Goal: Communication & Community: Answer question/provide support

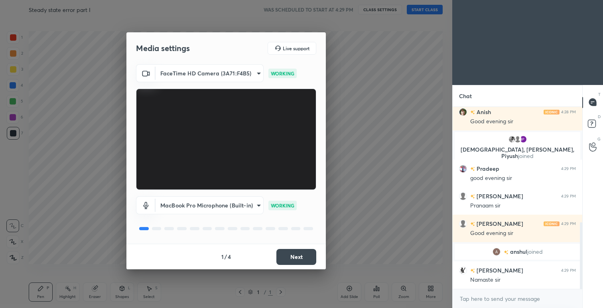
scroll to position [113, 127]
click at [293, 262] on button "Next" at bounding box center [296, 257] width 40 height 16
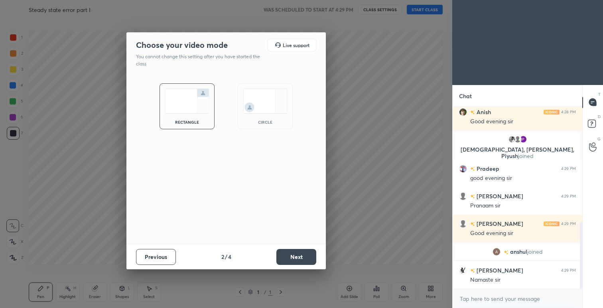
click at [293, 262] on button "Next" at bounding box center [296, 257] width 40 height 16
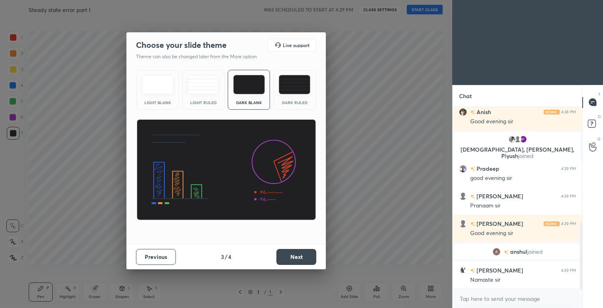
click at [293, 262] on button "Next" at bounding box center [296, 257] width 40 height 16
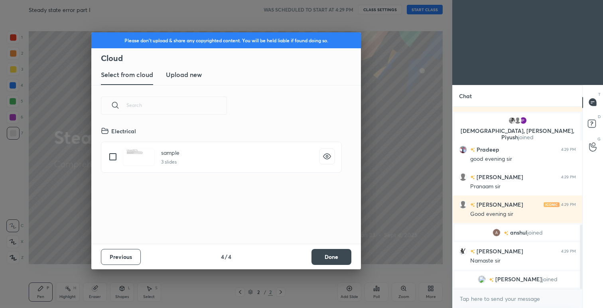
click at [334, 260] on button "Done" at bounding box center [331, 257] width 40 height 16
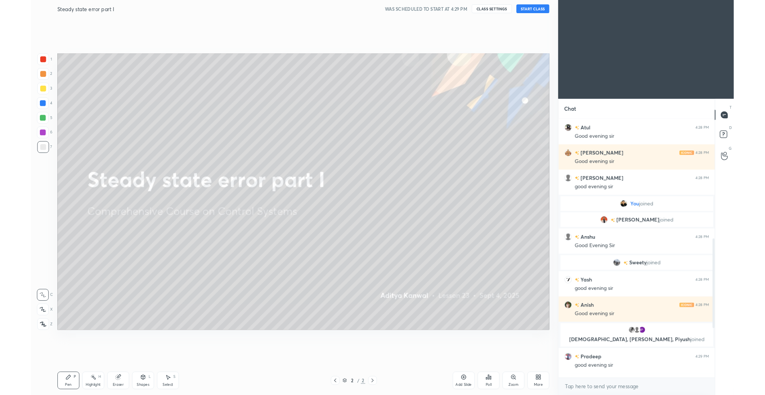
scroll to position [0, 0]
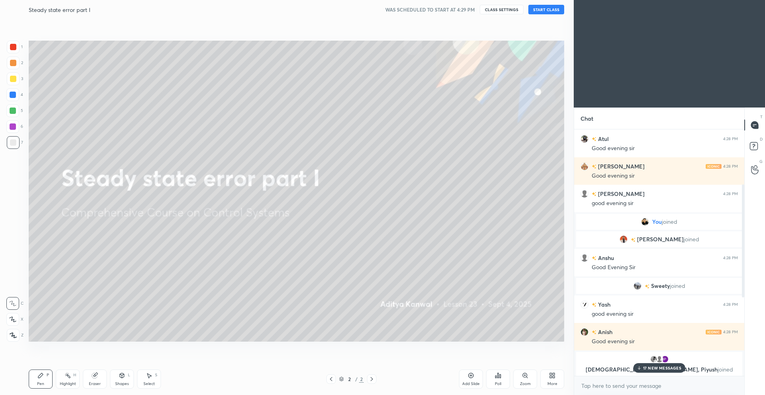
click at [552, 10] on button "START CLASS" at bounding box center [547, 10] width 36 height 10
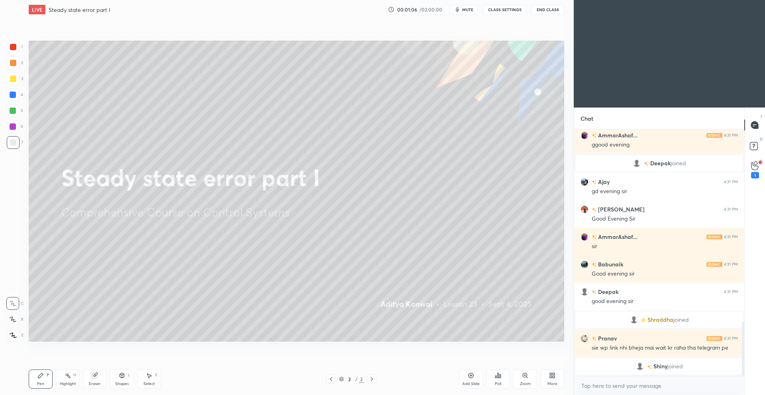
scroll to position [891, 0]
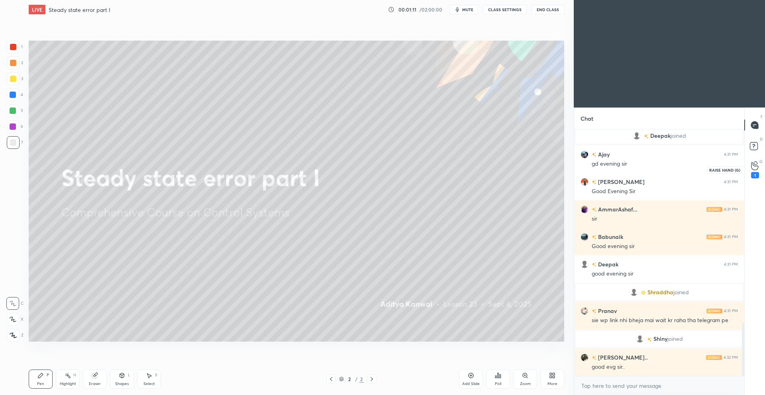
click at [602, 167] on icon at bounding box center [755, 165] width 8 height 9
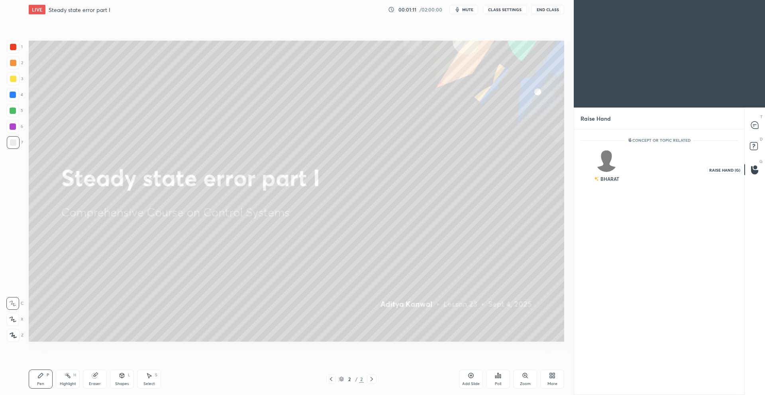
scroll to position [3, 3]
click at [602, 168] on div "BHARAT" at bounding box center [607, 168] width 52 height 46
click at [602, 188] on button "INVITE" at bounding box center [606, 184] width 45 height 10
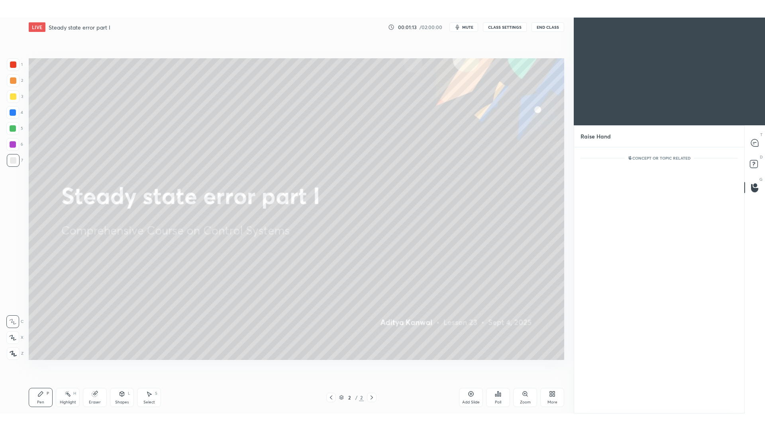
scroll to position [231, 168]
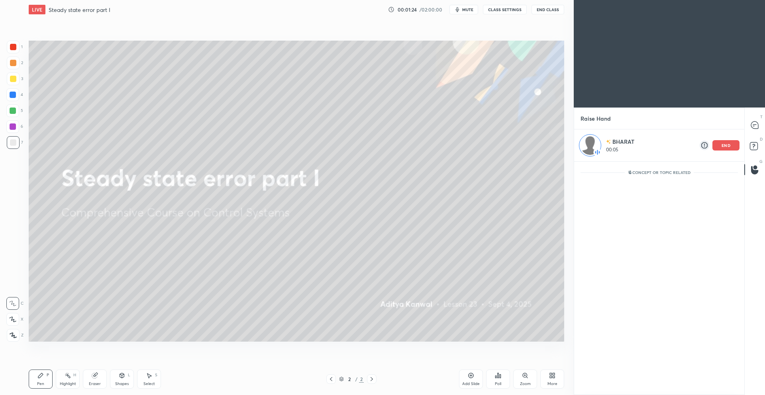
click at [16, 307] on icon at bounding box center [13, 336] width 7 height 6
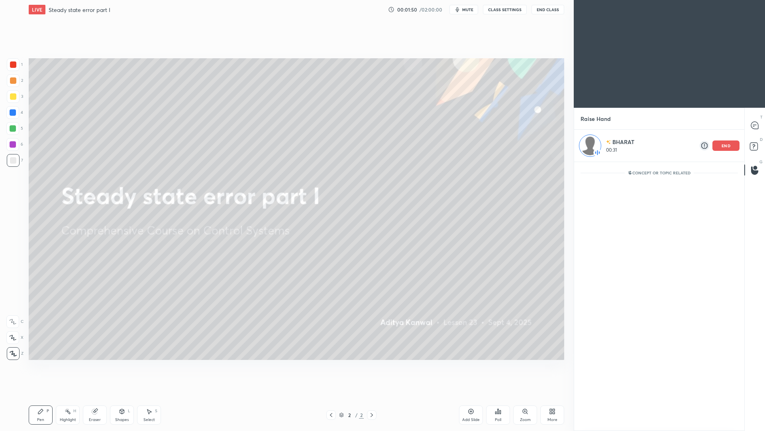
scroll to position [266, 168]
click at [602, 149] on div "end" at bounding box center [726, 145] width 27 height 10
click at [602, 122] on icon at bounding box center [755, 125] width 8 height 8
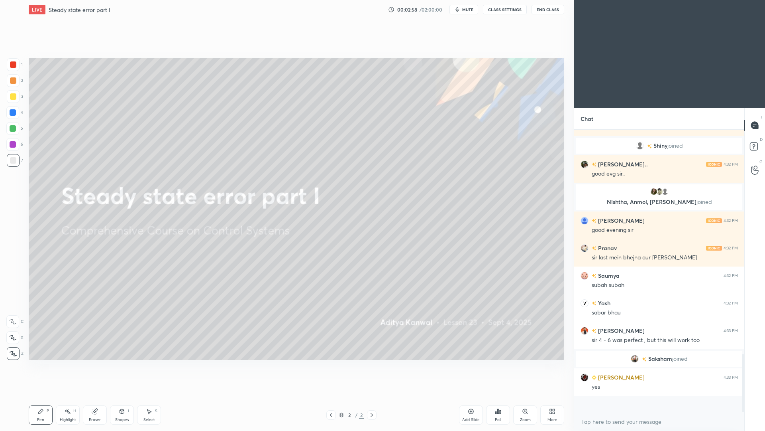
scroll to position [1016, 0]
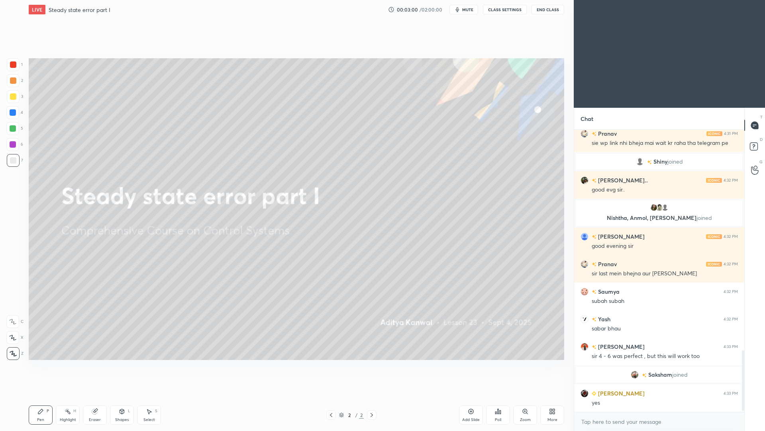
click at [471, 307] on div "Add Slide" at bounding box center [471, 414] width 24 height 19
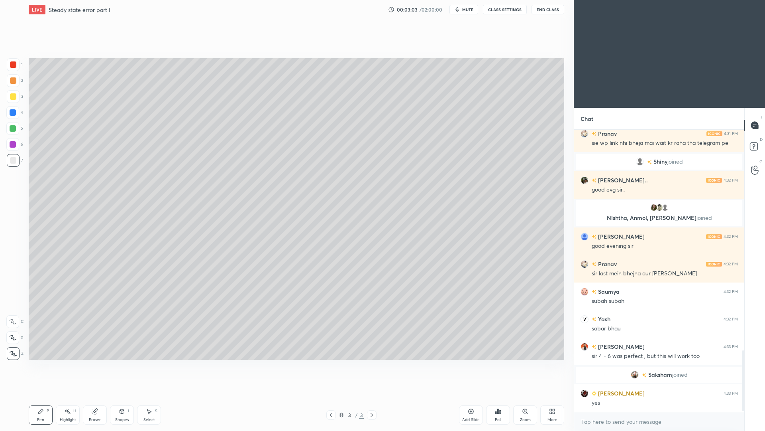
click at [15, 98] on div at bounding box center [13, 96] width 6 height 6
click at [15, 163] on div at bounding box center [13, 160] width 13 height 13
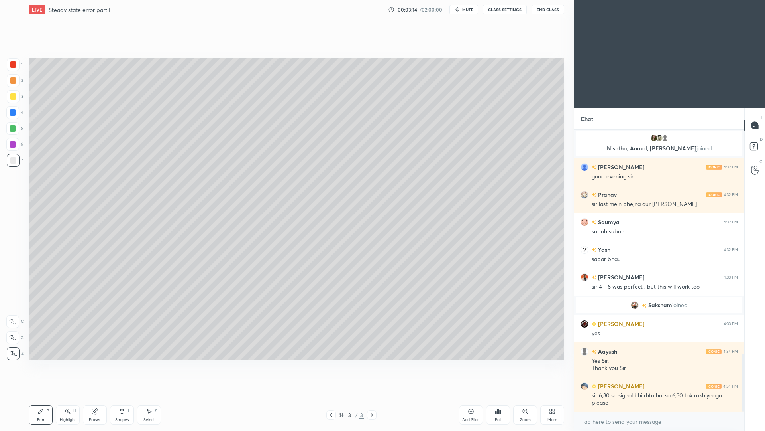
scroll to position [1114, 0]
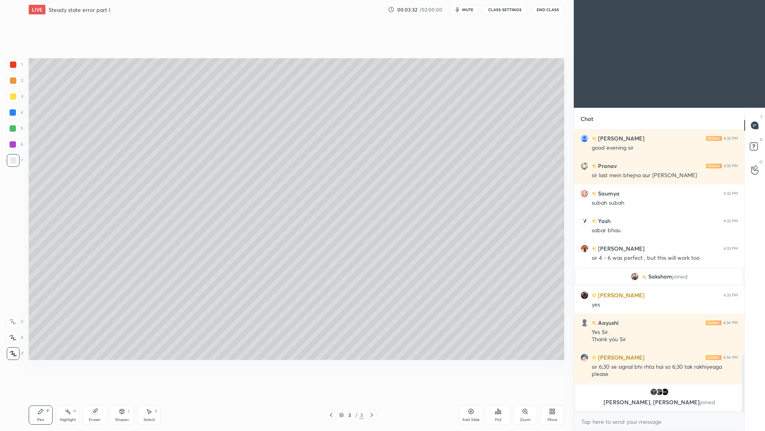
drag, startPoint x: 125, startPoint y: 415, endPoint x: 122, endPoint y: 405, distance: 9.9
click at [124, 307] on div "Shapes L" at bounding box center [122, 414] width 24 height 19
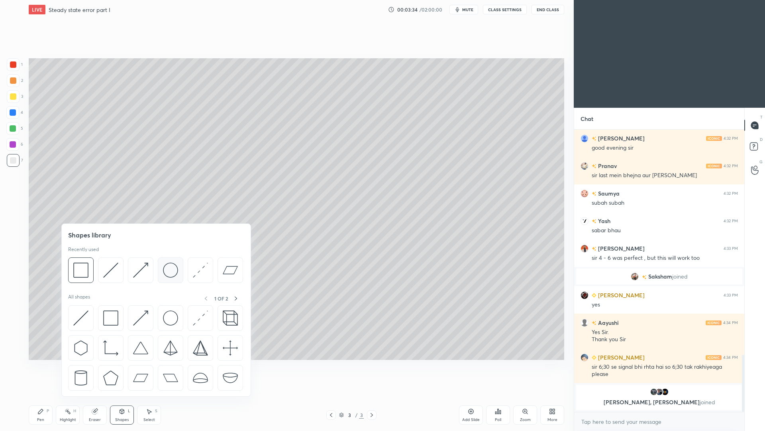
click at [173, 269] on img at bounding box center [170, 269] width 15 height 15
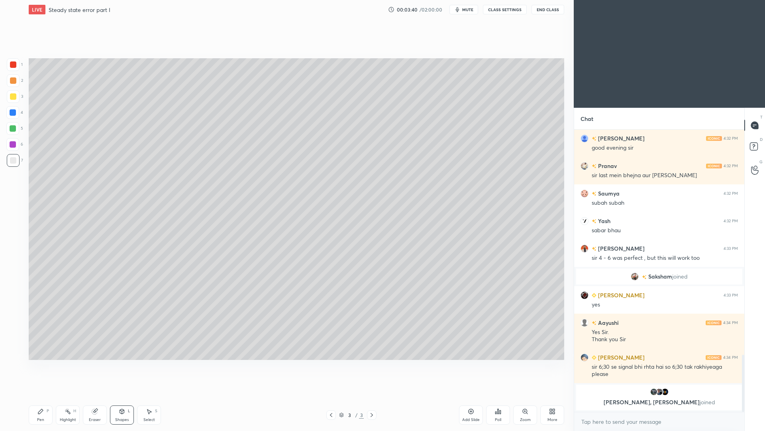
drag, startPoint x: 126, startPoint y: 416, endPoint x: 124, endPoint y: 398, distance: 17.6
click at [126, 307] on div "Shapes L" at bounding box center [122, 414] width 24 height 19
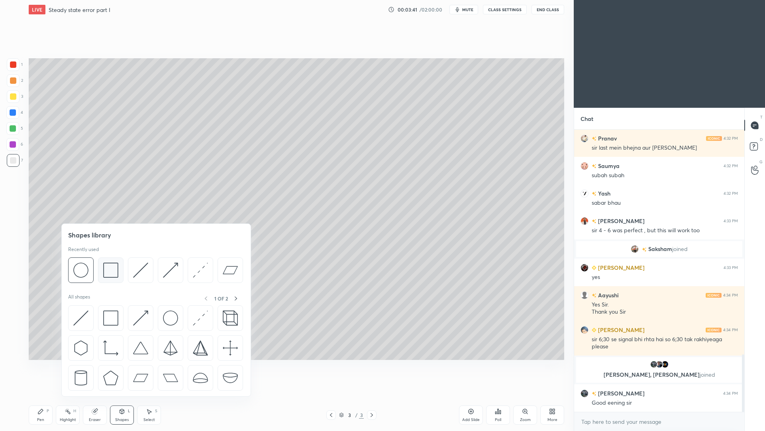
click at [114, 272] on img at bounding box center [110, 269] width 15 height 15
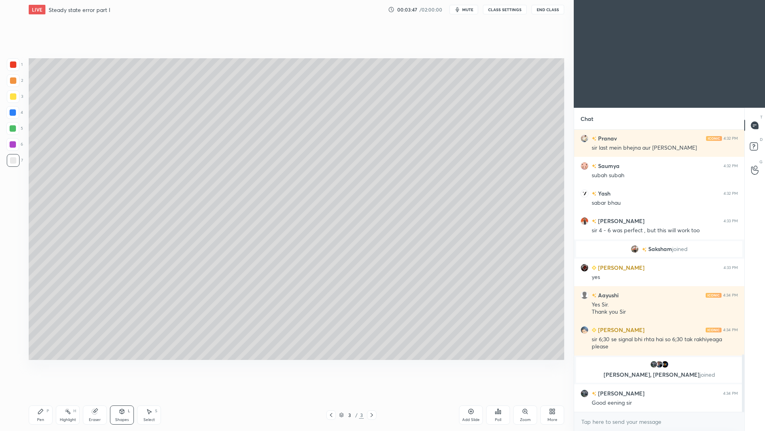
click at [127, 307] on div "Shapes" at bounding box center [122, 419] width 14 height 4
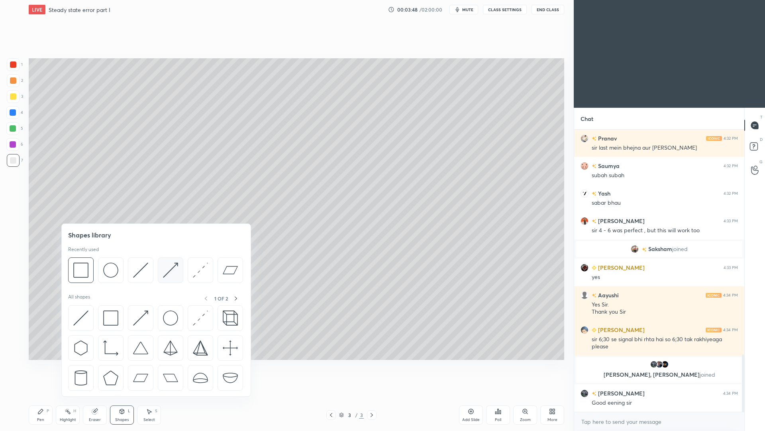
click at [173, 272] on img at bounding box center [170, 269] width 15 height 15
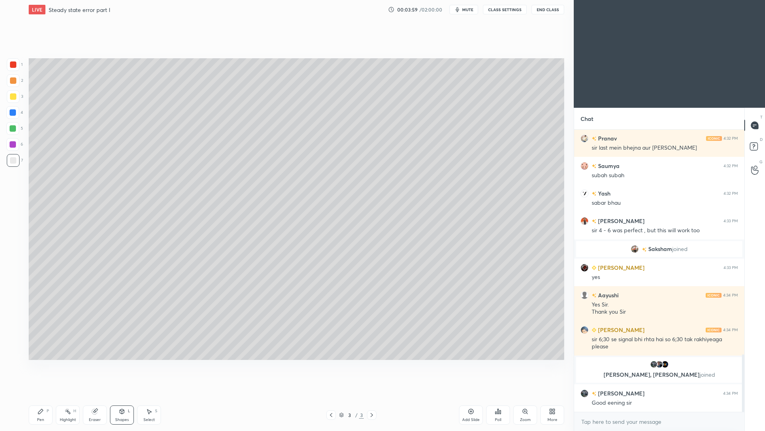
drag, startPoint x: 148, startPoint y: 417, endPoint x: 148, endPoint y: 407, distance: 10.0
click at [148, 307] on div "Select" at bounding box center [150, 419] width 12 height 4
drag, startPoint x: 173, startPoint y: 106, endPoint x: 232, endPoint y: 124, distance: 61.5
click at [231, 130] on div "0 ° Undo Copy Duplicate Duplicate to new slide Delete" at bounding box center [297, 208] width 536 height 301
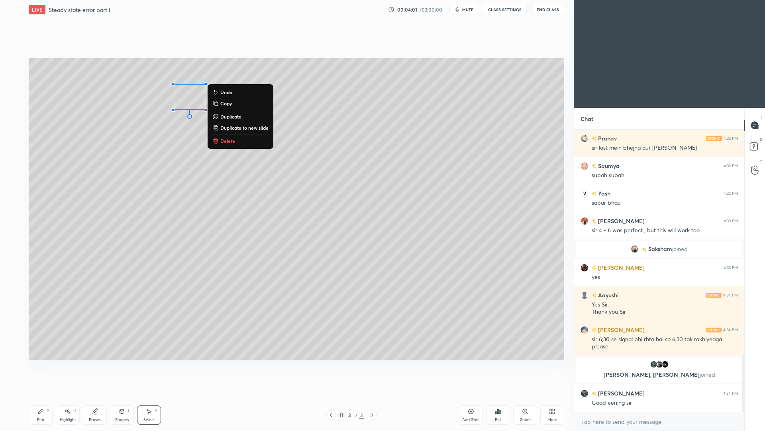
drag, startPoint x: 231, startPoint y: 118, endPoint x: 227, endPoint y: 118, distance: 4.5
click at [231, 119] on p "Duplicate" at bounding box center [230, 116] width 21 height 6
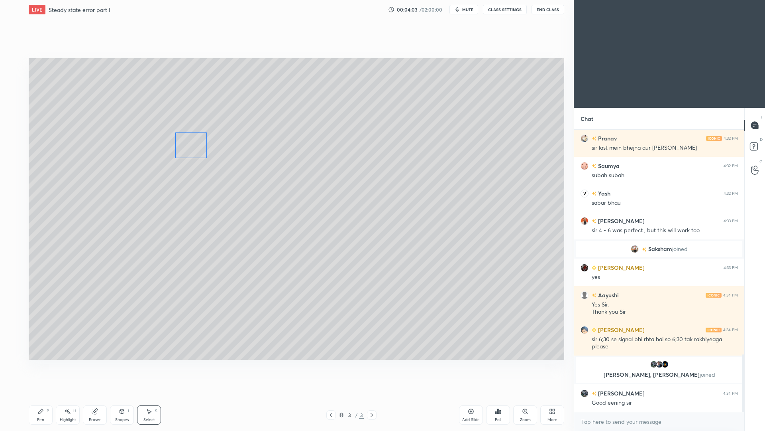
drag, startPoint x: 201, startPoint y: 116, endPoint x: 190, endPoint y: 149, distance: 35.4
click at [191, 150] on div "0 ° Undo Copy Duplicate Duplicate to new slide Delete" at bounding box center [297, 208] width 536 height 301
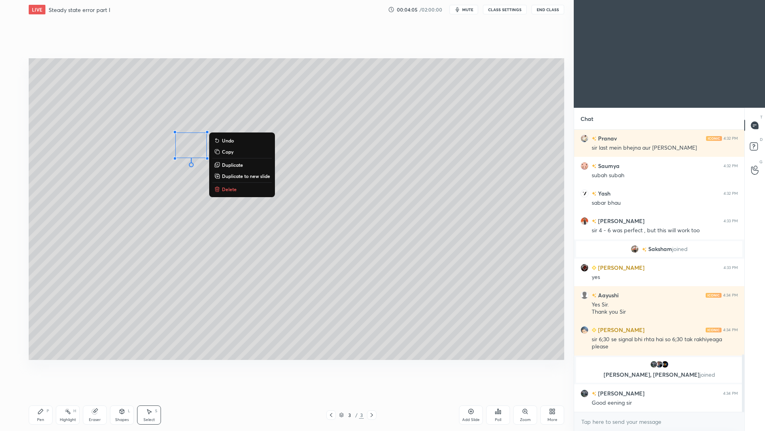
drag, startPoint x: 130, startPoint y: 416, endPoint x: 130, endPoint y: 405, distance: 10.4
click at [130, 307] on div "Shapes L" at bounding box center [122, 414] width 24 height 19
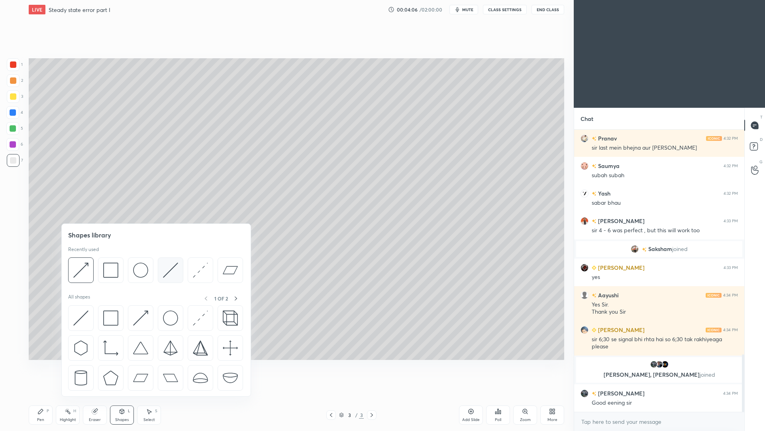
click at [172, 272] on img at bounding box center [170, 269] width 15 height 15
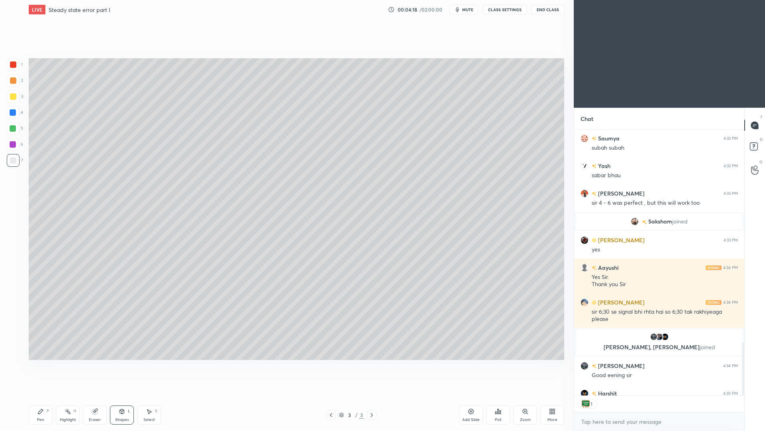
scroll to position [263, 168]
drag, startPoint x: 48, startPoint y: 416, endPoint x: 48, endPoint y: 408, distance: 7.6
click at [48, 307] on div "Pen P" at bounding box center [41, 414] width 24 height 19
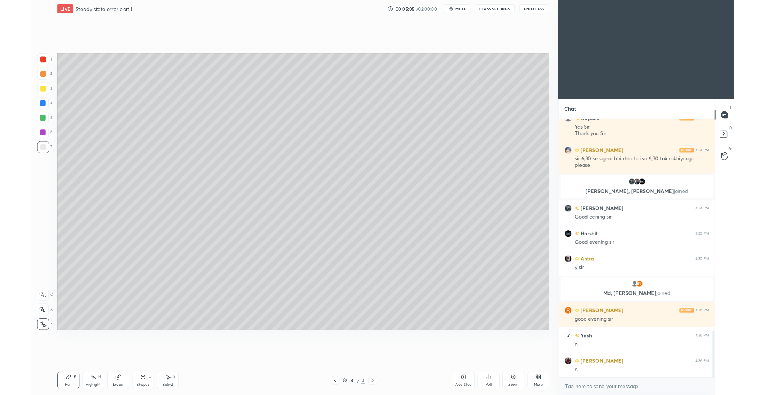
scroll to position [1276, 0]
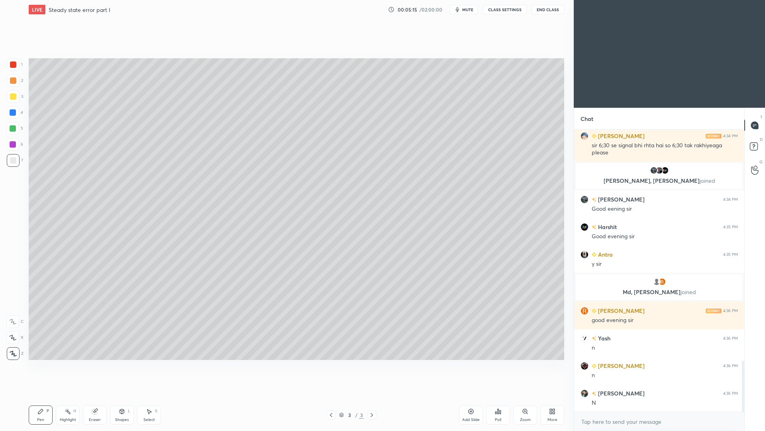
drag, startPoint x: 153, startPoint y: 413, endPoint x: 147, endPoint y: 401, distance: 13.2
click at [153, 307] on div "Select S" at bounding box center [149, 414] width 24 height 19
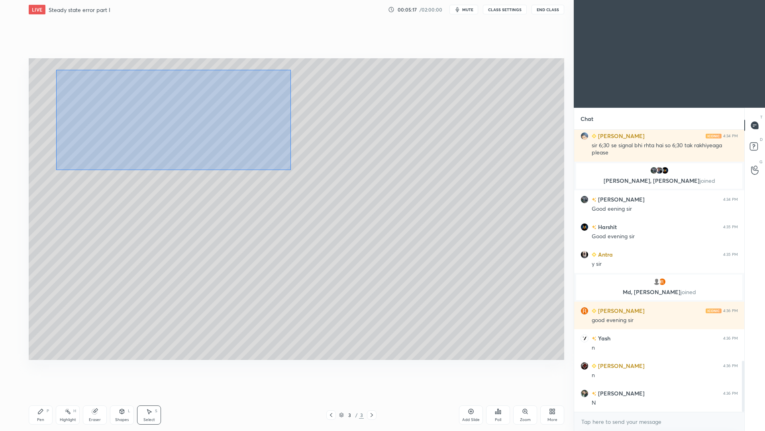
drag, startPoint x: 69, startPoint y: 71, endPoint x: 290, endPoint y: 168, distance: 241.9
click at [291, 169] on div "0 ° Undo Copy Duplicate Duplicate to new slide Delete" at bounding box center [297, 208] width 536 height 301
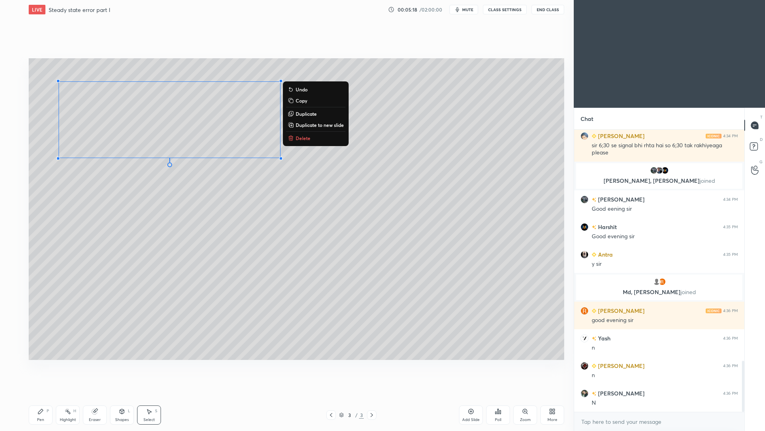
click at [306, 115] on p "Duplicate" at bounding box center [306, 113] width 21 height 6
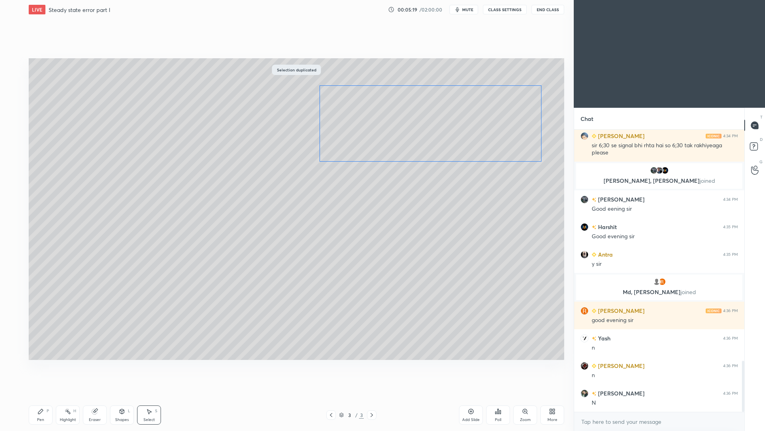
drag, startPoint x: 232, startPoint y: 130, endPoint x: 468, endPoint y: 117, distance: 235.6
click at [470, 120] on div "0 ° Undo Copy Duplicate Duplicate to new slide Delete" at bounding box center [297, 208] width 536 height 301
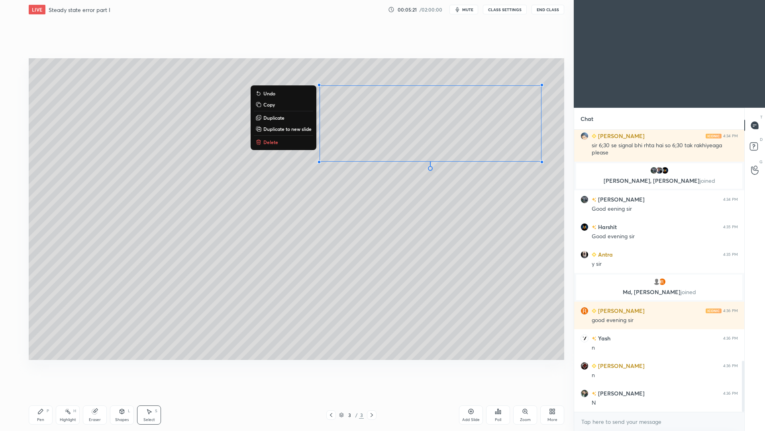
click at [285, 147] on div "0 ° Undo Copy Duplicate Duplicate to new slide Delete" at bounding box center [297, 208] width 536 height 301
drag, startPoint x: 274, startPoint y: 143, endPoint x: 271, endPoint y: 139, distance: 5.2
click at [274, 143] on p "Delete" at bounding box center [271, 142] width 15 height 6
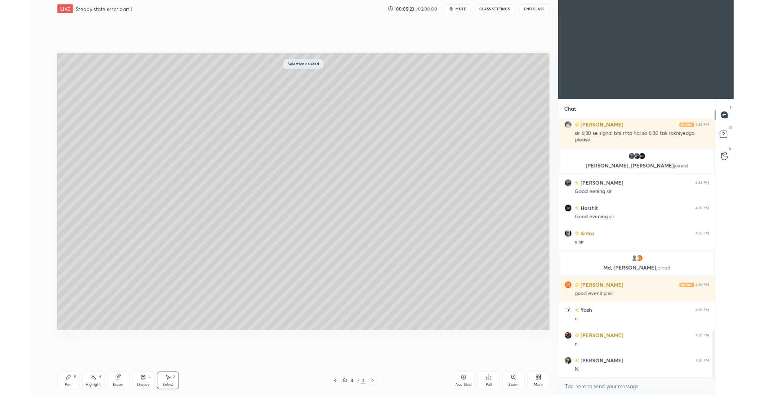
scroll to position [39522, 39324]
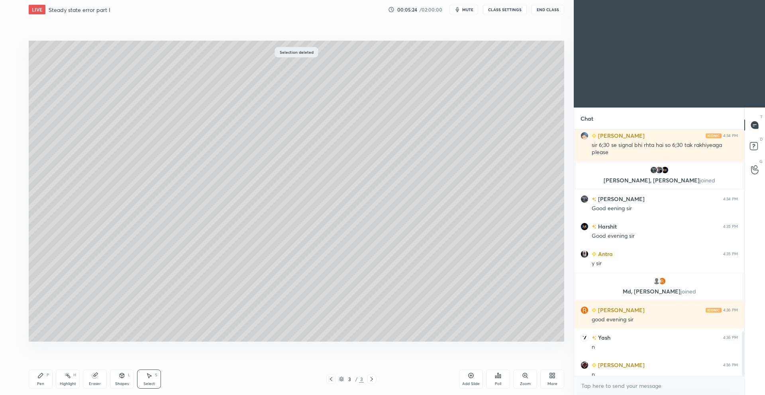
type textarea "x"
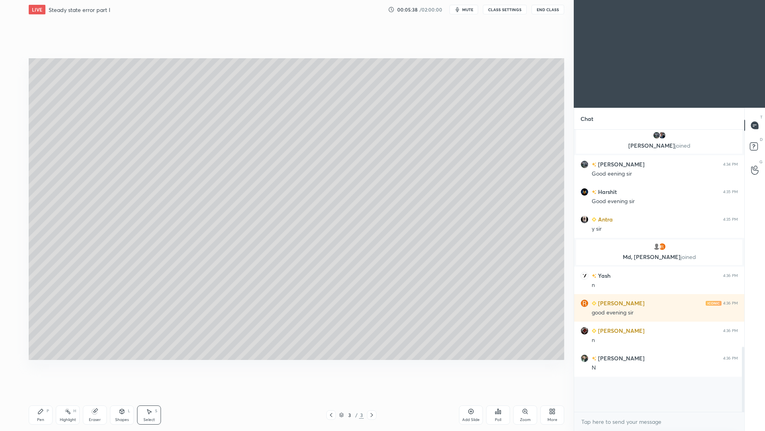
scroll to position [792, 0]
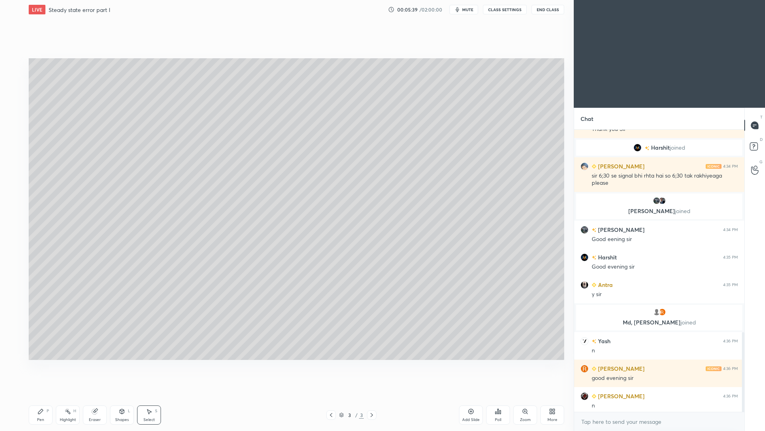
click at [152, 395] on div "Select" at bounding box center [150, 419] width 12 height 4
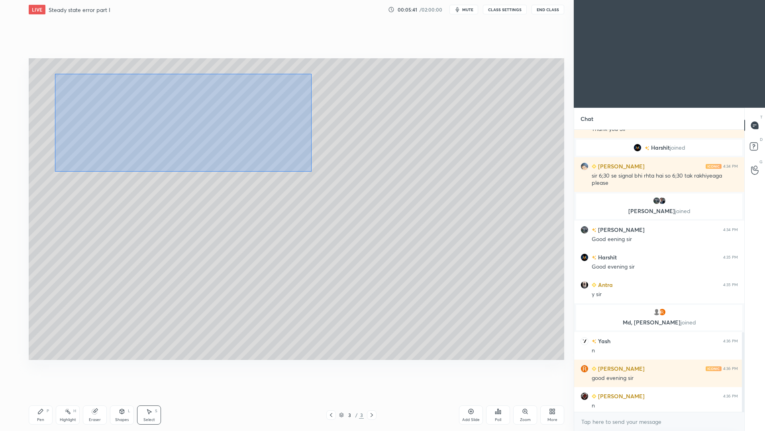
drag, startPoint x: 59, startPoint y: 74, endPoint x: 311, endPoint y: 171, distance: 270.1
click at [311, 171] on div "0 ° Undo Copy Duplicate Duplicate to new slide Delete" at bounding box center [297, 208] width 536 height 301
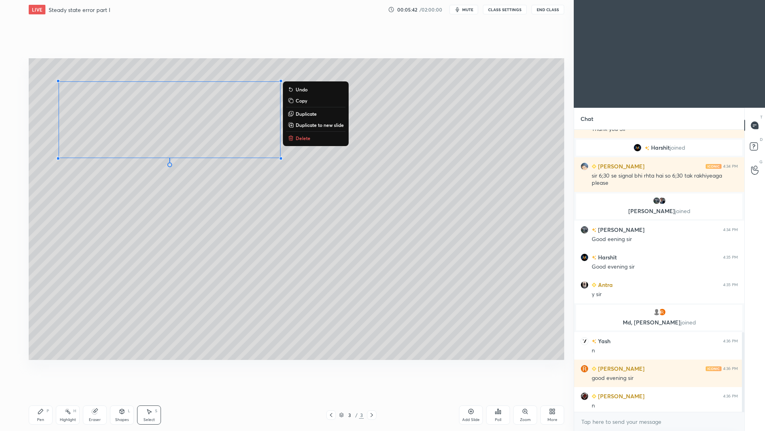
drag, startPoint x: 311, startPoint y: 115, endPoint x: 294, endPoint y: 115, distance: 16.7
click at [310, 115] on p "Duplicate" at bounding box center [306, 113] width 21 height 6
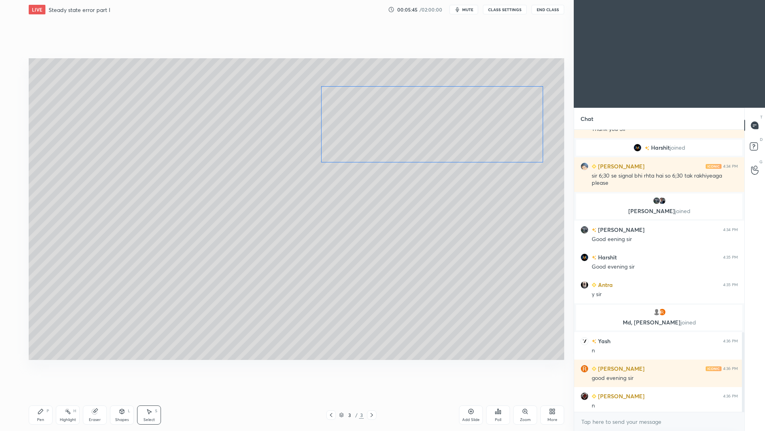
drag, startPoint x: 228, startPoint y: 136, endPoint x: 467, endPoint y: 126, distance: 239.0
click at [469, 129] on div "0 ° Undo Copy Duplicate Duplicate to new slide Delete" at bounding box center [297, 208] width 536 height 301
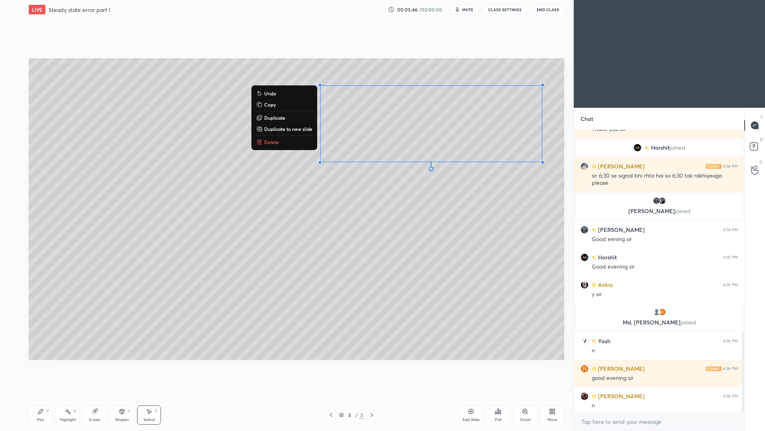
drag, startPoint x: 99, startPoint y: 416, endPoint x: 104, endPoint y: 401, distance: 15.1
click at [99, 395] on div "Eraser" at bounding box center [95, 414] width 24 height 19
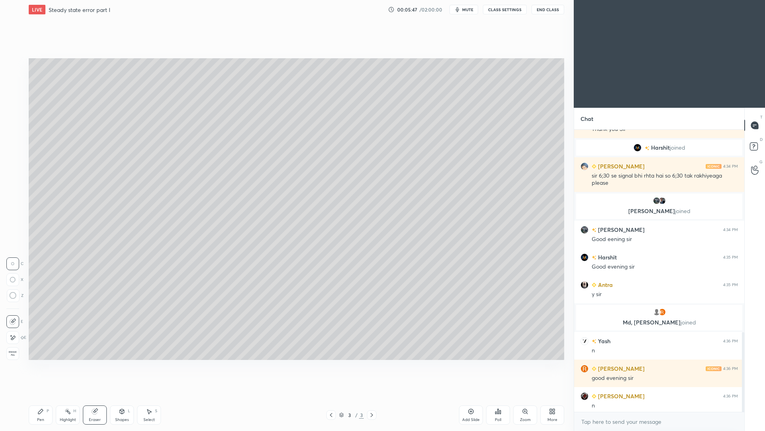
drag, startPoint x: 14, startPoint y: 337, endPoint x: 18, endPoint y: 325, distance: 12.5
click at [15, 337] on icon at bounding box center [13, 337] width 6 height 7
drag, startPoint x: 125, startPoint y: 418, endPoint x: 124, endPoint y: 404, distance: 13.6
click at [125, 395] on div "Shapes" at bounding box center [122, 419] width 14 height 4
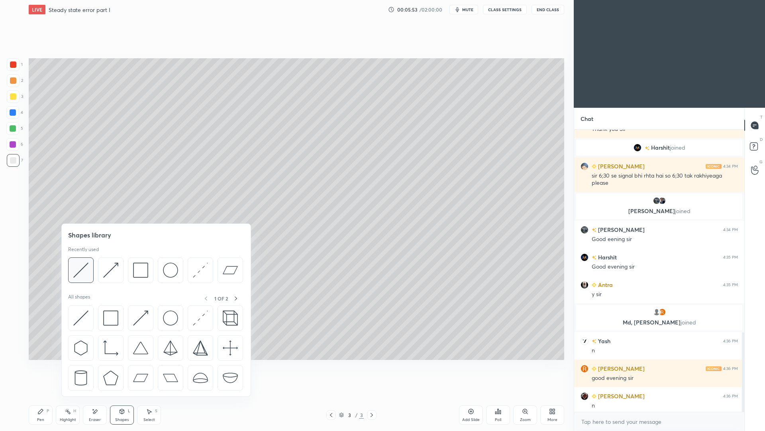
click at [81, 274] on img at bounding box center [80, 269] width 15 height 15
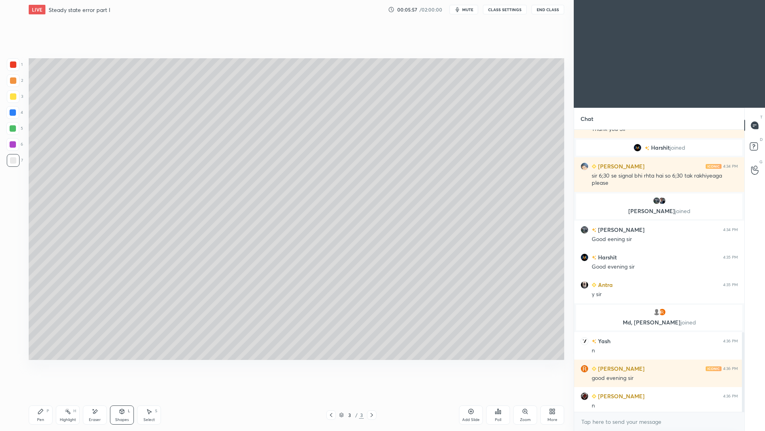
drag, startPoint x: 100, startPoint y: 416, endPoint x: 101, endPoint y: 402, distance: 13.6
click at [100, 395] on div "Eraser" at bounding box center [95, 414] width 24 height 19
click at [43, 395] on div "Pen P" at bounding box center [41, 414] width 24 height 19
click at [72, 395] on div "Highlight H" at bounding box center [68, 414] width 24 height 19
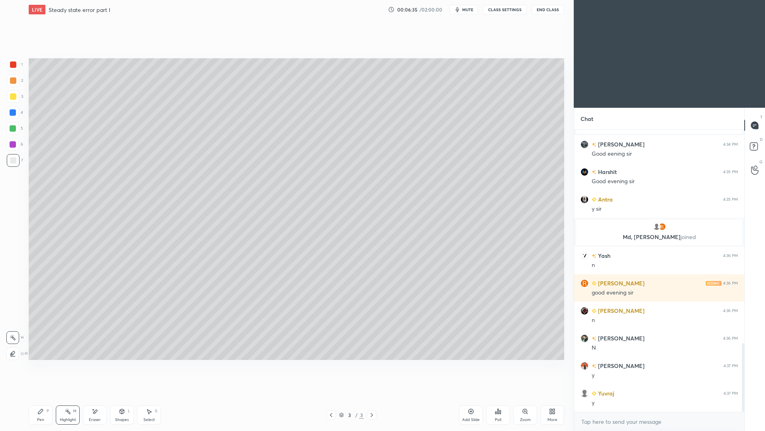
scroll to position [960, 0]
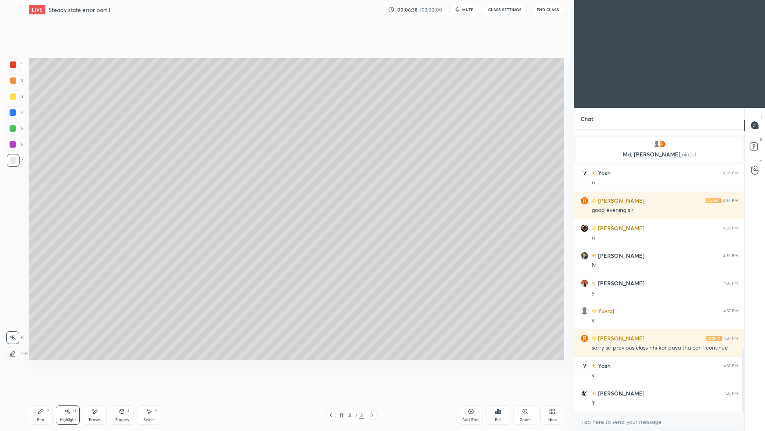
click at [44, 395] on div "Pen P" at bounding box center [41, 414] width 24 height 19
click at [14, 98] on div at bounding box center [13, 96] width 6 height 6
click at [14, 162] on div at bounding box center [13, 160] width 6 height 6
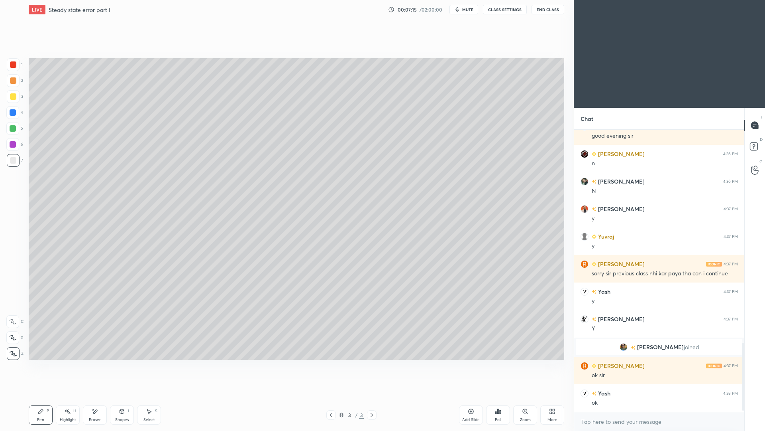
scroll to position [896, 0]
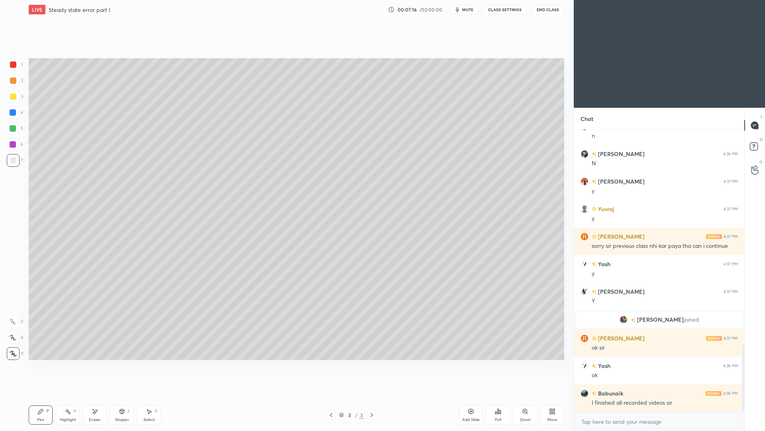
click at [14, 162] on div at bounding box center [13, 160] width 6 height 6
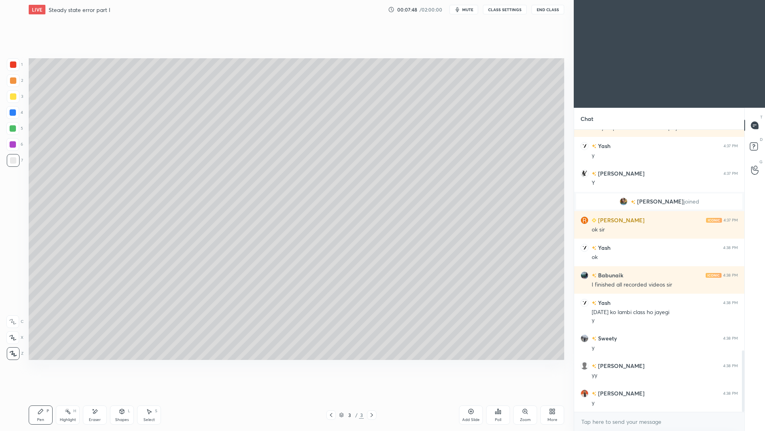
scroll to position [1041, 0]
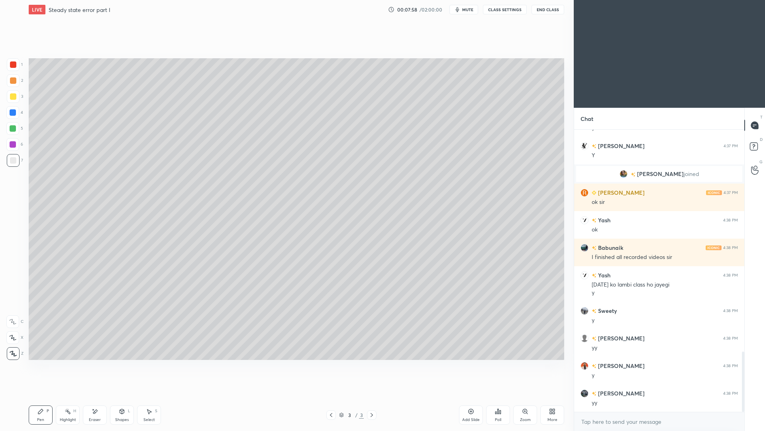
click at [13, 85] on div at bounding box center [13, 80] width 13 height 13
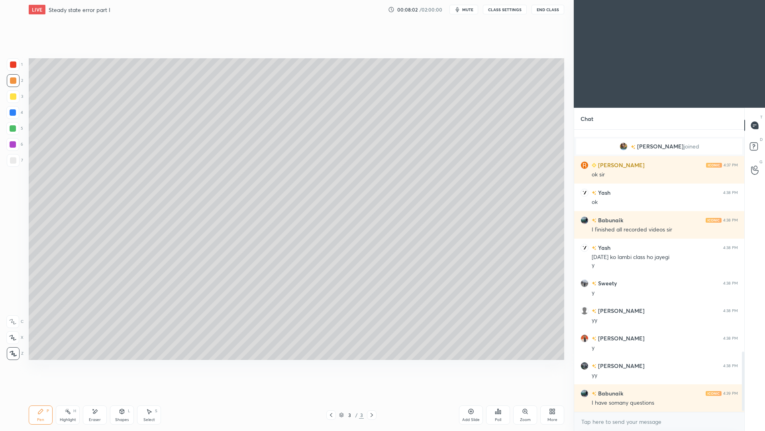
drag, startPoint x: 71, startPoint y: 417, endPoint x: 74, endPoint y: 401, distance: 15.8
click at [71, 395] on div "Highlight H" at bounding box center [68, 414] width 24 height 19
drag, startPoint x: 42, startPoint y: 416, endPoint x: 35, endPoint y: 401, distance: 16.0
click at [43, 395] on div "Pen P" at bounding box center [41, 414] width 24 height 19
click at [15, 163] on div at bounding box center [13, 160] width 13 height 13
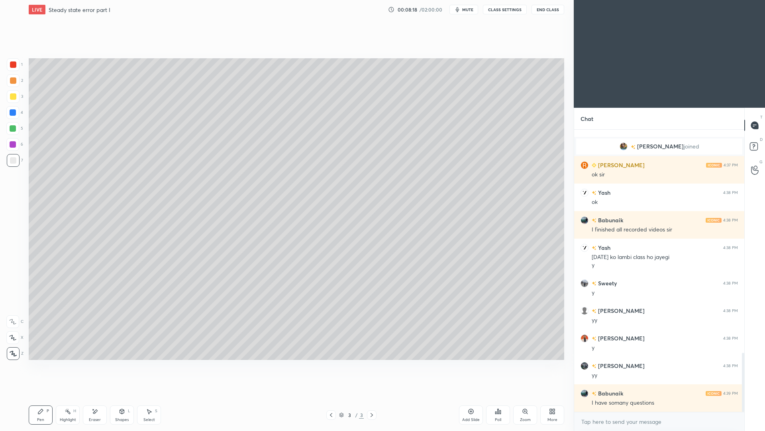
drag, startPoint x: 125, startPoint y: 416, endPoint x: 123, endPoint y: 399, distance: 17.7
click at [124, 395] on div "Shapes L" at bounding box center [122, 414] width 24 height 19
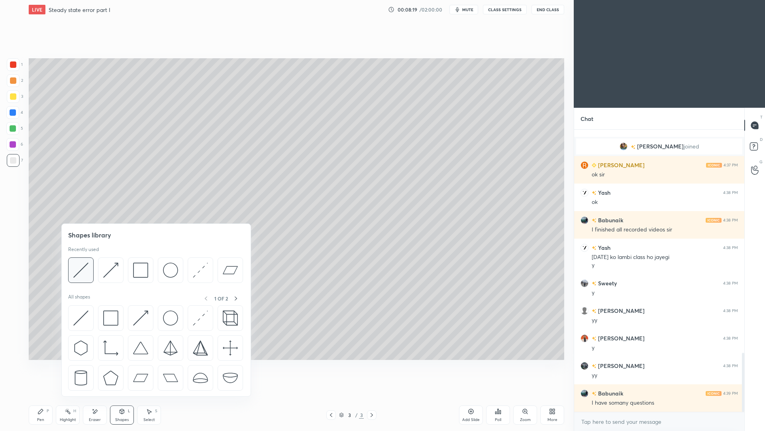
click at [84, 271] on img at bounding box center [80, 269] width 15 height 15
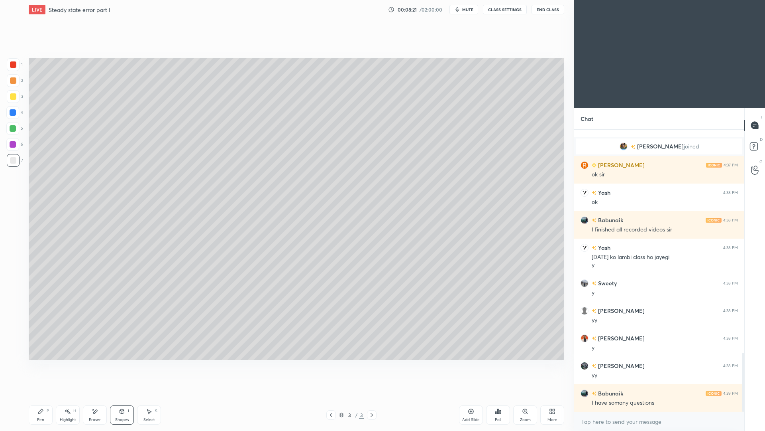
click at [43, 395] on icon at bounding box center [40, 411] width 6 height 6
click at [126, 395] on div "Shapes L" at bounding box center [122, 414] width 24 height 19
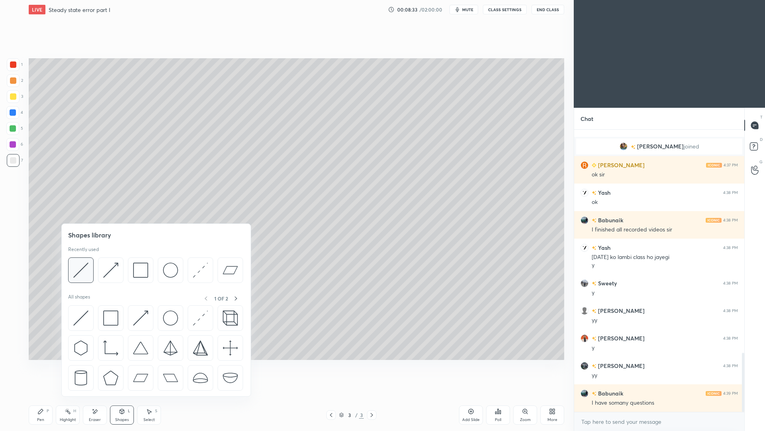
click at [85, 271] on img at bounding box center [80, 269] width 15 height 15
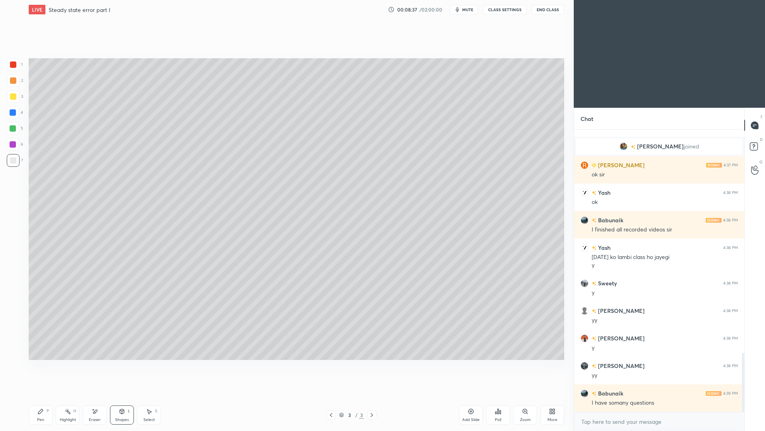
click at [46, 395] on div "Pen P" at bounding box center [41, 414] width 24 height 19
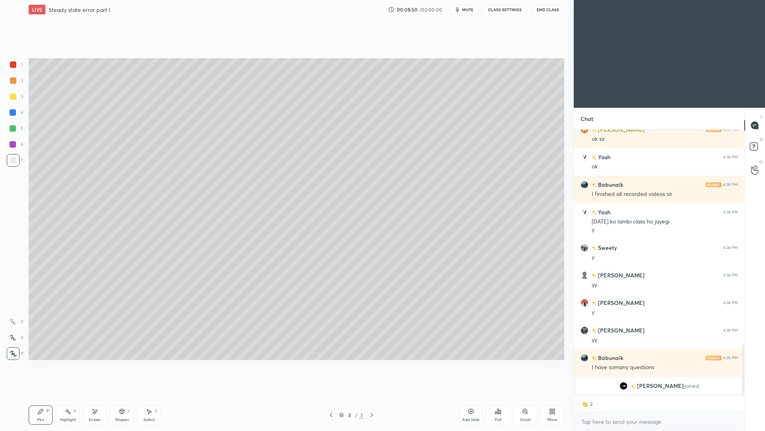
drag, startPoint x: 123, startPoint y: 419, endPoint x: 122, endPoint y: 403, distance: 16.4
click at [123, 395] on div "Shapes" at bounding box center [122, 419] width 14 height 4
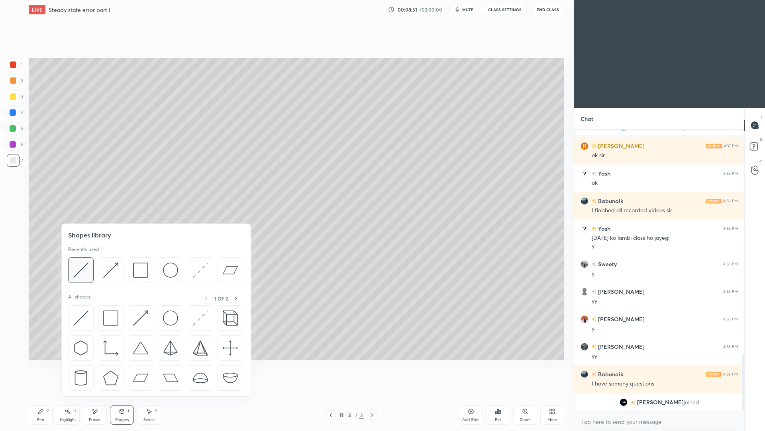
click at [87, 275] on img at bounding box center [80, 269] width 15 height 15
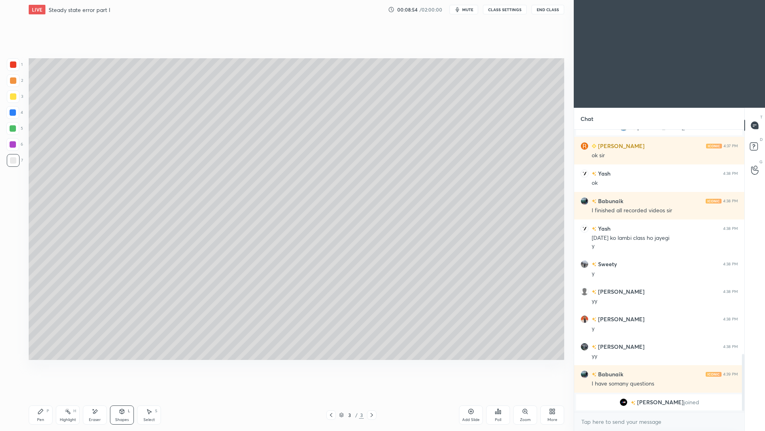
click at [43, 395] on div "Pen" at bounding box center [40, 419] width 7 height 4
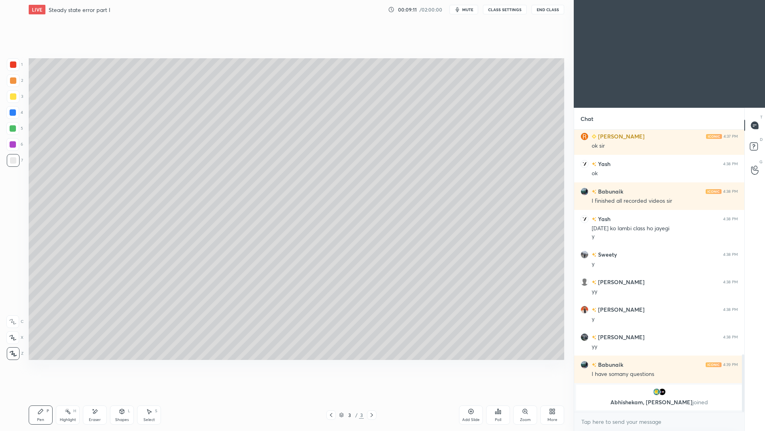
scroll to position [1043, 0]
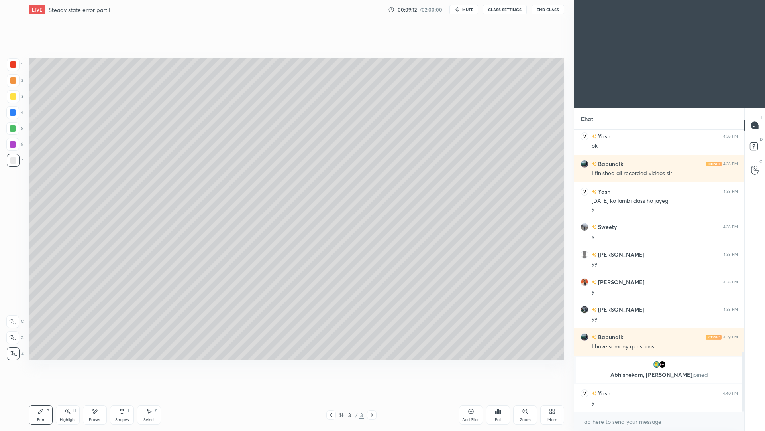
drag, startPoint x: 155, startPoint y: 414, endPoint x: 154, endPoint y: 407, distance: 6.9
click at [155, 395] on div "Select S" at bounding box center [149, 414] width 24 height 19
drag, startPoint x: 316, startPoint y: 174, endPoint x: 372, endPoint y: 236, distance: 83.3
click at [374, 238] on div "0 ° Undo Copy Duplicate Duplicate to new slide Delete" at bounding box center [297, 208] width 536 height 301
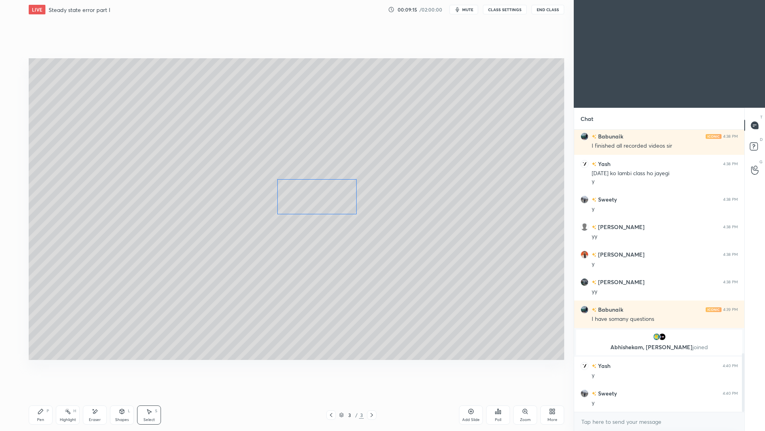
drag, startPoint x: 328, startPoint y: 206, endPoint x: 327, endPoint y: 201, distance: 4.8
click at [328, 204] on div "0 ° Undo Copy Duplicate Duplicate to new slide Delete" at bounding box center [297, 208] width 536 height 301
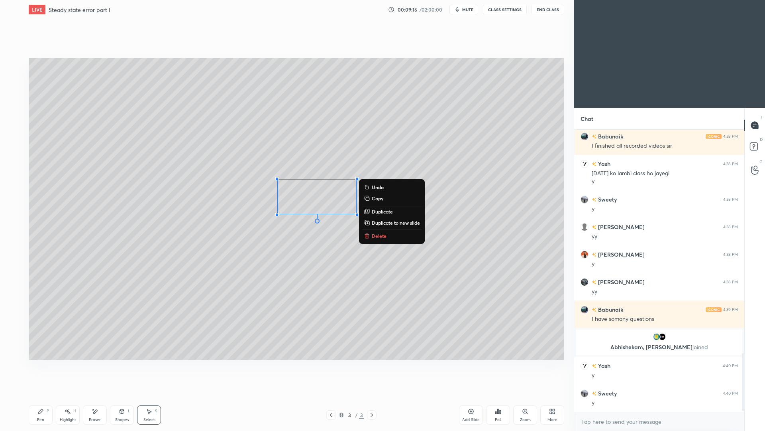
click at [49, 395] on div "Pen P" at bounding box center [41, 414] width 24 height 19
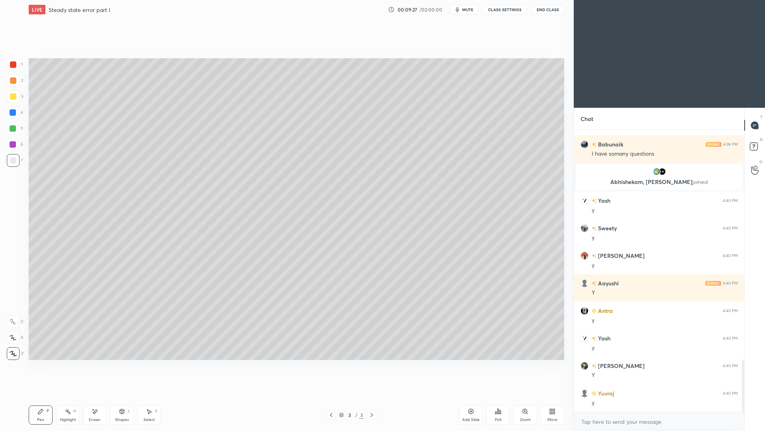
scroll to position [1263, 0]
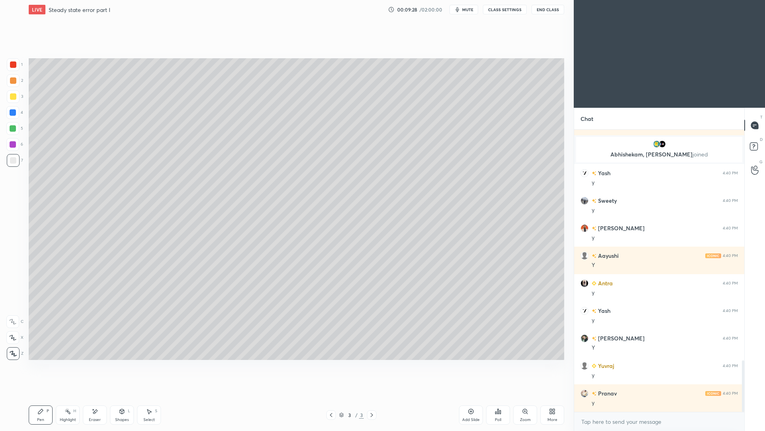
click at [71, 395] on div "Highlight H" at bounding box center [68, 414] width 24 height 19
click at [44, 395] on div "Pen P" at bounding box center [41, 414] width 24 height 19
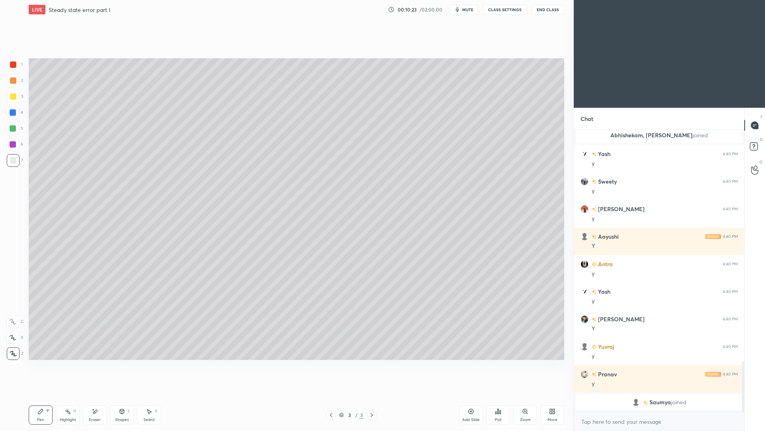
drag, startPoint x: 125, startPoint y: 417, endPoint x: 129, endPoint y: 400, distance: 17.6
click at [125, 395] on div "Shapes" at bounding box center [122, 419] width 14 height 4
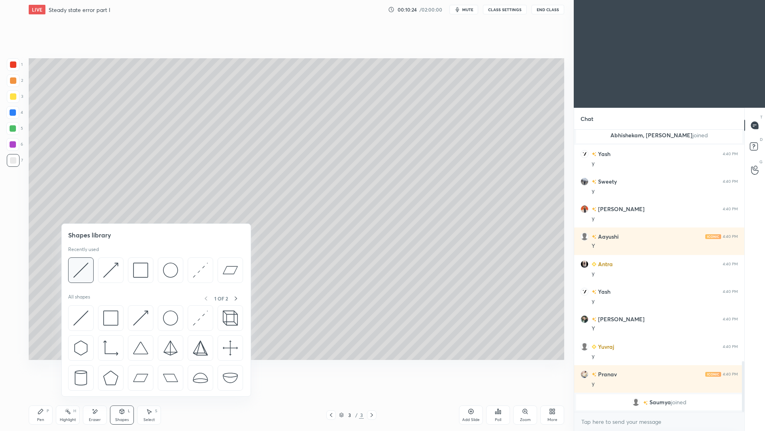
click at [85, 275] on img at bounding box center [80, 269] width 15 height 15
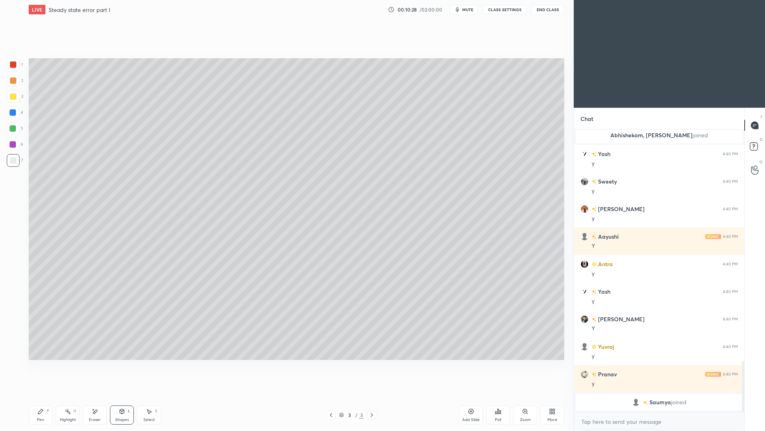
click at [38, 395] on div "Pen P" at bounding box center [41, 414] width 24 height 19
click at [125, 395] on div "Shapes L" at bounding box center [122, 414] width 24 height 19
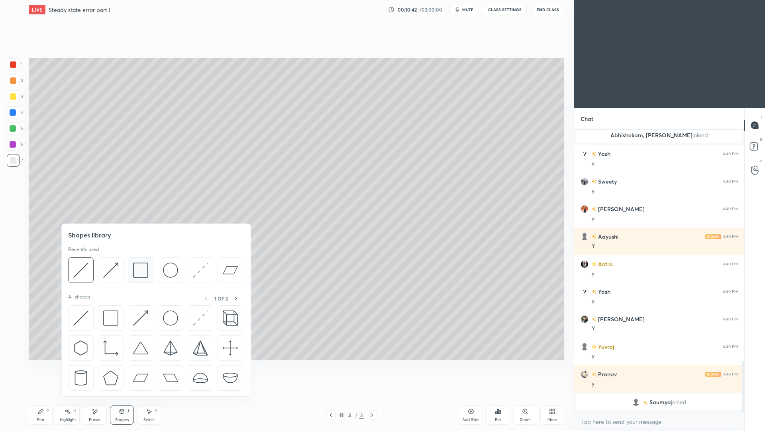
click at [140, 271] on img at bounding box center [140, 269] width 15 height 15
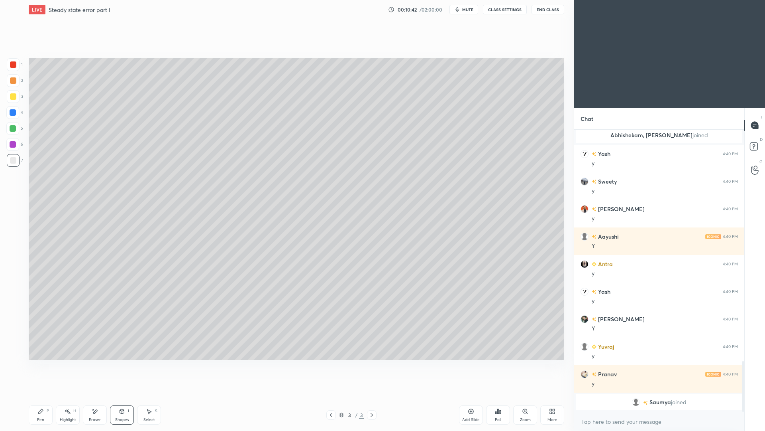
click at [11, 99] on div at bounding box center [13, 96] width 6 height 6
click at [15, 143] on div at bounding box center [13, 144] width 6 height 6
click at [41, 395] on div "Pen P" at bounding box center [41, 414] width 24 height 19
click at [72, 395] on div "Highlight" at bounding box center [68, 419] width 16 height 4
click at [37, 395] on div "Pen P" at bounding box center [41, 414] width 24 height 19
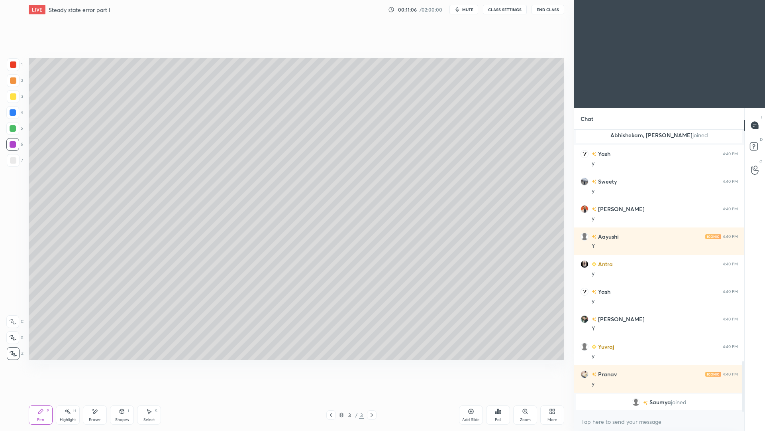
scroll to position [1240, 0]
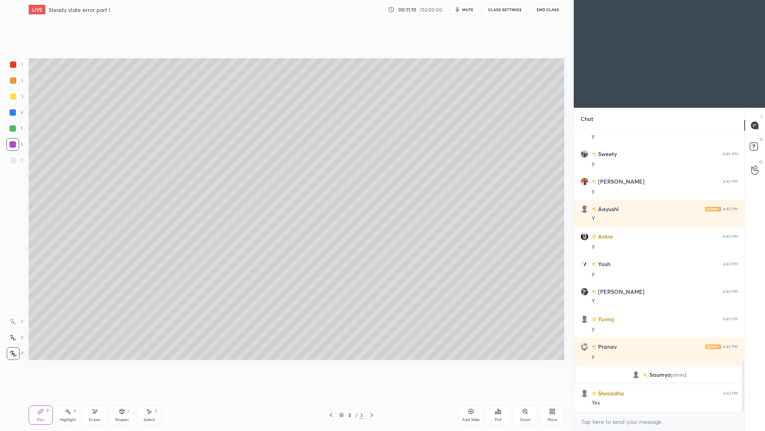
drag, startPoint x: 466, startPoint y: 415, endPoint x: 463, endPoint y: 404, distance: 11.6
click at [466, 395] on div "Add Slide" at bounding box center [471, 414] width 24 height 19
click at [16, 81] on div at bounding box center [13, 80] width 13 height 13
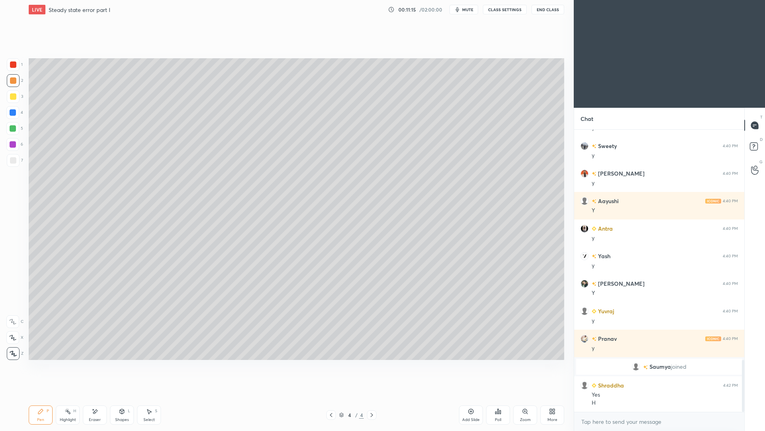
drag, startPoint x: 14, startPoint y: 160, endPoint x: 18, endPoint y: 152, distance: 8.7
click at [14, 160] on div at bounding box center [13, 160] width 6 height 6
drag, startPoint x: 123, startPoint y: 414, endPoint x: 123, endPoint y: 405, distance: 9.2
click at [123, 395] on div "Shapes L" at bounding box center [122, 414] width 24 height 19
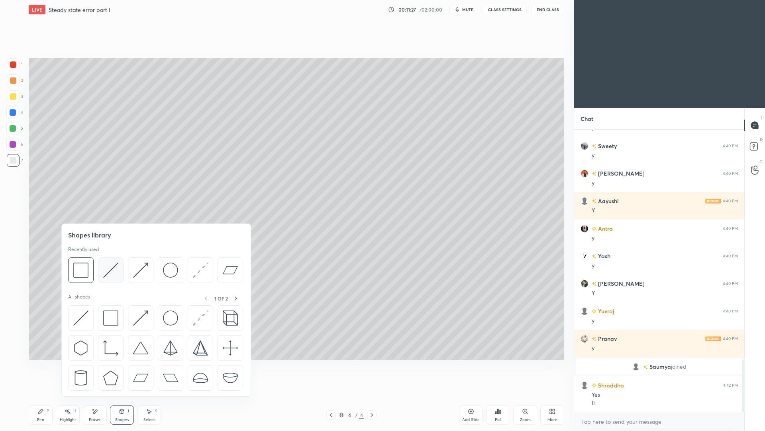
click at [106, 271] on img at bounding box center [110, 269] width 15 height 15
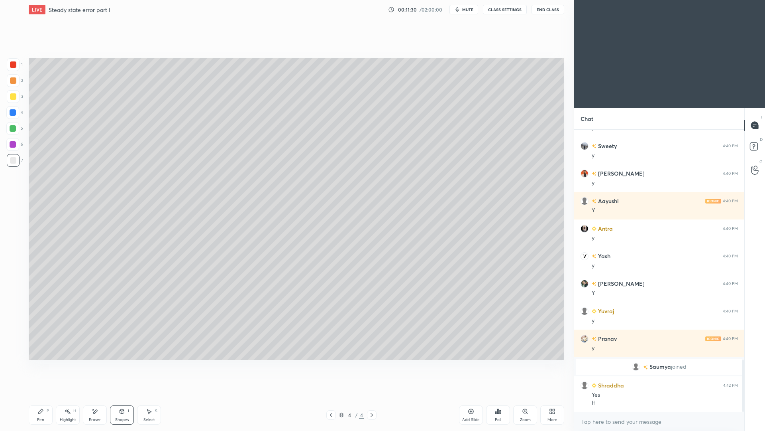
drag, startPoint x: 44, startPoint y: 413, endPoint x: 49, endPoint y: 399, distance: 14.2
click at [46, 395] on div "Pen P" at bounding box center [41, 414] width 24 height 19
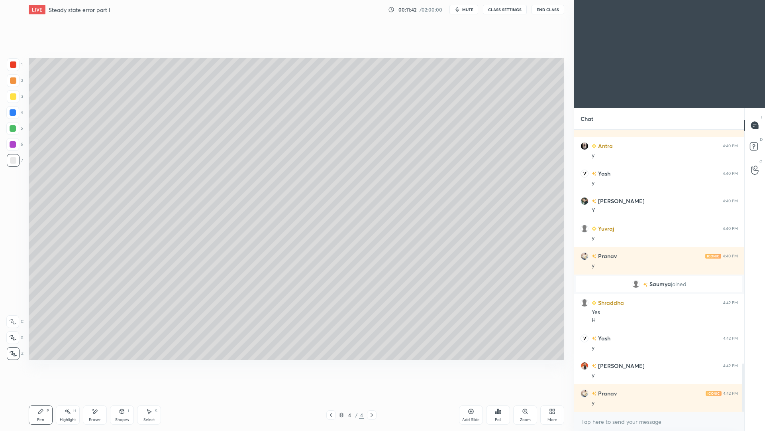
scroll to position [1358, 0]
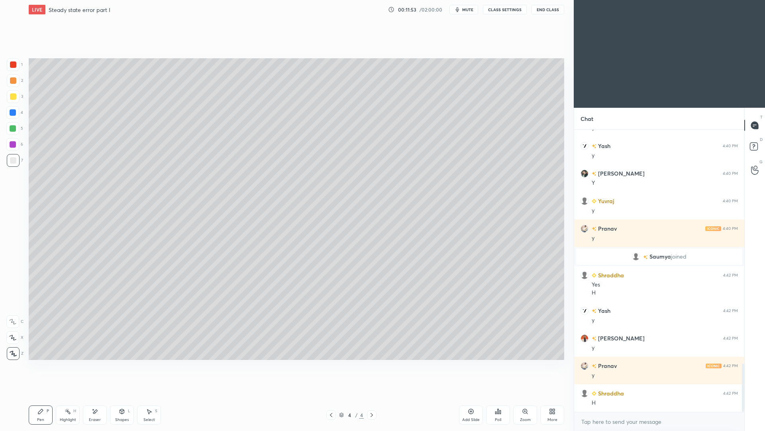
click at [334, 395] on div at bounding box center [332, 415] width 10 height 10
click at [73, 395] on div "Highlight H" at bounding box center [68, 414] width 24 height 19
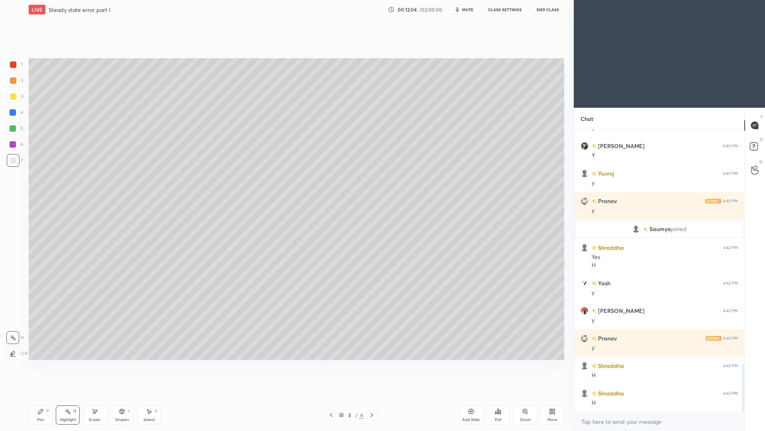
drag, startPoint x: 374, startPoint y: 416, endPoint x: 371, endPoint y: 407, distance: 9.8
click at [374, 395] on icon at bounding box center [372, 414] width 6 height 6
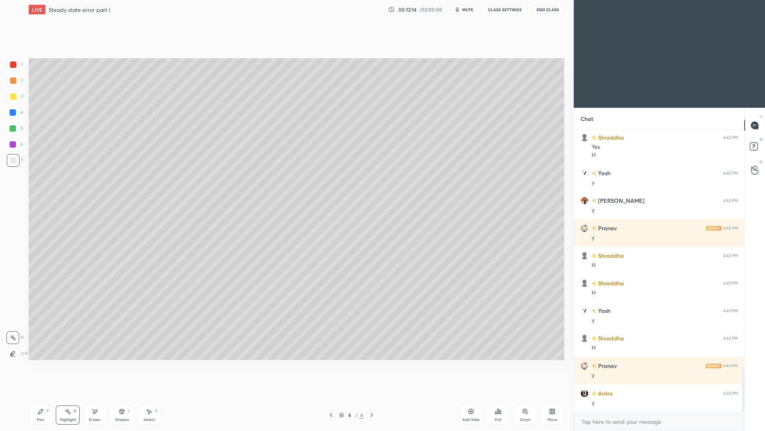
scroll to position [1523, 0]
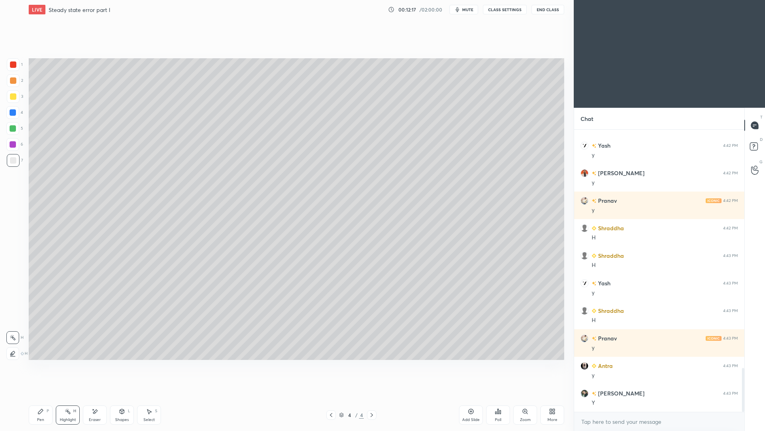
drag, startPoint x: 43, startPoint y: 414, endPoint x: 45, endPoint y: 398, distance: 15.7
click at [45, 395] on div "Pen P" at bounding box center [41, 414] width 24 height 19
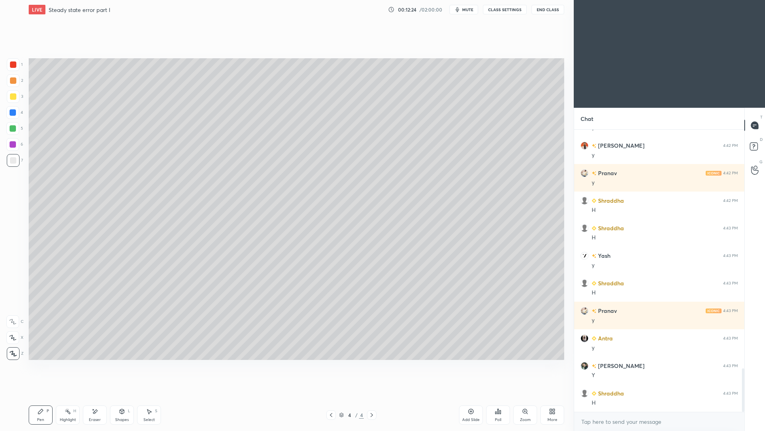
scroll to position [1578, 0]
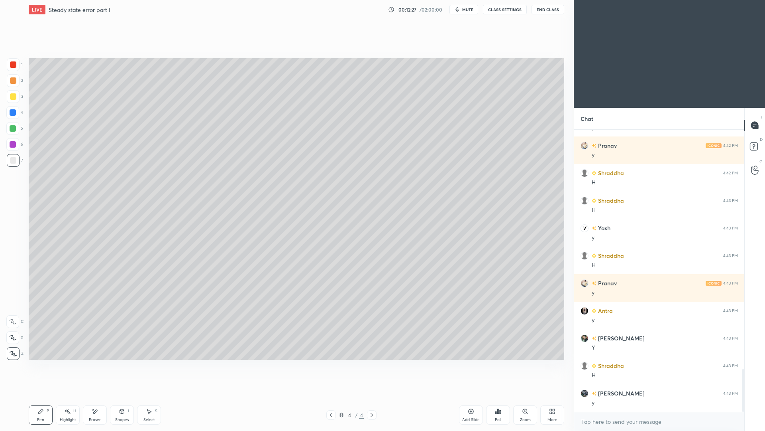
drag, startPoint x: 122, startPoint y: 417, endPoint x: 118, endPoint y: 412, distance: 6.5
click at [122, 395] on div "Shapes" at bounding box center [122, 419] width 14 height 4
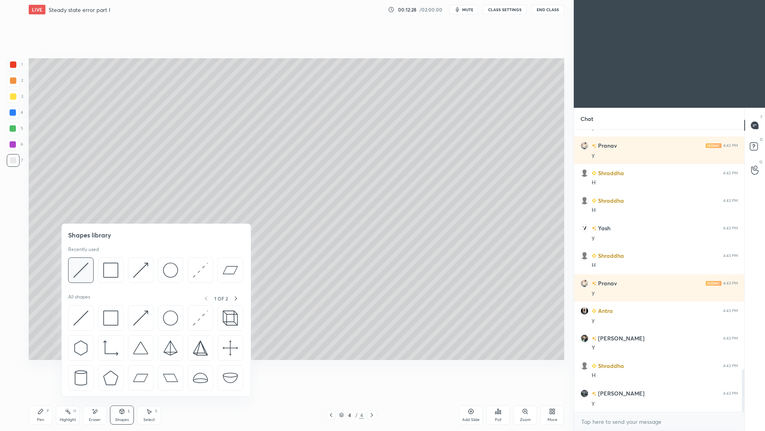
click at [85, 274] on img at bounding box center [80, 269] width 15 height 15
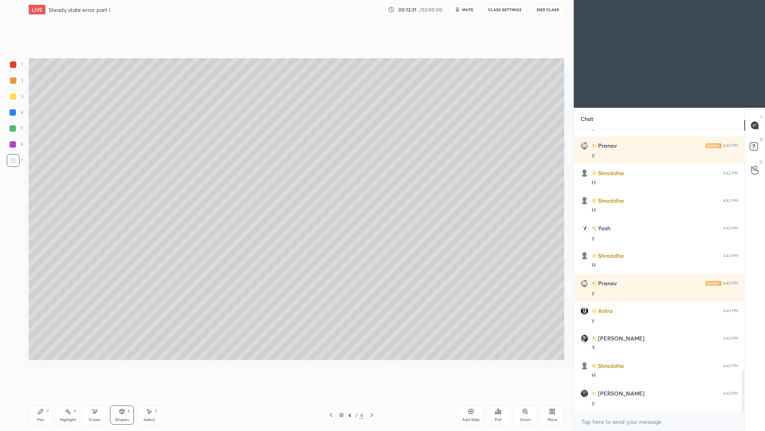
click at [42, 395] on icon at bounding box center [40, 411] width 6 height 6
drag, startPoint x: 120, startPoint y: 413, endPoint x: 128, endPoint y: 399, distance: 16.2
click at [118, 395] on div "Shapes L" at bounding box center [122, 414] width 24 height 19
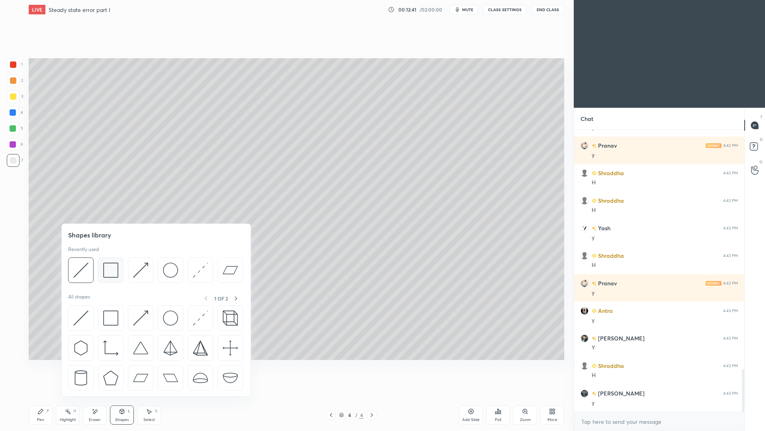
click at [110, 272] on img at bounding box center [110, 269] width 15 height 15
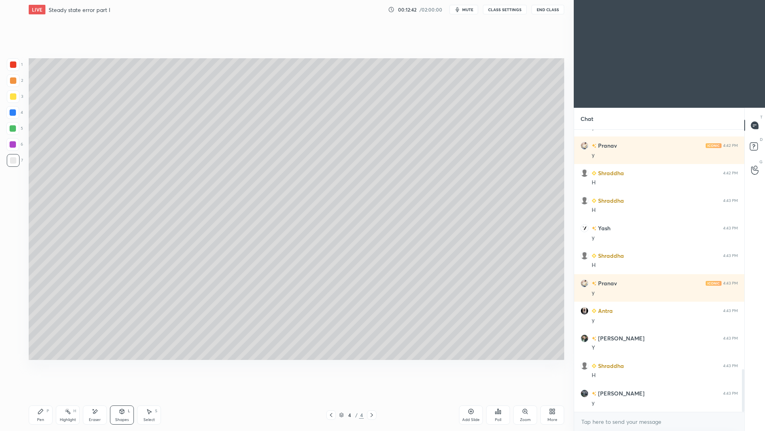
drag, startPoint x: 16, startPoint y: 144, endPoint x: 26, endPoint y: 138, distance: 12.3
click at [16, 145] on div at bounding box center [12, 144] width 13 height 13
drag, startPoint x: 41, startPoint y: 415, endPoint x: 38, endPoint y: 405, distance: 11.1
click at [41, 395] on div "Pen P" at bounding box center [41, 414] width 24 height 19
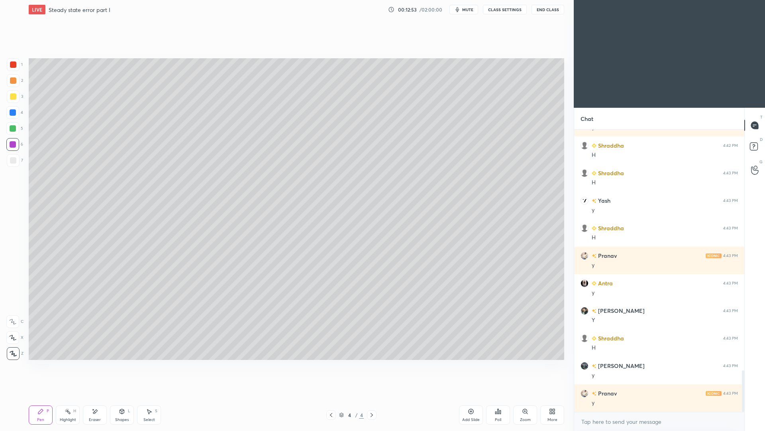
scroll to position [1633, 0]
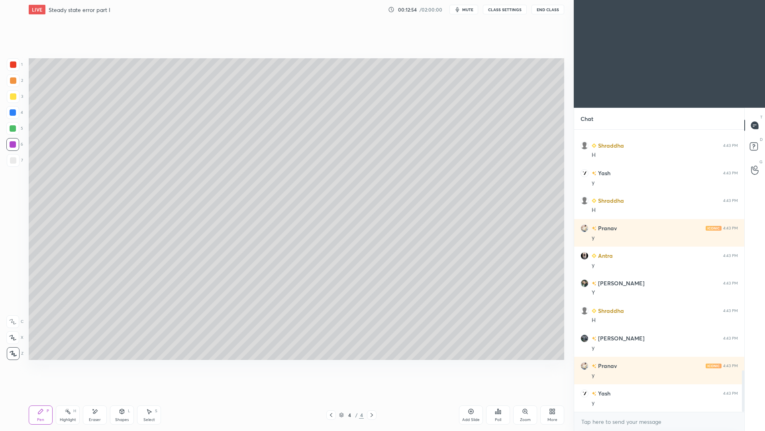
drag, startPoint x: 332, startPoint y: 415, endPoint x: 328, endPoint y: 405, distance: 10.9
click at [331, 395] on icon at bounding box center [331, 414] width 6 height 6
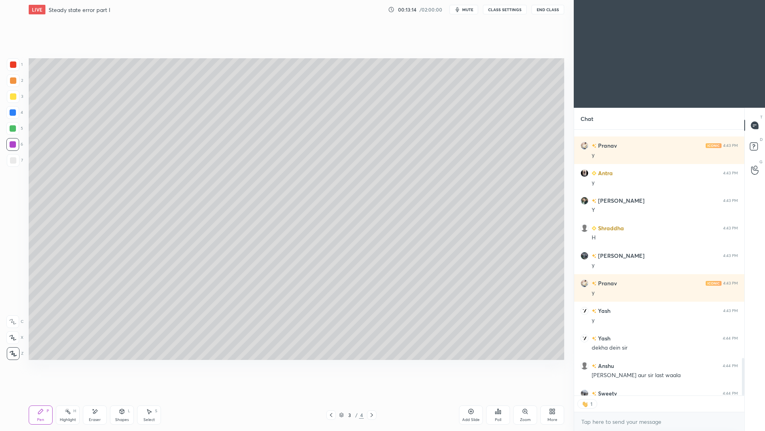
scroll to position [263, 168]
click at [370, 395] on icon at bounding box center [372, 414] width 6 height 6
click at [15, 164] on div at bounding box center [13, 160] width 13 height 13
click at [14, 83] on div at bounding box center [13, 80] width 13 height 13
drag, startPoint x: 153, startPoint y: 416, endPoint x: 151, endPoint y: 412, distance: 4.7
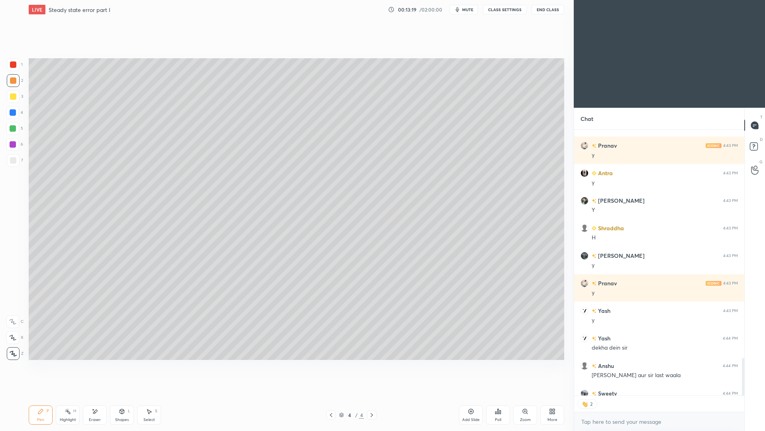
click at [153, 395] on div "Select" at bounding box center [150, 419] width 12 height 4
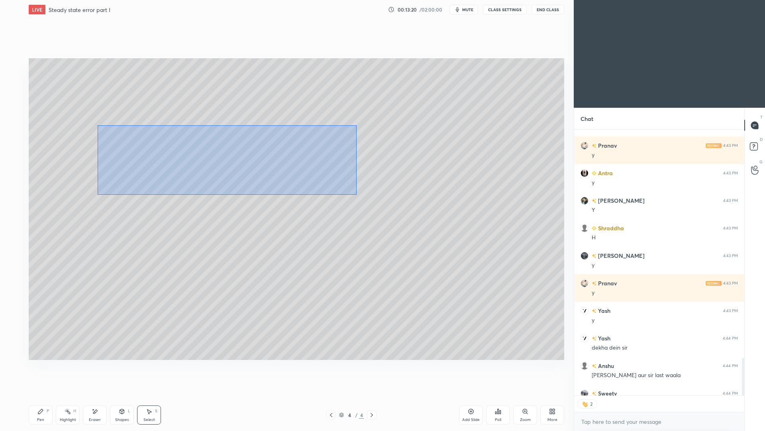
drag, startPoint x: 122, startPoint y: 124, endPoint x: 323, endPoint y: 178, distance: 208.1
click at [357, 194] on div "0 ° Undo Copy Duplicate Duplicate to new slide Delete" at bounding box center [297, 208] width 536 height 301
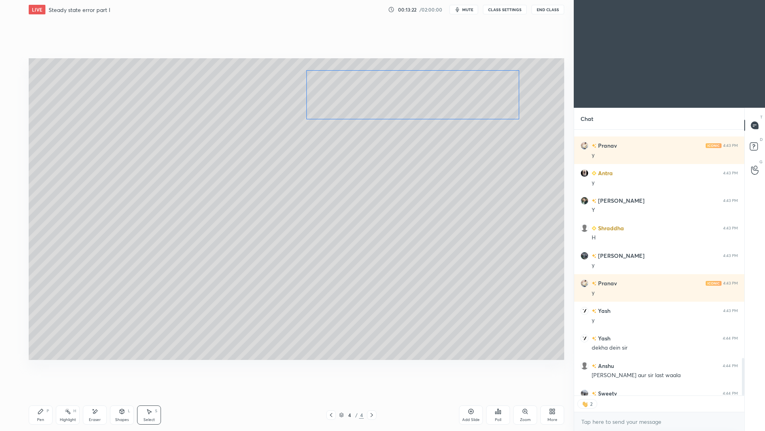
drag, startPoint x: 264, startPoint y: 162, endPoint x: 429, endPoint y: 100, distance: 176.7
click at [430, 100] on div "0 ° Undo Copy Duplicate Duplicate to new slide Delete" at bounding box center [297, 208] width 536 height 301
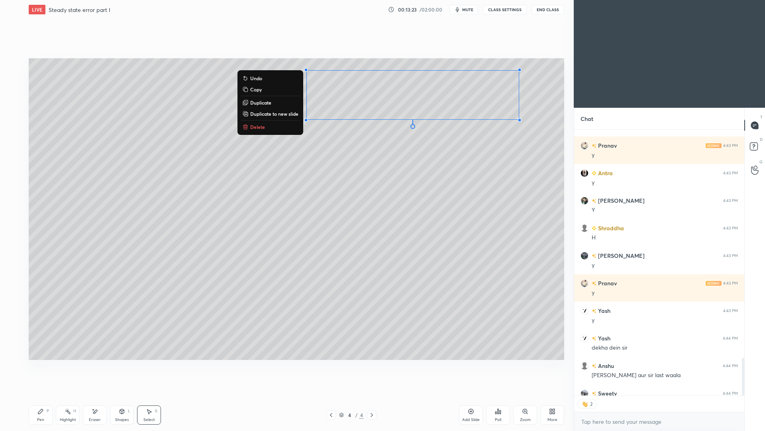
drag, startPoint x: 42, startPoint y: 417, endPoint x: 40, endPoint y: 405, distance: 11.3
click at [42, 395] on div "Pen" at bounding box center [40, 419] width 7 height 4
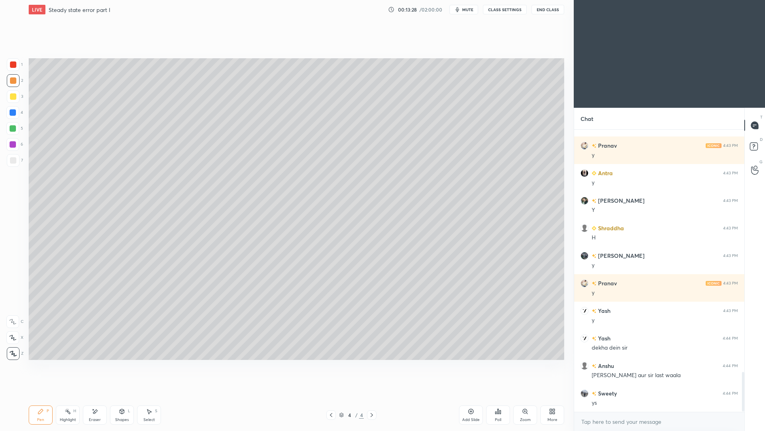
scroll to position [1716, 0]
drag, startPoint x: 72, startPoint y: 419, endPoint x: 74, endPoint y: 405, distance: 14.4
click at [72, 395] on div "Highlight" at bounding box center [68, 419] width 16 height 4
drag, startPoint x: 331, startPoint y: 412, endPoint x: 330, endPoint y: 405, distance: 7.3
click at [332, 395] on icon at bounding box center [331, 414] width 6 height 6
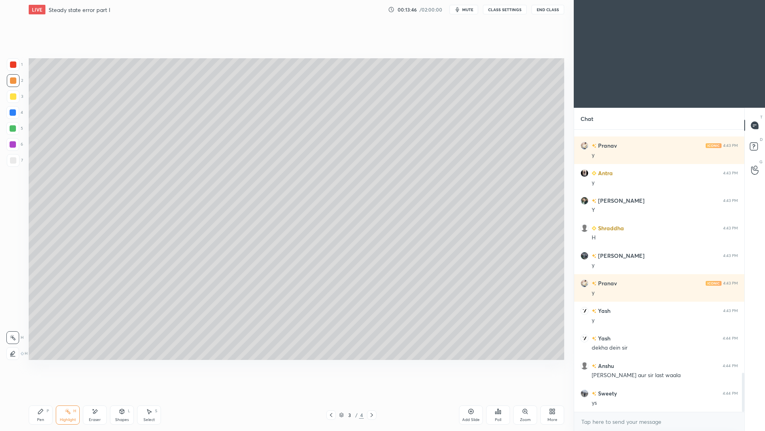
scroll to position [1743, 0]
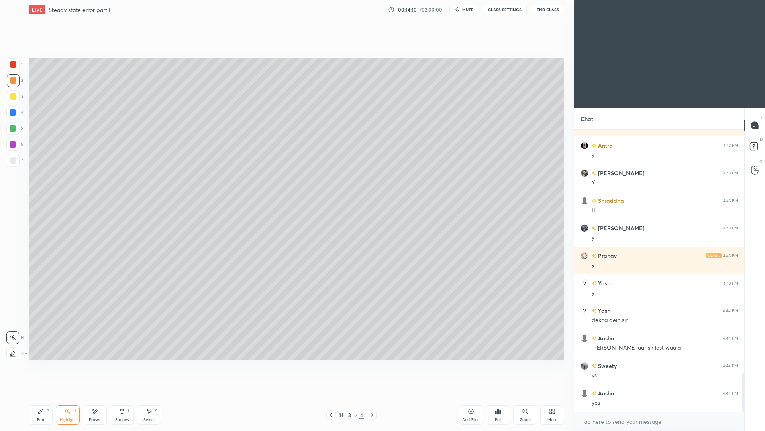
drag, startPoint x: 372, startPoint y: 417, endPoint x: 378, endPoint y: 406, distance: 12.3
click at [372, 395] on icon at bounding box center [372, 414] width 6 height 6
drag, startPoint x: 332, startPoint y: 414, endPoint x: 336, endPoint y: 400, distance: 14.4
click at [332, 395] on icon at bounding box center [331, 414] width 6 height 6
drag, startPoint x: 374, startPoint y: 417, endPoint x: 374, endPoint y: 411, distance: 6.4
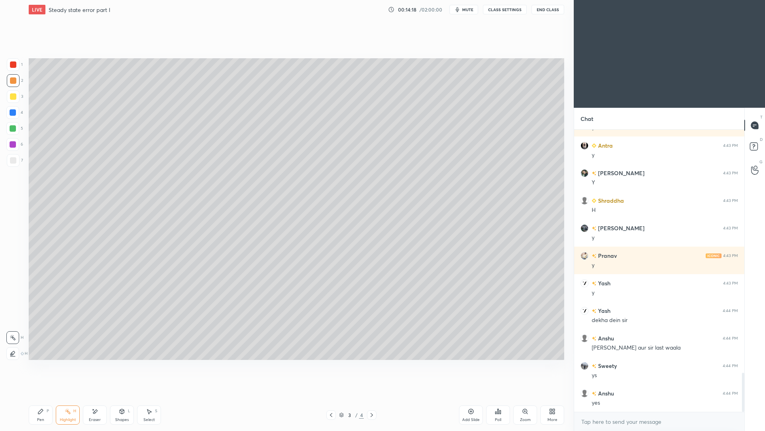
click at [374, 395] on icon at bounding box center [372, 414] width 6 height 6
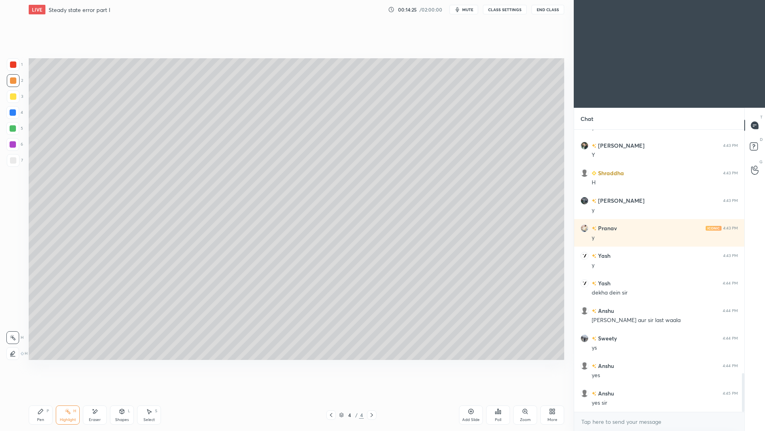
drag, startPoint x: 43, startPoint y: 416, endPoint x: 41, endPoint y: 405, distance: 11.3
click at [44, 395] on div "Pen P" at bounding box center [41, 414] width 24 height 19
click at [17, 161] on div at bounding box center [13, 160] width 13 height 13
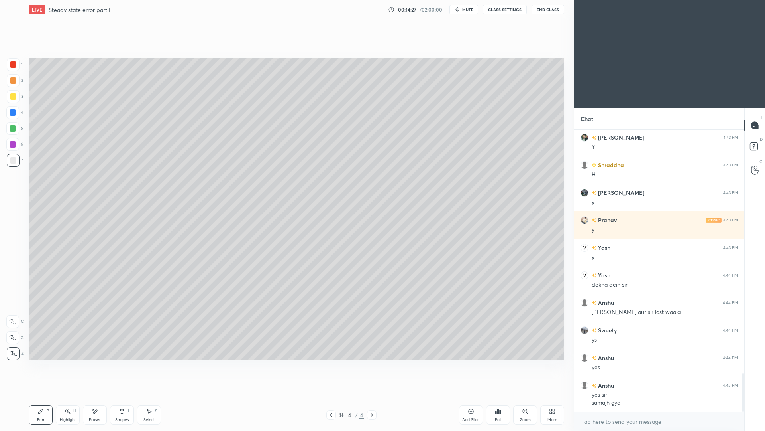
drag, startPoint x: 126, startPoint y: 416, endPoint x: 126, endPoint y: 404, distance: 12.0
click at [126, 395] on div "Shapes" at bounding box center [122, 419] width 14 height 4
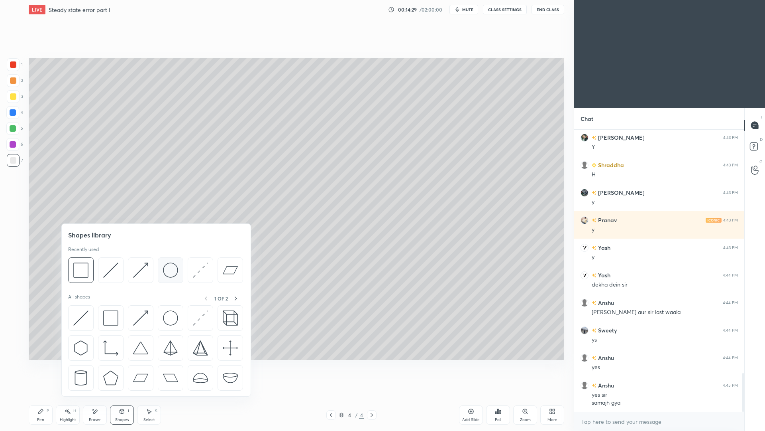
click at [171, 269] on img at bounding box center [170, 269] width 15 height 15
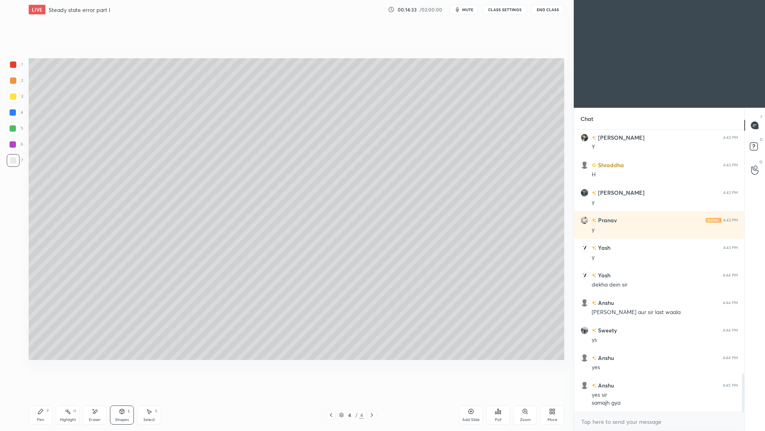
click at [331, 395] on icon at bounding box center [331, 414] width 6 height 6
drag, startPoint x: 151, startPoint y: 415, endPoint x: 151, endPoint y: 411, distance: 4.4
click at [151, 395] on div "Select S" at bounding box center [149, 414] width 24 height 19
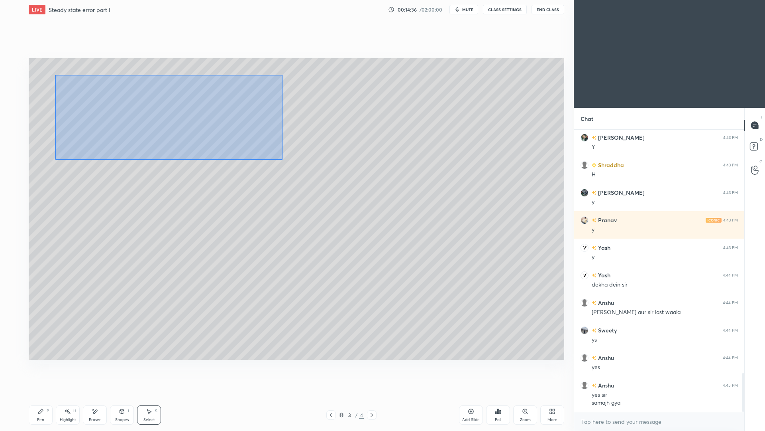
drag, startPoint x: 55, startPoint y: 75, endPoint x: 282, endPoint y: 157, distance: 241.2
click at [283, 159] on div "0 ° Undo Copy Duplicate Duplicate to new slide Delete" at bounding box center [297, 208] width 536 height 301
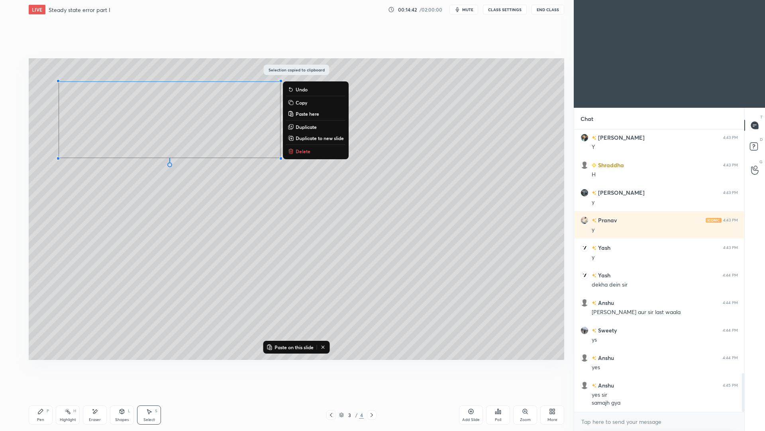
click at [373, 395] on div at bounding box center [372, 415] width 10 height 10
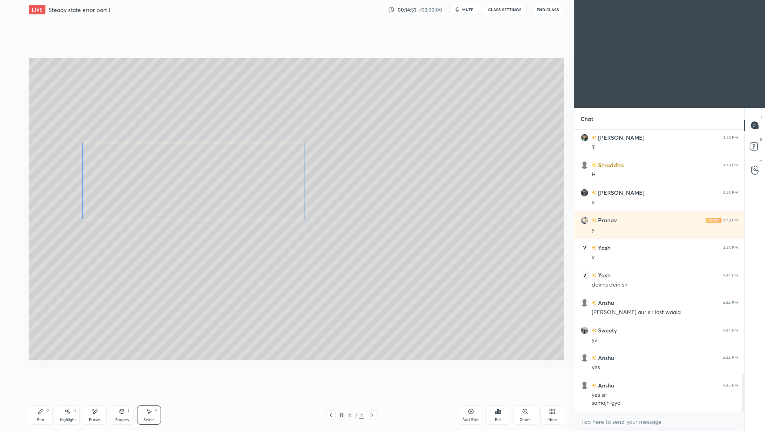
drag, startPoint x: 197, startPoint y: 142, endPoint x: 220, endPoint y: 196, distance: 58.4
click at [221, 203] on div "0 ° Undo Copy Paste here Duplicate Duplicate to new slide Delete" at bounding box center [297, 208] width 536 height 301
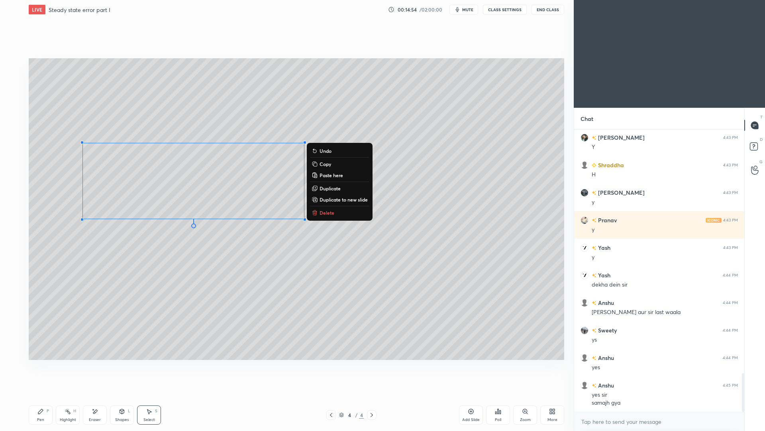
drag, startPoint x: 197, startPoint y: 293, endPoint x: 196, endPoint y: 287, distance: 6.0
click at [196, 293] on div "0 ° Undo Copy Paste here Duplicate Duplicate to new slide Delete" at bounding box center [297, 208] width 536 height 301
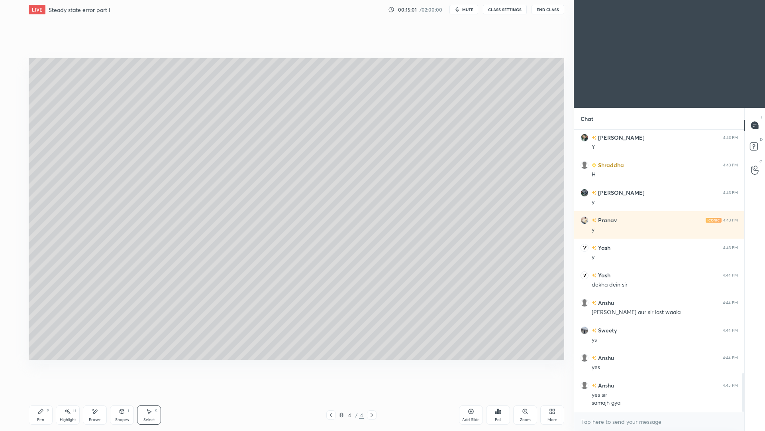
drag, startPoint x: 153, startPoint y: 416, endPoint x: 148, endPoint y: 401, distance: 16.4
click at [153, 395] on div "Select S" at bounding box center [149, 414] width 24 height 19
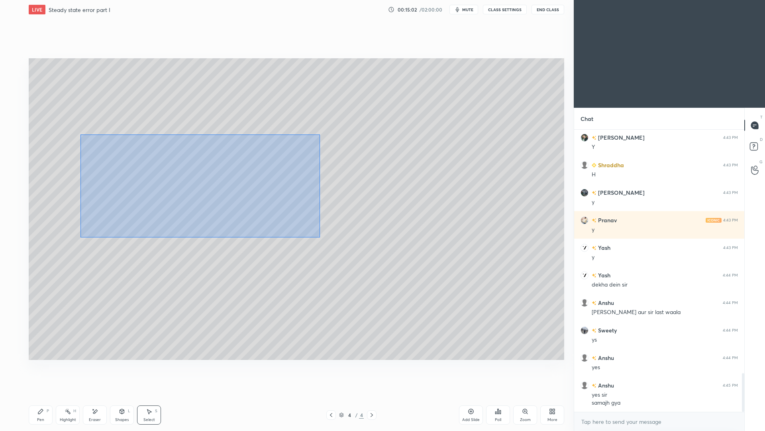
drag, startPoint x: 94, startPoint y: 134, endPoint x: 317, endPoint y: 232, distance: 243.7
click at [318, 238] on div "0 ° Undo Copy Paste here Duplicate Duplicate to new slide Delete" at bounding box center [297, 208] width 536 height 301
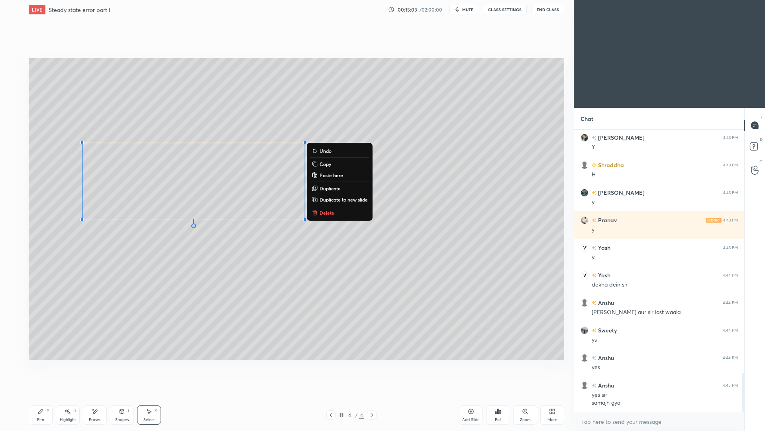
drag, startPoint x: 327, startPoint y: 190, endPoint x: 275, endPoint y: 194, distance: 52.0
click at [324, 191] on p "Duplicate" at bounding box center [330, 188] width 21 height 6
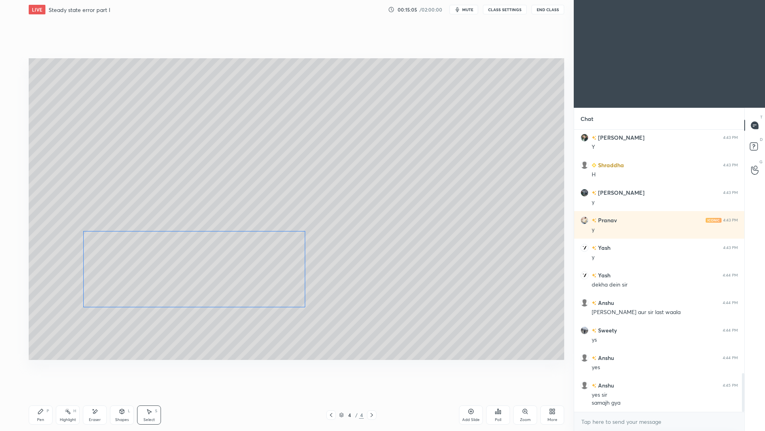
drag, startPoint x: 229, startPoint y: 208, endPoint x: 216, endPoint y: 278, distance: 71.4
click at [218, 284] on div "0 ° Undo Copy Paste here Duplicate Duplicate to new slide Delete" at bounding box center [297, 208] width 536 height 301
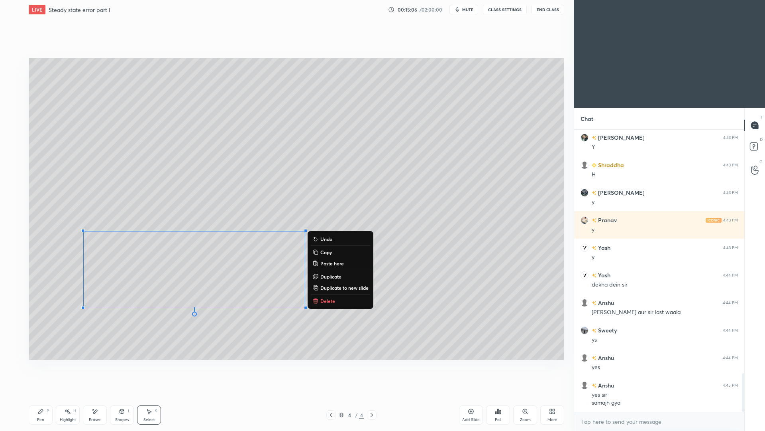
drag, startPoint x: 98, startPoint y: 416, endPoint x: 96, endPoint y: 410, distance: 5.9
click at [98, 395] on div "Eraser" at bounding box center [95, 414] width 24 height 19
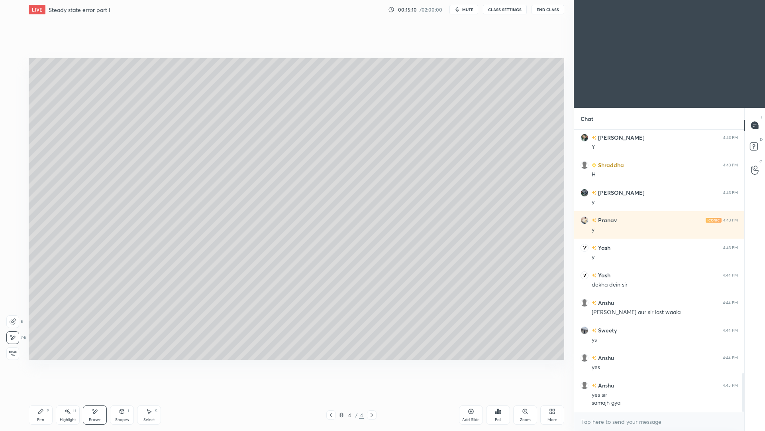
click at [14, 324] on icon at bounding box center [13, 321] width 6 height 6
drag, startPoint x: 126, startPoint y: 416, endPoint x: 123, endPoint y: 403, distance: 12.8
click at [127, 395] on div "Shapes L" at bounding box center [122, 414] width 24 height 19
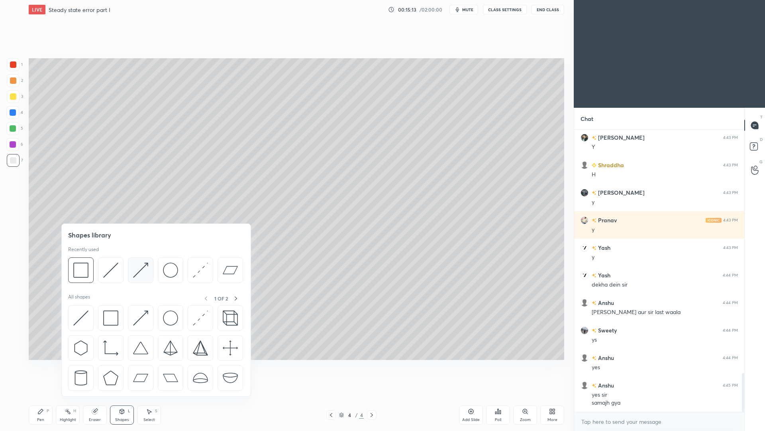
click at [140, 273] on img at bounding box center [140, 269] width 15 height 15
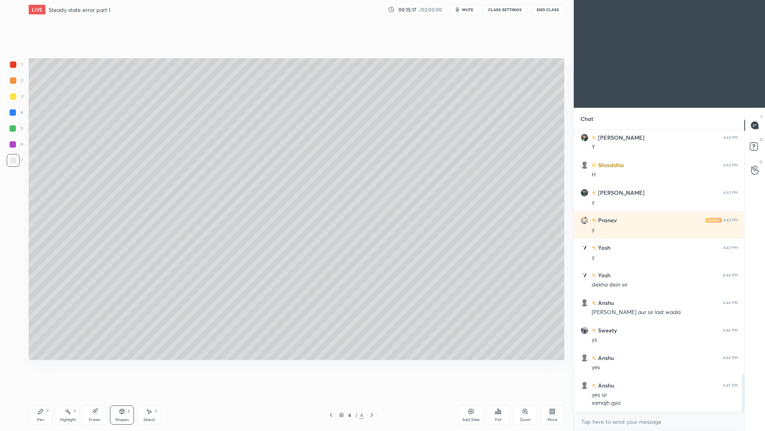
click at [100, 395] on div "Eraser" at bounding box center [95, 419] width 12 height 4
drag, startPoint x: 50, startPoint y: 412, endPoint x: 52, endPoint y: 397, distance: 14.5
click at [49, 395] on div "Pen P" at bounding box center [41, 414] width 24 height 19
click at [121, 395] on div "Shapes L" at bounding box center [122, 414] width 24 height 19
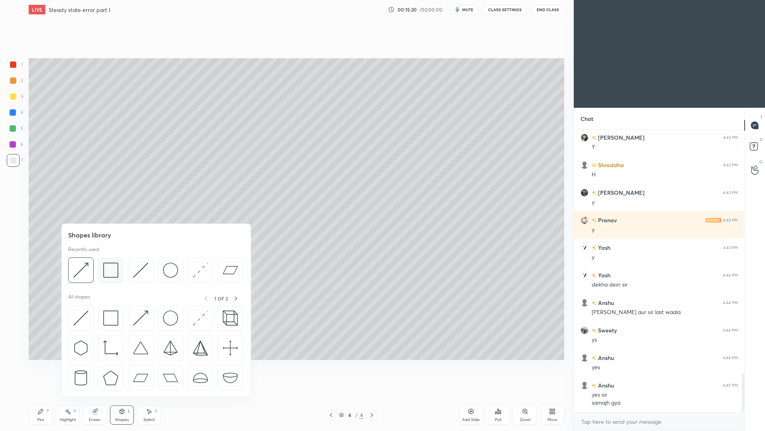
click at [112, 273] on img at bounding box center [110, 269] width 15 height 15
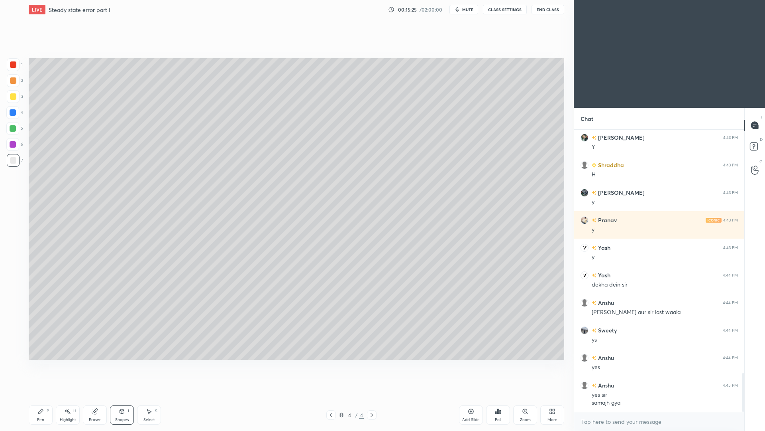
click at [47, 395] on div "Pen P" at bounding box center [41, 414] width 24 height 19
click at [122, 395] on div "Shapes" at bounding box center [122, 419] width 14 height 4
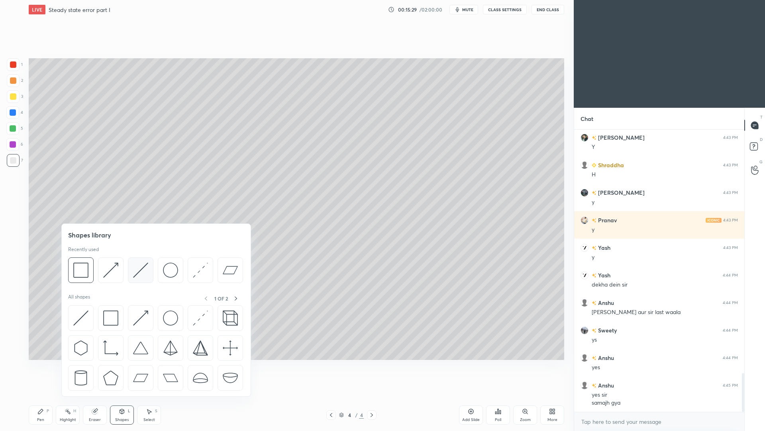
click at [142, 275] on img at bounding box center [140, 269] width 15 height 15
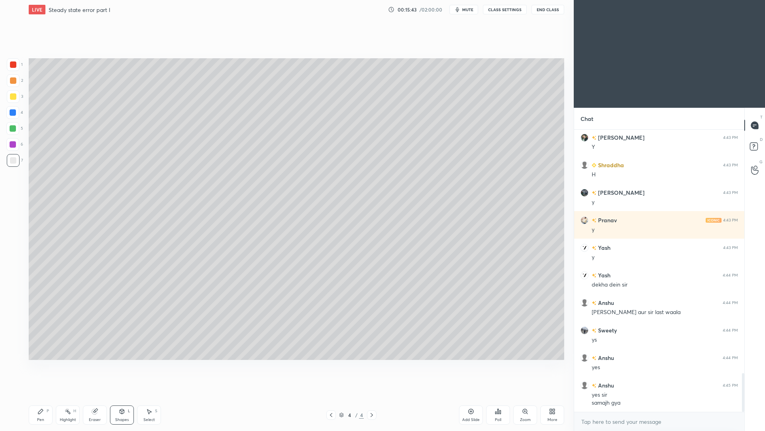
click at [47, 395] on div "Pen P" at bounding box center [41, 414] width 24 height 19
drag, startPoint x: 121, startPoint y: 416, endPoint x: 121, endPoint y: 408, distance: 8.0
click at [121, 395] on div "Shapes L" at bounding box center [122, 414] width 24 height 19
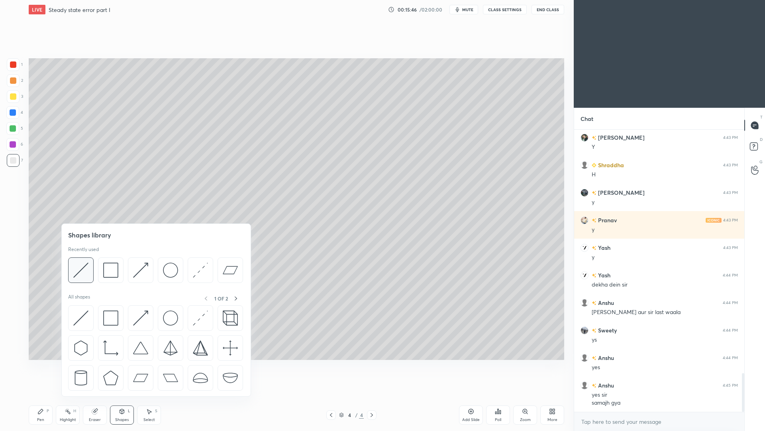
click at [87, 273] on img at bounding box center [80, 269] width 15 height 15
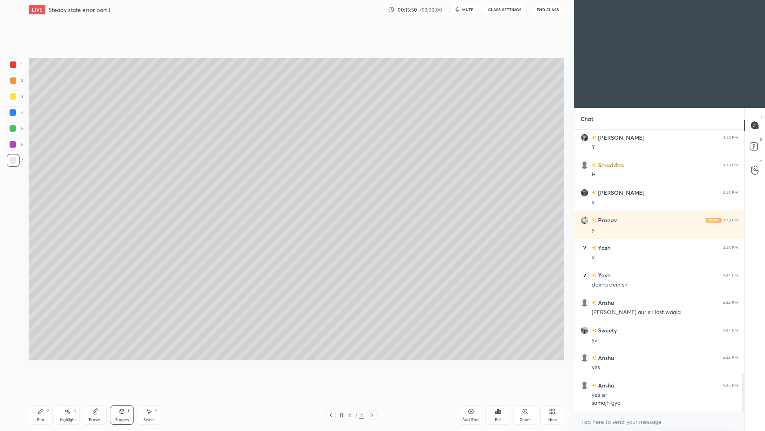
click at [124, 395] on div "Shapes" at bounding box center [122, 419] width 14 height 4
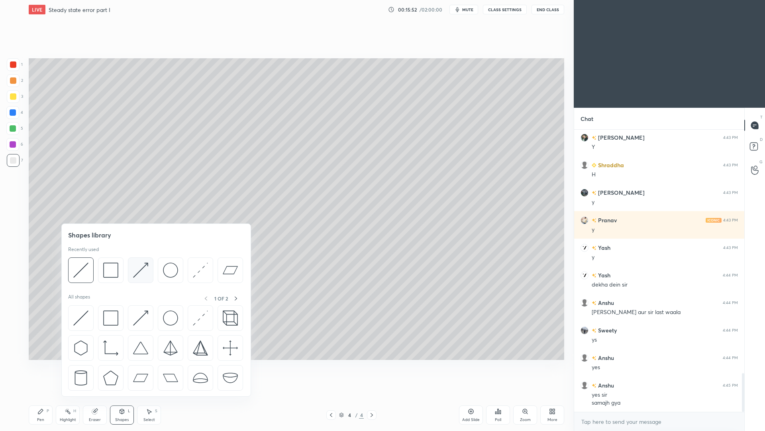
click at [142, 268] on img at bounding box center [140, 269] width 15 height 15
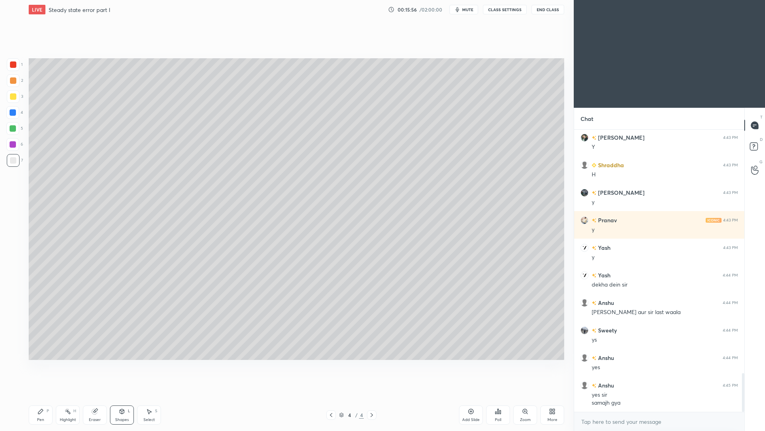
drag, startPoint x: 48, startPoint y: 416, endPoint x: 50, endPoint y: 404, distance: 12.1
click at [48, 395] on div "Pen P" at bounding box center [41, 414] width 24 height 19
click at [14, 99] on div at bounding box center [13, 96] width 6 height 6
click at [122, 395] on div "Shapes" at bounding box center [122, 419] width 14 height 4
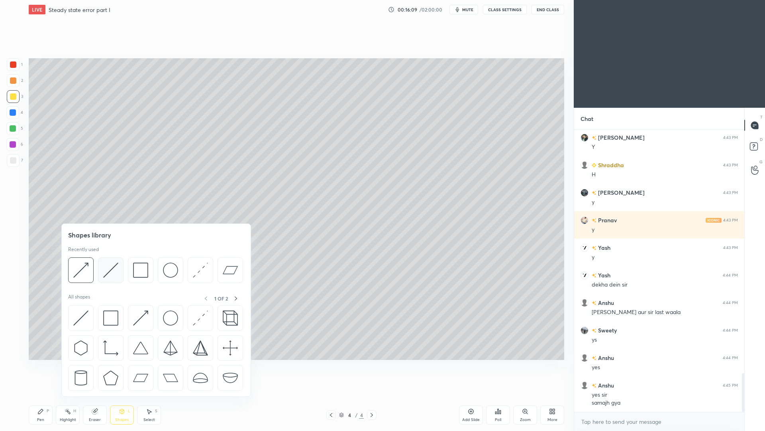
click at [111, 266] on img at bounding box center [110, 269] width 15 height 15
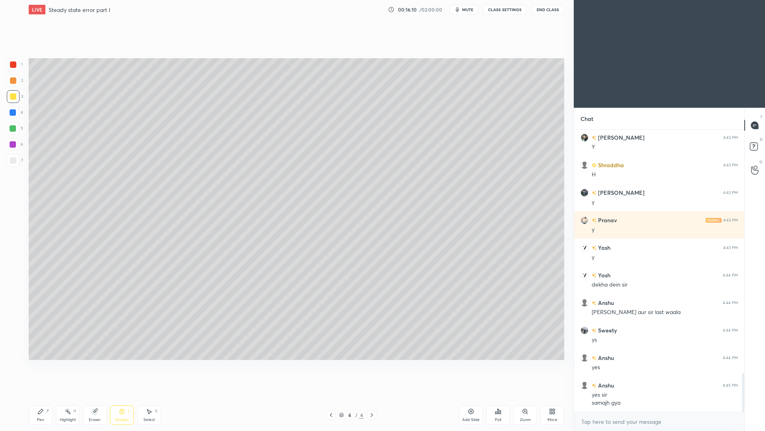
click at [14, 161] on div at bounding box center [13, 160] width 6 height 6
drag, startPoint x: 71, startPoint y: 416, endPoint x: 75, endPoint y: 407, distance: 9.6
click at [71, 395] on div "Highlight" at bounding box center [68, 419] width 16 height 4
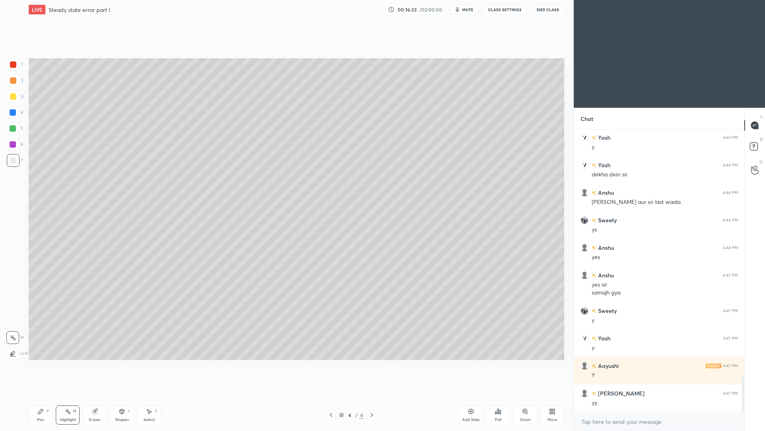
scroll to position [1916, 0]
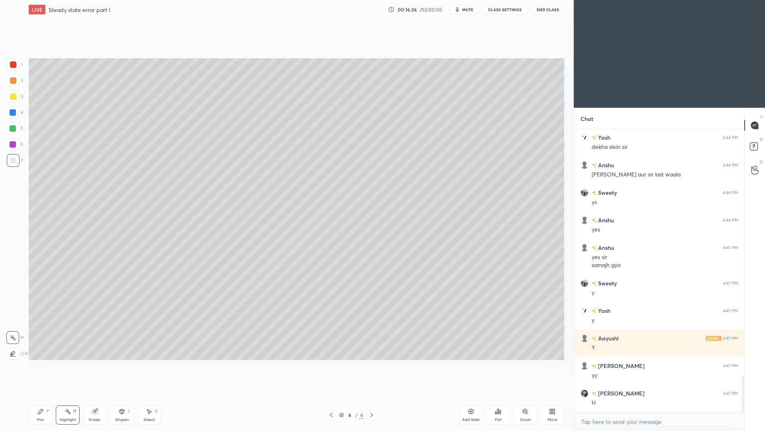
click at [149, 395] on div "Select" at bounding box center [150, 419] width 12 height 4
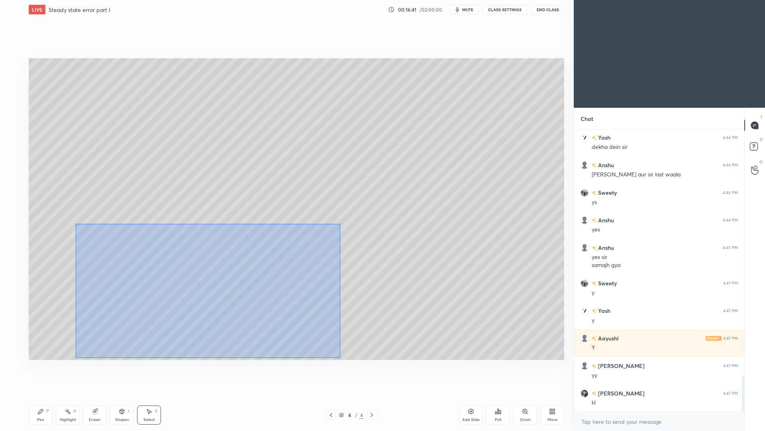
drag, startPoint x: 116, startPoint y: 230, endPoint x: 340, endPoint y: 356, distance: 256.8
click at [340, 357] on div "0 ° Undo Copy Paste here Duplicate Duplicate to new slide Delete" at bounding box center [297, 208] width 536 height 301
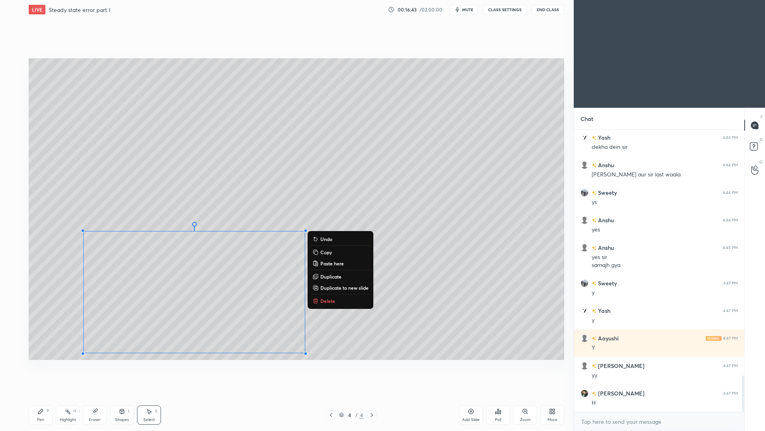
click at [421, 312] on div "0 ° Undo Copy Paste here Duplicate Duplicate to new slide Delete" at bounding box center [297, 208] width 536 height 301
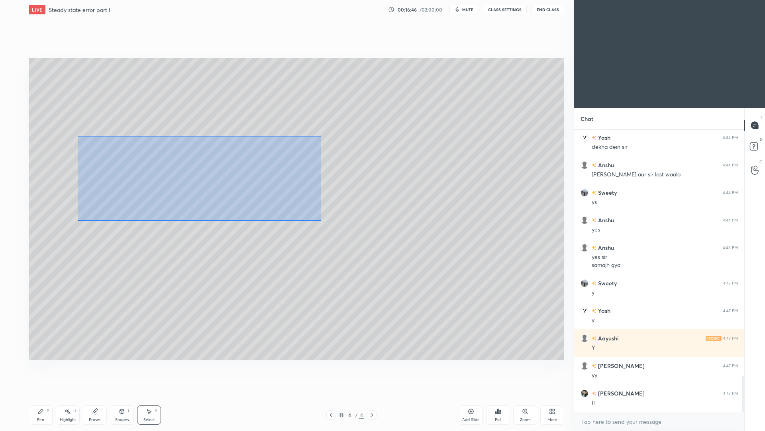
drag, startPoint x: 94, startPoint y: 136, endPoint x: 321, endPoint y: 215, distance: 240.7
click at [321, 220] on div "0 ° Undo Copy Paste here Duplicate Duplicate to new slide Delete" at bounding box center [297, 208] width 536 height 301
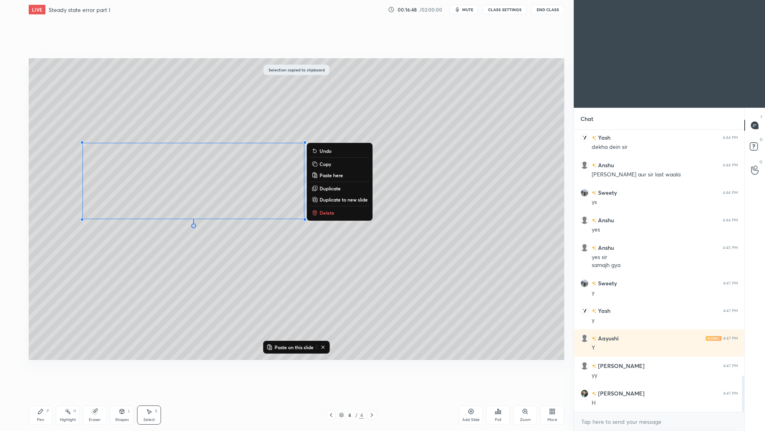
drag, startPoint x: 472, startPoint y: 415, endPoint x: 484, endPoint y: 406, distance: 14.4
click at [472, 395] on div "Add Slide" at bounding box center [471, 414] width 24 height 19
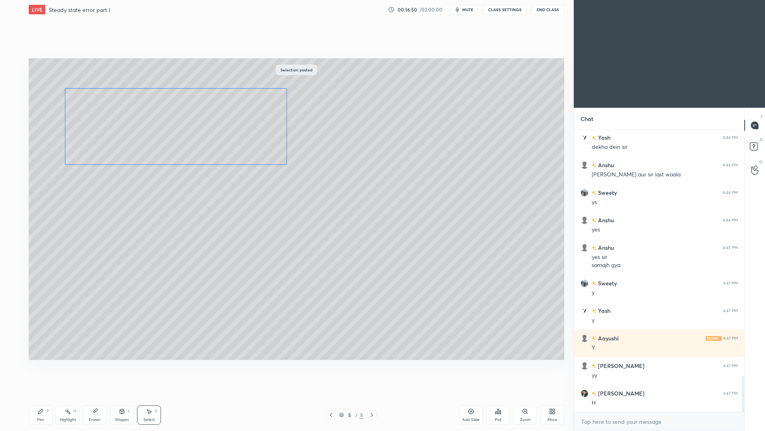
drag, startPoint x: 207, startPoint y: 178, endPoint x: 189, endPoint y: 120, distance: 60.4
click at [191, 122] on div "0 ° Undo Copy Paste here Duplicate Duplicate to new slide Delete" at bounding box center [297, 208] width 536 height 301
drag, startPoint x: 195, startPoint y: 137, endPoint x: 191, endPoint y: 130, distance: 7.7
click at [191, 131] on div "0 ° Undo Copy Paste here Duplicate Duplicate to new slide Delete" at bounding box center [297, 208] width 536 height 301
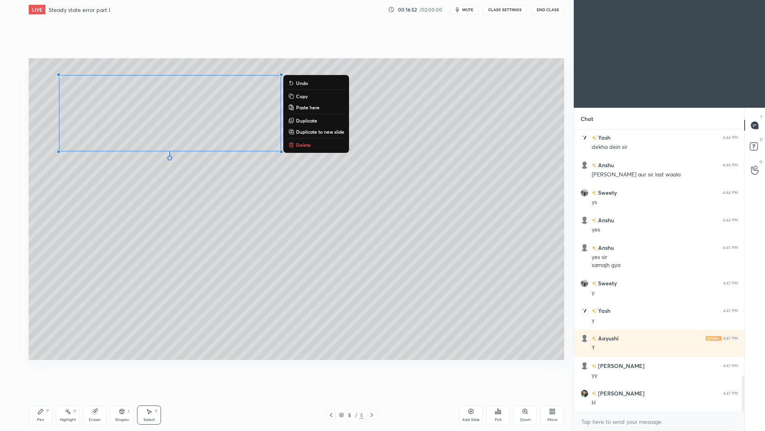
click at [99, 395] on div "Eraser" at bounding box center [95, 419] width 12 height 4
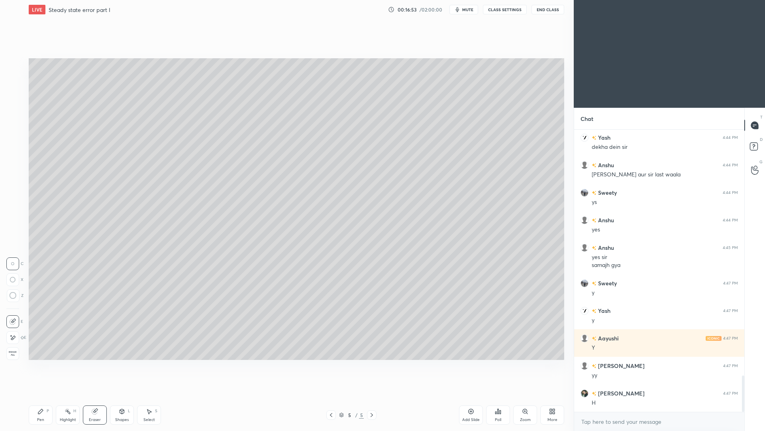
drag, startPoint x: 16, startPoint y: 336, endPoint x: 26, endPoint y: 324, distance: 15.9
click at [16, 336] on icon at bounding box center [13, 337] width 6 height 7
drag, startPoint x: 126, startPoint y: 418, endPoint x: 124, endPoint y: 413, distance: 5.7
click at [125, 395] on div "Shapes" at bounding box center [122, 419] width 14 height 4
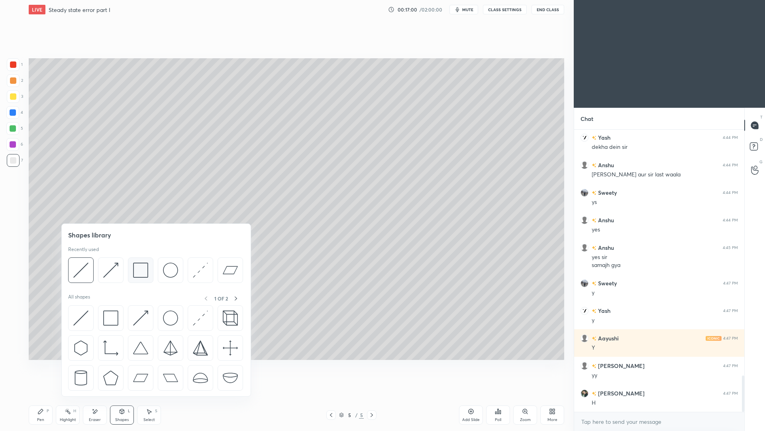
click at [138, 273] on img at bounding box center [140, 269] width 15 height 15
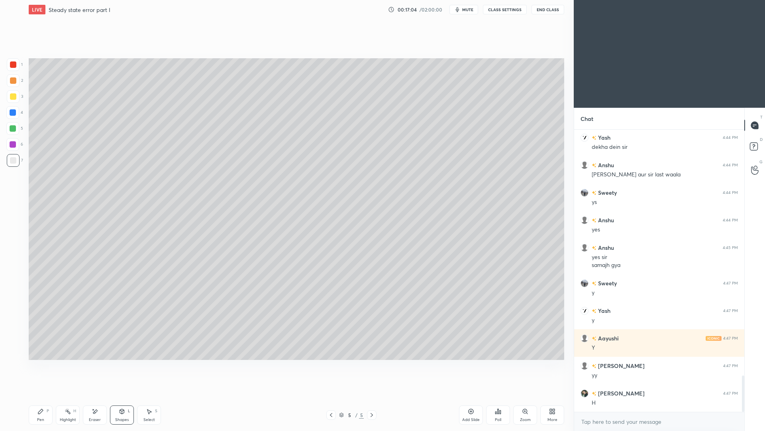
drag, startPoint x: 45, startPoint y: 416, endPoint x: 47, endPoint y: 401, distance: 15.3
click at [44, 395] on div "Pen P" at bounding box center [41, 414] width 24 height 19
drag, startPoint x: 122, startPoint y: 414, endPoint x: 125, endPoint y: 397, distance: 17.3
click at [121, 395] on div "Shapes L" at bounding box center [122, 414] width 24 height 19
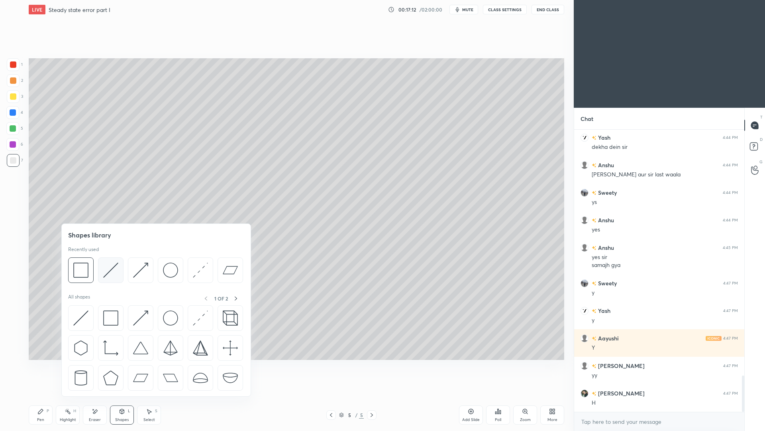
click at [115, 271] on img at bounding box center [110, 269] width 15 height 15
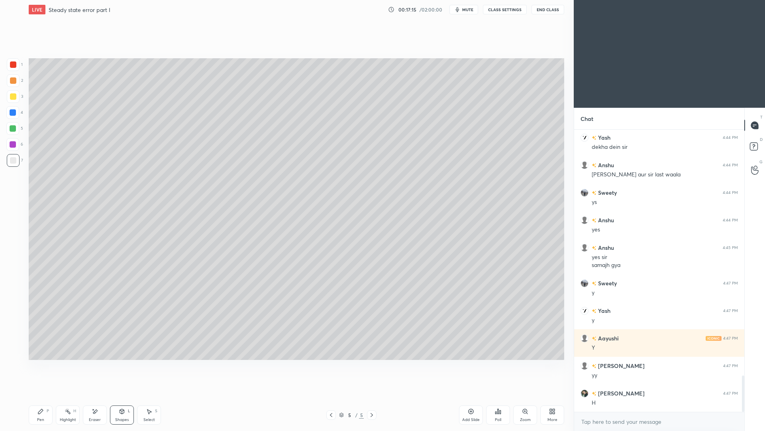
click at [125, 395] on div "Shapes L" at bounding box center [122, 414] width 24 height 19
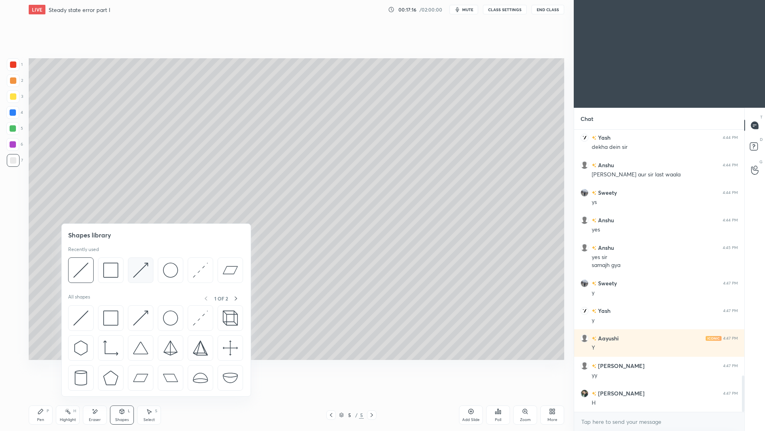
click at [139, 270] on img at bounding box center [140, 269] width 15 height 15
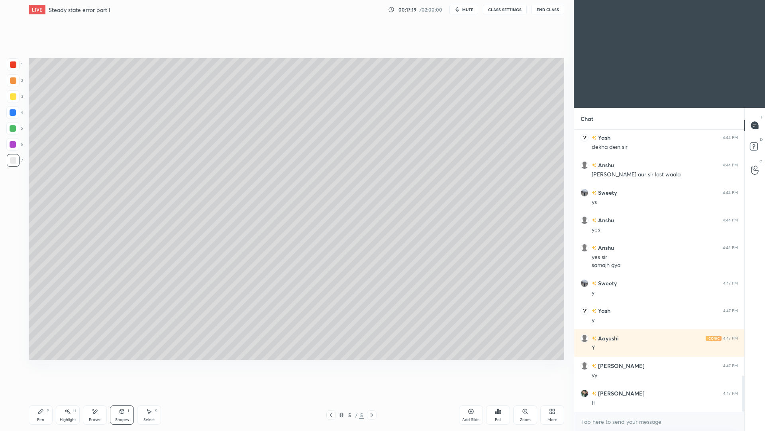
click at [128, 395] on div "Shapes" at bounding box center [122, 419] width 14 height 4
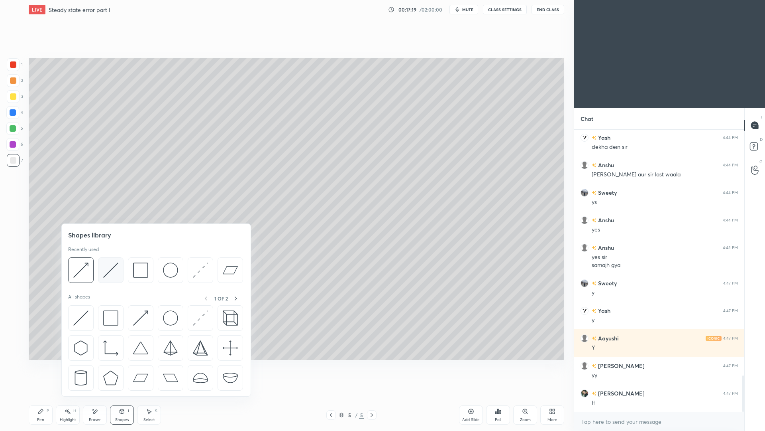
click at [112, 270] on img at bounding box center [110, 269] width 15 height 15
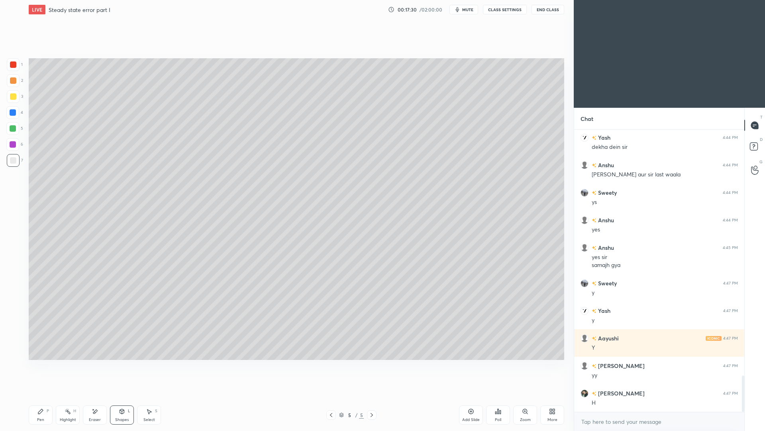
drag, startPoint x: 43, startPoint y: 413, endPoint x: 42, endPoint y: 401, distance: 12.8
click at [43, 395] on icon at bounding box center [40, 411] width 6 height 6
drag, startPoint x: 333, startPoint y: 415, endPoint x: 332, endPoint y: 409, distance: 5.8
click at [330, 395] on icon at bounding box center [331, 414] width 6 height 6
drag, startPoint x: 69, startPoint y: 415, endPoint x: 77, endPoint y: 398, distance: 18.7
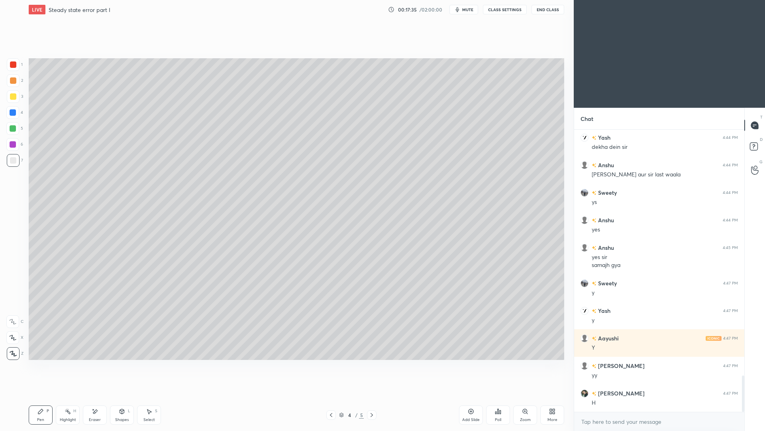
click at [69, 395] on div "Highlight H" at bounding box center [68, 414] width 24 height 19
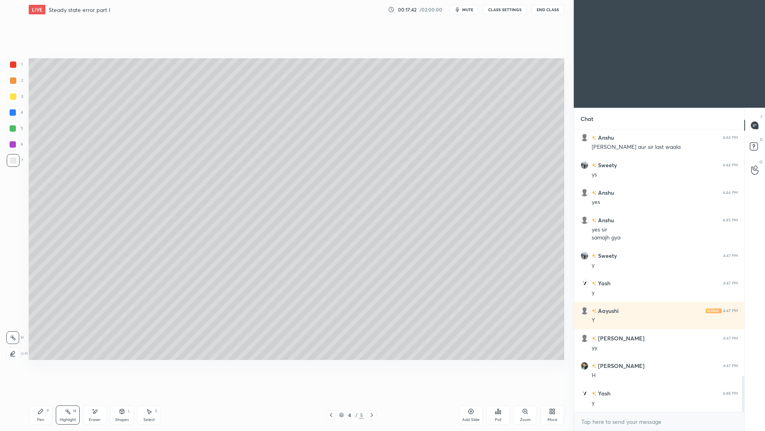
drag, startPoint x: 372, startPoint y: 416, endPoint x: 375, endPoint y: 405, distance: 11.2
click at [372, 395] on icon at bounding box center [372, 415] width 2 height 4
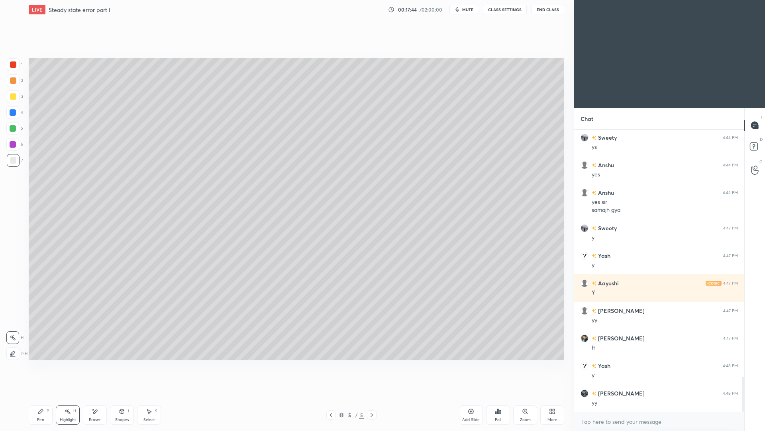
scroll to position [1999, 0]
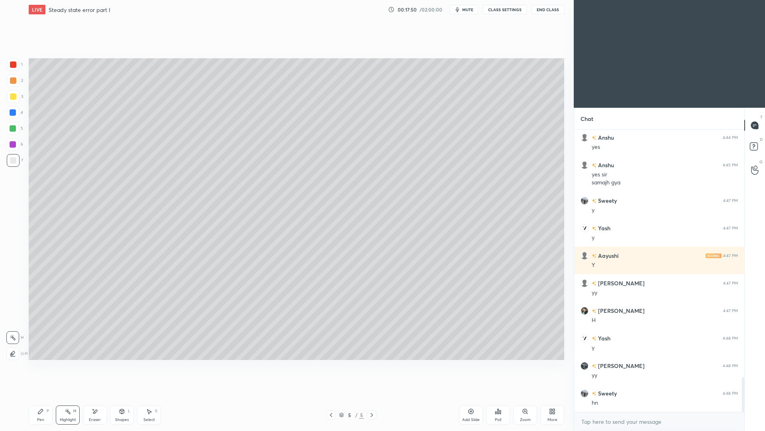
click at [331, 395] on icon at bounding box center [331, 414] width 6 height 6
click at [332, 395] on icon at bounding box center [331, 414] width 6 height 6
drag, startPoint x: 153, startPoint y: 415, endPoint x: 157, endPoint y: 394, distance: 20.6
click at [154, 395] on div "Select S" at bounding box center [149, 414] width 24 height 19
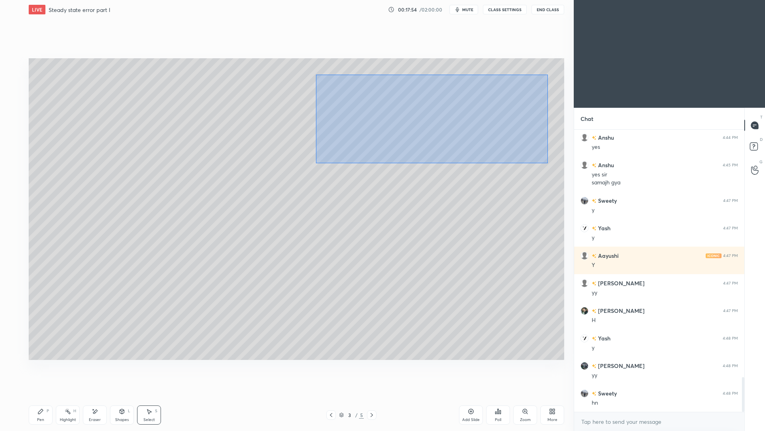
drag, startPoint x: 316, startPoint y: 74, endPoint x: 548, endPoint y: 158, distance: 246.7
click at [548, 163] on div "0 ° Undo Copy Paste here Duplicate Duplicate to new slide Delete" at bounding box center [297, 208] width 536 height 301
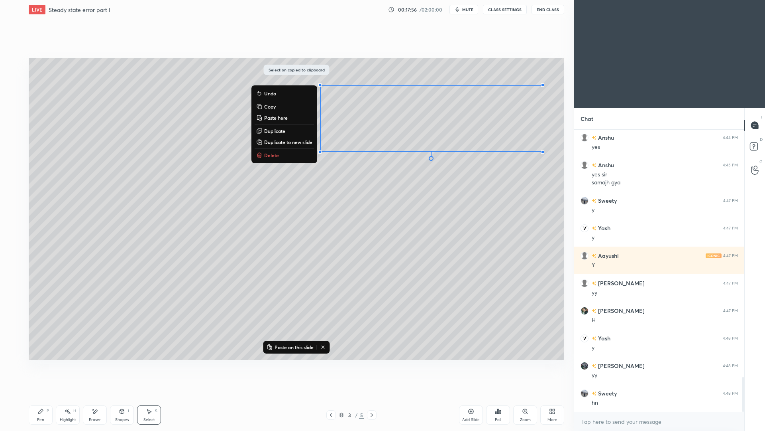
click at [371, 395] on icon at bounding box center [372, 414] width 6 height 6
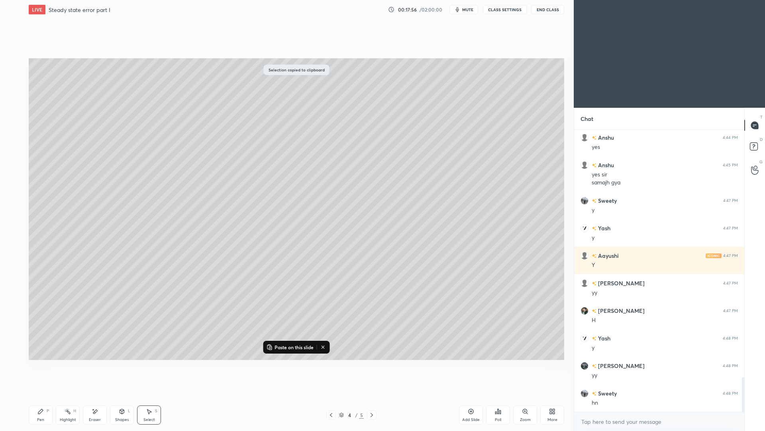
drag, startPoint x: 372, startPoint y: 418, endPoint x: 371, endPoint y: 413, distance: 5.6
click at [372, 395] on div at bounding box center [372, 415] width 10 height 10
drag, startPoint x: 434, startPoint y: 136, endPoint x: 423, endPoint y: 121, distance: 18.8
click at [419, 126] on div "0 ° Undo Copy Paste here Duplicate Duplicate to new slide Delete" at bounding box center [297, 208] width 536 height 301
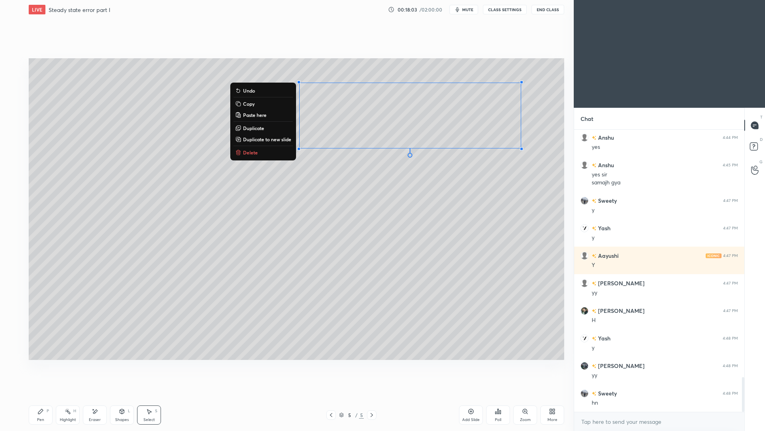
drag, startPoint x: 99, startPoint y: 417, endPoint x: 103, endPoint y: 401, distance: 16.4
click at [99, 395] on div "Eraser" at bounding box center [95, 419] width 12 height 4
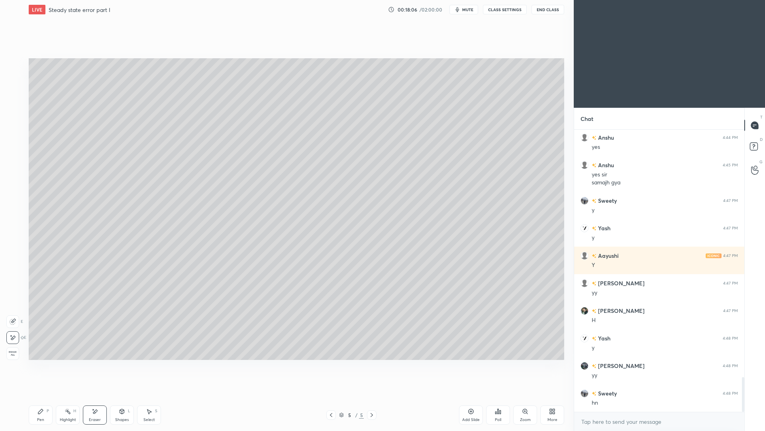
click at [122, 395] on div "Shapes L" at bounding box center [122, 414] width 24 height 19
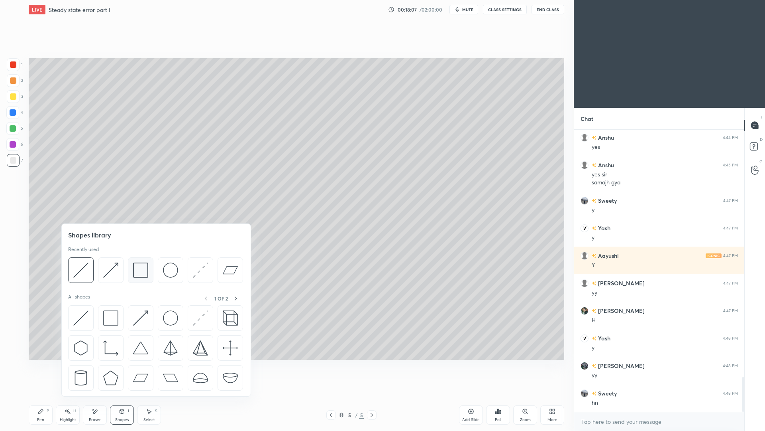
click at [141, 273] on img at bounding box center [140, 269] width 15 height 15
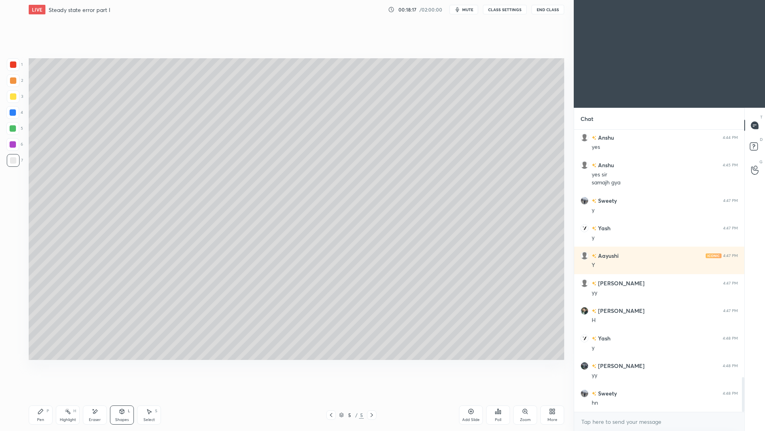
drag, startPoint x: 124, startPoint y: 415, endPoint x: 123, endPoint y: 411, distance: 4.9
click at [124, 395] on div "Shapes L" at bounding box center [122, 414] width 24 height 19
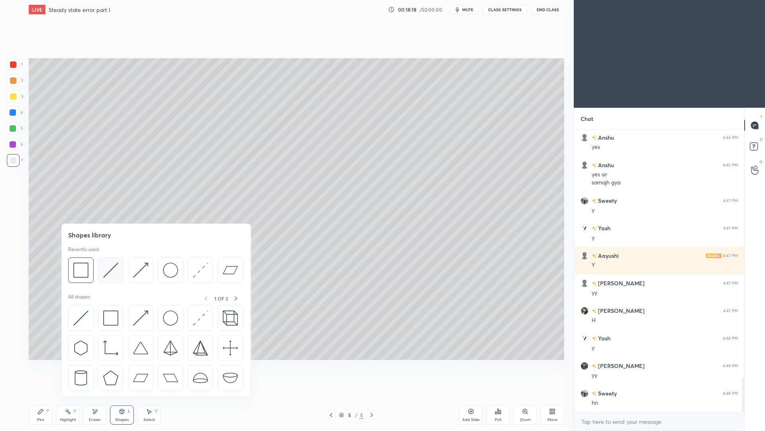
click at [112, 269] on img at bounding box center [110, 269] width 15 height 15
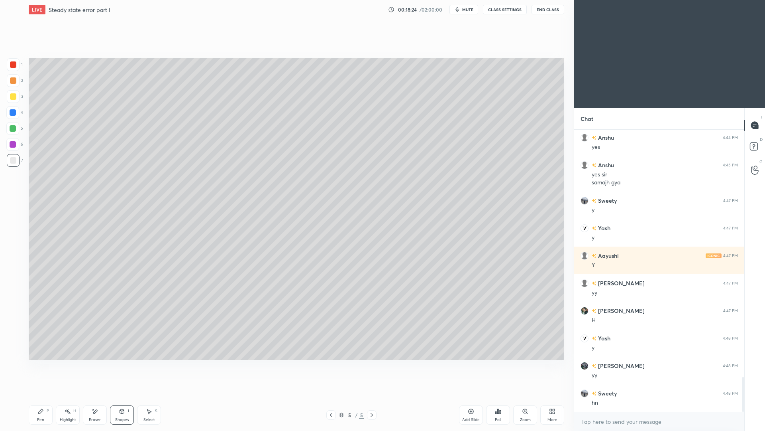
drag, startPoint x: 46, startPoint y: 416, endPoint x: 46, endPoint y: 407, distance: 9.2
click at [46, 395] on div "Pen P" at bounding box center [41, 414] width 24 height 19
drag, startPoint x: 126, startPoint y: 417, endPoint x: 126, endPoint y: 403, distance: 14.0
click at [126, 395] on div "Shapes" at bounding box center [122, 419] width 14 height 4
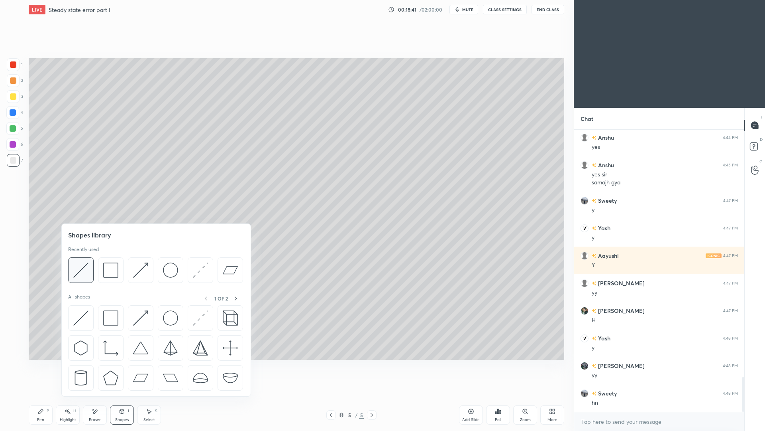
click at [83, 269] on img at bounding box center [80, 269] width 15 height 15
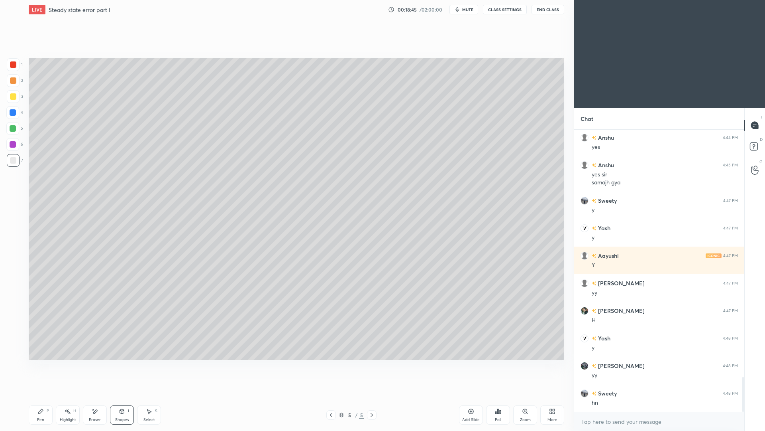
click at [44, 395] on div "Pen P" at bounding box center [41, 414] width 24 height 19
click at [332, 395] on icon at bounding box center [331, 414] width 6 height 6
drag, startPoint x: 331, startPoint y: 416, endPoint x: 330, endPoint y: 411, distance: 4.8
click at [330, 395] on icon at bounding box center [331, 414] width 6 height 6
click at [149, 395] on div "Select S" at bounding box center [149, 414] width 24 height 19
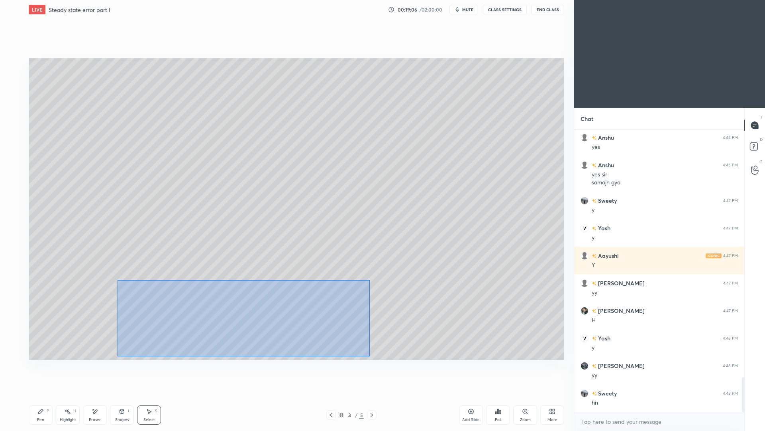
drag, startPoint x: 118, startPoint y: 280, endPoint x: 369, endPoint y: 354, distance: 262.1
click at [370, 355] on div "0 ° Undo Copy Paste here Duplicate Duplicate to new slide Delete" at bounding box center [297, 208] width 536 height 301
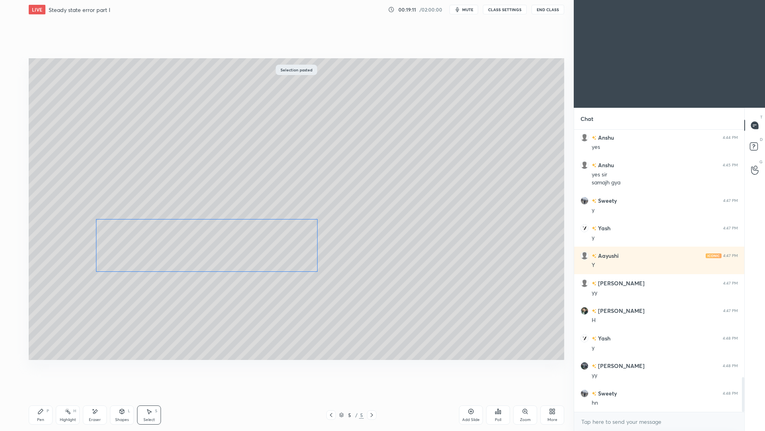
drag, startPoint x: 282, startPoint y: 314, endPoint x: 246, endPoint y: 244, distance: 78.6
click at [250, 246] on div "0 ° Undo Copy Paste here Duplicate Duplicate to new slide Delete" at bounding box center [297, 208] width 536 height 301
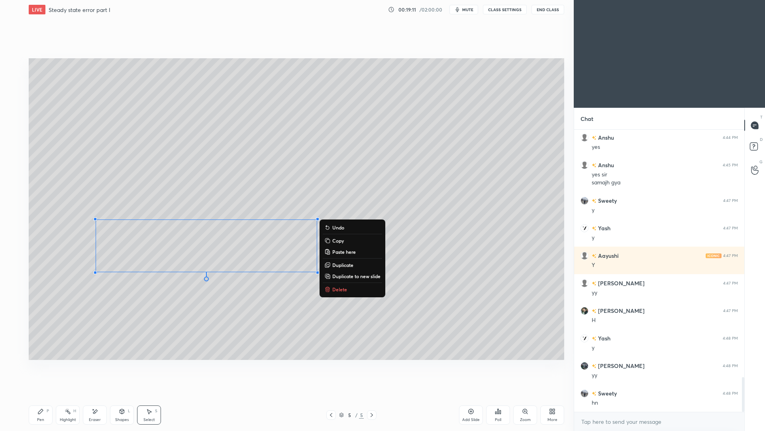
drag, startPoint x: 68, startPoint y: 417, endPoint x: 67, endPoint y: 400, distance: 16.8
click at [69, 395] on div "Highlight H" at bounding box center [68, 414] width 24 height 19
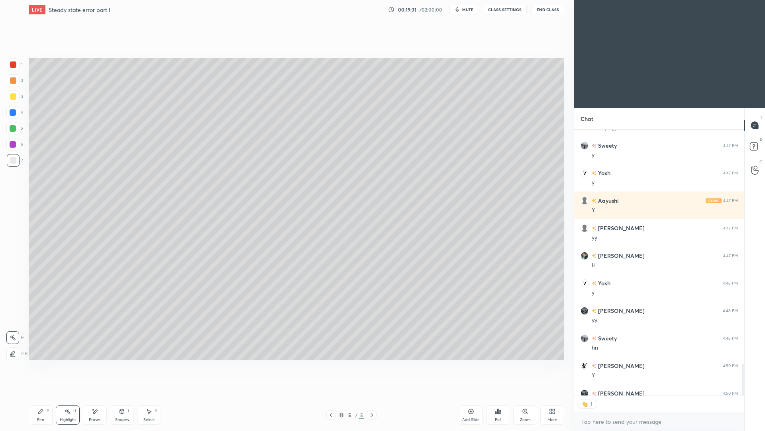
scroll to position [2098, 0]
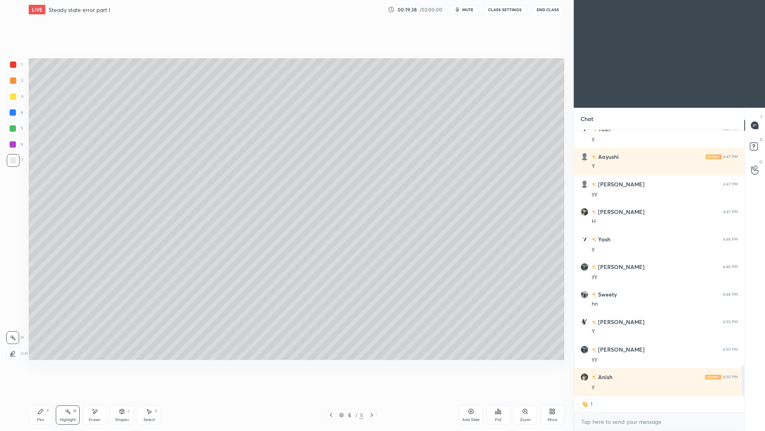
drag, startPoint x: 36, startPoint y: 413, endPoint x: 37, endPoint y: 404, distance: 8.8
click at [35, 395] on div "Pen P" at bounding box center [41, 414] width 24 height 19
click at [15, 94] on div at bounding box center [13, 96] width 13 height 13
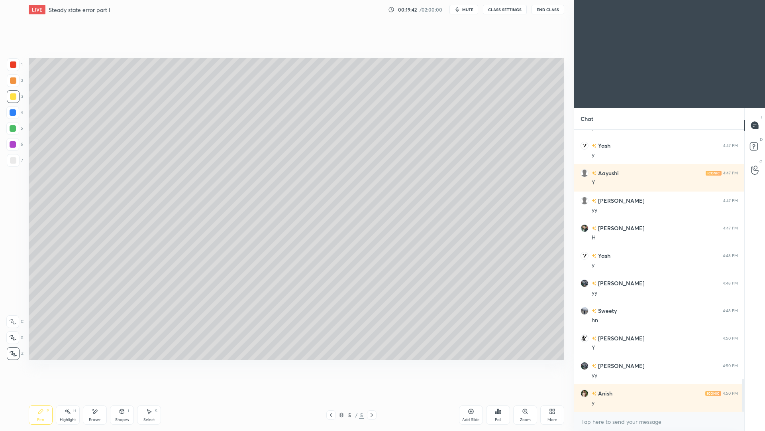
scroll to position [2109, 0]
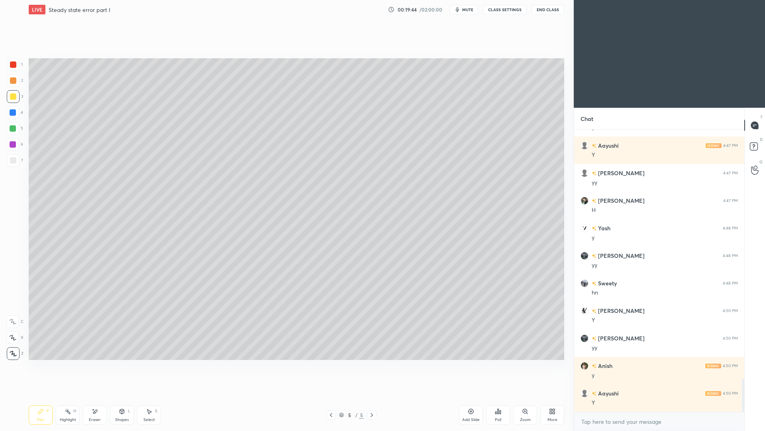
click at [470, 395] on div "Add Slide" at bounding box center [471, 414] width 24 height 19
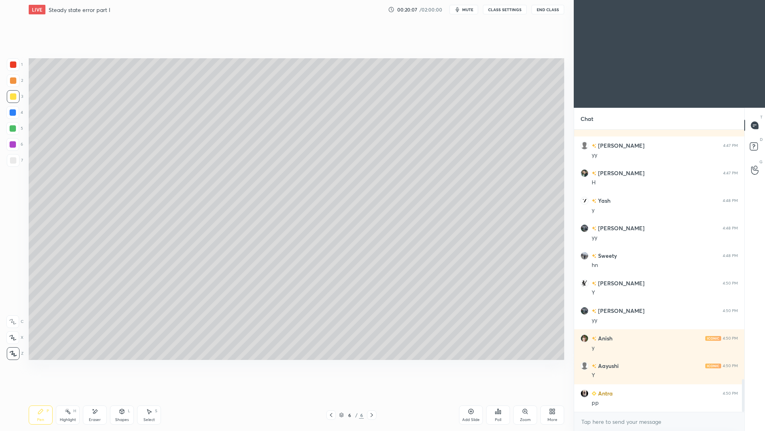
drag, startPoint x: 331, startPoint y: 415, endPoint x: 330, endPoint y: 405, distance: 10.1
click at [332, 395] on icon at bounding box center [331, 414] width 6 height 6
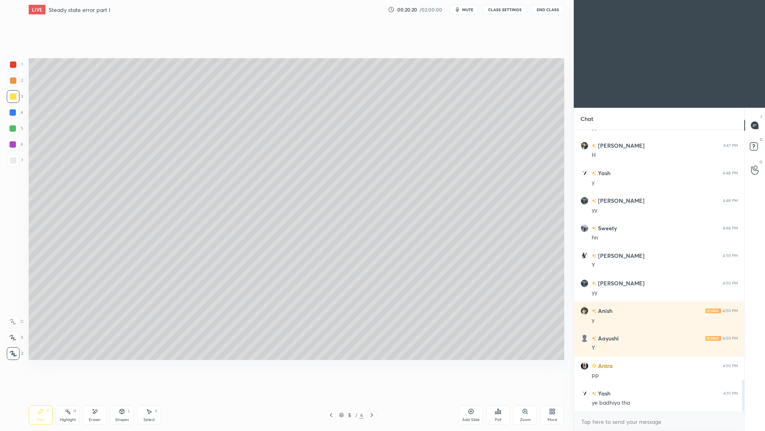
scroll to position [2191, 0]
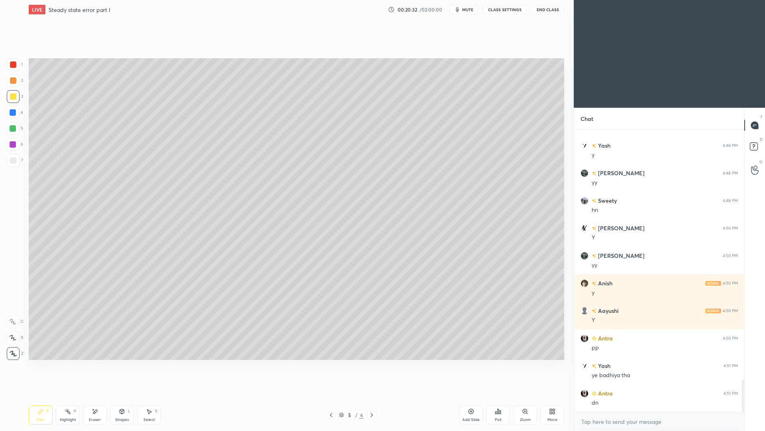
click at [373, 395] on icon at bounding box center [372, 414] width 6 height 6
click at [127, 395] on div "Shapes L" at bounding box center [122, 414] width 24 height 19
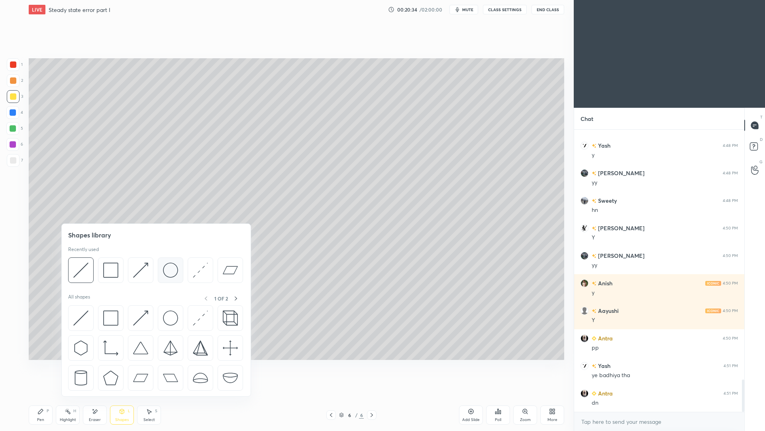
click at [168, 269] on img at bounding box center [170, 269] width 15 height 15
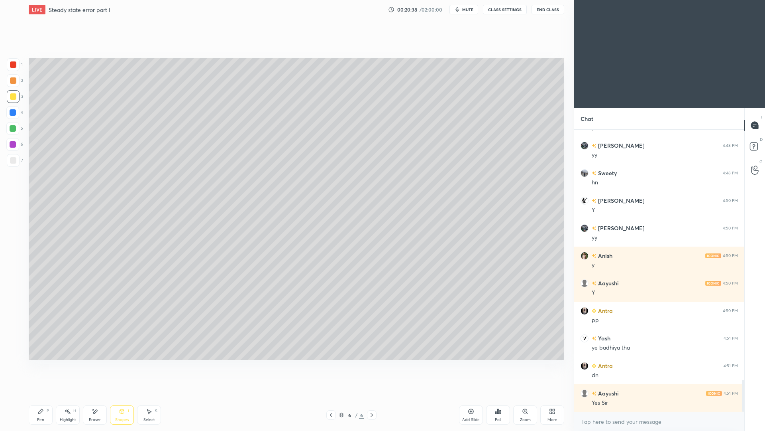
scroll to position [2246, 0]
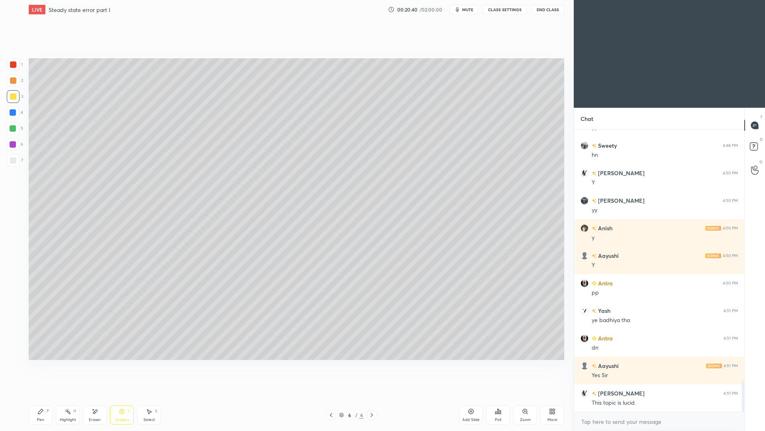
click at [121, 395] on div "Shapes" at bounding box center [122, 419] width 14 height 4
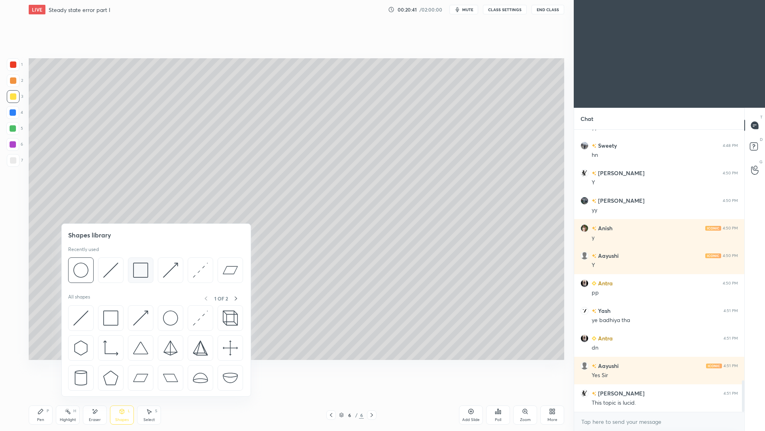
click at [141, 271] on img at bounding box center [140, 269] width 15 height 15
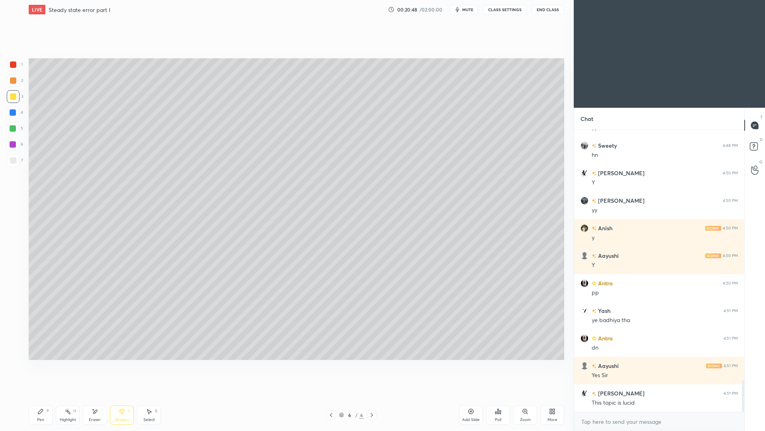
drag, startPoint x: 124, startPoint y: 414, endPoint x: 123, endPoint y: 397, distance: 16.8
click at [124, 395] on div "Shapes L" at bounding box center [122, 414] width 24 height 19
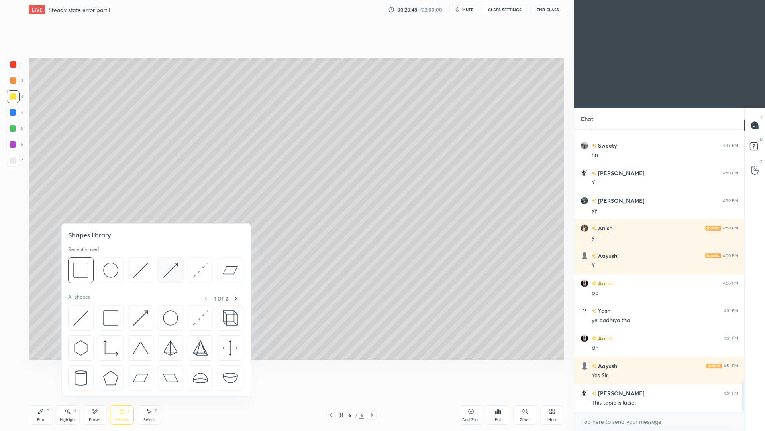
scroll to position [2274, 0]
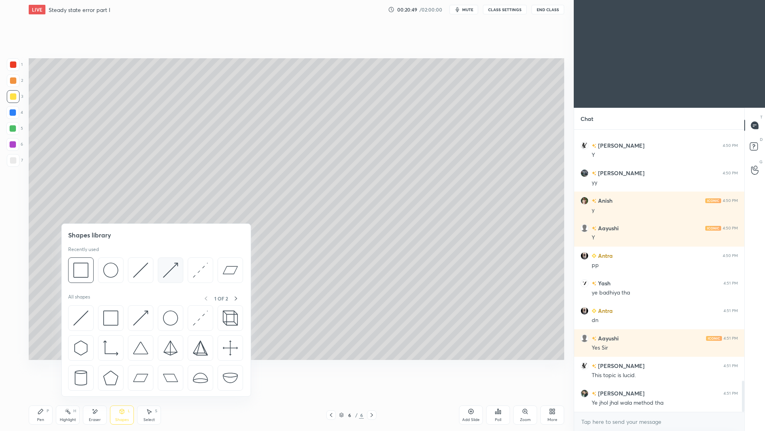
click at [169, 271] on img at bounding box center [170, 269] width 15 height 15
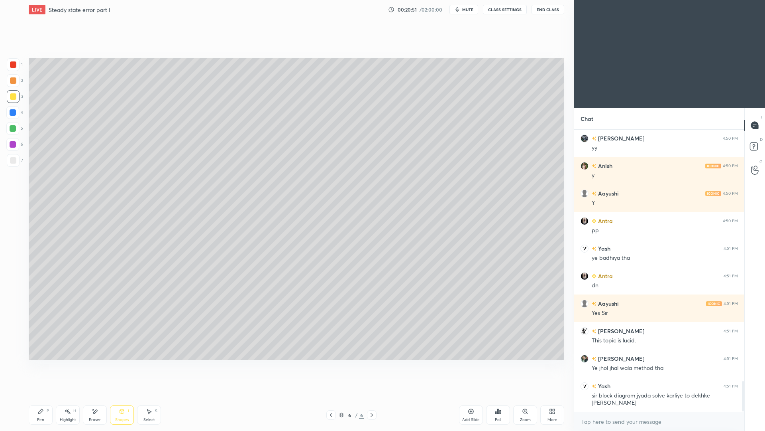
scroll to position [2328, 0]
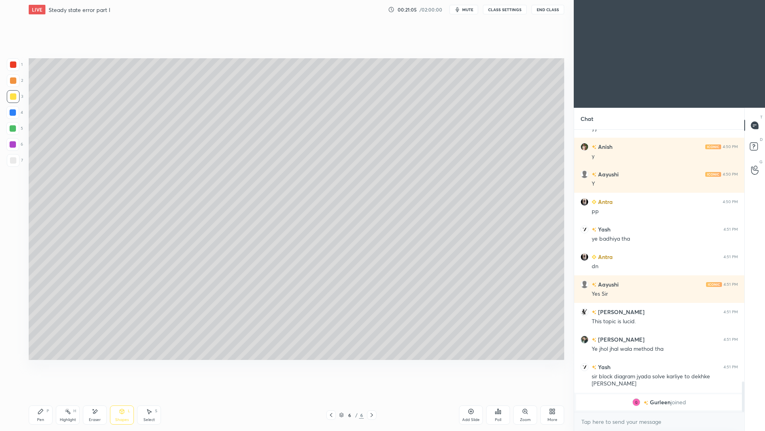
drag, startPoint x: 151, startPoint y: 416, endPoint x: 151, endPoint y: 411, distance: 5.2
click at [151, 395] on div "Select S" at bounding box center [149, 414] width 24 height 19
drag, startPoint x: 175, startPoint y: 138, endPoint x: 226, endPoint y: 155, distance: 53.8
click at [226, 156] on div "0 ° Undo Copy Paste here Duplicate Duplicate to new slide Delete" at bounding box center [297, 208] width 536 height 301
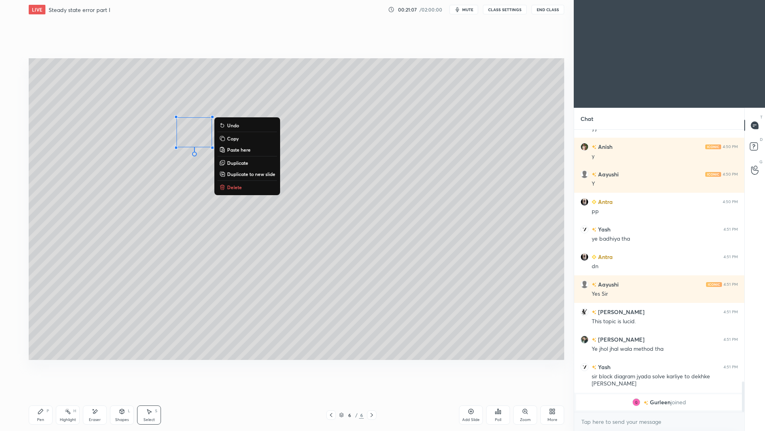
click at [238, 164] on p "Duplicate" at bounding box center [237, 162] width 21 height 6
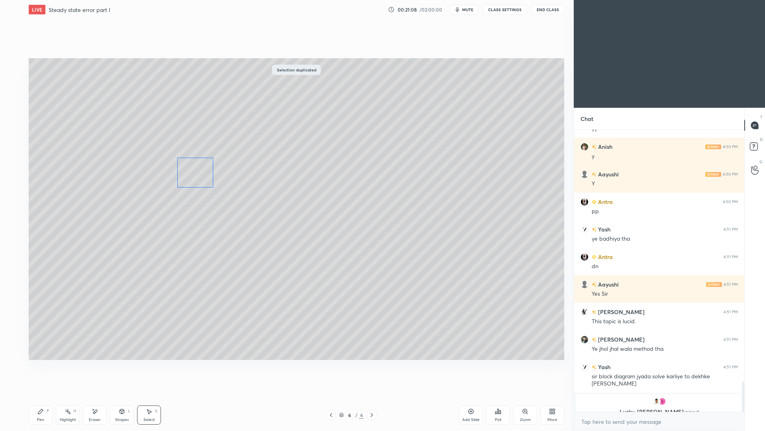
scroll to position [2337, 0]
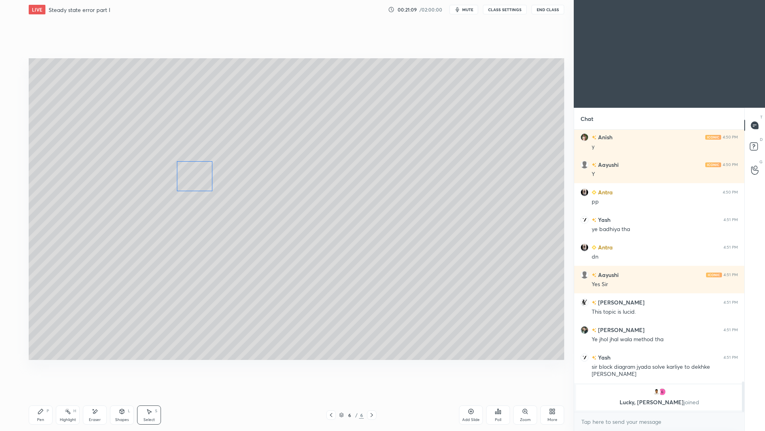
drag, startPoint x: 204, startPoint y: 149, endPoint x: 191, endPoint y: 176, distance: 30.0
click at [192, 180] on div "0 ° Undo Copy Paste here Duplicate Duplicate to new slide Delete" at bounding box center [297, 208] width 536 height 301
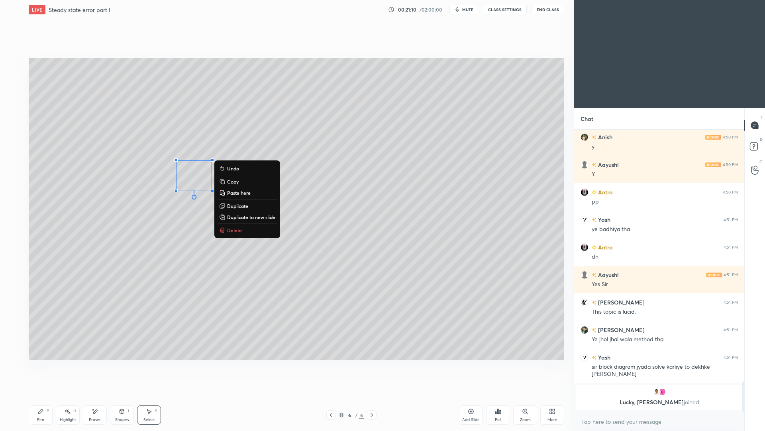
drag, startPoint x: 127, startPoint y: 417, endPoint x: 127, endPoint y: 401, distance: 16.0
click at [127, 395] on div "Shapes" at bounding box center [122, 419] width 14 height 4
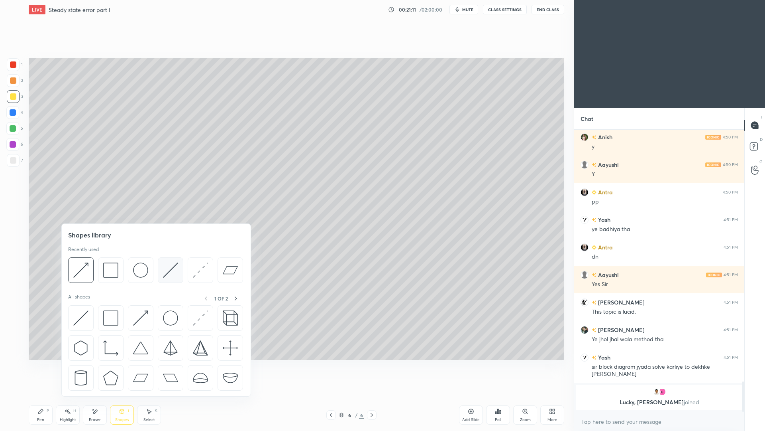
click at [170, 271] on img at bounding box center [170, 269] width 15 height 15
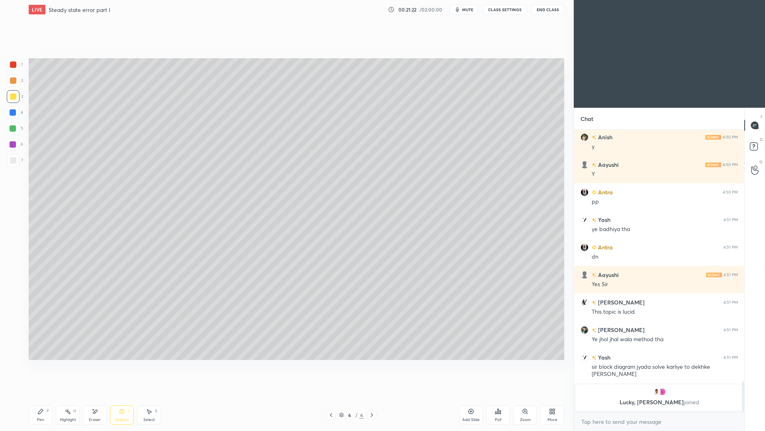
drag, startPoint x: 44, startPoint y: 414, endPoint x: 47, endPoint y: 400, distance: 14.2
click at [45, 395] on div "Pen P" at bounding box center [41, 414] width 24 height 19
drag, startPoint x: 120, startPoint y: 415, endPoint x: 125, endPoint y: 399, distance: 15.9
click at [119, 395] on div "Shapes L" at bounding box center [122, 414] width 24 height 19
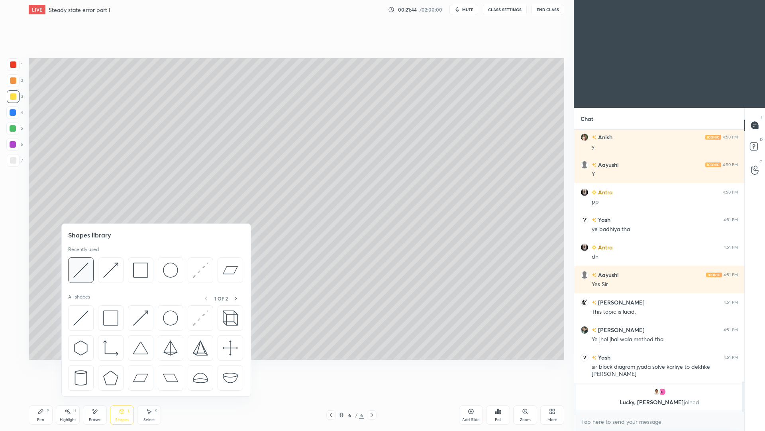
click at [85, 271] on img at bounding box center [80, 269] width 15 height 15
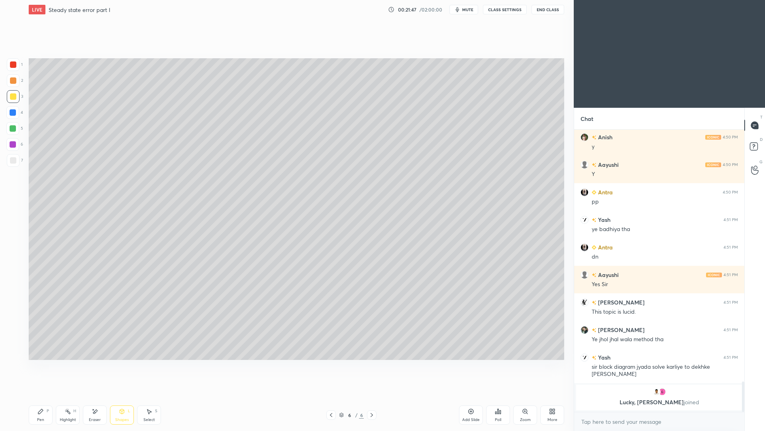
click at [41, 395] on div "Pen P" at bounding box center [41, 414] width 24 height 19
click at [126, 395] on div "Shapes L" at bounding box center [122, 414] width 24 height 19
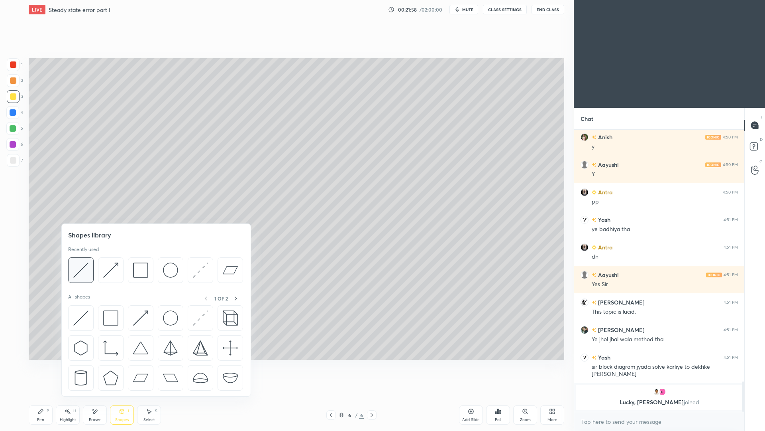
click at [86, 272] on img at bounding box center [80, 269] width 15 height 15
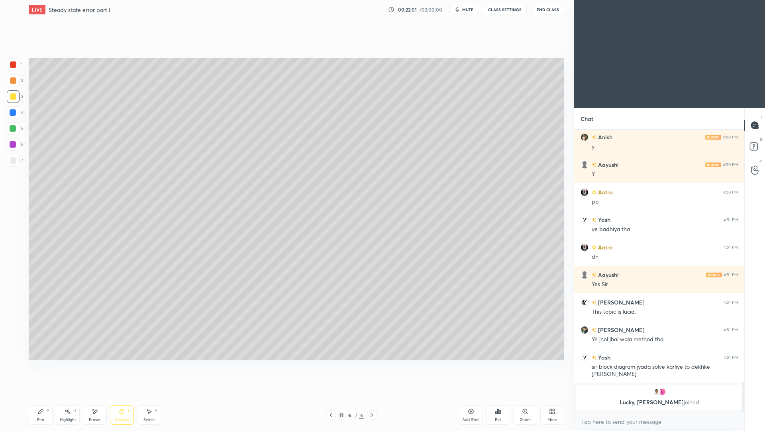
click at [42, 395] on div "Pen" at bounding box center [40, 419] width 7 height 4
drag, startPoint x: 96, startPoint y: 413, endPoint x: 89, endPoint y: 398, distance: 16.8
click at [98, 395] on icon at bounding box center [95, 411] width 6 height 7
drag, startPoint x: 18, startPoint y: 319, endPoint x: 28, endPoint y: 305, distance: 17.5
click at [17, 319] on div at bounding box center [12, 321] width 13 height 13
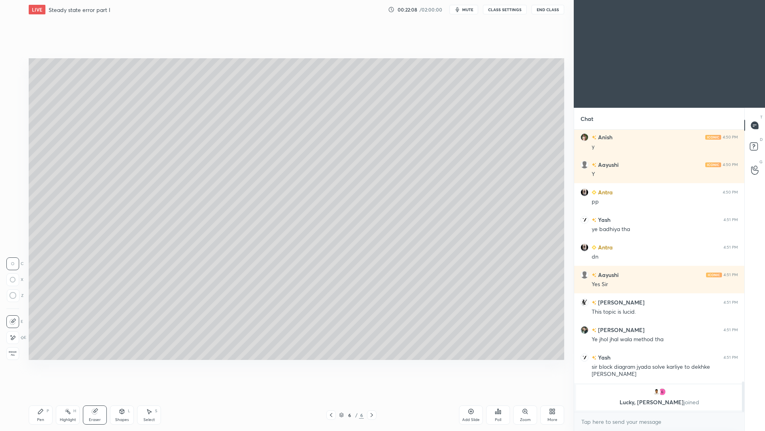
drag, startPoint x: 40, startPoint y: 415, endPoint x: 36, endPoint y: 414, distance: 4.7
click at [39, 395] on div "Pen P" at bounding box center [41, 414] width 24 height 19
click at [13, 163] on div at bounding box center [13, 160] width 13 height 13
click at [68, 395] on div "Highlight" at bounding box center [68, 419] width 16 height 4
drag, startPoint x: 44, startPoint y: 413, endPoint x: 38, endPoint y: 394, distance: 20.0
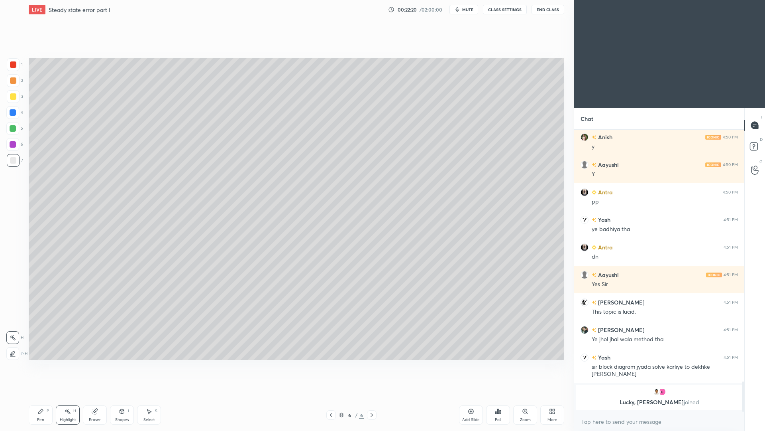
click at [44, 395] on div "Pen P" at bounding box center [41, 414] width 24 height 19
click at [120, 395] on icon at bounding box center [122, 411] width 4 height 5
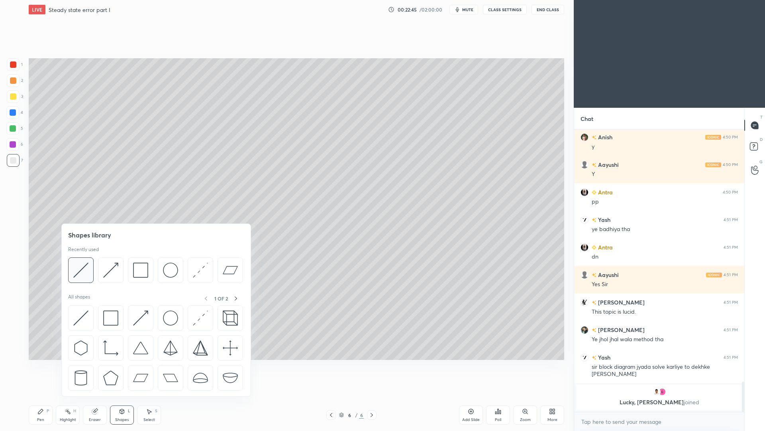
click at [85, 268] on img at bounding box center [80, 269] width 15 height 15
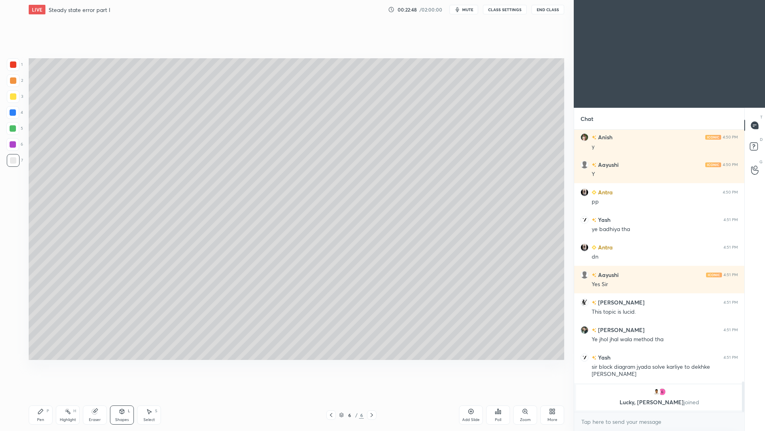
click at [40, 395] on div "Pen P" at bounding box center [41, 414] width 24 height 19
click at [121, 395] on icon at bounding box center [122, 411] width 6 height 6
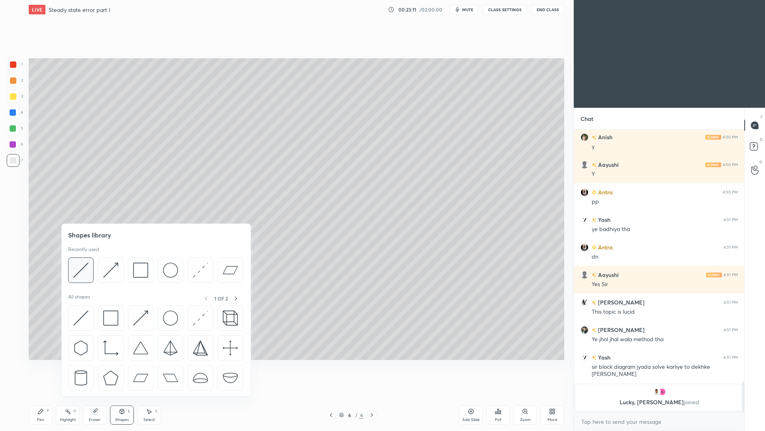
click at [84, 274] on img at bounding box center [80, 269] width 15 height 15
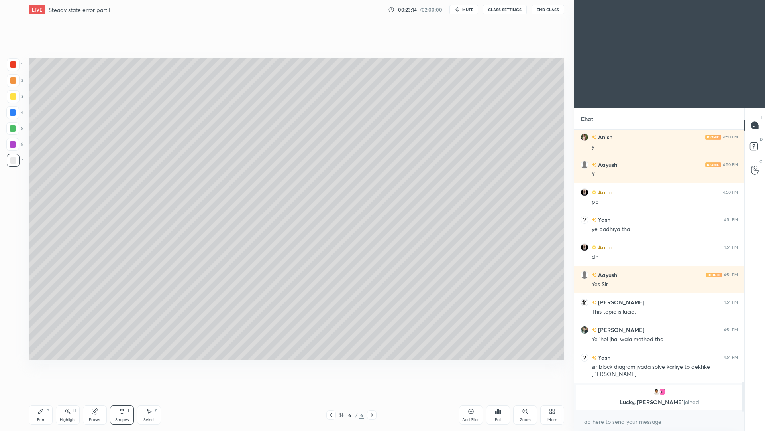
click at [39, 395] on div "Pen" at bounding box center [40, 419] width 7 height 4
click at [126, 395] on div "Shapes" at bounding box center [122, 419] width 14 height 4
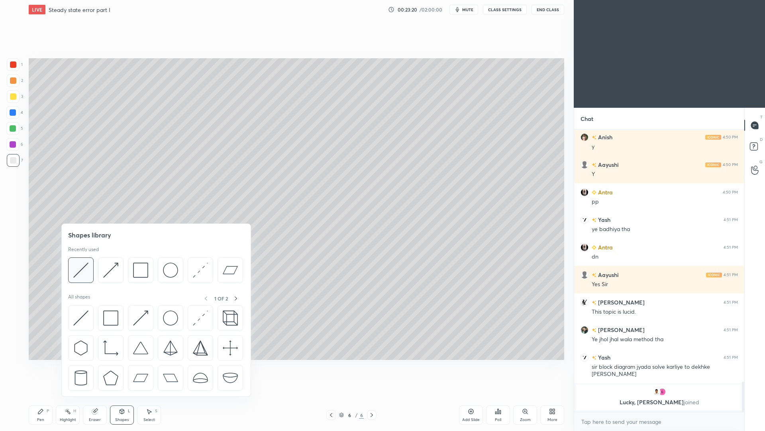
click at [87, 272] on img at bounding box center [80, 269] width 15 height 15
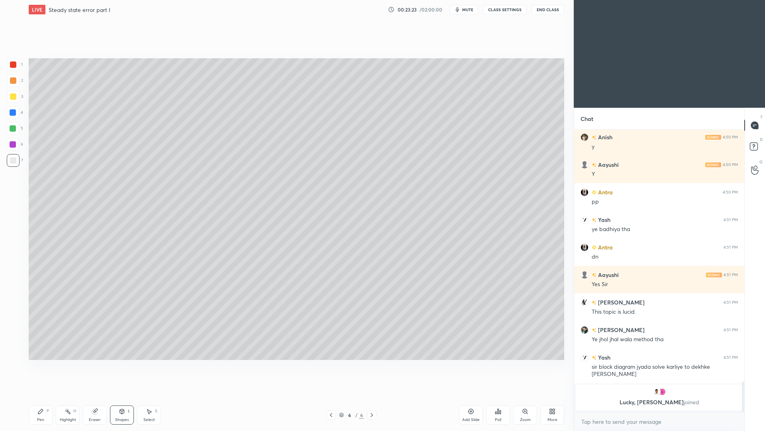
click at [41, 395] on div "Pen" at bounding box center [40, 419] width 7 height 4
drag, startPoint x: 156, startPoint y: 416, endPoint x: 164, endPoint y: 398, distance: 20.2
click at [155, 395] on div "Select S" at bounding box center [149, 414] width 24 height 19
drag, startPoint x: 399, startPoint y: 201, endPoint x: 448, endPoint y: 218, distance: 52.3
click at [445, 224] on div "0 ° Undo Copy Paste here Duplicate Duplicate to new slide Delete" at bounding box center [297, 208] width 536 height 301
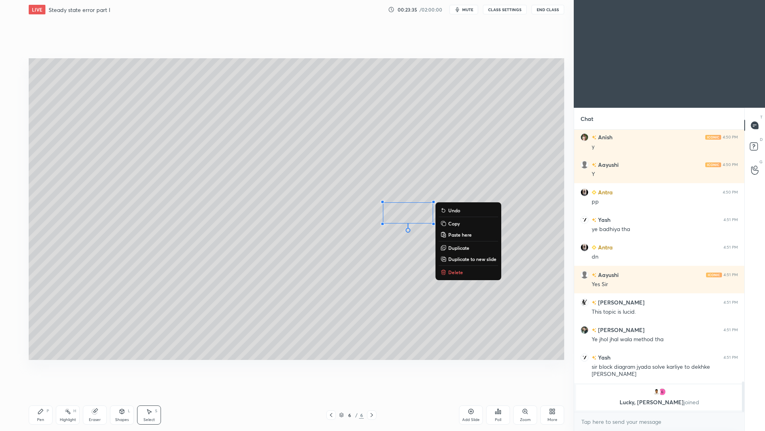
drag, startPoint x: 454, startPoint y: 248, endPoint x: 454, endPoint y: 239, distance: 8.8
click at [454, 249] on p "Duplicate" at bounding box center [458, 247] width 21 height 6
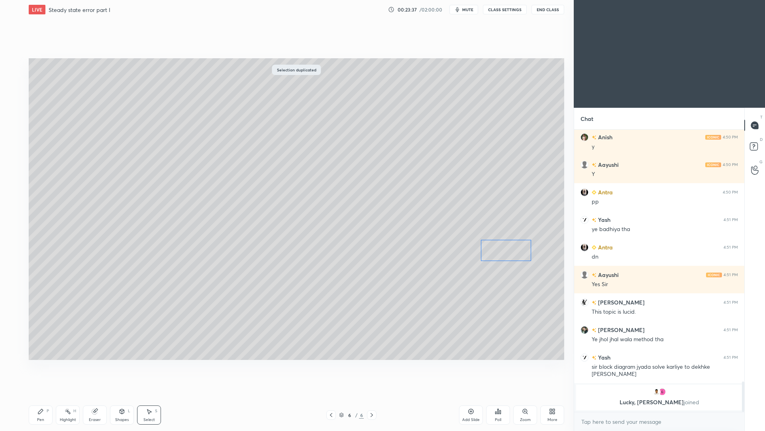
drag, startPoint x: 425, startPoint y: 229, endPoint x: 513, endPoint y: 252, distance: 90.6
click at [511, 254] on div "0 ° Undo Copy Paste here Duplicate Duplicate to new slide Delete" at bounding box center [297, 208] width 536 height 301
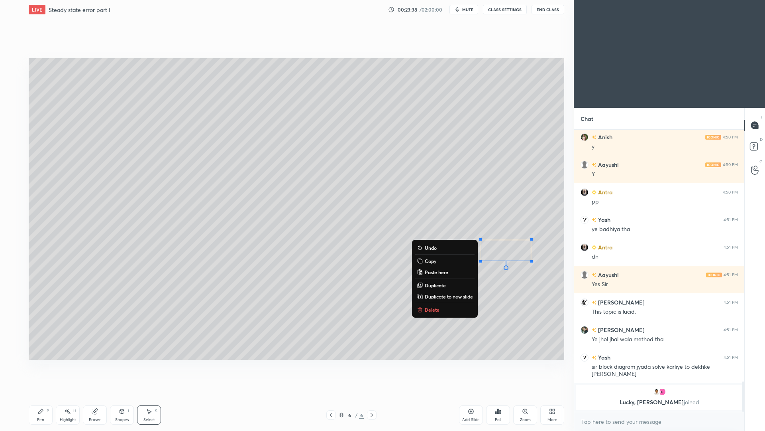
drag, startPoint x: 43, startPoint y: 416, endPoint x: 48, endPoint y: 400, distance: 16.8
click at [43, 395] on div "Pen" at bounding box center [40, 419] width 7 height 4
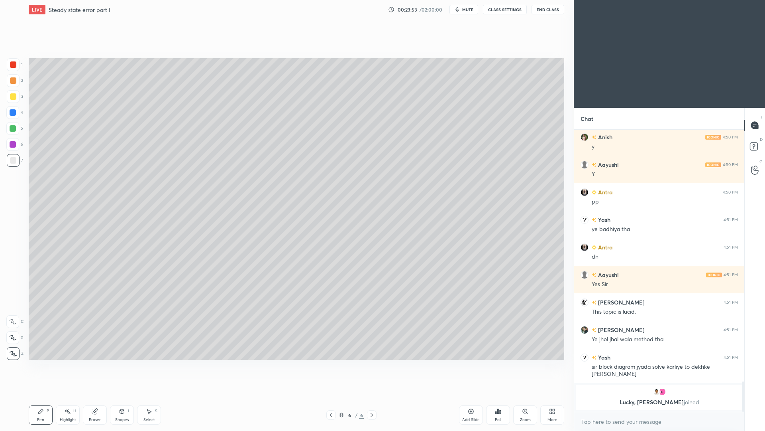
drag, startPoint x: 124, startPoint y: 414, endPoint x: 129, endPoint y: 401, distance: 13.1
click at [124, 395] on icon at bounding box center [122, 411] width 6 height 6
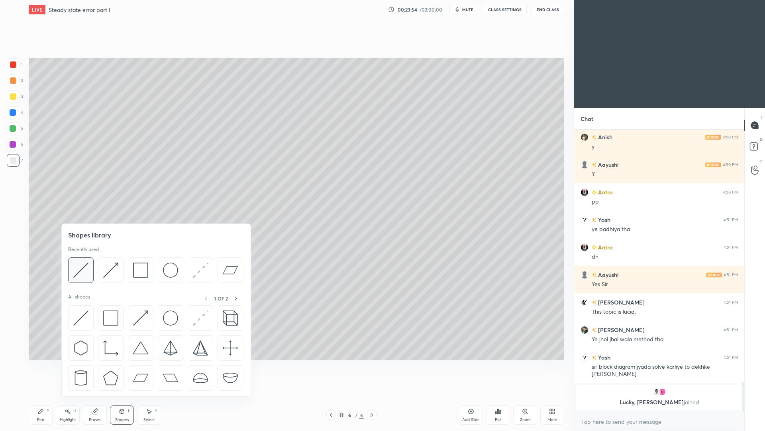
click at [81, 268] on img at bounding box center [80, 269] width 15 height 15
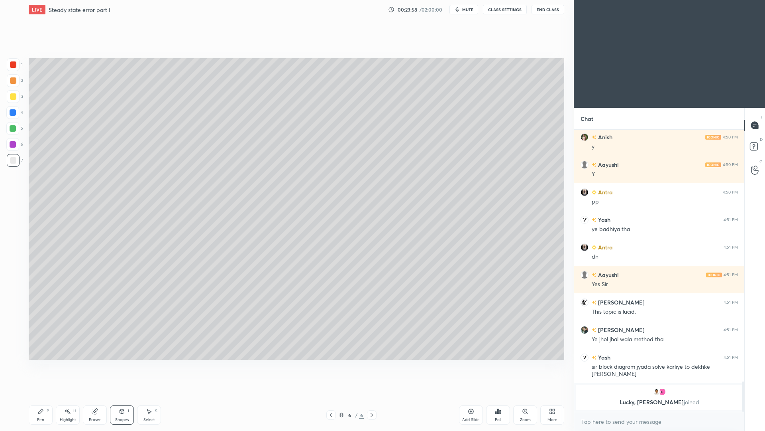
click at [40, 395] on div "Pen" at bounding box center [40, 419] width 7 height 4
drag, startPoint x: 74, startPoint y: 412, endPoint x: 71, endPoint y: 404, distance: 8.4
click at [74, 395] on div "H" at bounding box center [74, 411] width 3 height 4
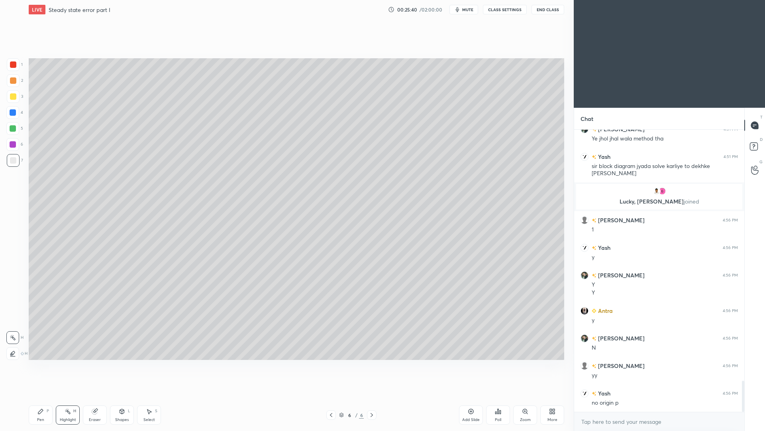
scroll to position [2262, 0]
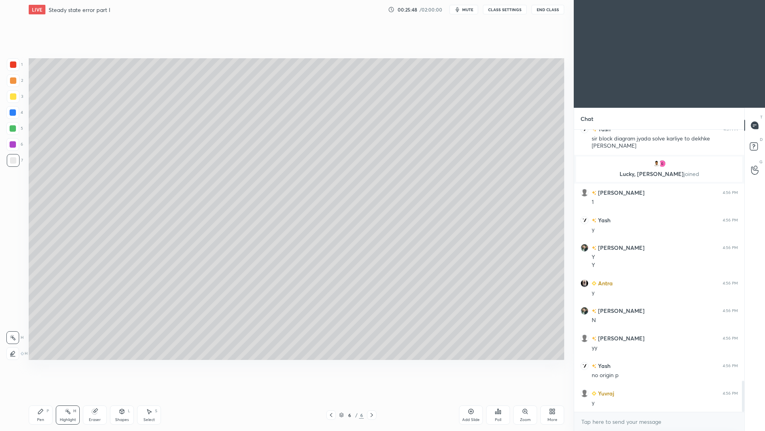
drag, startPoint x: 40, startPoint y: 416, endPoint x: 34, endPoint y: 405, distance: 12.5
click at [39, 395] on div "Pen" at bounding box center [40, 419] width 7 height 4
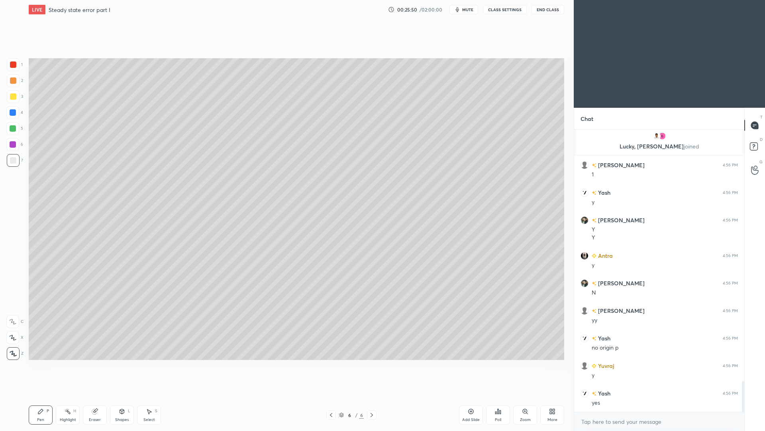
click at [464, 395] on div "Add Slide" at bounding box center [471, 419] width 18 height 4
drag, startPoint x: 332, startPoint y: 415, endPoint x: 336, endPoint y: 407, distance: 9.6
click at [330, 395] on icon at bounding box center [331, 414] width 6 height 6
drag, startPoint x: 372, startPoint y: 416, endPoint x: 371, endPoint y: 411, distance: 4.8
click at [371, 395] on icon at bounding box center [372, 414] width 6 height 6
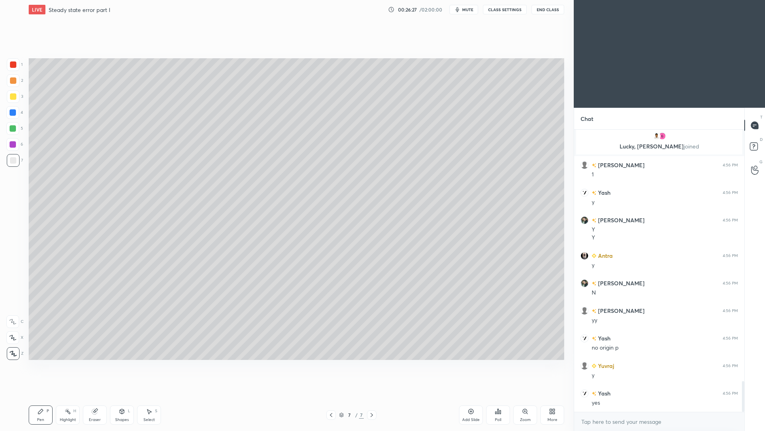
drag, startPoint x: 331, startPoint y: 416, endPoint x: 330, endPoint y: 412, distance: 4.3
click at [330, 395] on icon at bounding box center [331, 414] width 6 height 6
drag, startPoint x: 372, startPoint y: 415, endPoint x: 373, endPoint y: 405, distance: 10.8
click at [372, 395] on icon at bounding box center [372, 414] width 6 height 6
drag, startPoint x: 126, startPoint y: 416, endPoint x: 133, endPoint y: 397, distance: 19.9
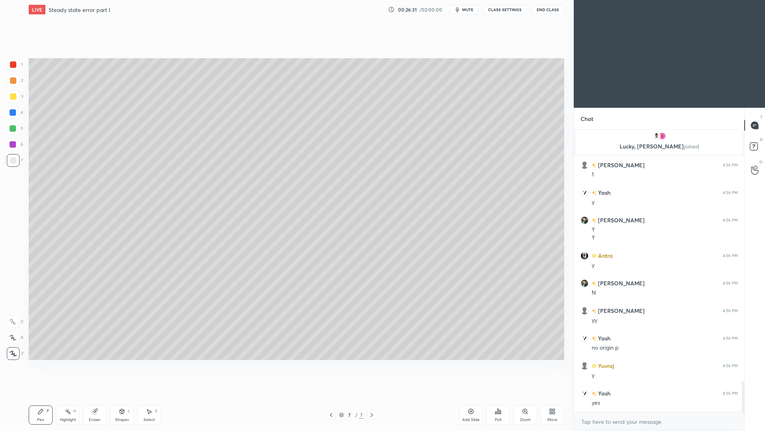
click at [124, 395] on div "Shapes L" at bounding box center [122, 414] width 24 height 19
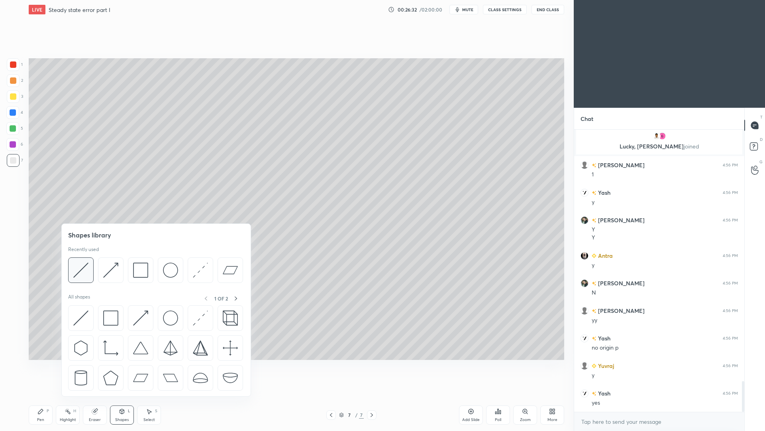
click at [83, 271] on img at bounding box center [80, 269] width 15 height 15
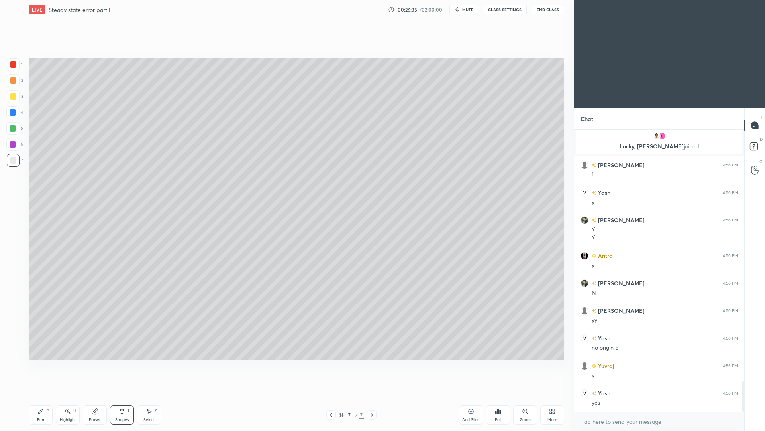
drag, startPoint x: 45, startPoint y: 413, endPoint x: 46, endPoint y: 403, distance: 10.8
click at [46, 395] on div "Pen P" at bounding box center [41, 414] width 24 height 19
drag, startPoint x: 122, startPoint y: 415, endPoint x: 128, endPoint y: 401, distance: 14.7
click at [122, 395] on div "Shapes L" at bounding box center [122, 414] width 24 height 19
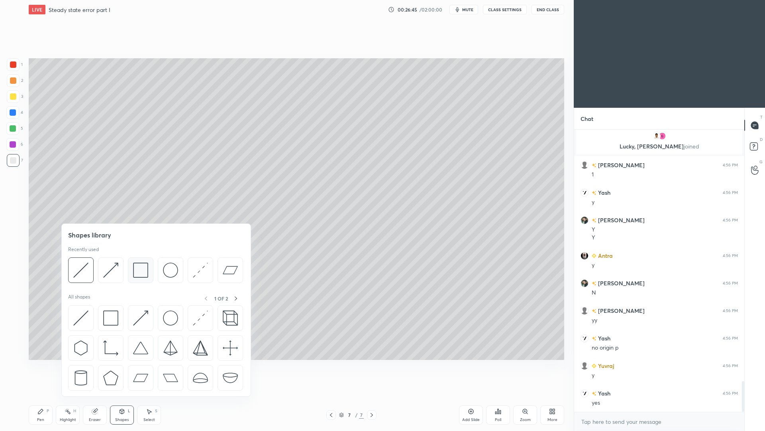
click at [140, 271] on img at bounding box center [140, 269] width 15 height 15
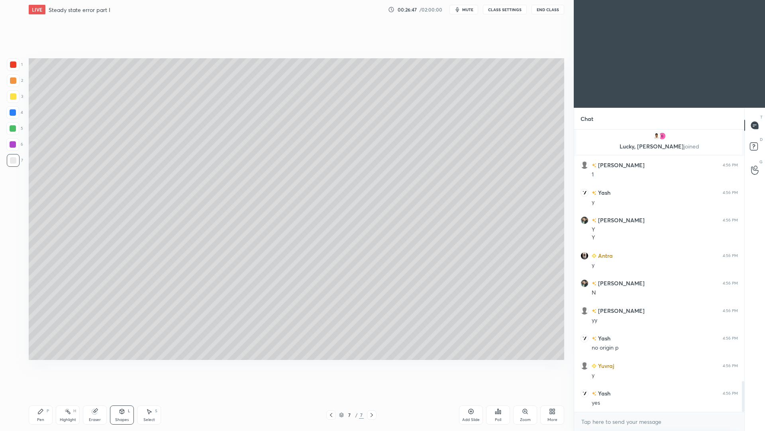
drag, startPoint x: 71, startPoint y: 418, endPoint x: 70, endPoint y: 405, distance: 12.8
click at [71, 395] on div "Highlight" at bounding box center [68, 419] width 16 height 4
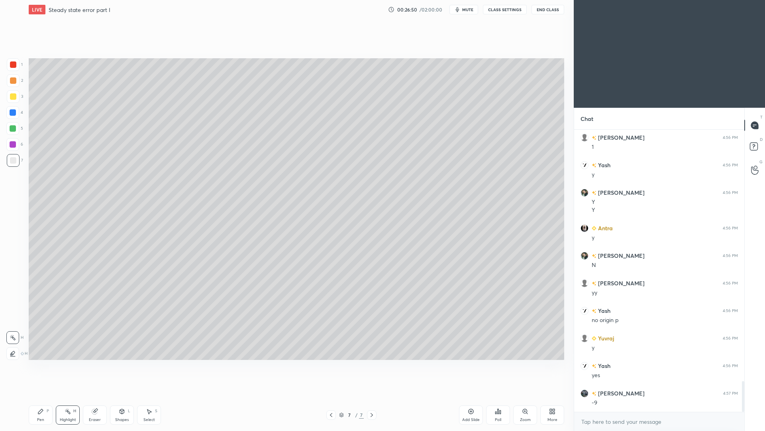
click at [331, 395] on icon at bounding box center [331, 414] width 6 height 6
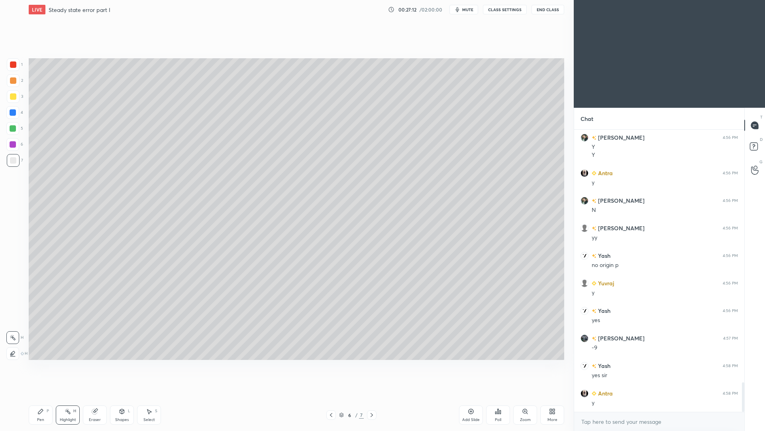
scroll to position [2400, 0]
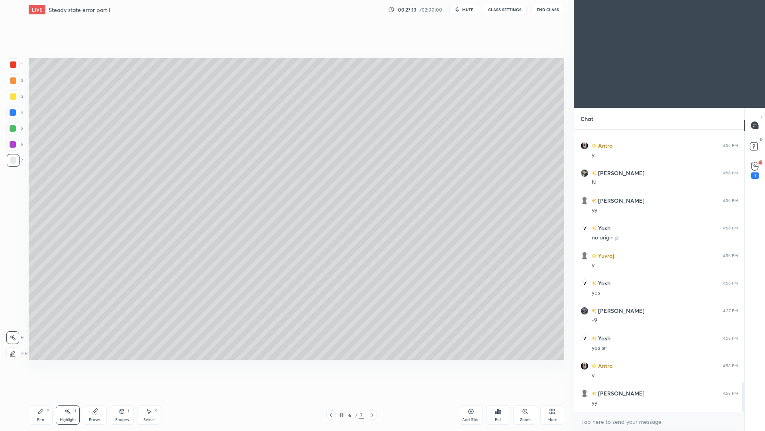
click at [372, 395] on icon at bounding box center [372, 414] width 6 height 6
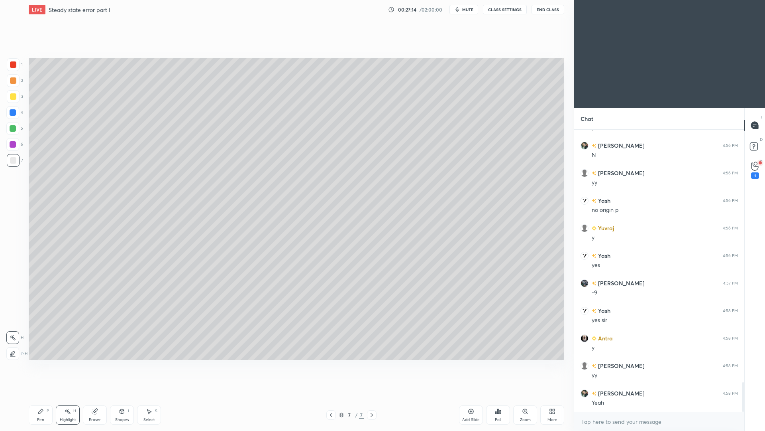
drag, startPoint x: 372, startPoint y: 417, endPoint x: 371, endPoint y: 408, distance: 9.2
click at [372, 395] on icon at bounding box center [372, 414] width 6 height 6
drag, startPoint x: 465, startPoint y: 416, endPoint x: 458, endPoint y: 406, distance: 12.4
click at [460, 395] on div "Add Slide" at bounding box center [471, 414] width 24 height 19
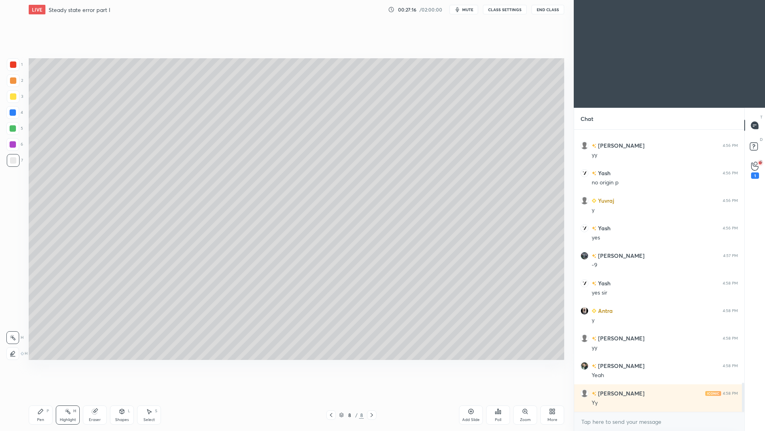
drag, startPoint x: 15, startPoint y: 85, endPoint x: 15, endPoint y: 77, distance: 8.0
click at [15, 85] on div at bounding box center [13, 80] width 13 height 13
click at [47, 395] on div "P" at bounding box center [48, 411] width 2 height 4
drag, startPoint x: 14, startPoint y: 161, endPoint x: 20, endPoint y: 151, distance: 11.8
click at [13, 161] on div at bounding box center [13, 160] width 6 height 6
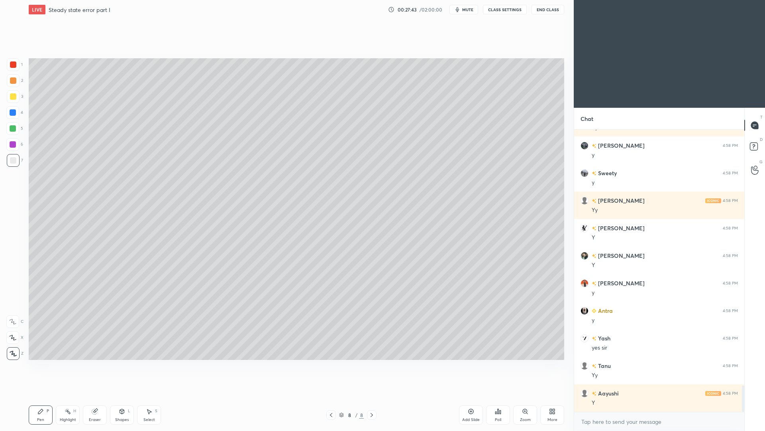
scroll to position [2757, 0]
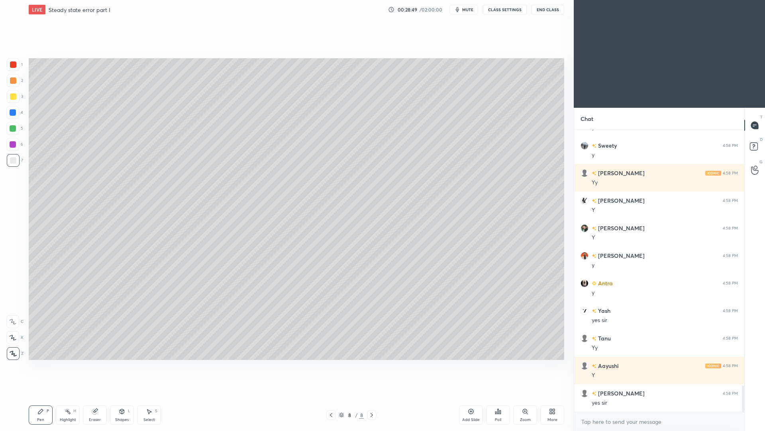
click at [118, 395] on div "Shapes L" at bounding box center [122, 414] width 24 height 19
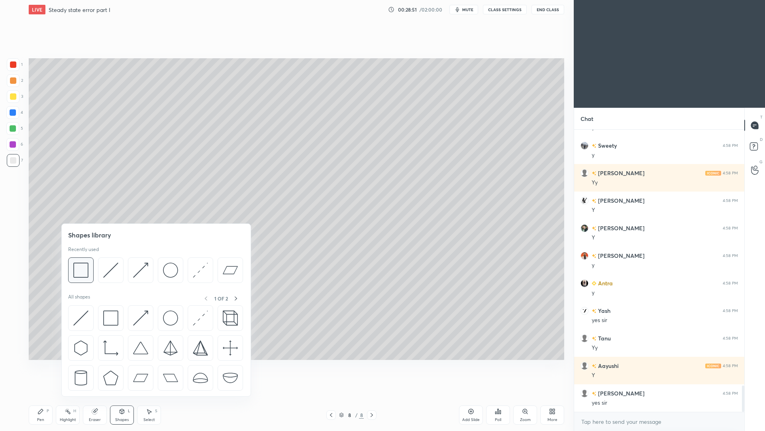
click at [82, 270] on img at bounding box center [80, 269] width 15 height 15
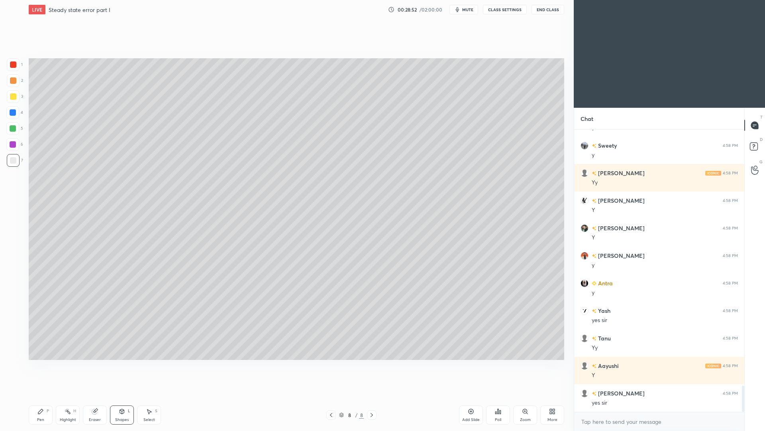
click at [11, 148] on div at bounding box center [12, 144] width 13 height 13
click at [40, 395] on div "Pen P" at bounding box center [41, 414] width 24 height 19
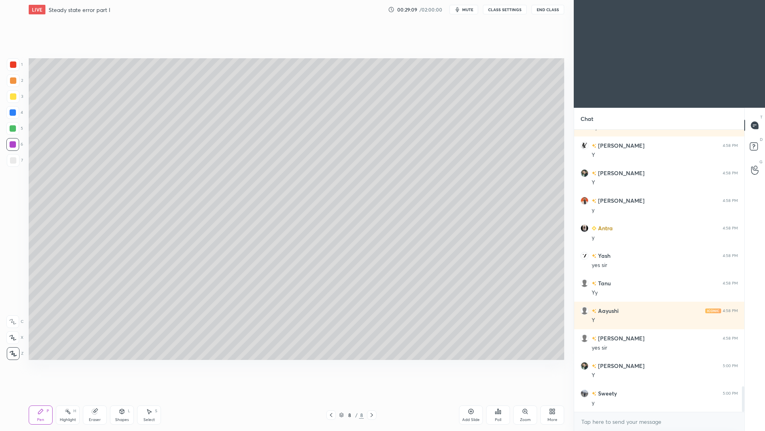
scroll to position [2840, 0]
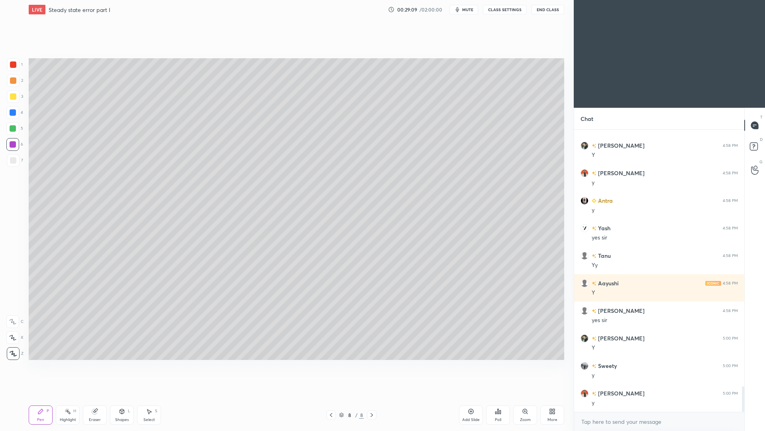
click at [331, 395] on div at bounding box center [332, 415] width 10 height 10
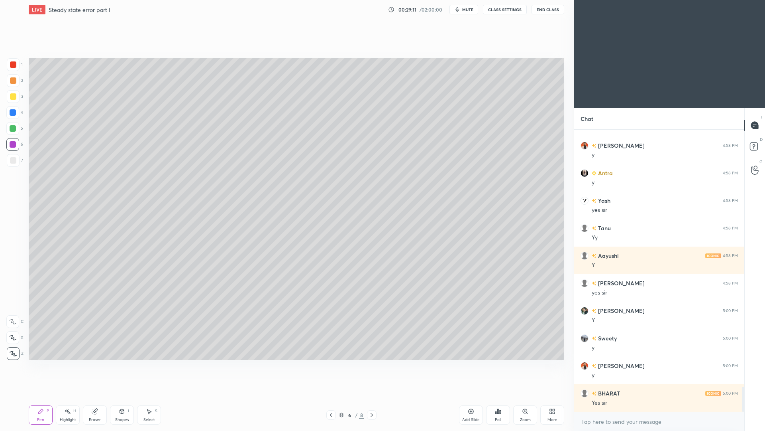
click at [75, 395] on div "H" at bounding box center [74, 411] width 3 height 4
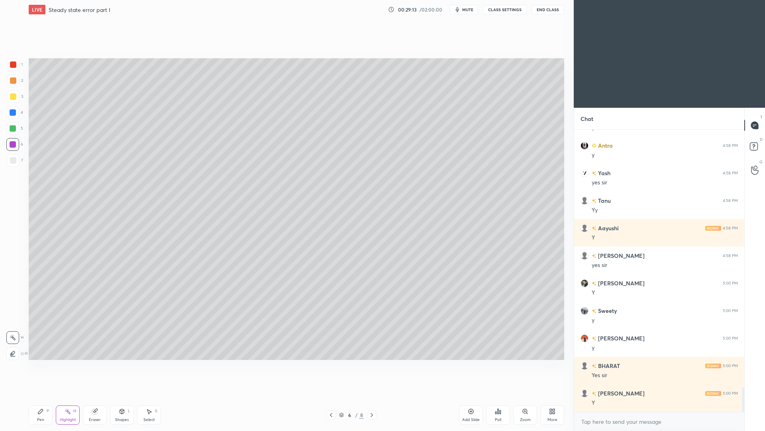
scroll to position [2922, 0]
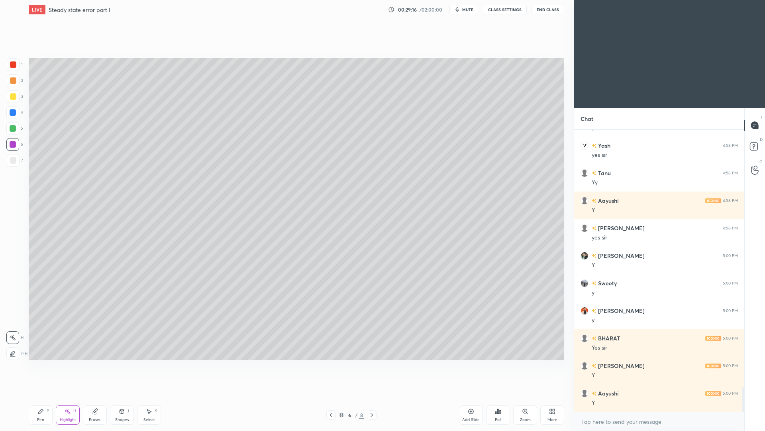
click at [376, 395] on div at bounding box center [372, 415] width 10 height 10
click at [374, 395] on icon at bounding box center [372, 414] width 6 height 6
click at [372, 395] on div at bounding box center [372, 415] width 10 height 10
click at [39, 395] on div "Pen P" at bounding box center [41, 414] width 24 height 19
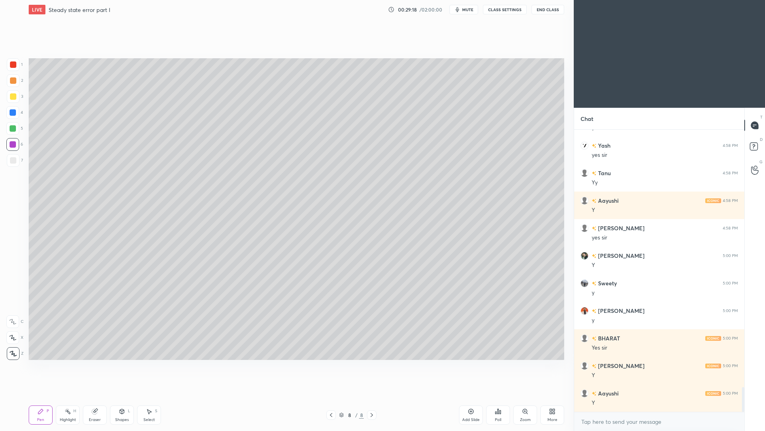
click at [14, 159] on div at bounding box center [13, 160] width 13 height 13
click at [461, 395] on div "Add Slide" at bounding box center [471, 414] width 24 height 19
click at [122, 395] on icon at bounding box center [122, 411] width 6 height 6
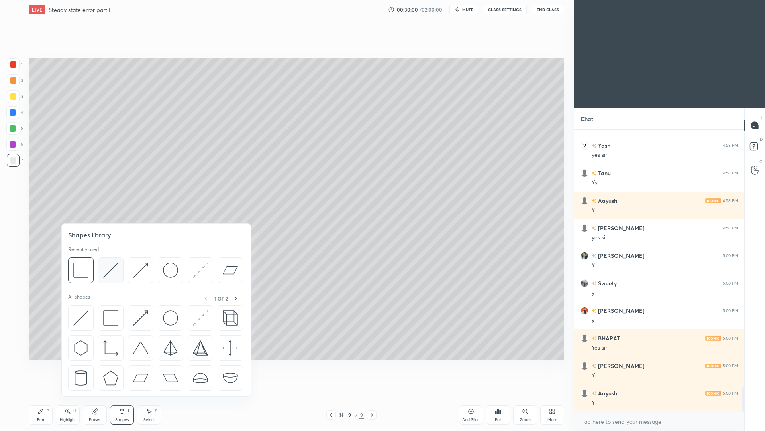
click at [112, 273] on img at bounding box center [110, 269] width 15 height 15
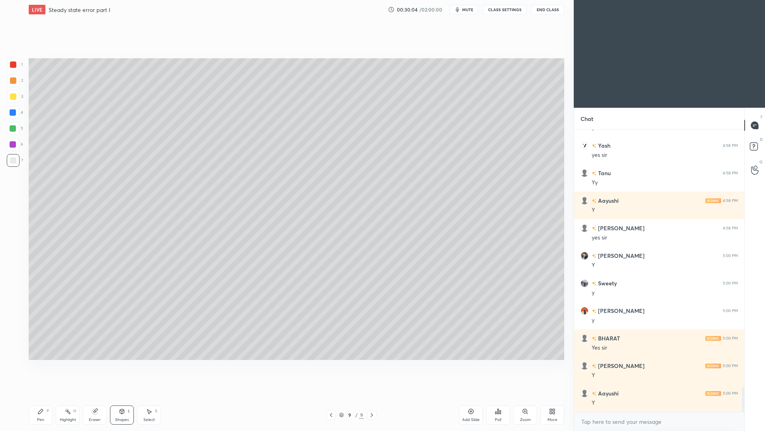
click at [42, 395] on div "Pen P" at bounding box center [41, 414] width 24 height 19
click at [129, 395] on div "Shapes L" at bounding box center [122, 414] width 24 height 19
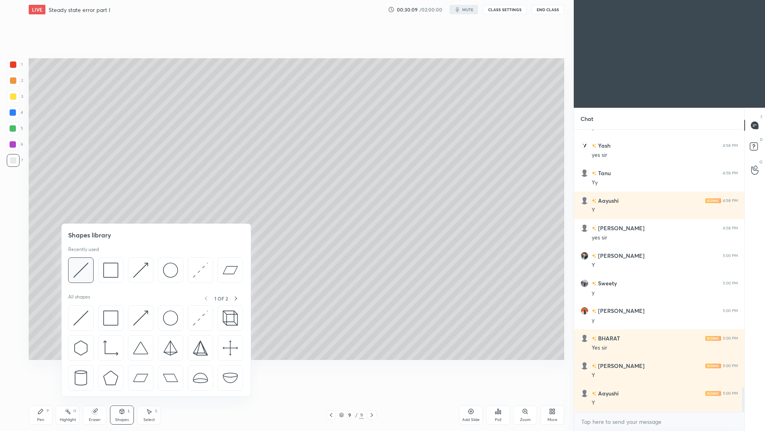
click at [88, 273] on img at bounding box center [80, 269] width 15 height 15
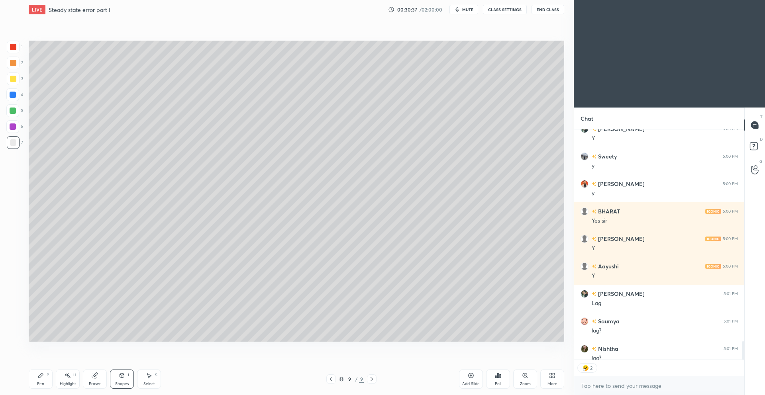
scroll to position [3111, 0]
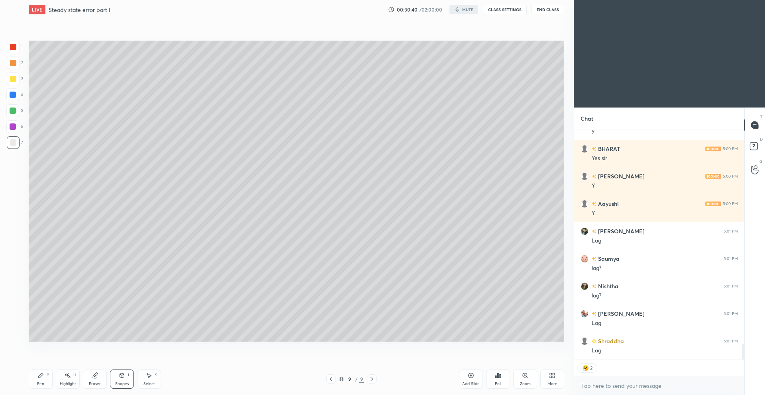
type textarea "x"
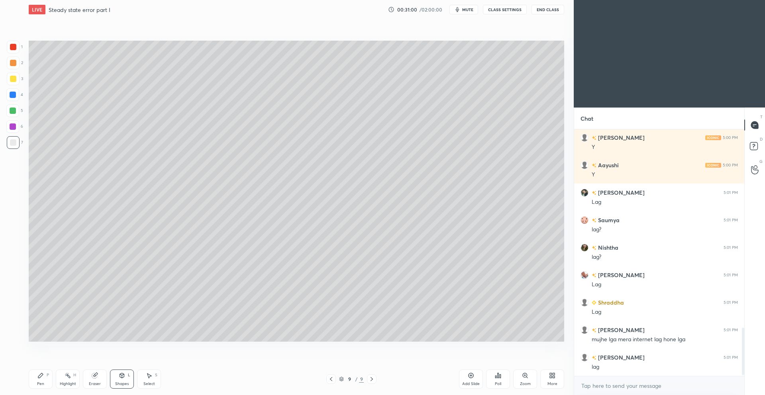
scroll to position [1046, 0]
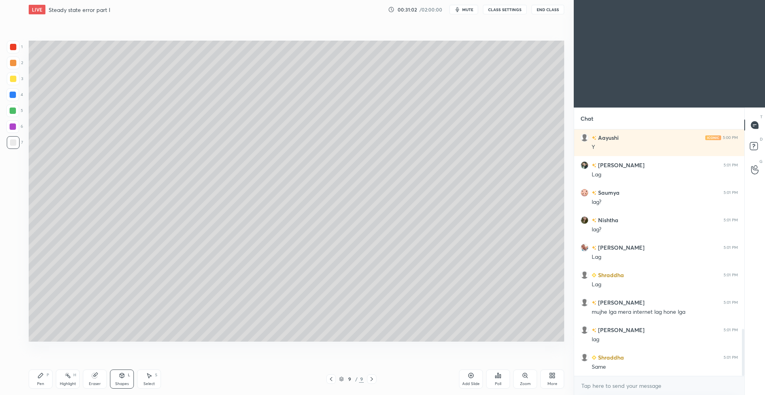
drag, startPoint x: 98, startPoint y: 381, endPoint x: 96, endPoint y: 371, distance: 10.2
click at [97, 381] on div "Eraser" at bounding box center [95, 379] width 24 height 19
drag, startPoint x: 42, startPoint y: 381, endPoint x: 41, endPoint y: 366, distance: 15.6
click at [42, 382] on div "Pen" at bounding box center [40, 384] width 7 height 4
drag, startPoint x: 41, startPoint y: 381, endPoint x: 36, endPoint y: 364, distance: 17.4
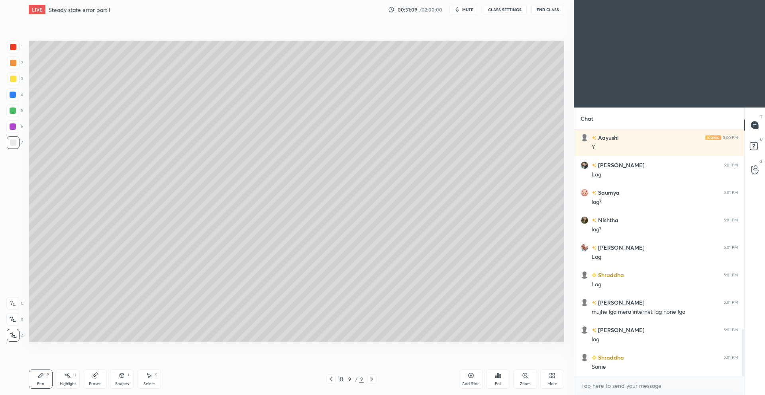
click at [40, 382] on div "Pen" at bounding box center [40, 384] width 7 height 4
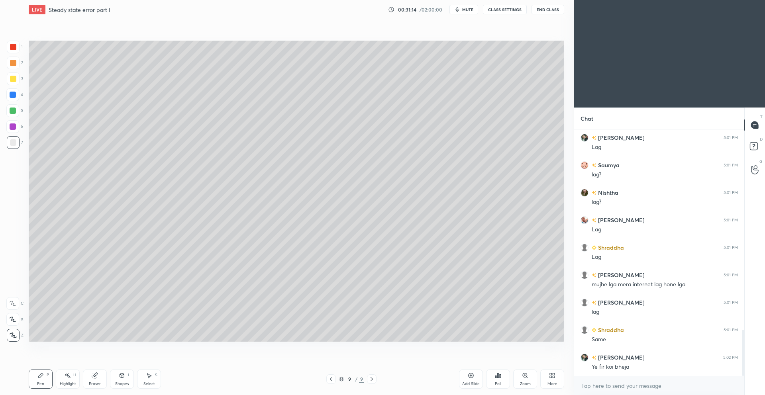
drag, startPoint x: 126, startPoint y: 383, endPoint x: 130, endPoint y: 365, distance: 18.9
click at [125, 383] on div "Shapes" at bounding box center [122, 384] width 14 height 4
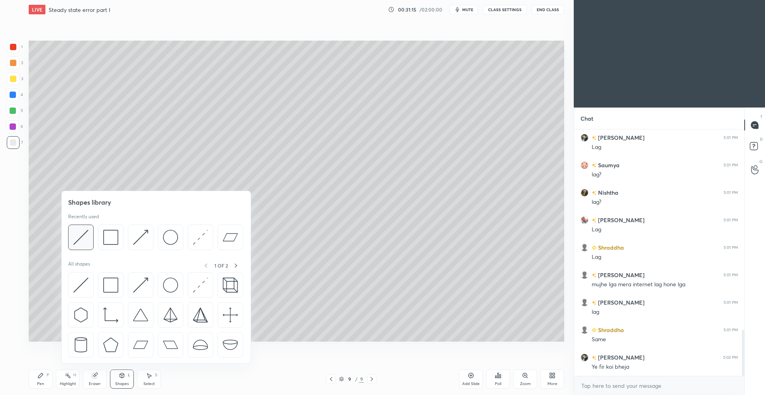
click at [81, 240] on img at bounding box center [80, 237] width 15 height 15
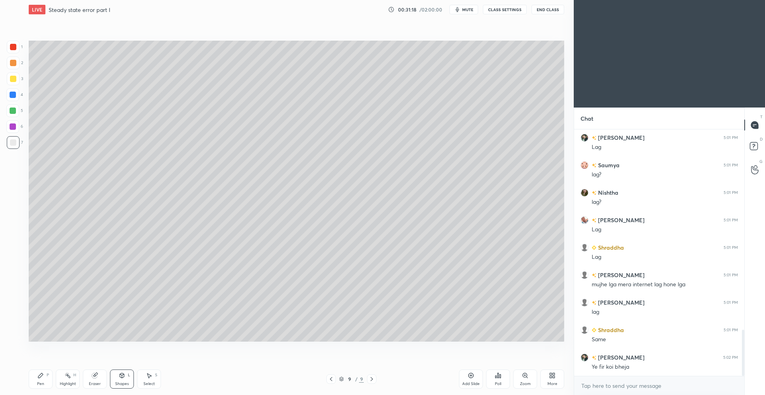
drag, startPoint x: 40, startPoint y: 382, endPoint x: 39, endPoint y: 372, distance: 10.5
click at [41, 382] on div "Pen" at bounding box center [40, 384] width 7 height 4
drag, startPoint x: 126, startPoint y: 381, endPoint x: 126, endPoint y: 371, distance: 10.0
click at [124, 381] on div "Shapes L" at bounding box center [122, 379] width 24 height 19
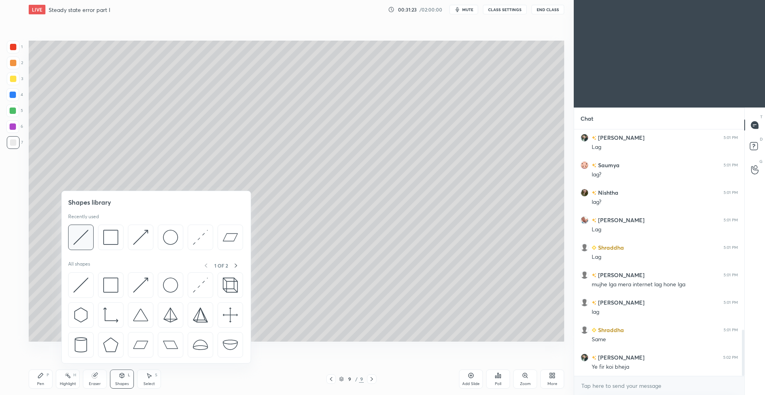
click at [86, 243] on img at bounding box center [80, 237] width 15 height 15
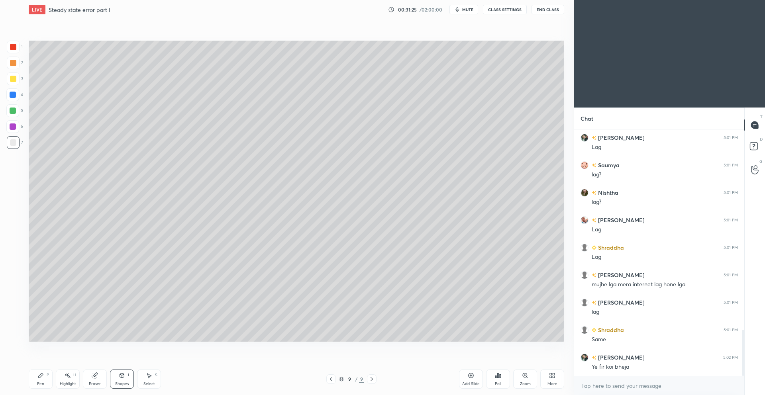
drag, startPoint x: 41, startPoint y: 380, endPoint x: 43, endPoint y: 366, distance: 13.7
click at [41, 380] on div "Pen P" at bounding box center [41, 379] width 24 height 19
drag, startPoint x: 127, startPoint y: 380, endPoint x: 125, endPoint y: 368, distance: 12.1
click at [127, 379] on div "Shapes L" at bounding box center [122, 379] width 24 height 19
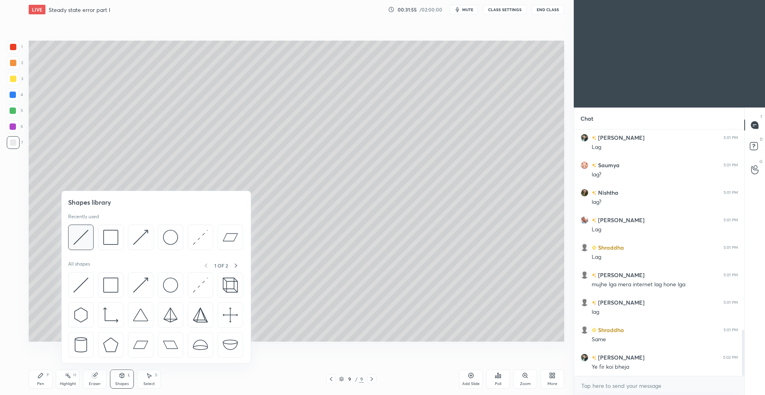
drag, startPoint x: 85, startPoint y: 242, endPoint x: 88, endPoint y: 237, distance: 5.9
click at [81, 238] on img at bounding box center [80, 237] width 15 height 15
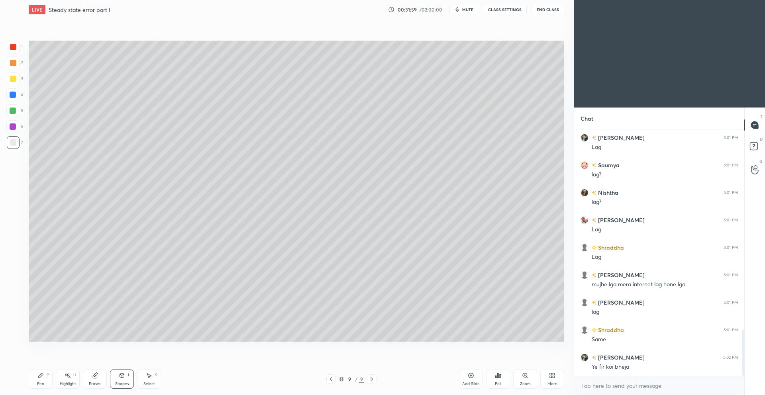
drag, startPoint x: 46, startPoint y: 380, endPoint x: 48, endPoint y: 365, distance: 14.8
click at [46, 380] on div "Pen P" at bounding box center [41, 379] width 24 height 19
click at [117, 380] on div "Shapes L" at bounding box center [122, 379] width 24 height 19
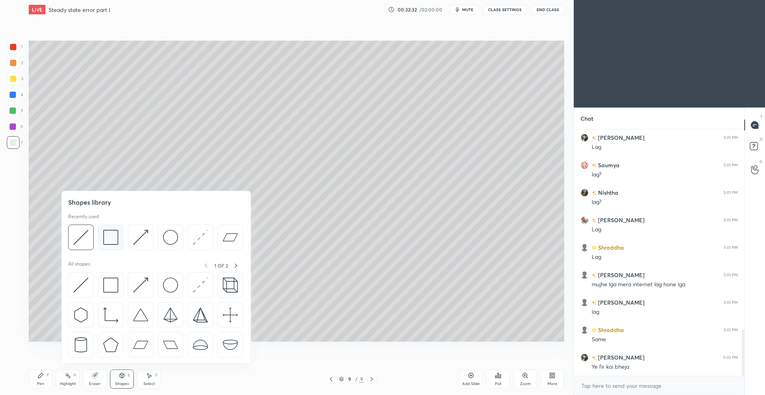
click at [110, 247] on div at bounding box center [111, 238] width 26 height 26
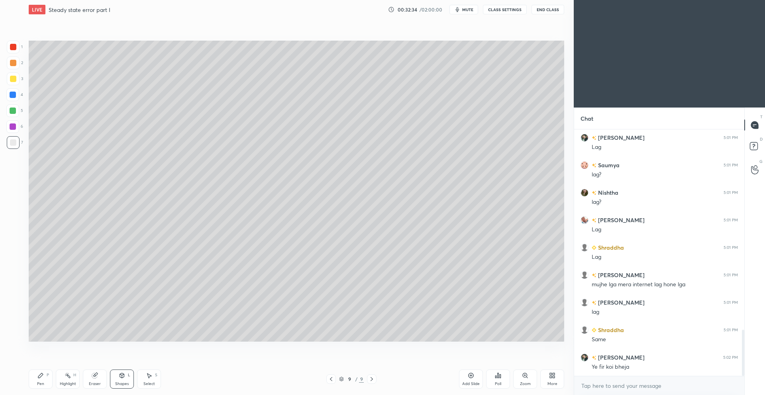
drag, startPoint x: 39, startPoint y: 382, endPoint x: 41, endPoint y: 376, distance: 6.4
click at [39, 382] on div "Pen" at bounding box center [40, 384] width 7 height 4
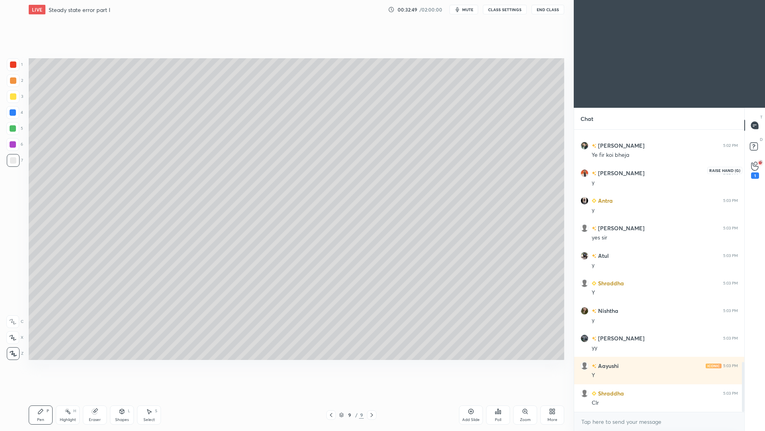
scroll to position [1314, 0]
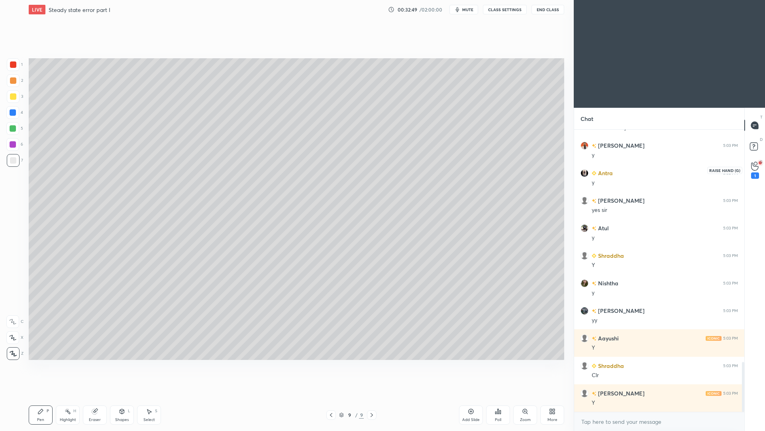
click at [756, 167] on icon at bounding box center [755, 165] width 8 height 9
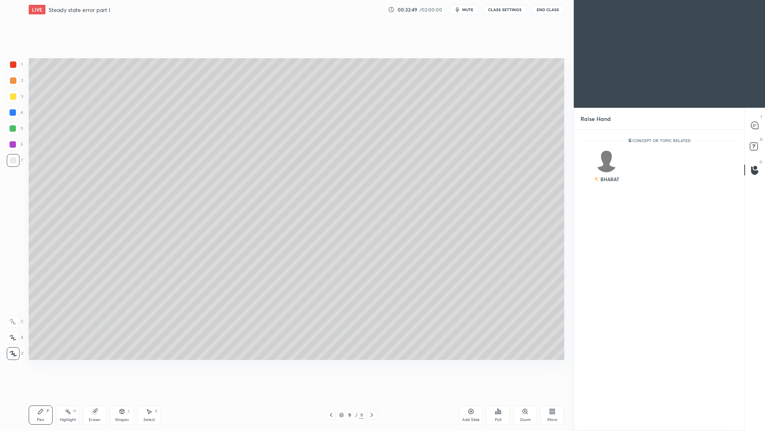
scroll to position [3, 3]
click at [756, 127] on icon at bounding box center [754, 125] width 7 height 7
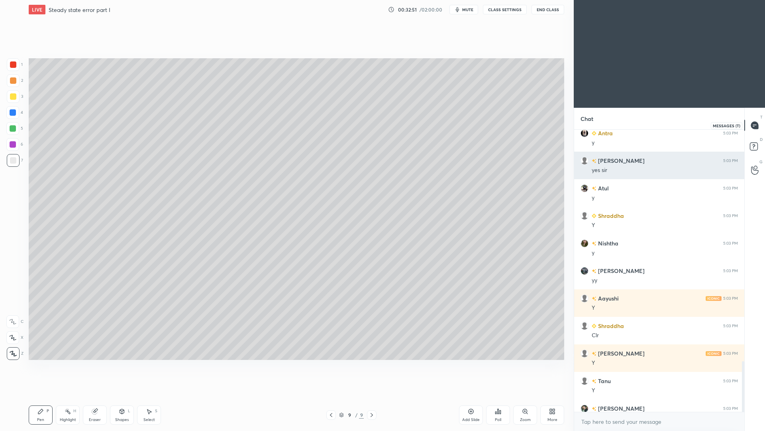
scroll to position [279, 168]
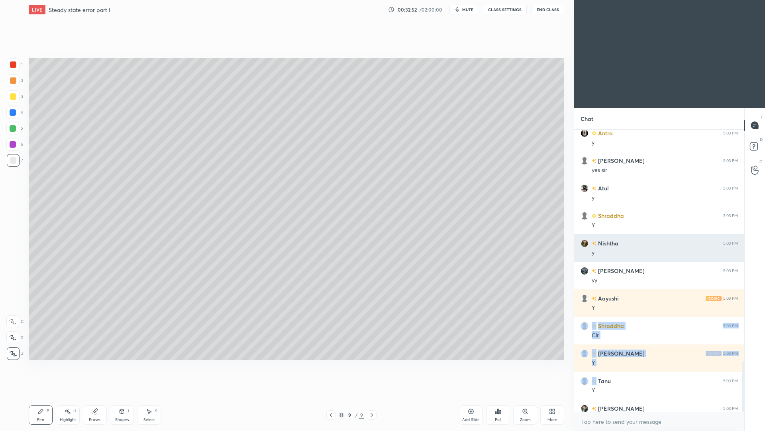
drag, startPoint x: 644, startPoint y: 338, endPoint x: 618, endPoint y: 257, distance: 85.7
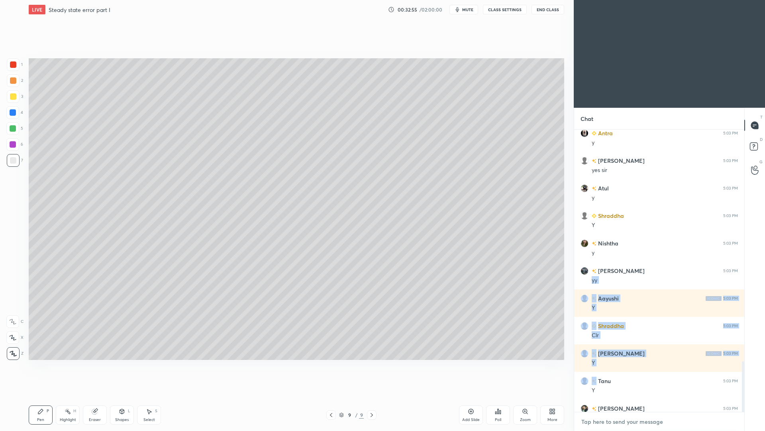
click at [648, 395] on textarea at bounding box center [659, 421] width 157 height 13
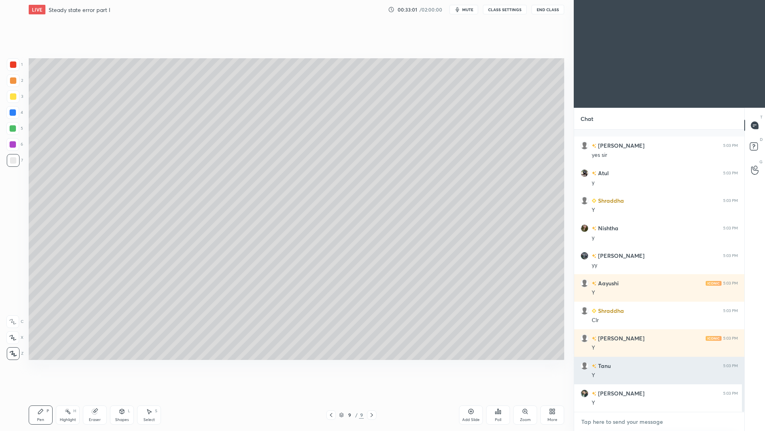
scroll to position [1403, 0]
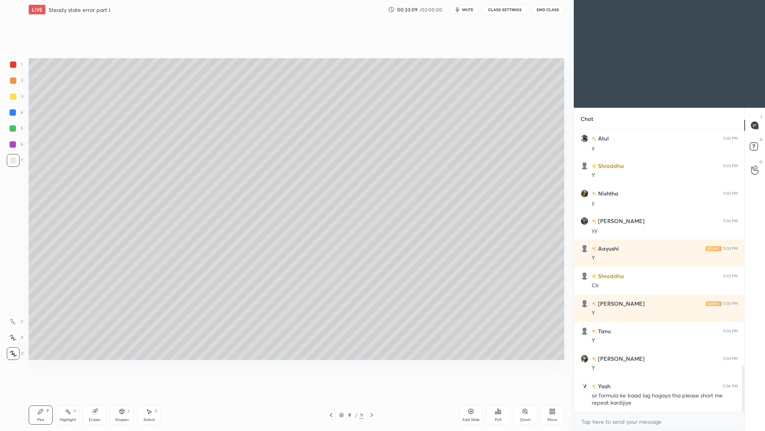
click at [73, 395] on div "Highlight H" at bounding box center [68, 414] width 24 height 19
click at [333, 395] on icon at bounding box center [331, 414] width 6 height 6
click at [334, 395] on icon at bounding box center [331, 414] width 6 height 6
drag, startPoint x: 373, startPoint y: 417, endPoint x: 374, endPoint y: 412, distance: 5.7
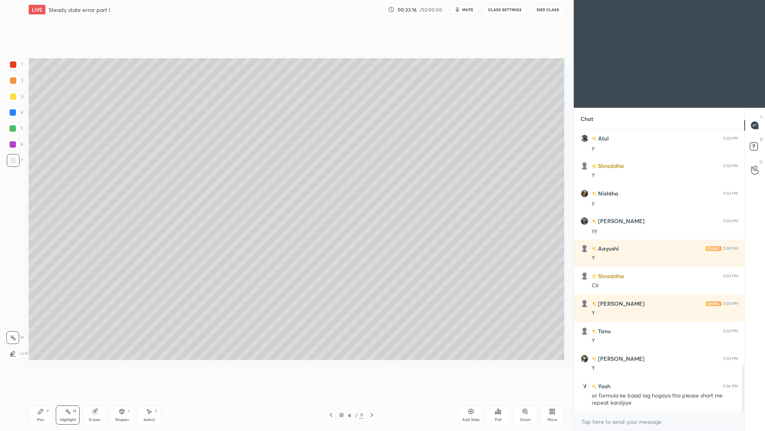
click at [372, 395] on icon at bounding box center [372, 414] width 6 height 6
click at [370, 395] on icon at bounding box center [372, 414] width 6 height 6
click at [42, 395] on div "Pen" at bounding box center [40, 419] width 7 height 4
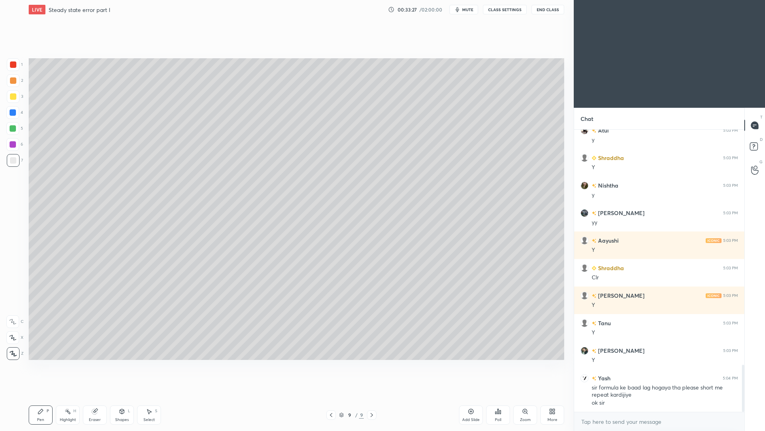
click at [12, 97] on div at bounding box center [13, 96] width 6 height 6
drag, startPoint x: 465, startPoint y: 414, endPoint x: 459, endPoint y: 407, distance: 9.0
click at [463, 395] on div "Add Slide" at bounding box center [471, 414] width 24 height 19
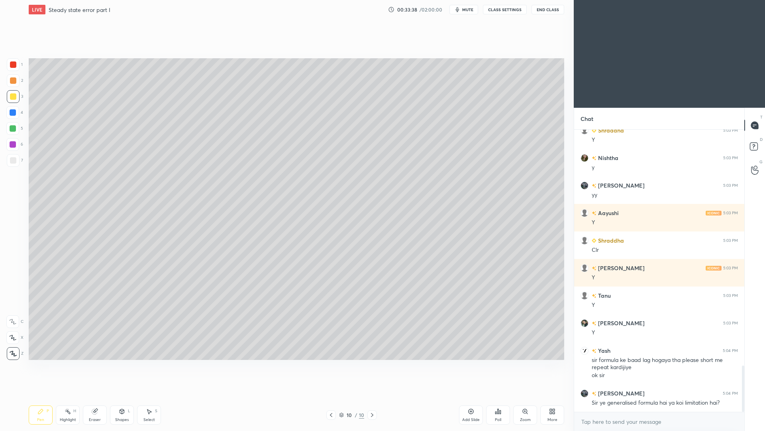
click at [330, 395] on icon at bounding box center [331, 414] width 6 height 6
click at [329, 395] on div at bounding box center [332, 415] width 10 height 10
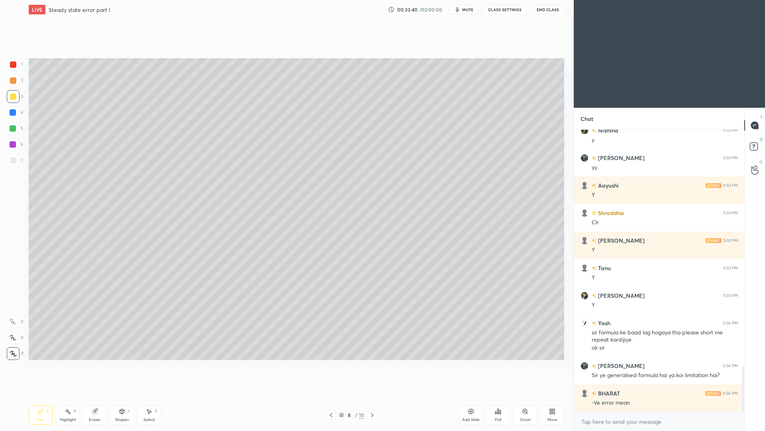
click at [73, 395] on div "Highlight" at bounding box center [68, 419] width 16 height 4
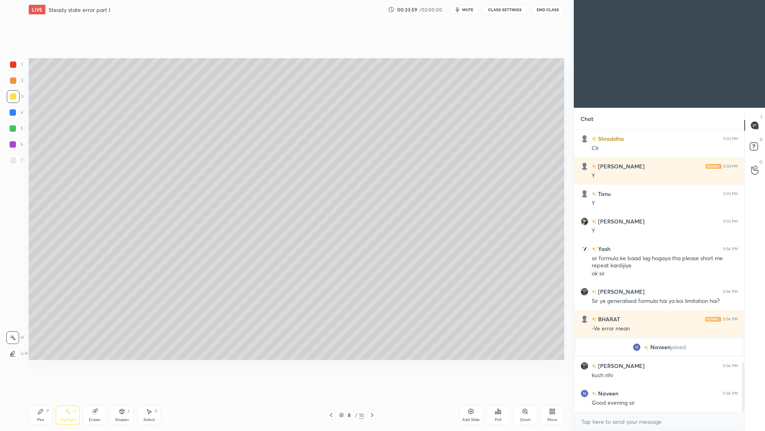
scroll to position [1310, 0]
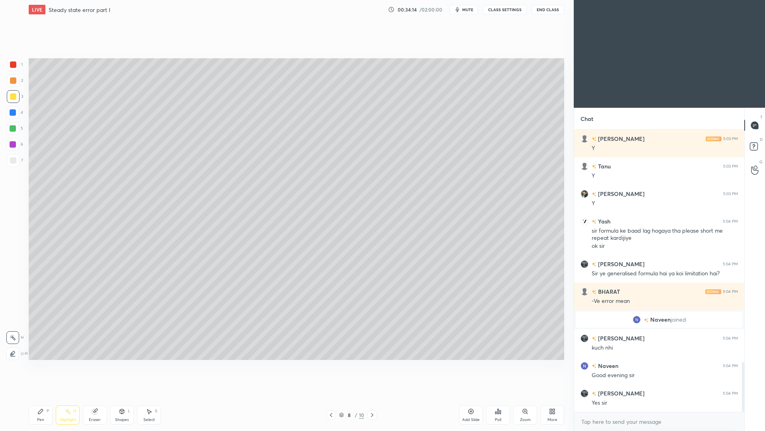
click at [369, 395] on icon at bounding box center [372, 414] width 6 height 6
click at [371, 395] on icon at bounding box center [372, 414] width 6 height 6
click at [26, 395] on div "LIVE Steady state error part I 00:34:16 / 02:00:00 mute CLASS SETTINGS End Clas…" at bounding box center [297, 215] width 542 height 431
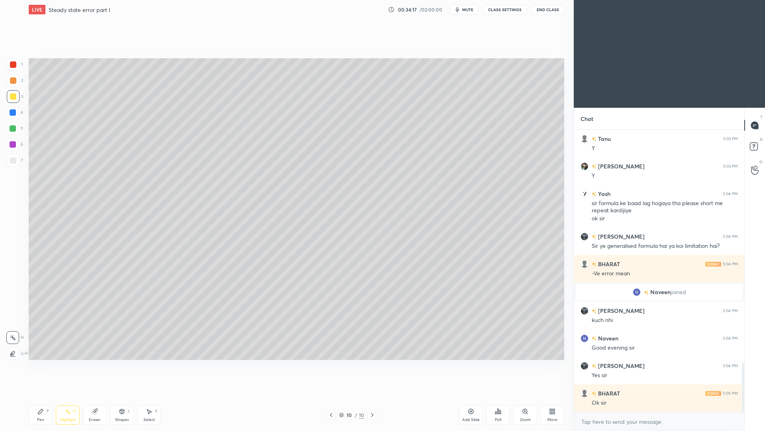
click at [43, 395] on div "Pen P" at bounding box center [41, 414] width 24 height 19
click at [122, 395] on div "Shapes" at bounding box center [122, 419] width 14 height 4
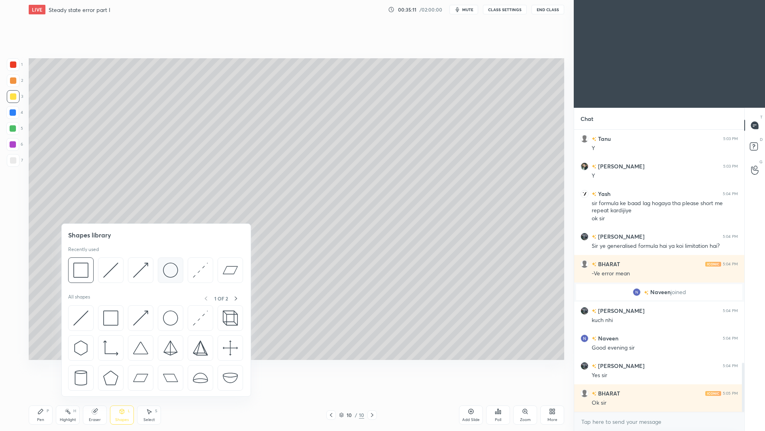
click at [170, 270] on img at bounding box center [170, 269] width 15 height 15
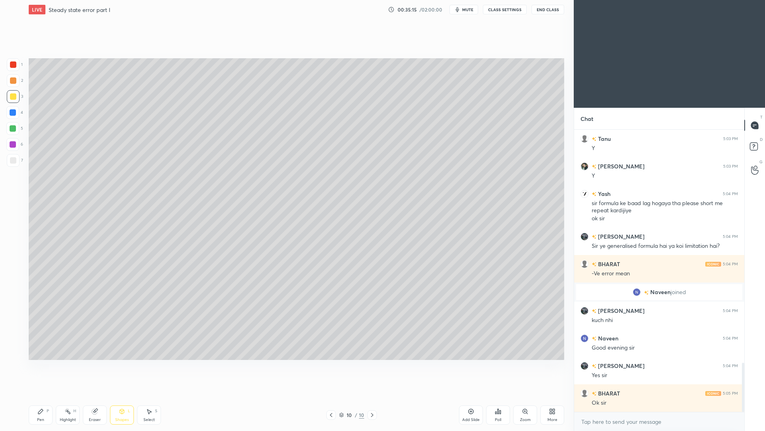
click at [124, 395] on div "Shapes" at bounding box center [122, 419] width 14 height 4
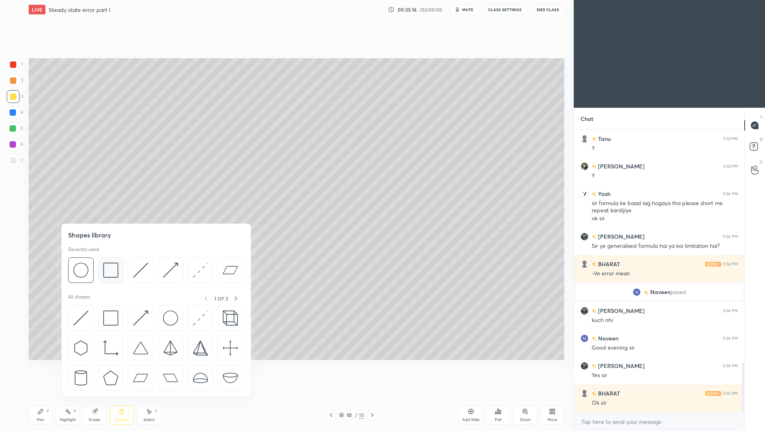
click at [111, 273] on img at bounding box center [110, 269] width 15 height 15
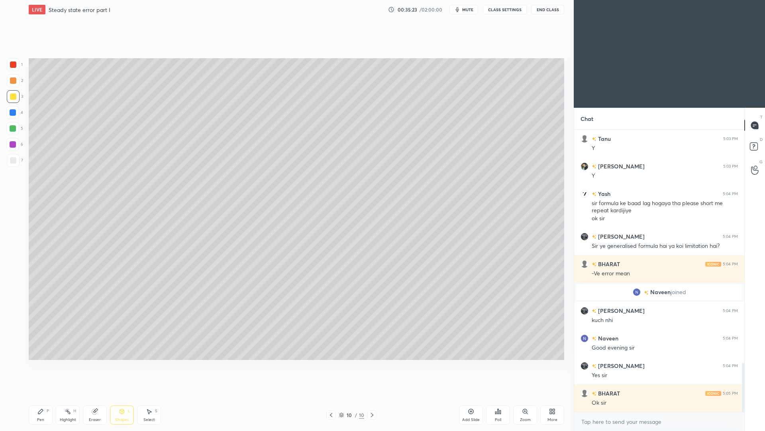
drag, startPoint x: 122, startPoint y: 415, endPoint x: 125, endPoint y: 398, distance: 17.4
click at [122, 395] on div "Shapes L" at bounding box center [122, 414] width 24 height 19
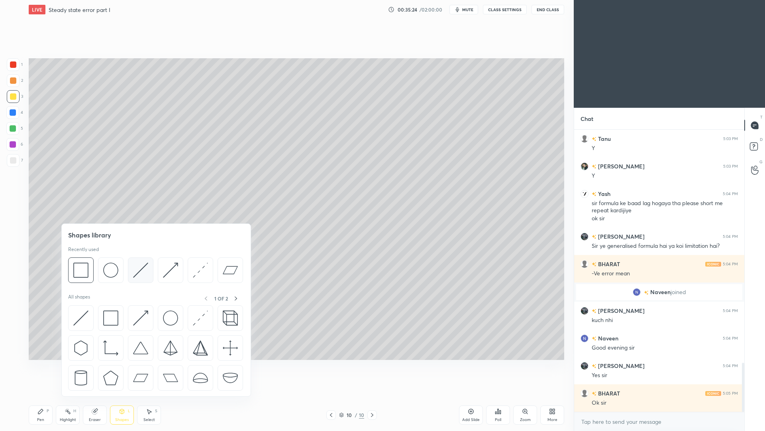
click at [139, 272] on img at bounding box center [140, 269] width 15 height 15
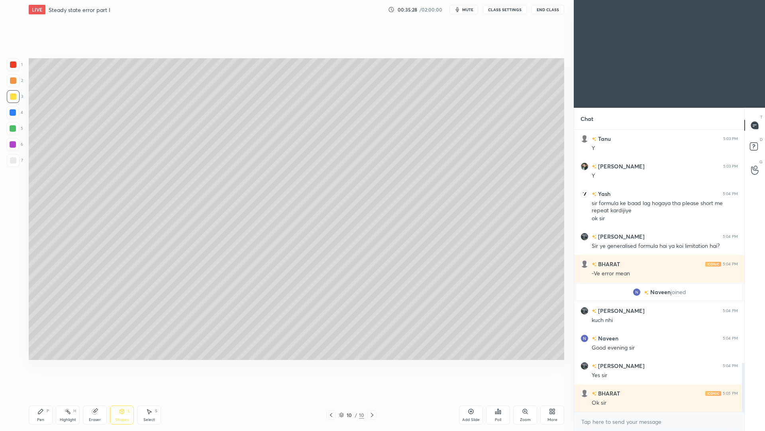
click at [45, 395] on div "Pen P" at bounding box center [41, 414] width 24 height 19
click at [116, 395] on div "Shapes L" at bounding box center [122, 414] width 24 height 19
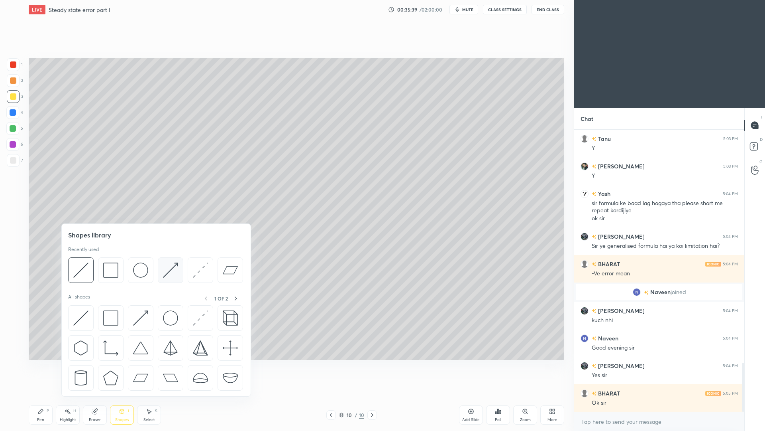
click at [167, 271] on img at bounding box center [170, 269] width 15 height 15
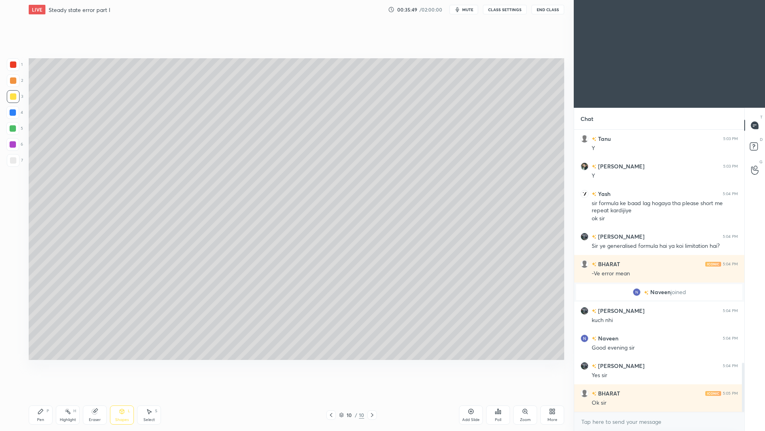
click at [124, 395] on div "Shapes L" at bounding box center [122, 414] width 24 height 19
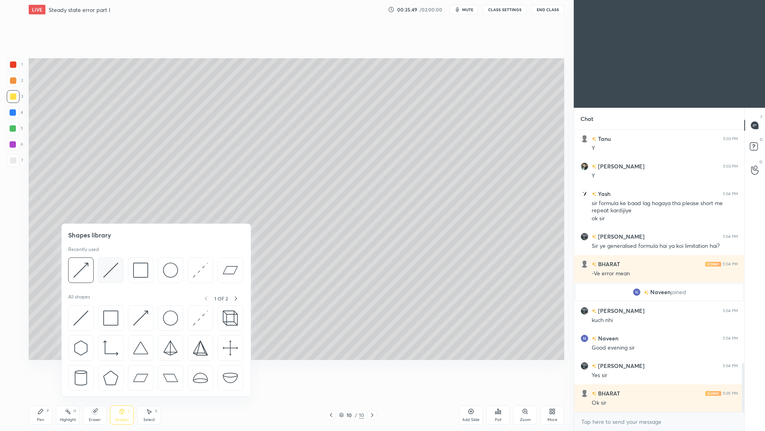
click at [113, 274] on img at bounding box center [110, 269] width 15 height 15
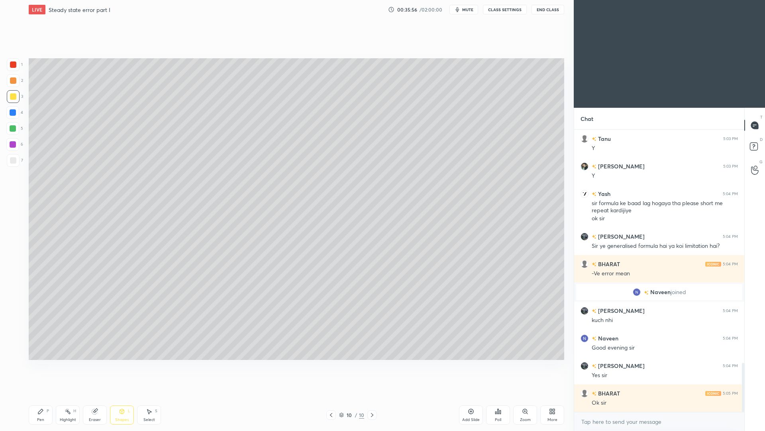
click at [44, 395] on div "Pen P" at bounding box center [41, 414] width 24 height 19
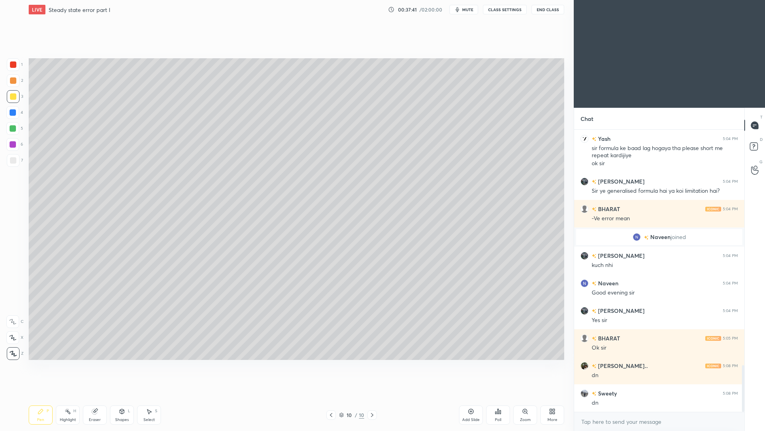
scroll to position [1420, 0]
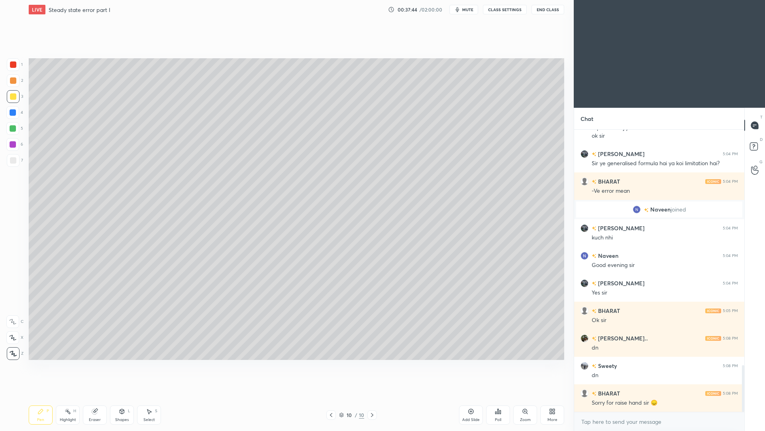
click at [17, 164] on div at bounding box center [13, 160] width 13 height 13
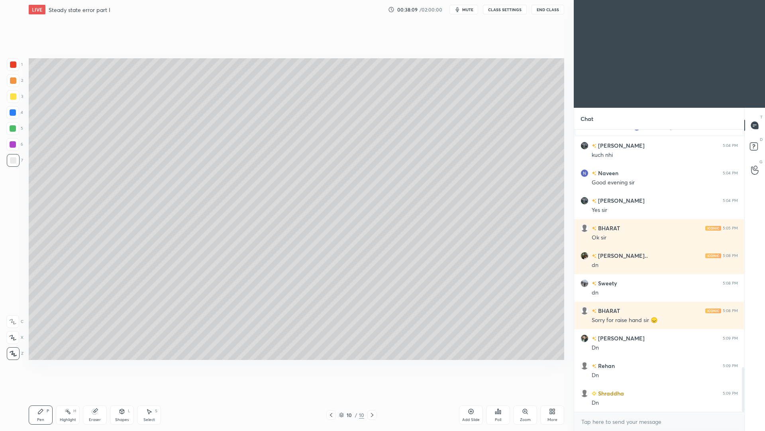
scroll to position [1530, 0]
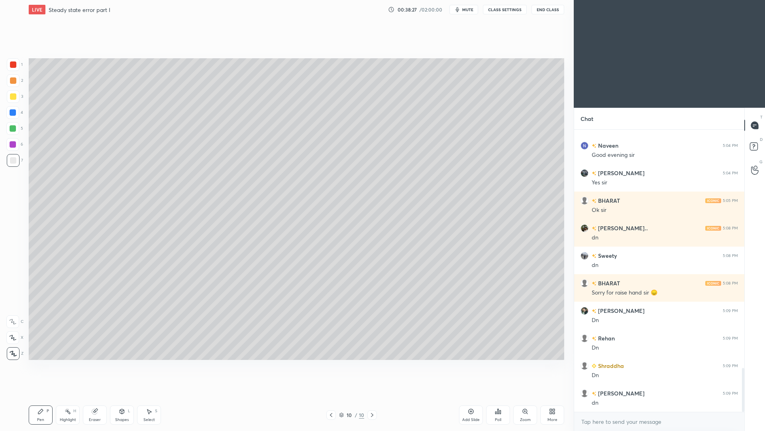
drag, startPoint x: 128, startPoint y: 413, endPoint x: 128, endPoint y: 399, distance: 14.4
click at [127, 395] on div "Shapes L" at bounding box center [122, 414] width 24 height 19
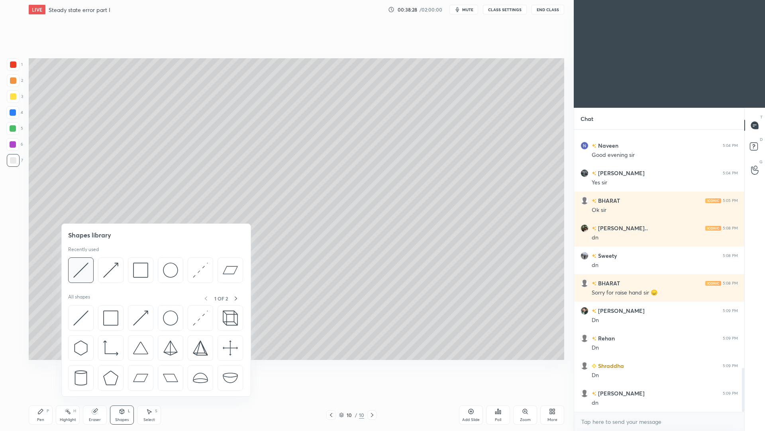
click at [83, 273] on img at bounding box center [80, 269] width 15 height 15
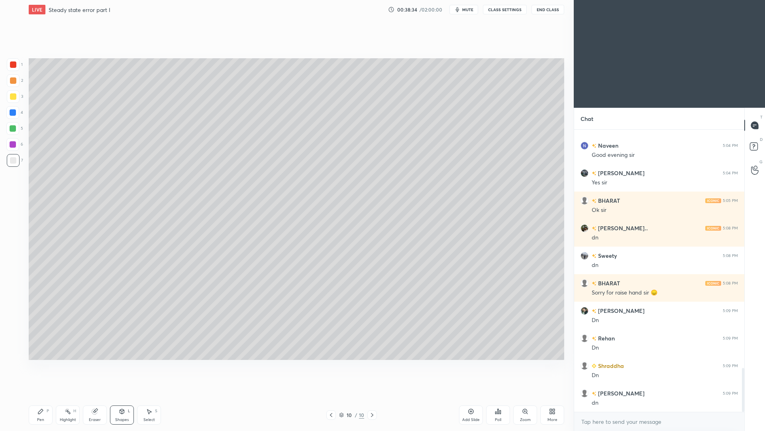
drag, startPoint x: 45, startPoint y: 413, endPoint x: 47, endPoint y: 399, distance: 14.5
click at [44, 395] on div "Pen P" at bounding box center [41, 414] width 24 height 19
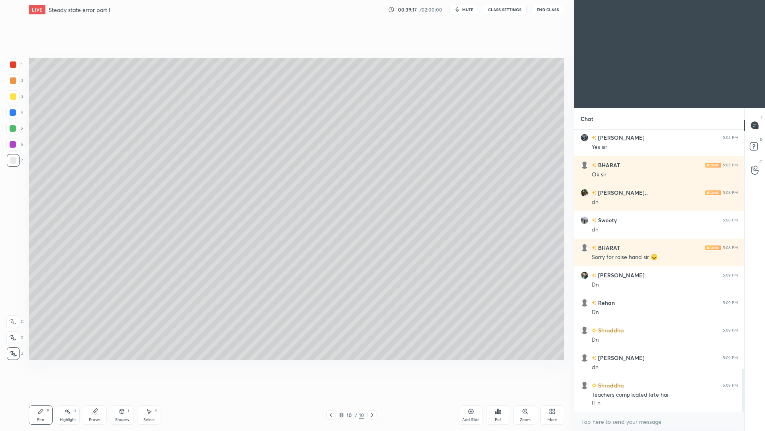
scroll to position [1593, 0]
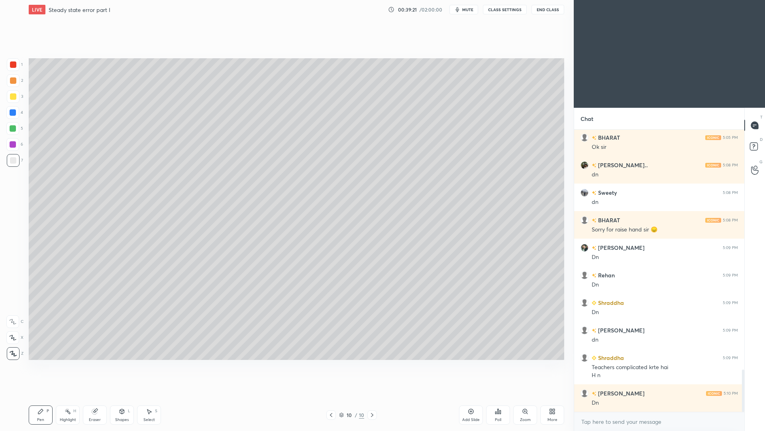
drag, startPoint x: 123, startPoint y: 421, endPoint x: 124, endPoint y: 401, distance: 19.9
click at [123, 395] on div "Shapes" at bounding box center [122, 419] width 14 height 4
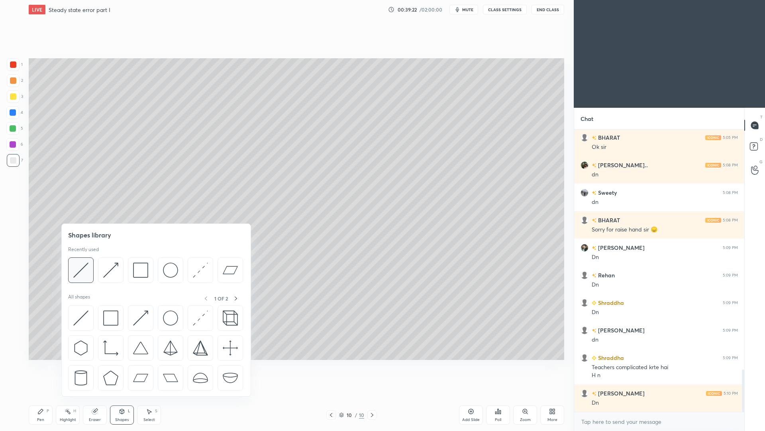
click at [87, 274] on img at bounding box center [80, 269] width 15 height 15
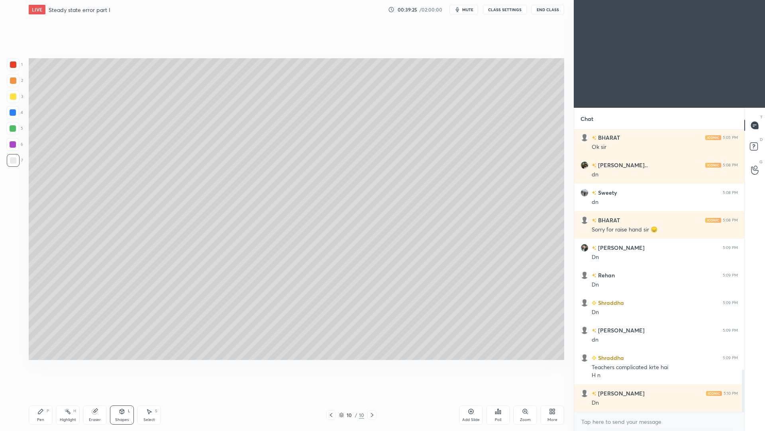
click at [42, 395] on div "Pen" at bounding box center [40, 419] width 7 height 4
drag, startPoint x: 123, startPoint y: 415, endPoint x: 122, endPoint y: 400, distance: 15.2
click at [123, 395] on div "Shapes L" at bounding box center [122, 414] width 24 height 19
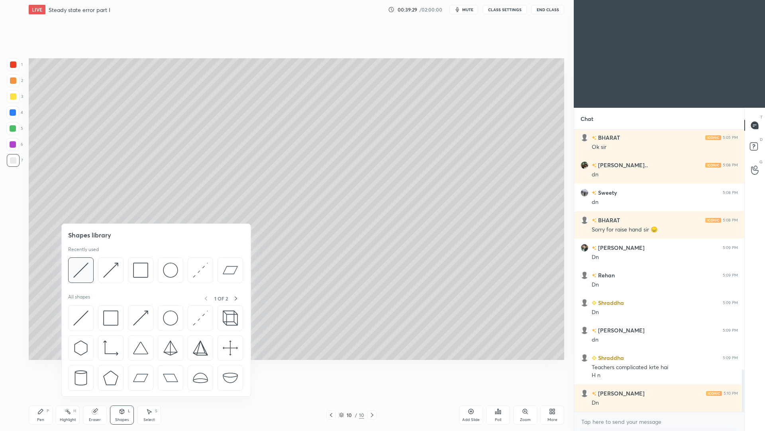
click at [81, 274] on img at bounding box center [80, 269] width 15 height 15
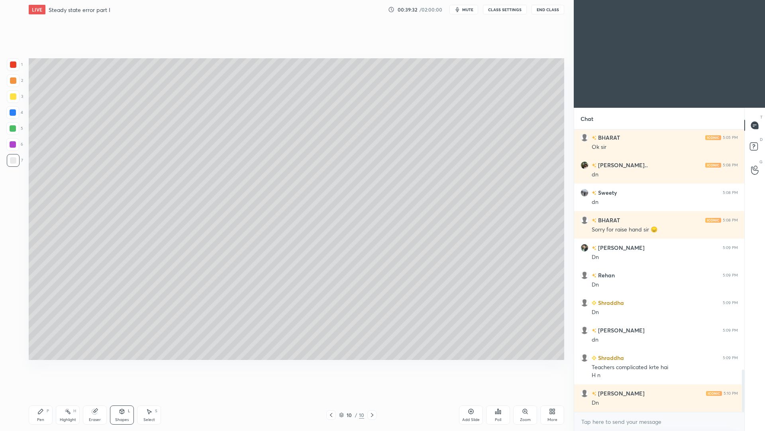
click at [42, 395] on div "Pen P" at bounding box center [41, 414] width 24 height 19
drag, startPoint x: 151, startPoint y: 416, endPoint x: 156, endPoint y: 406, distance: 11.2
click at [151, 395] on div "Select" at bounding box center [150, 419] width 12 height 4
drag, startPoint x: 366, startPoint y: 258, endPoint x: 435, endPoint y: 283, distance: 73.2
click at [435, 285] on div "0 ° Undo Copy Duplicate Duplicate to new slide Delete" at bounding box center [297, 208] width 536 height 301
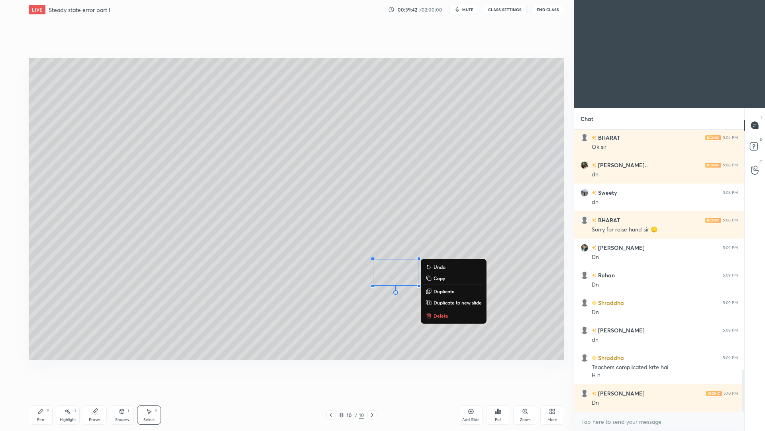
click at [444, 292] on p "Duplicate" at bounding box center [444, 291] width 21 height 6
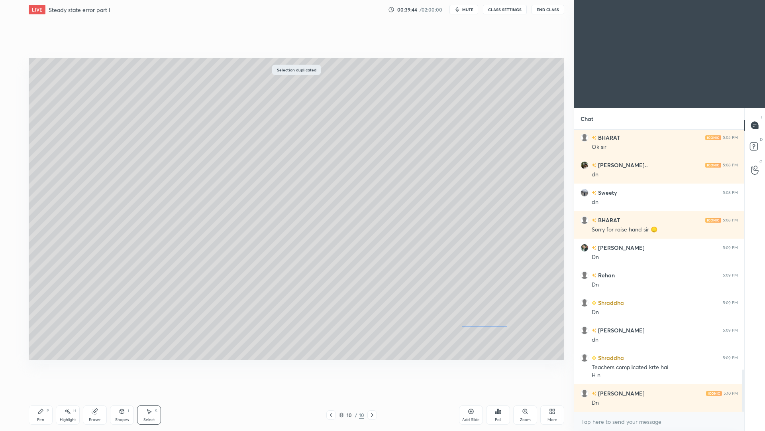
drag, startPoint x: 431, startPoint y: 292, endPoint x: 485, endPoint y: 314, distance: 58.0
click at [483, 315] on div "0 ° Undo Copy Duplicate Duplicate to new slide Delete" at bounding box center [297, 208] width 536 height 301
click at [540, 321] on div "0 ° Undo Copy Duplicate Duplicate to new slide Delete" at bounding box center [297, 208] width 536 height 301
drag, startPoint x: 464, startPoint y: 412, endPoint x: 464, endPoint y: 398, distance: 14.0
click at [465, 395] on div "Add Slide" at bounding box center [471, 414] width 24 height 19
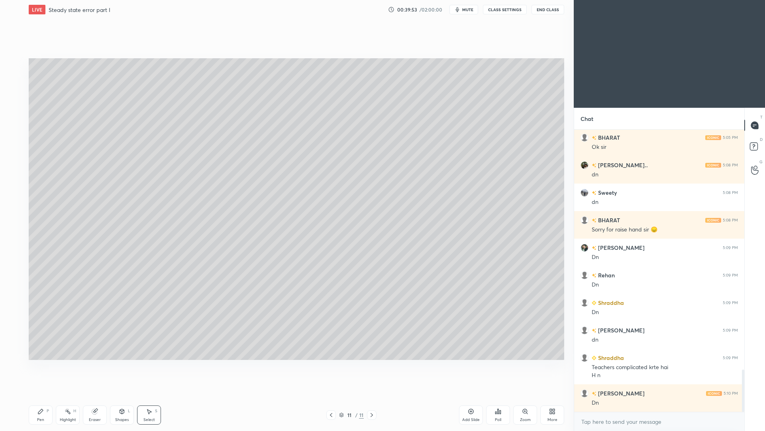
drag, startPoint x: 45, startPoint y: 416, endPoint x: 47, endPoint y: 409, distance: 7.0
click at [47, 395] on div "Pen P" at bounding box center [41, 414] width 24 height 19
click at [44, 395] on div "Pen" at bounding box center [40, 419] width 7 height 4
click at [15, 98] on div at bounding box center [13, 96] width 6 height 6
click at [13, 163] on div at bounding box center [13, 160] width 6 height 6
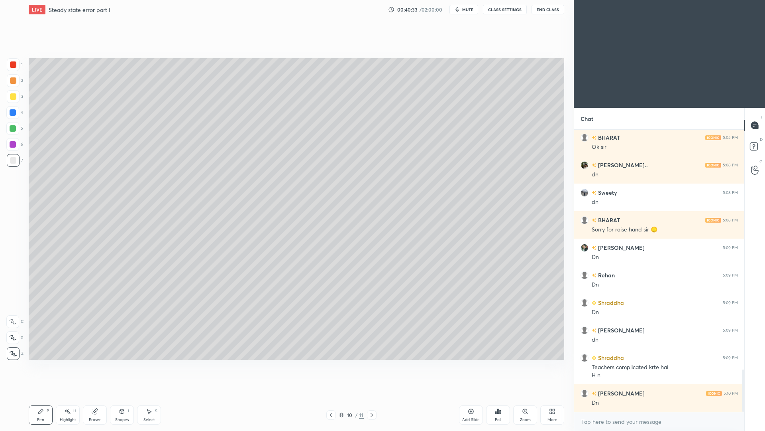
drag, startPoint x: 372, startPoint y: 417, endPoint x: 372, endPoint y: 412, distance: 4.8
click at [369, 395] on icon at bounding box center [372, 414] width 6 height 6
drag, startPoint x: 123, startPoint y: 417, endPoint x: 128, endPoint y: 400, distance: 17.0
click at [123, 395] on div "Shapes L" at bounding box center [122, 414] width 24 height 19
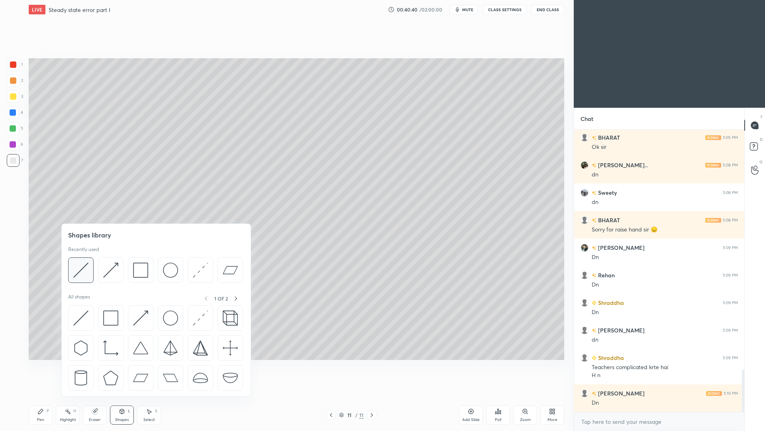
click at [84, 272] on img at bounding box center [80, 269] width 15 height 15
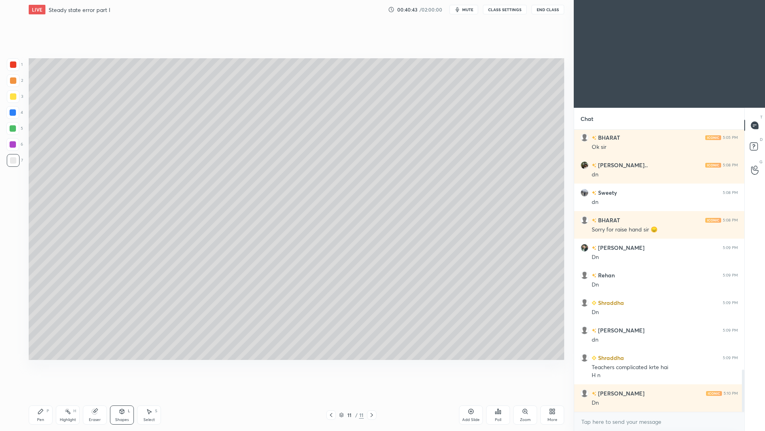
click at [333, 395] on div at bounding box center [332, 415] width 10 height 10
drag, startPoint x: 374, startPoint y: 417, endPoint x: 376, endPoint y: 406, distance: 11.0
click at [372, 395] on icon at bounding box center [372, 414] width 6 height 6
click at [46, 395] on div "Pen P" at bounding box center [41, 414] width 24 height 19
click at [331, 395] on icon at bounding box center [331, 414] width 6 height 6
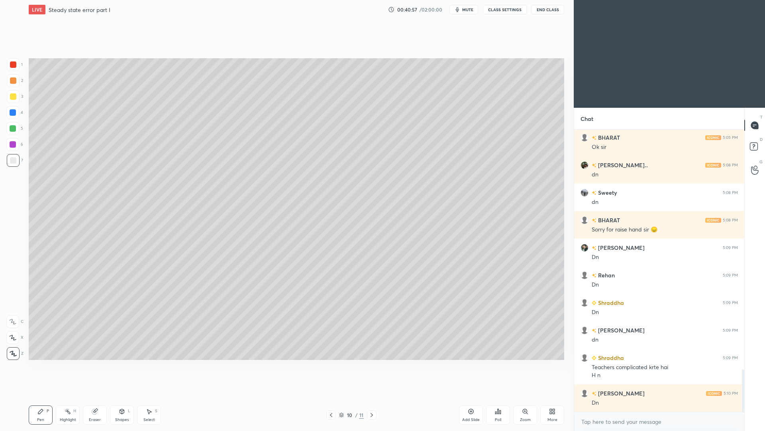
drag, startPoint x: 373, startPoint y: 417, endPoint x: 373, endPoint y: 411, distance: 5.2
click at [372, 395] on icon at bounding box center [372, 414] width 6 height 6
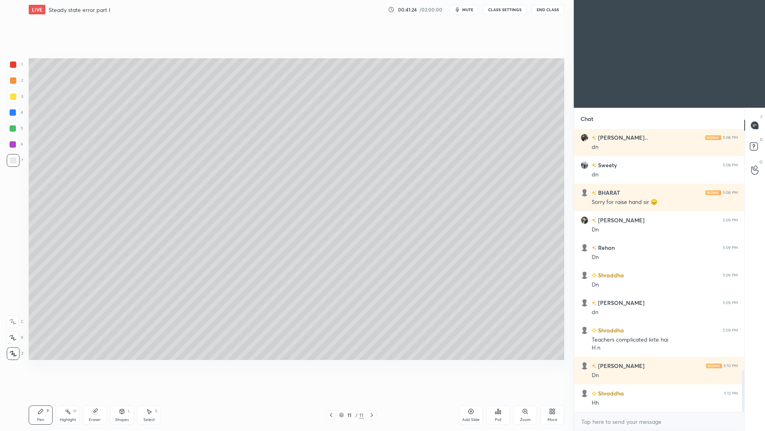
click at [125, 395] on div "Shapes" at bounding box center [122, 419] width 14 height 4
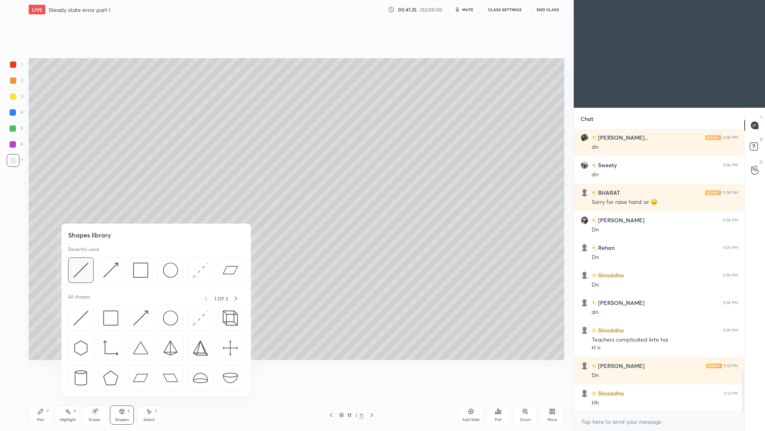
click at [83, 273] on img at bounding box center [80, 269] width 15 height 15
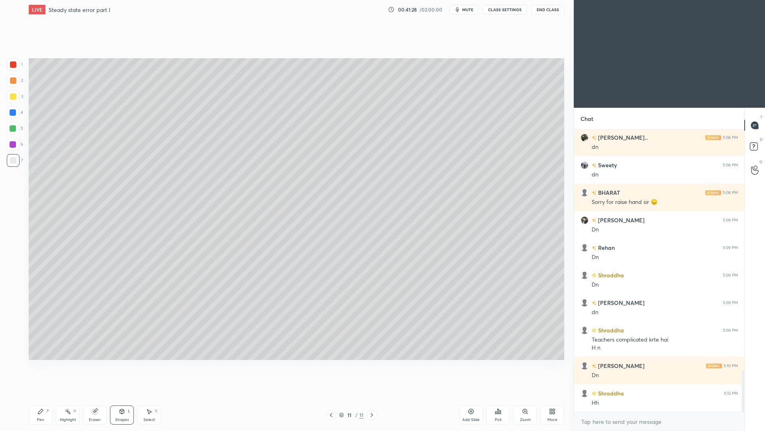
drag, startPoint x: 39, startPoint y: 408, endPoint x: 38, endPoint y: 397, distance: 10.5
click at [40, 395] on icon at bounding box center [40, 411] width 6 height 6
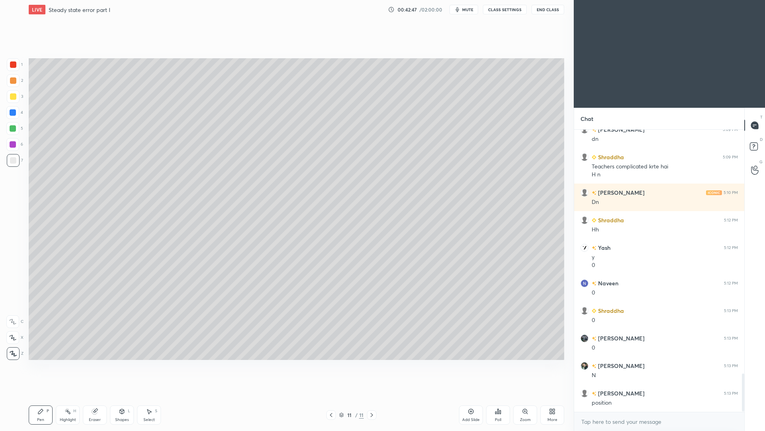
scroll to position [1821, 0]
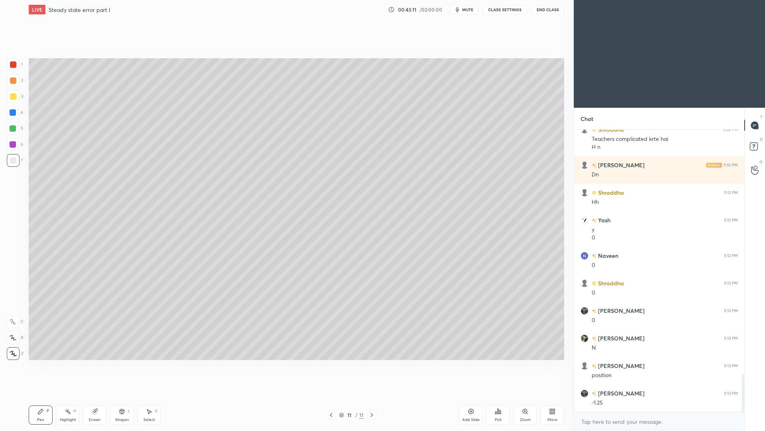
drag, startPoint x: 124, startPoint y: 415, endPoint x: 131, endPoint y: 396, distance: 19.9
click at [124, 395] on div "Shapes L" at bounding box center [122, 414] width 24 height 19
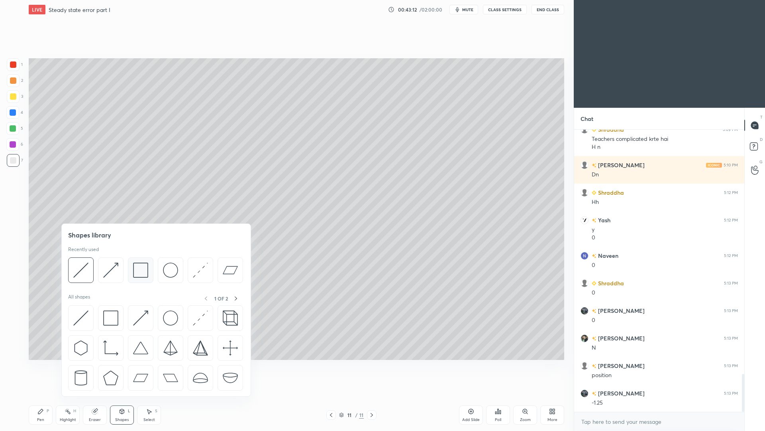
click at [140, 275] on img at bounding box center [140, 269] width 15 height 15
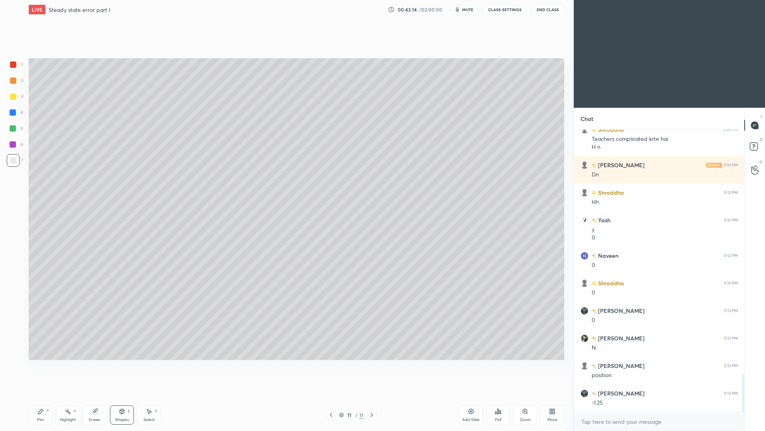
drag, startPoint x: 36, startPoint y: 417, endPoint x: 52, endPoint y: 410, distance: 17.3
click at [36, 395] on div "Pen P" at bounding box center [41, 414] width 24 height 19
drag, startPoint x: 67, startPoint y: 417, endPoint x: 81, endPoint y: 405, distance: 19.2
click at [67, 395] on div "Highlight" at bounding box center [68, 419] width 16 height 4
click at [332, 395] on icon at bounding box center [331, 415] width 2 height 4
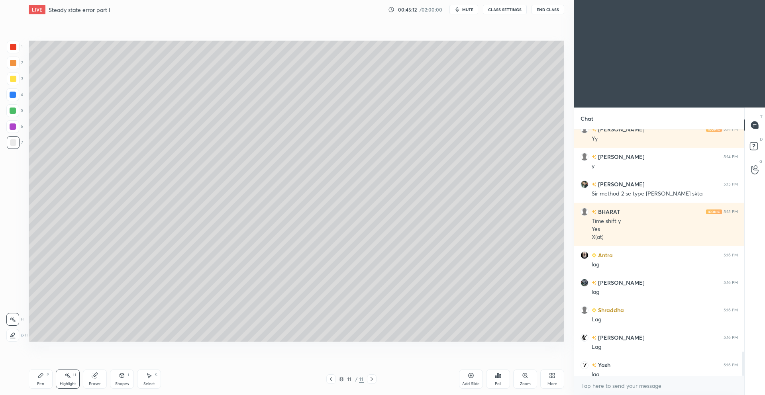
scroll to position [39522, 39324]
type textarea "x"
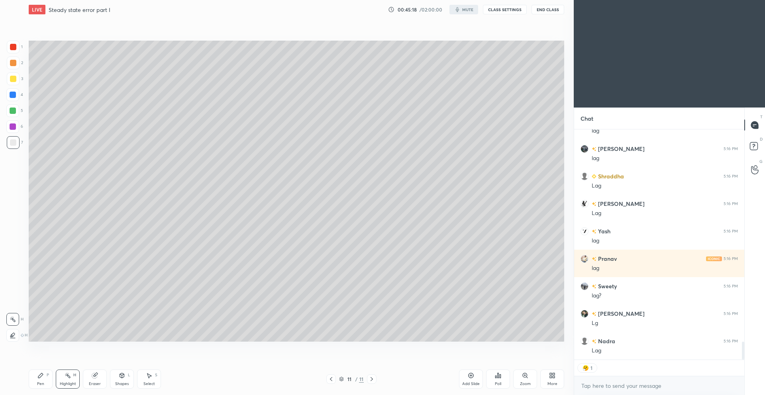
scroll to position [2748, 0]
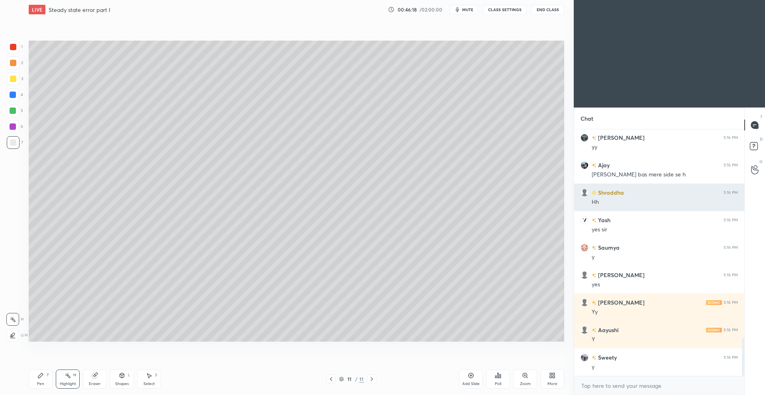
scroll to position [1367, 0]
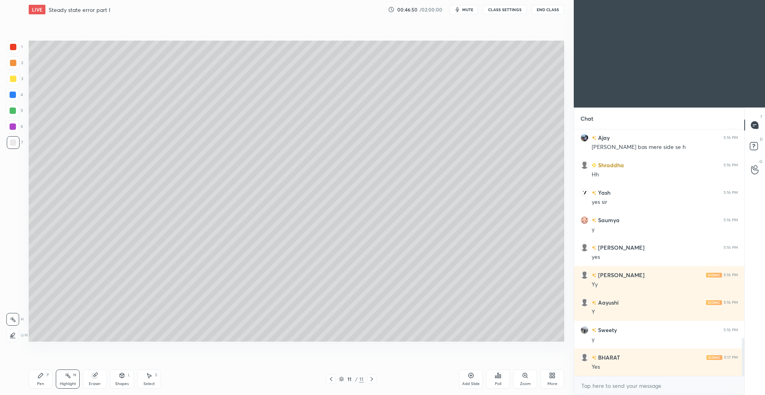
drag, startPoint x: 42, startPoint y: 377, endPoint x: 38, endPoint y: 369, distance: 9.3
click at [41, 378] on icon at bounding box center [40, 376] width 6 height 6
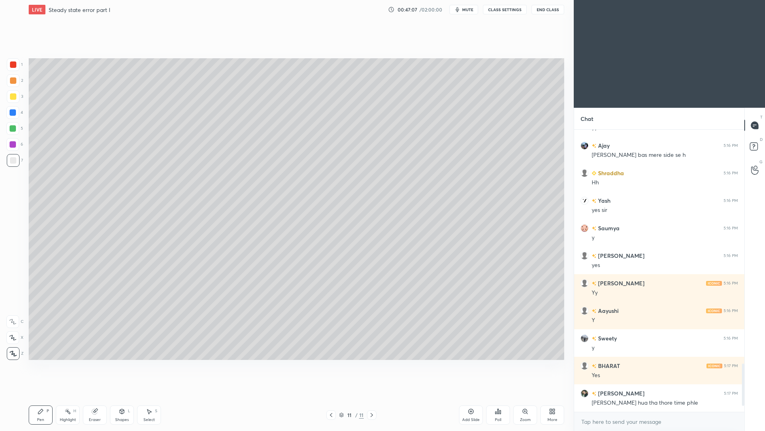
scroll to position [1387, 0]
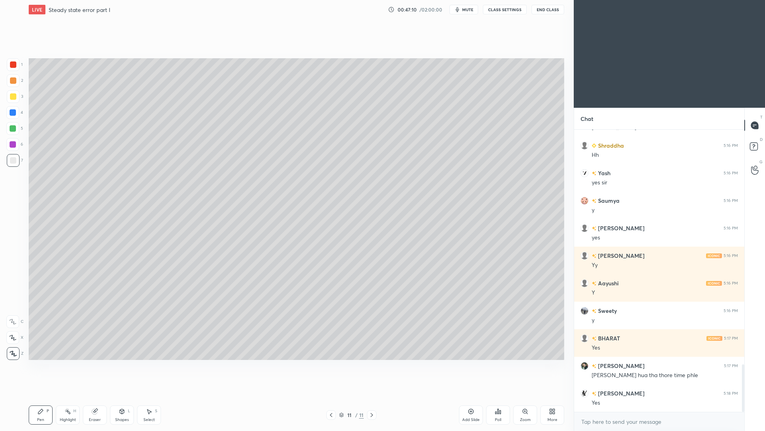
click at [39, 395] on icon at bounding box center [40, 411] width 6 height 6
drag, startPoint x: 468, startPoint y: 416, endPoint x: 462, endPoint y: 406, distance: 11.8
click at [464, 395] on div "Add Slide" at bounding box center [471, 419] width 18 height 4
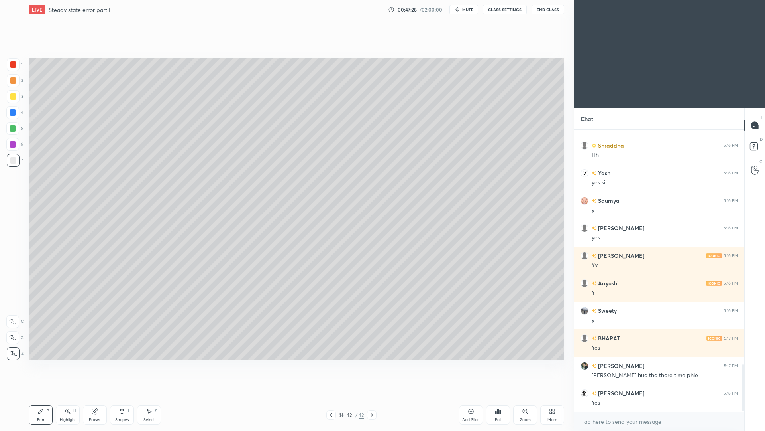
click at [15, 83] on div at bounding box center [13, 80] width 13 height 13
drag, startPoint x: 16, startPoint y: 96, endPoint x: 24, endPoint y: 83, distance: 15.6
click at [15, 96] on div at bounding box center [13, 96] width 6 height 6
click at [330, 395] on icon at bounding box center [331, 414] width 6 height 6
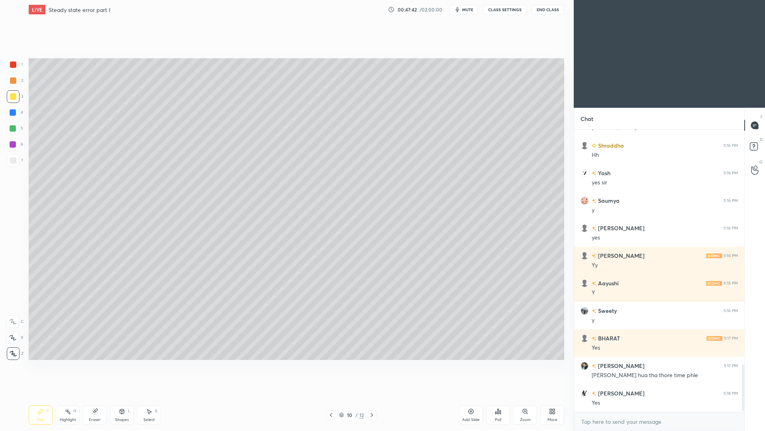
click at [329, 395] on icon at bounding box center [331, 414] width 6 height 6
click at [330, 395] on icon at bounding box center [331, 414] width 6 height 6
click at [334, 395] on icon at bounding box center [331, 414] width 6 height 6
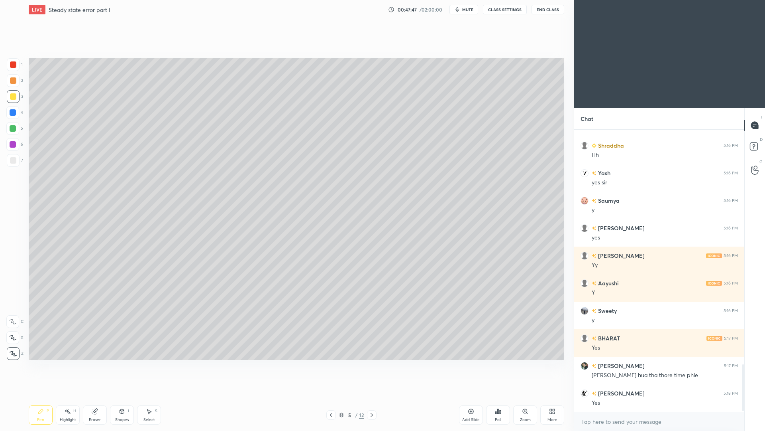
click at [330, 395] on icon at bounding box center [331, 414] width 6 height 6
drag, startPoint x: 151, startPoint y: 410, endPoint x: 154, endPoint y: 383, distance: 26.9
click at [150, 395] on icon at bounding box center [149, 411] width 6 height 6
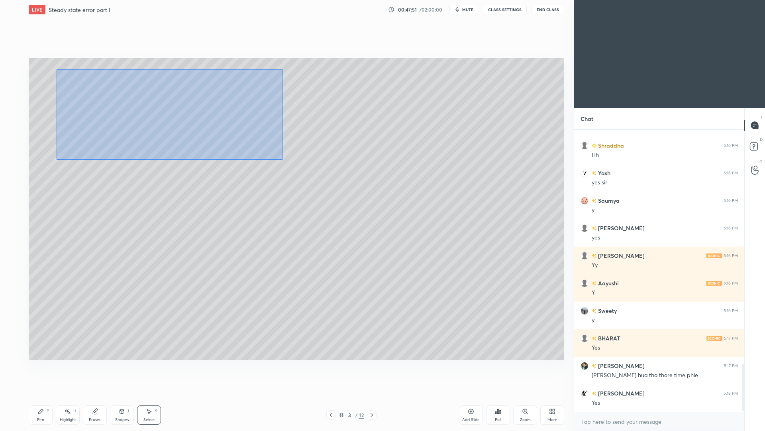
drag, startPoint x: 56, startPoint y: 69, endPoint x: 282, endPoint y: 158, distance: 242.5
click at [282, 159] on div "0 ° Undo Copy Duplicate Duplicate to new slide Delete" at bounding box center [297, 208] width 536 height 301
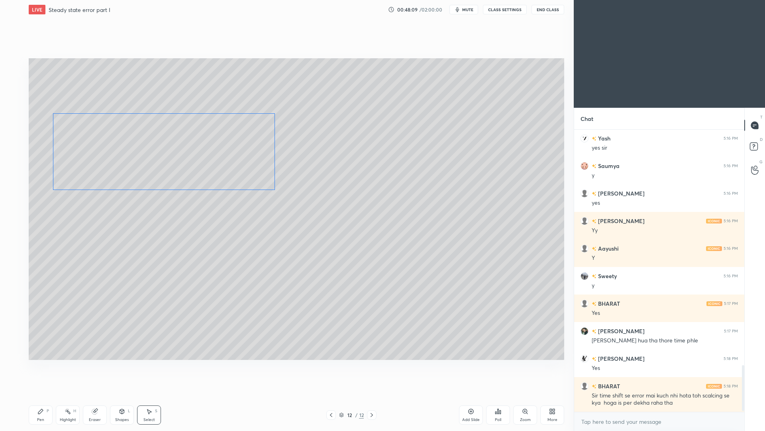
scroll to position [1450, 0]
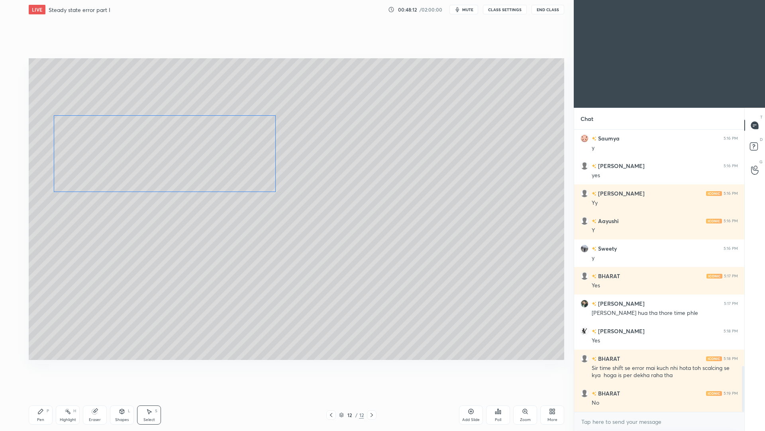
drag, startPoint x: 179, startPoint y: 146, endPoint x: 176, endPoint y: 160, distance: 14.6
click at [176, 169] on div "0 ° Undo Copy Paste here Duplicate Duplicate to new slide Delete" at bounding box center [297, 208] width 536 height 301
drag, startPoint x: 167, startPoint y: 228, endPoint x: 166, endPoint y: 216, distance: 12.0
click at [166, 229] on div "0 ° Undo Copy Paste here Duplicate Duplicate to new slide Delete" at bounding box center [297, 208] width 536 height 301
click at [94, 395] on div "Eraser" at bounding box center [95, 419] width 12 height 4
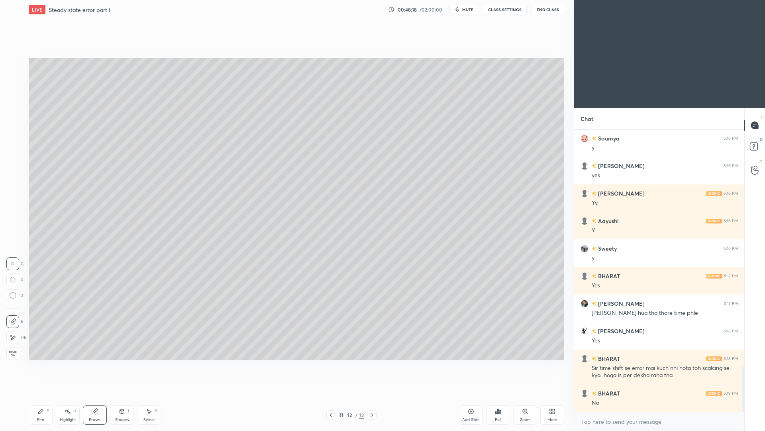
scroll to position [1477, 0]
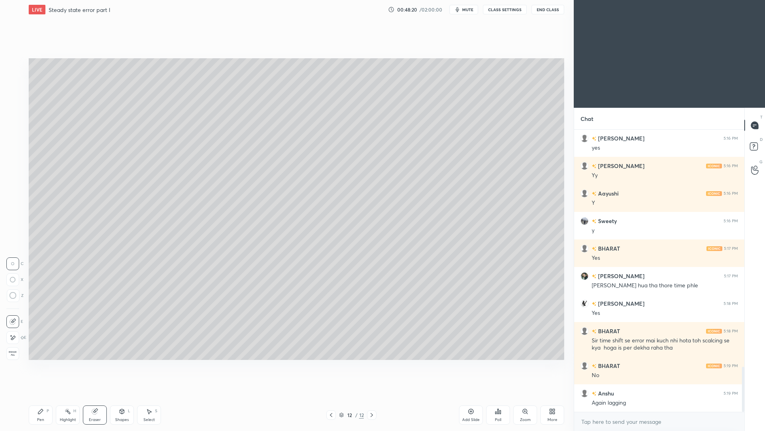
drag, startPoint x: 123, startPoint y: 417, endPoint x: 122, endPoint y: 408, distance: 9.6
click at [122, 395] on div "Shapes" at bounding box center [122, 419] width 14 height 4
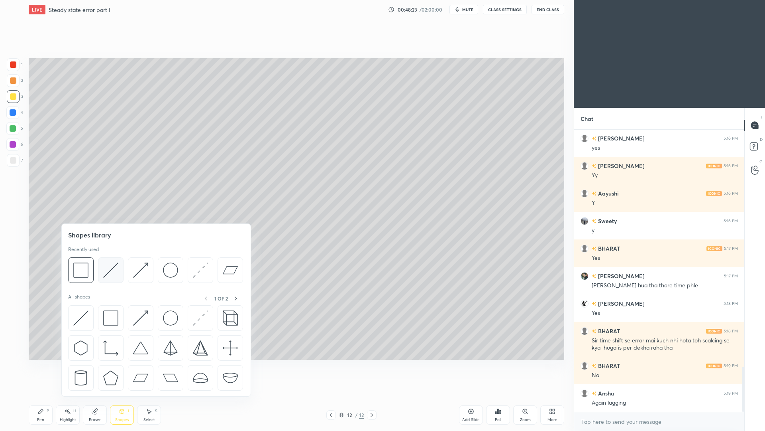
click at [112, 268] on img at bounding box center [110, 269] width 15 height 15
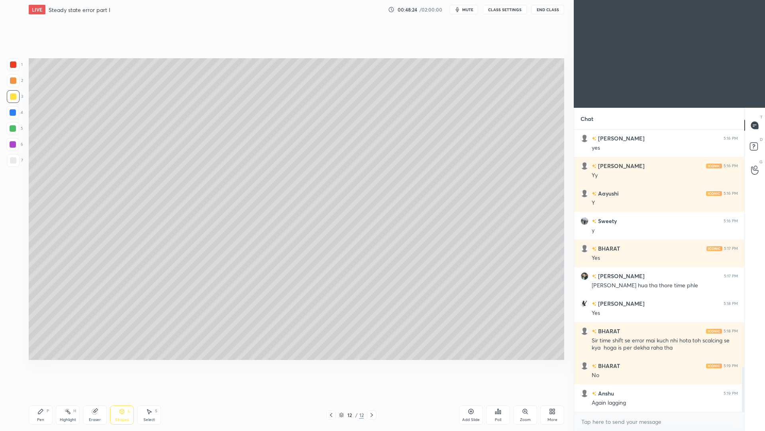
click at [13, 143] on div at bounding box center [13, 144] width 6 height 6
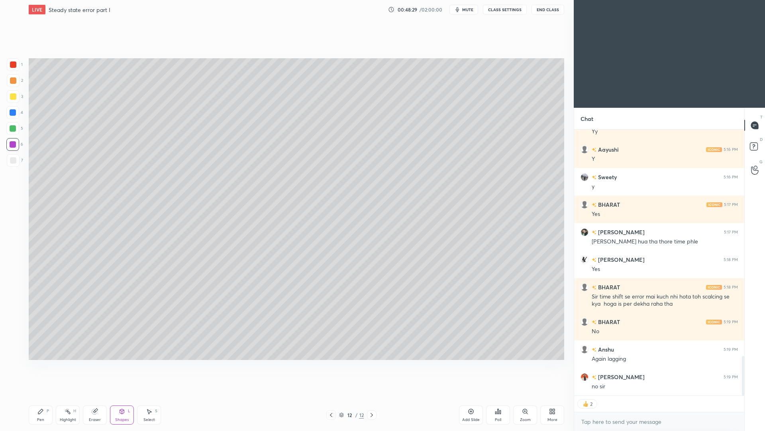
click at [50, 395] on div "Pen P" at bounding box center [41, 414] width 24 height 19
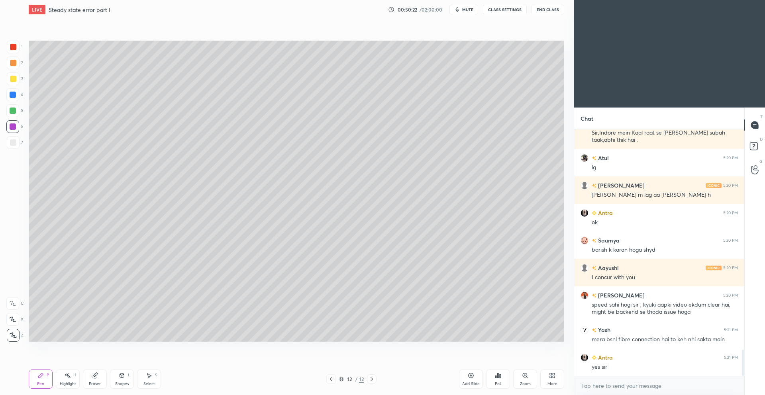
scroll to position [2092, 0]
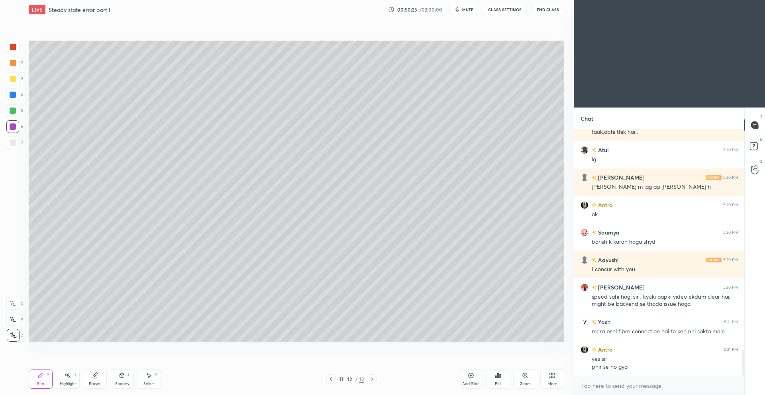
click at [71, 382] on div "Highlight" at bounding box center [68, 384] width 16 height 4
drag, startPoint x: 43, startPoint y: 384, endPoint x: 36, endPoint y: 368, distance: 16.6
click at [43, 384] on div "Pen" at bounding box center [40, 384] width 7 height 4
drag, startPoint x: 15, startPoint y: 148, endPoint x: 14, endPoint y: 138, distance: 9.6
click at [15, 148] on div at bounding box center [13, 142] width 13 height 13
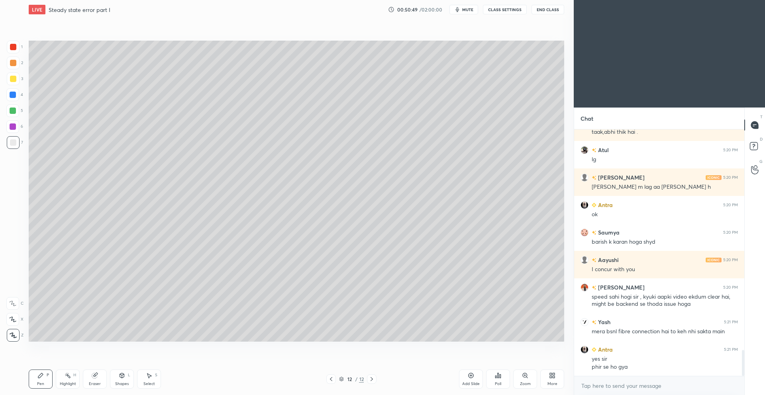
drag, startPoint x: 124, startPoint y: 382, endPoint x: 125, endPoint y: 365, distance: 16.7
click at [124, 382] on div "Shapes" at bounding box center [122, 384] width 14 height 4
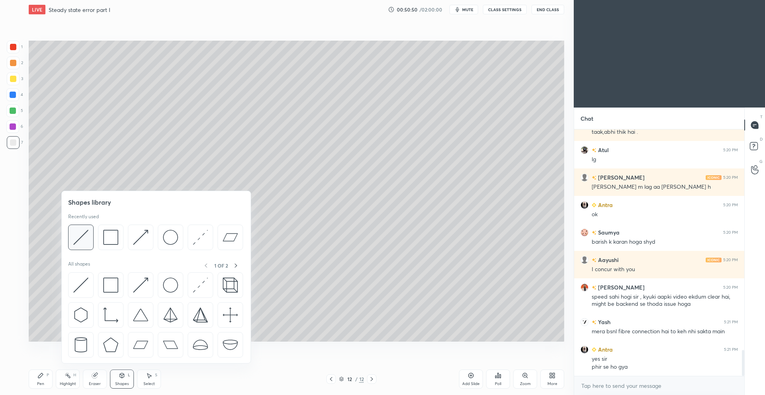
click at [82, 240] on img at bounding box center [80, 237] width 15 height 15
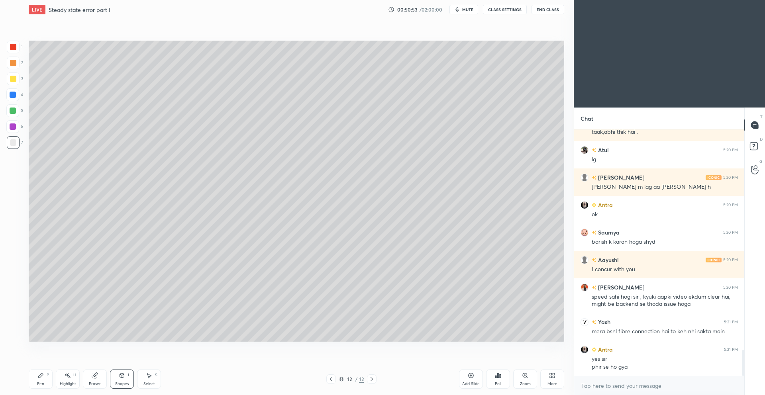
click at [39, 378] on icon at bounding box center [40, 376] width 5 height 5
drag, startPoint x: 128, startPoint y: 378, endPoint x: 125, endPoint y: 367, distance: 11.5
click at [126, 378] on div "Shapes L" at bounding box center [122, 379] width 24 height 19
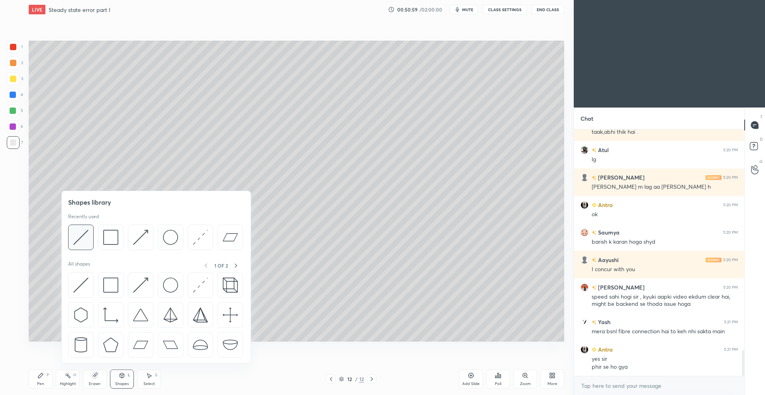
click at [84, 242] on img at bounding box center [80, 237] width 15 height 15
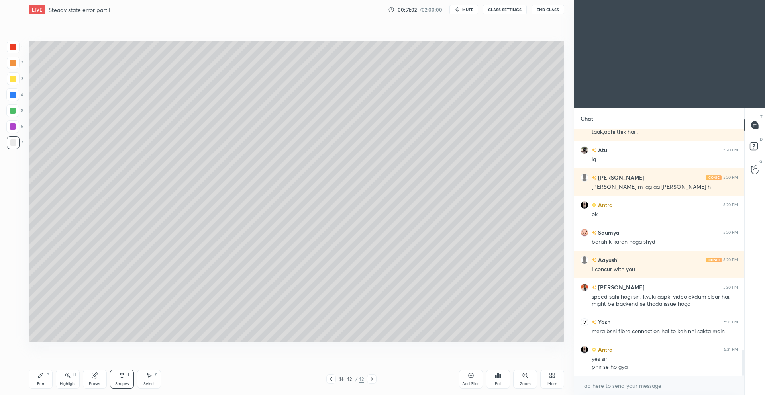
click at [37, 378] on icon at bounding box center [40, 376] width 6 height 6
click at [124, 380] on div "Shapes L" at bounding box center [122, 379] width 24 height 19
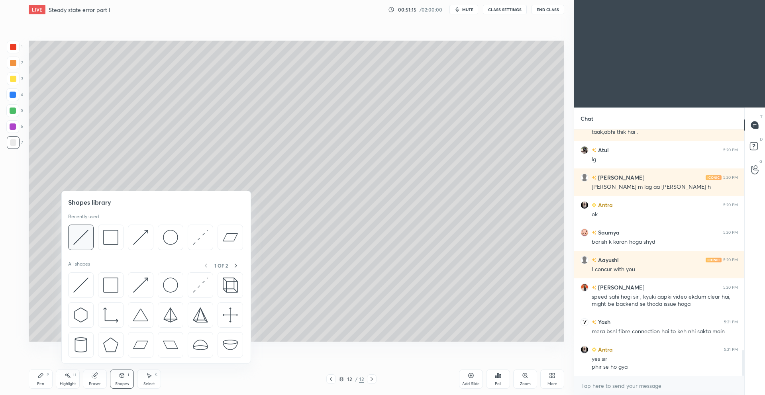
click at [82, 241] on img at bounding box center [80, 237] width 15 height 15
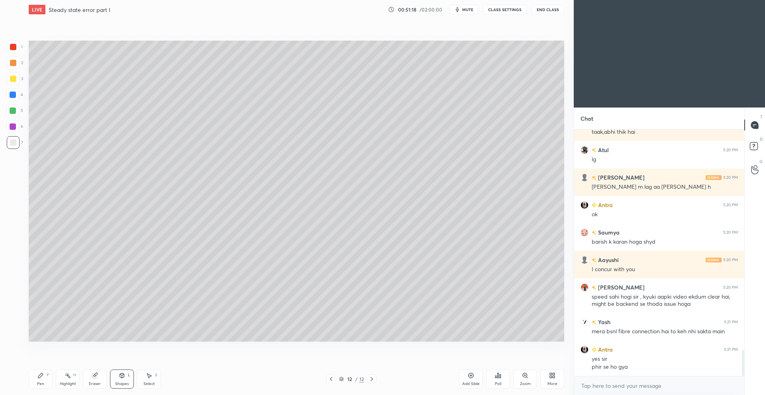
drag, startPoint x: 42, startPoint y: 378, endPoint x: 41, endPoint y: 371, distance: 6.8
click at [42, 378] on icon at bounding box center [40, 376] width 6 height 6
click at [123, 382] on div "Shapes" at bounding box center [122, 384] width 14 height 4
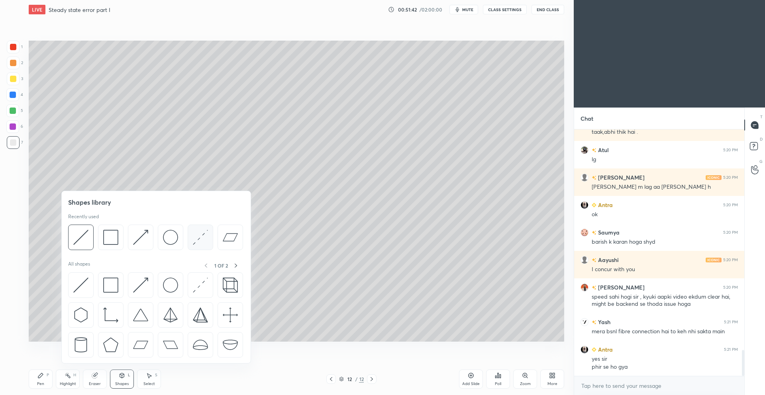
click at [198, 238] on img at bounding box center [200, 237] width 15 height 15
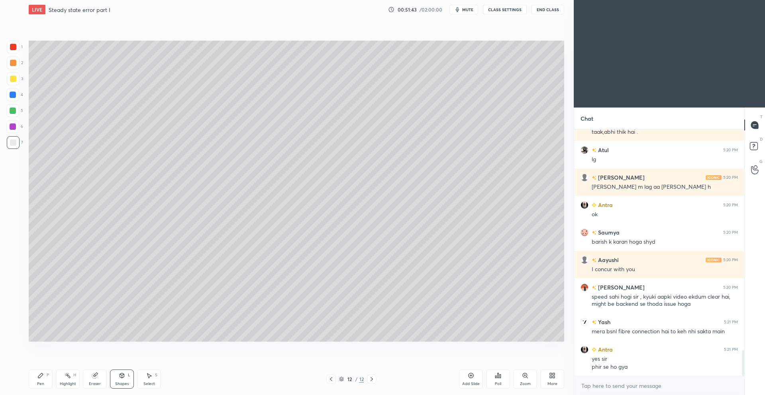
click at [16, 96] on div at bounding box center [13, 95] width 6 height 6
click at [41, 379] on div "Pen P" at bounding box center [41, 379] width 24 height 19
drag, startPoint x: 17, startPoint y: 145, endPoint x: 16, endPoint y: 141, distance: 4.1
click at [16, 145] on div at bounding box center [13, 142] width 13 height 13
drag, startPoint x: 122, startPoint y: 382, endPoint x: 122, endPoint y: 367, distance: 15.1
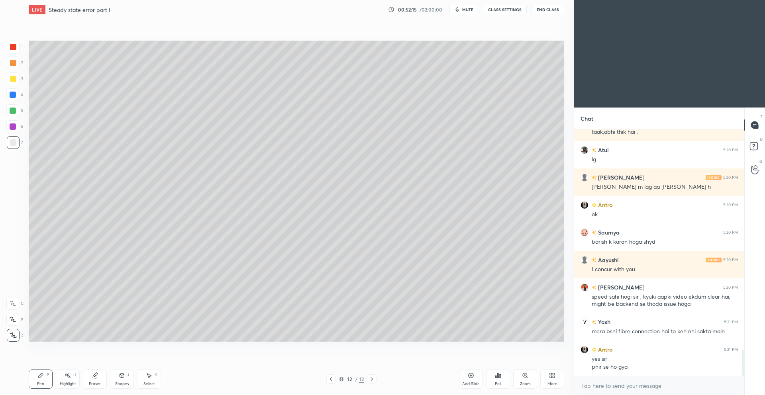
click at [122, 383] on div "Shapes" at bounding box center [122, 384] width 14 height 4
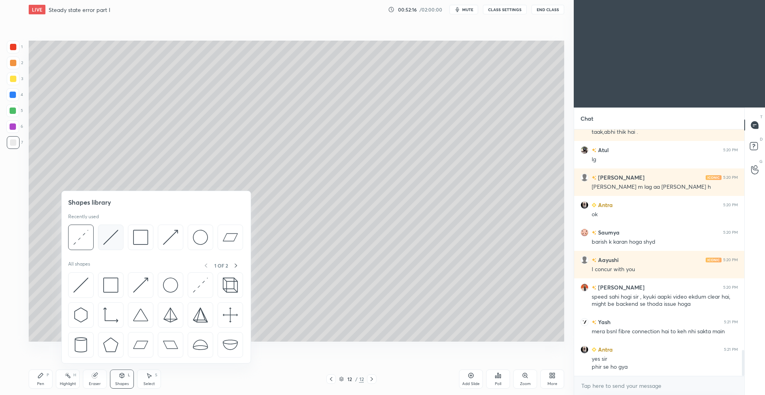
click at [112, 241] on img at bounding box center [110, 237] width 15 height 15
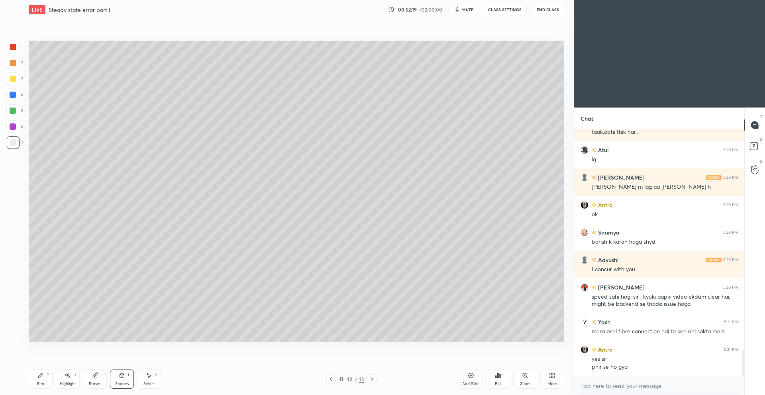
click at [47, 379] on div "Pen P" at bounding box center [41, 379] width 24 height 19
drag, startPoint x: 119, startPoint y: 384, endPoint x: 119, endPoint y: 369, distance: 14.8
click at [119, 383] on div "Shapes" at bounding box center [122, 384] width 14 height 4
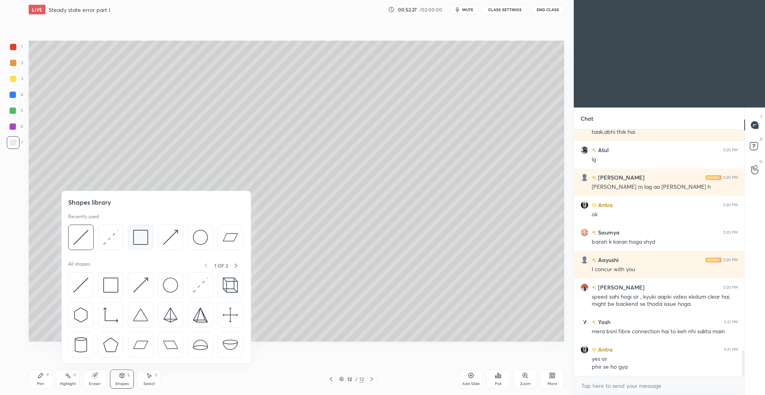
click at [140, 240] on img at bounding box center [140, 237] width 15 height 15
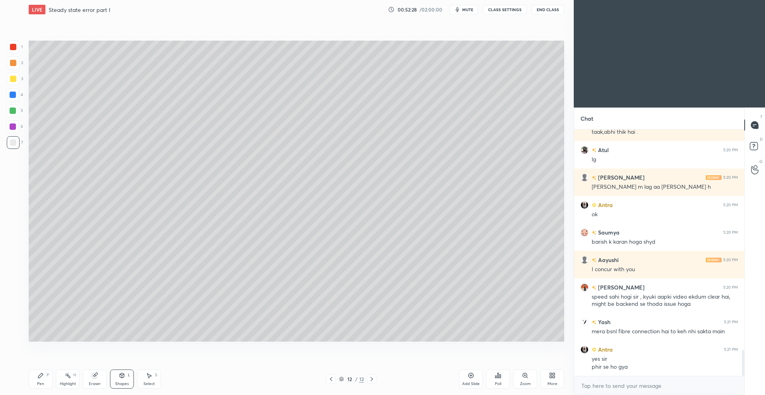
drag, startPoint x: 13, startPoint y: 125, endPoint x: 12, endPoint y: 118, distance: 6.8
click at [13, 126] on div at bounding box center [13, 127] width 6 height 6
click at [13, 79] on div at bounding box center [13, 79] width 6 height 6
click at [12, 64] on div at bounding box center [13, 63] width 13 height 13
click at [75, 382] on div "Highlight" at bounding box center [68, 384] width 16 height 4
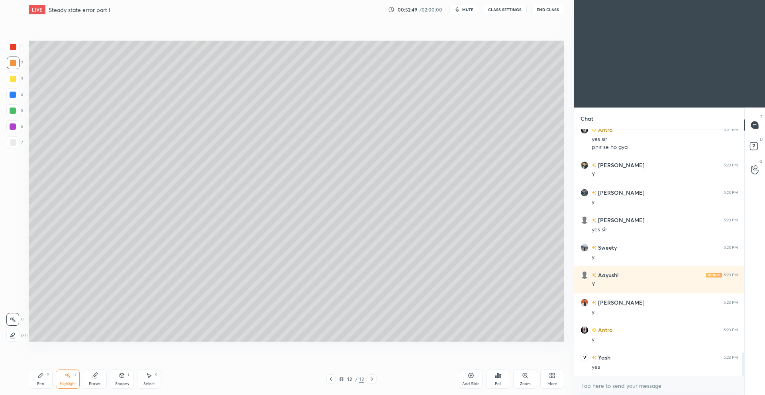
scroll to position [2339, 0]
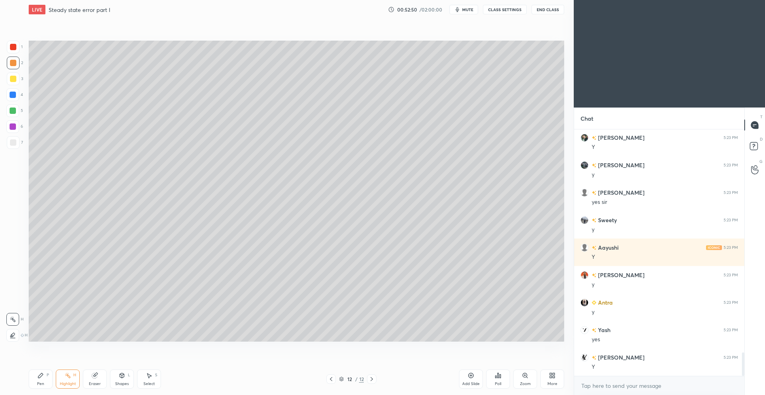
drag, startPoint x: 31, startPoint y: 376, endPoint x: 31, endPoint y: 365, distance: 11.6
click at [33, 378] on div "Pen P" at bounding box center [41, 379] width 24 height 19
drag, startPoint x: 13, startPoint y: 146, endPoint x: 10, endPoint y: 137, distance: 9.7
click at [12, 145] on div at bounding box center [13, 142] width 13 height 13
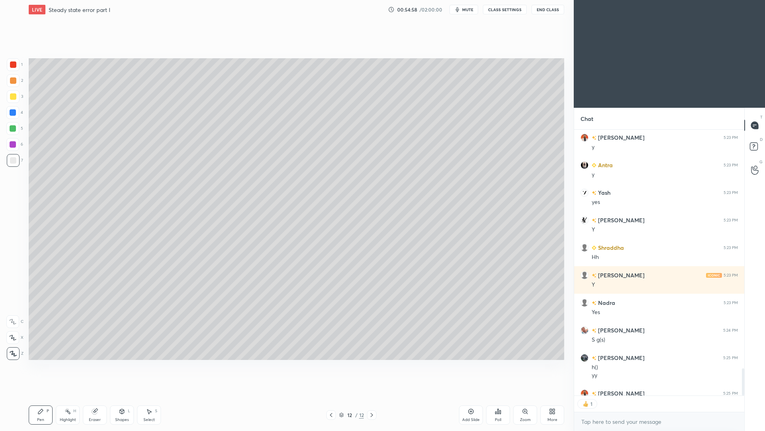
scroll to position [263, 168]
click at [466, 395] on div "Add Slide" at bounding box center [471, 419] width 18 height 4
drag, startPoint x: 13, startPoint y: 98, endPoint x: 13, endPoint y: 93, distance: 4.4
click at [13, 97] on div at bounding box center [13, 96] width 6 height 6
click at [125, 395] on div "Shapes L" at bounding box center [122, 414] width 24 height 19
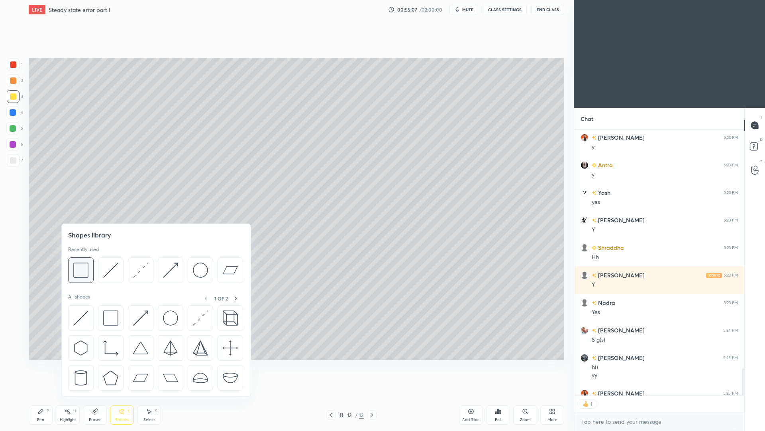
click at [85, 272] on img at bounding box center [80, 269] width 15 height 15
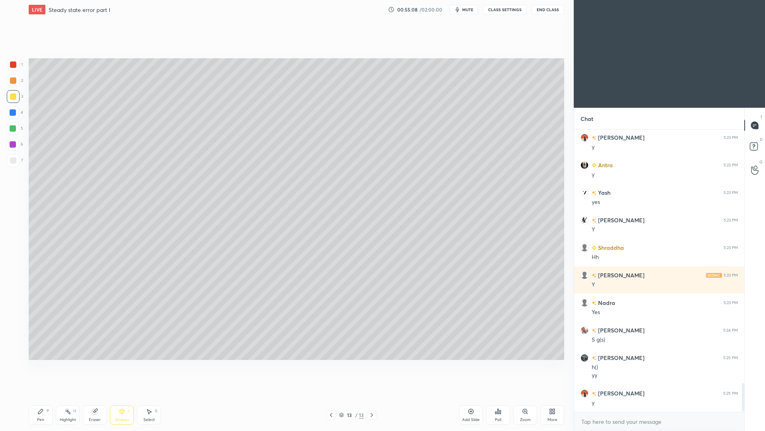
scroll to position [2477, 0]
click at [125, 395] on icon at bounding box center [122, 411] width 6 height 6
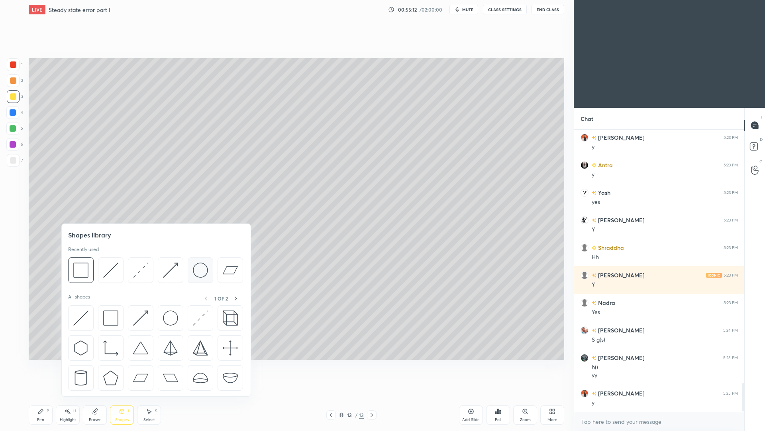
click at [201, 270] on img at bounding box center [200, 269] width 15 height 15
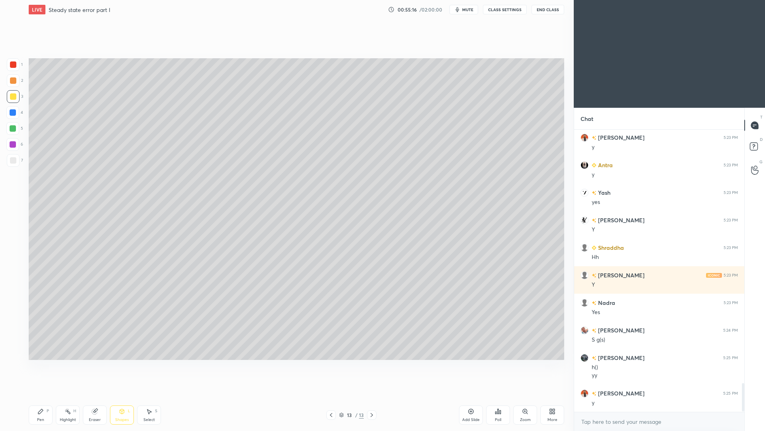
drag, startPoint x: 126, startPoint y: 416, endPoint x: 128, endPoint y: 400, distance: 16.2
click at [125, 395] on div "Shapes L" at bounding box center [122, 414] width 24 height 19
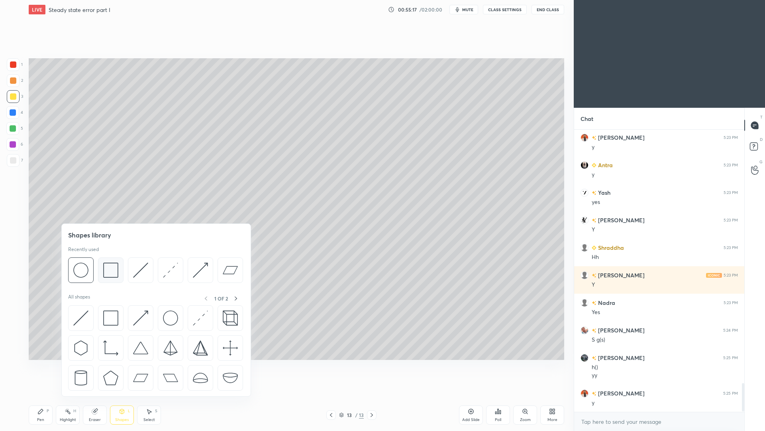
click at [115, 271] on img at bounding box center [110, 269] width 15 height 15
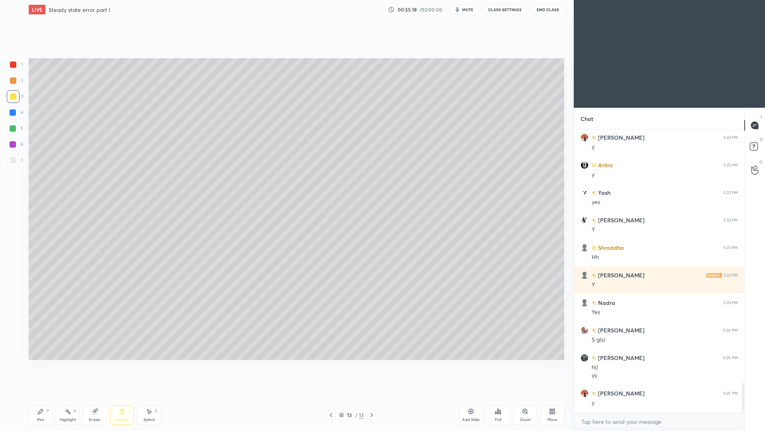
scroll to position [2505, 0]
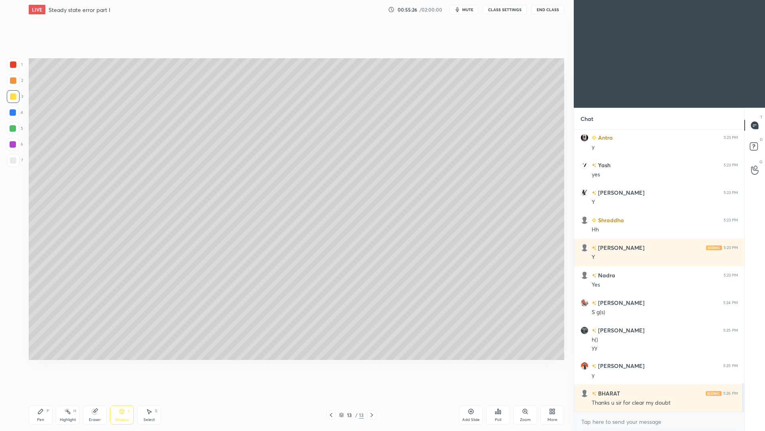
click at [125, 395] on div "Shapes L" at bounding box center [122, 414] width 24 height 19
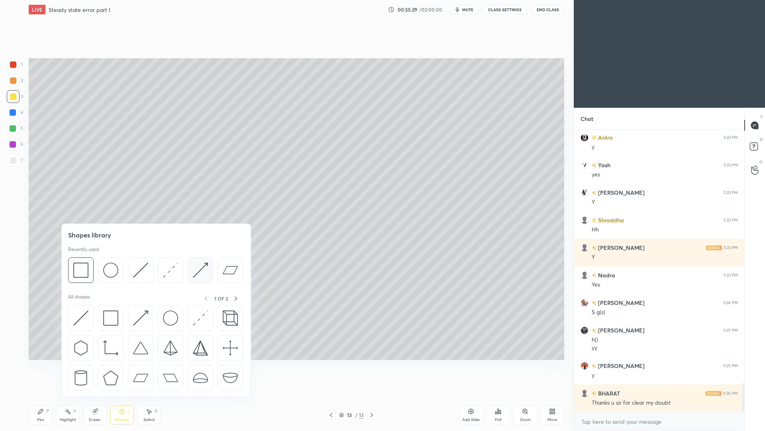
click at [197, 273] on img at bounding box center [200, 269] width 15 height 15
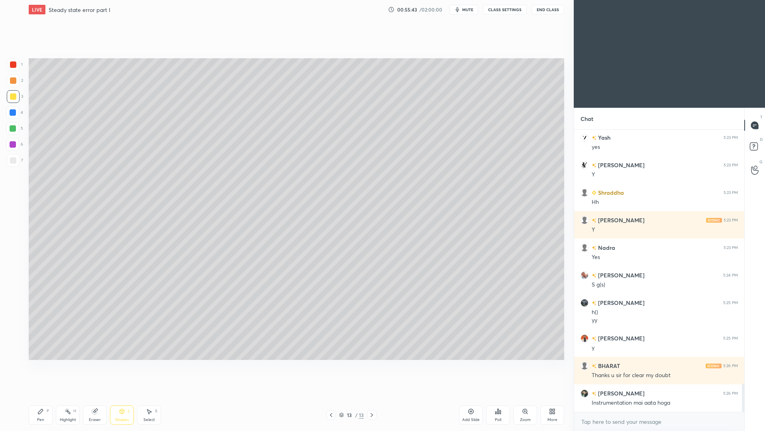
scroll to position [263, 168]
drag, startPoint x: 124, startPoint y: 417, endPoint x: 124, endPoint y: 407, distance: 9.6
click at [126, 395] on div "Shapes" at bounding box center [122, 419] width 14 height 4
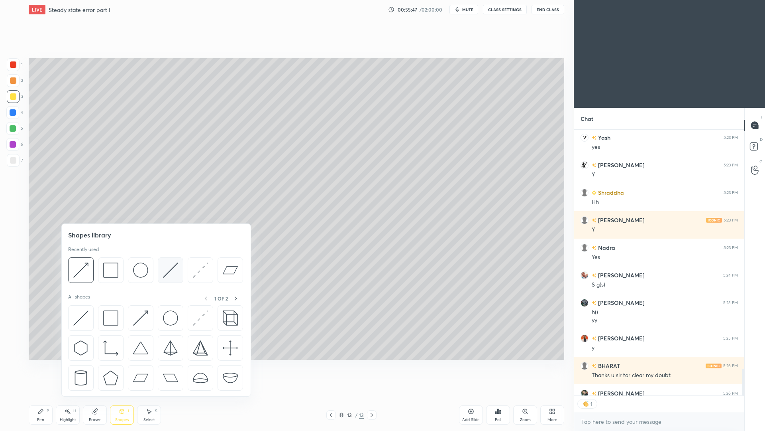
click at [170, 272] on img at bounding box center [170, 269] width 15 height 15
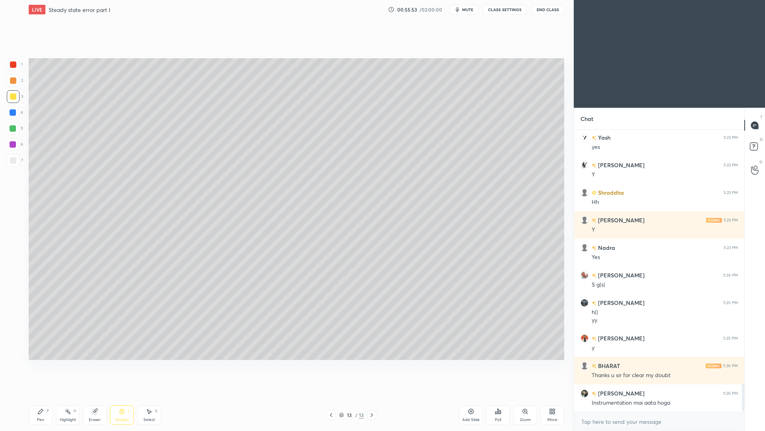
scroll to position [2532, 0]
click at [41, 395] on div "Pen" at bounding box center [40, 419] width 7 height 4
click at [124, 395] on div "Shapes L" at bounding box center [122, 414] width 24 height 19
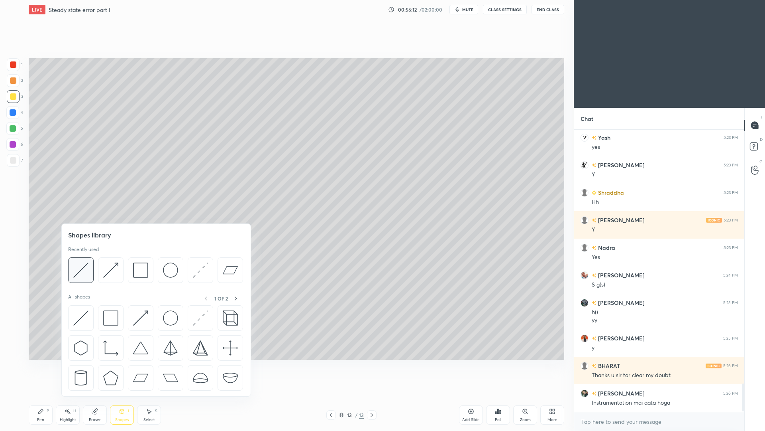
scroll to position [2567, 0]
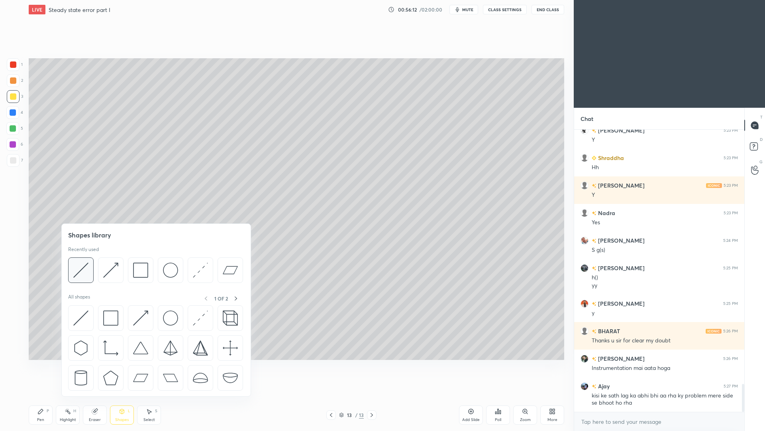
click at [86, 271] on img at bounding box center [80, 269] width 15 height 15
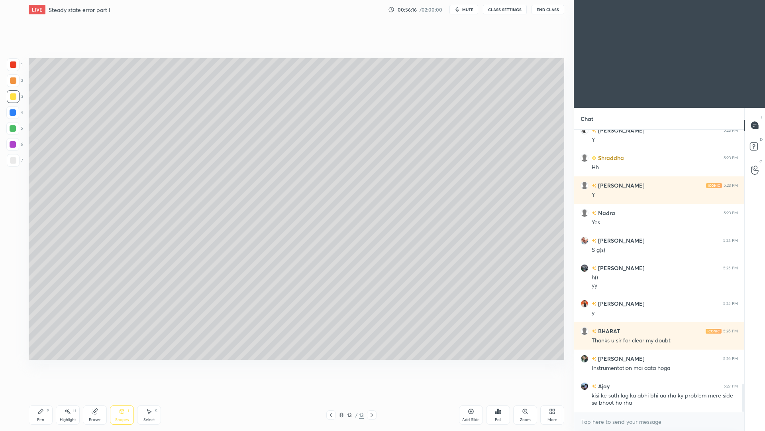
drag, startPoint x: 43, startPoint y: 417, endPoint x: 42, endPoint y: 405, distance: 12.0
click at [43, 395] on div "Pen" at bounding box center [40, 419] width 7 height 4
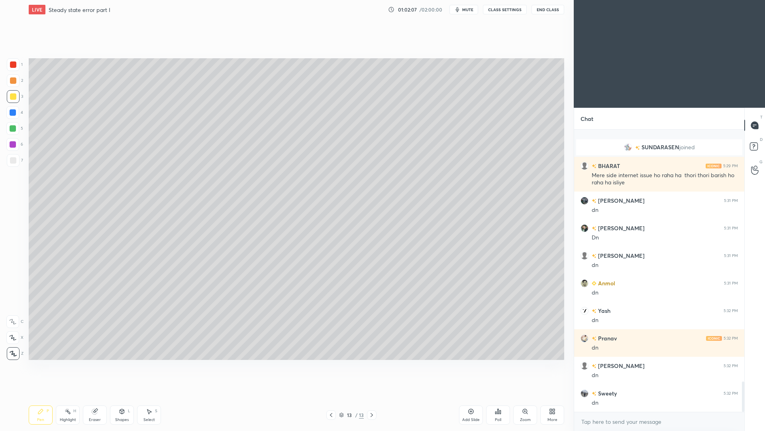
scroll to position [2347, 0]
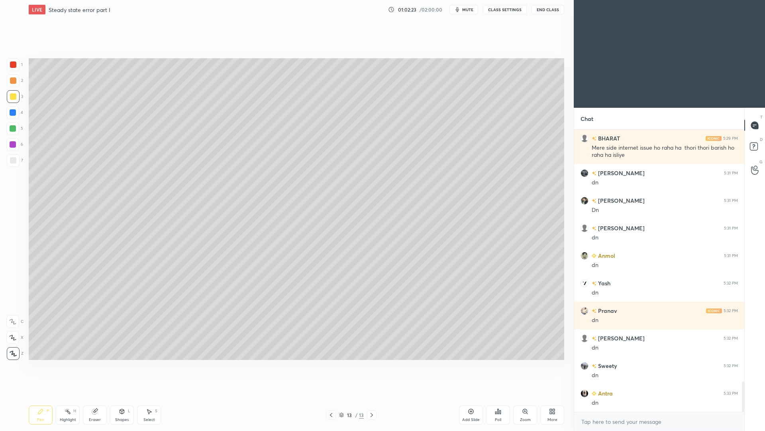
click at [15, 161] on div at bounding box center [13, 160] width 13 height 13
click at [75, 395] on div "Highlight H" at bounding box center [68, 414] width 24 height 19
drag, startPoint x: 47, startPoint y: 414, endPoint x: 47, endPoint y: 405, distance: 9.2
click at [47, 395] on div "Pen P" at bounding box center [41, 414] width 24 height 19
drag, startPoint x: 124, startPoint y: 416, endPoint x: 123, endPoint y: 410, distance: 6.4
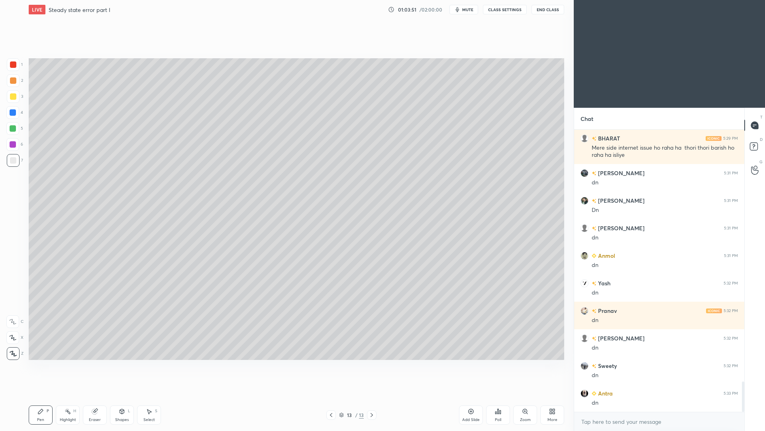
click at [124, 395] on div "Shapes L" at bounding box center [122, 414] width 24 height 19
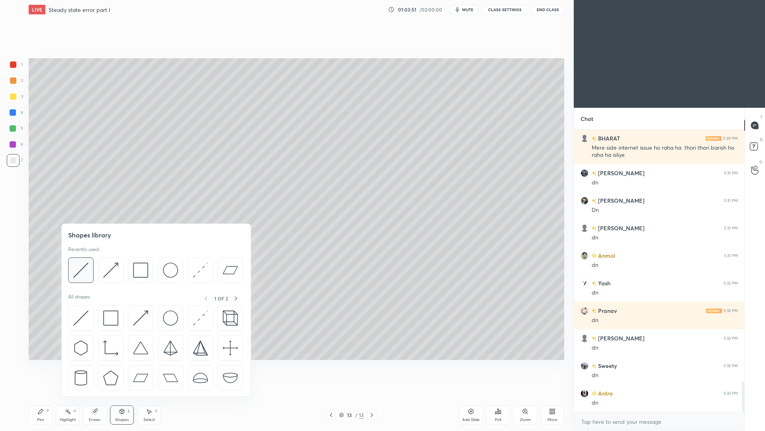
click at [89, 275] on div at bounding box center [81, 270] width 26 height 26
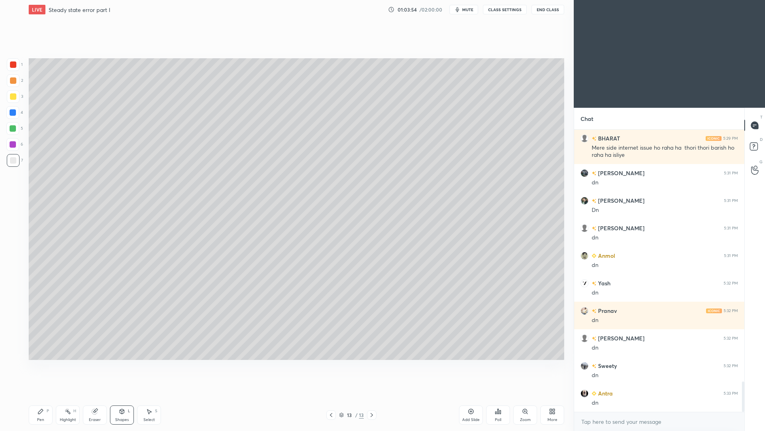
drag, startPoint x: 43, startPoint y: 413, endPoint x: 43, endPoint y: 401, distance: 11.6
click at [44, 395] on div "Pen P" at bounding box center [41, 414] width 24 height 19
drag, startPoint x: 123, startPoint y: 415, endPoint x: 126, endPoint y: 399, distance: 16.2
click at [122, 395] on div "Shapes L" at bounding box center [122, 414] width 24 height 19
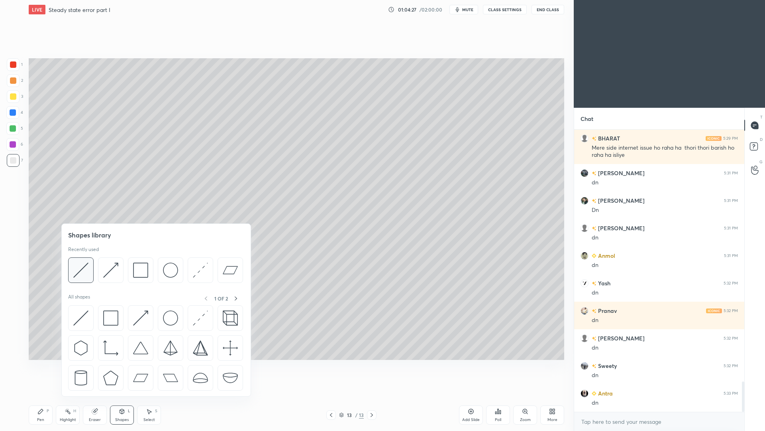
click at [85, 275] on img at bounding box center [80, 269] width 15 height 15
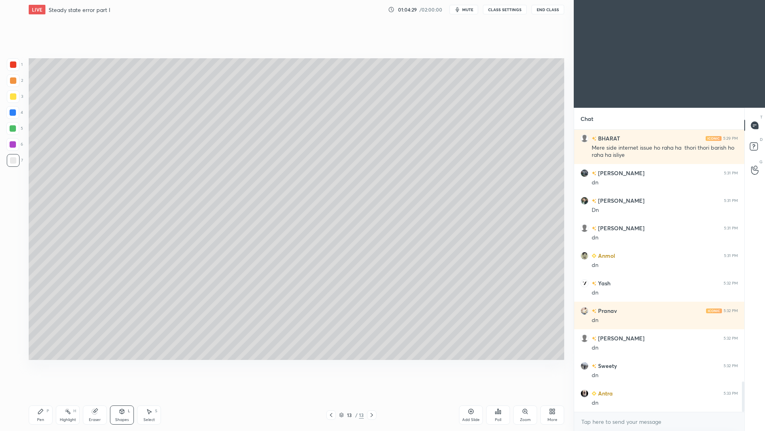
click at [53, 395] on div "Pen P Highlight H Eraser Shapes L Select S" at bounding box center [136, 414] width 215 height 19
drag, startPoint x: 45, startPoint y: 417, endPoint x: 45, endPoint y: 411, distance: 5.2
click at [46, 395] on div "Pen P" at bounding box center [41, 414] width 24 height 19
drag, startPoint x: 151, startPoint y: 414, endPoint x: 151, endPoint y: 393, distance: 21.1
click at [151, 395] on icon at bounding box center [149, 411] width 6 height 6
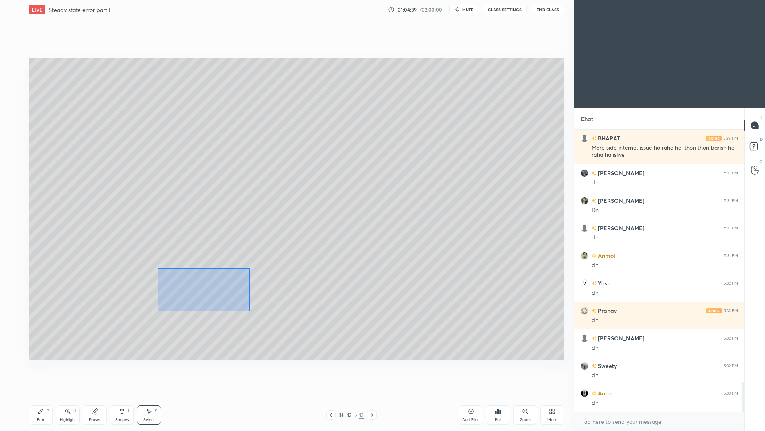
drag, startPoint x: 158, startPoint y: 268, endPoint x: 258, endPoint y: 306, distance: 106.8
click at [251, 310] on div "0 ° Undo Copy Paste here Duplicate Duplicate to new slide Delete" at bounding box center [297, 208] width 536 height 301
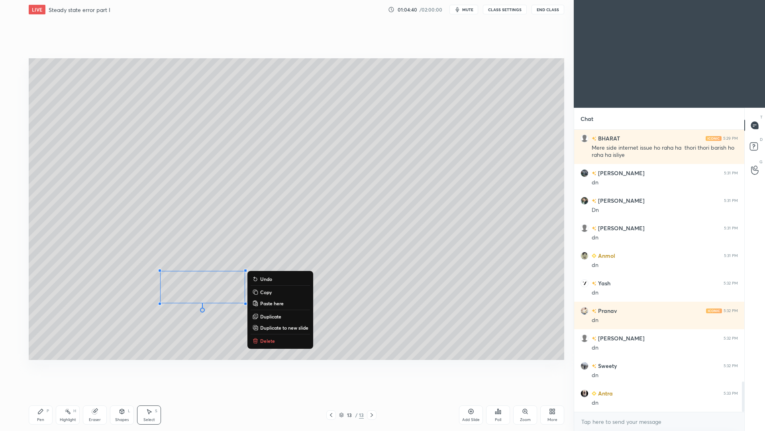
click at [269, 317] on p "Duplicate" at bounding box center [270, 316] width 21 height 6
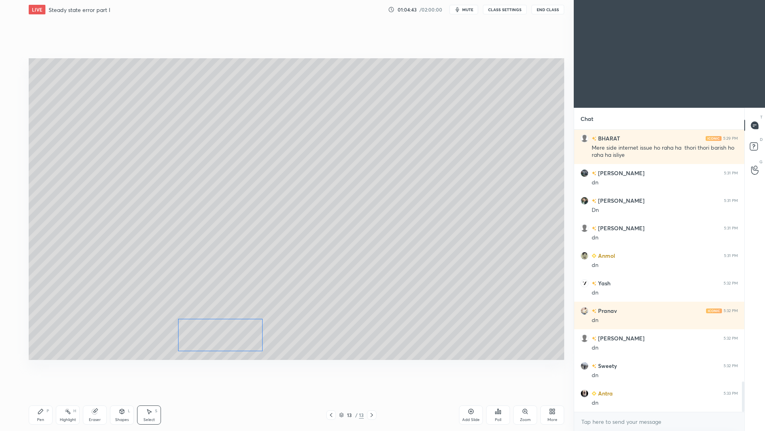
drag, startPoint x: 222, startPoint y: 300, endPoint x: 227, endPoint y: 335, distance: 35.1
click at [227, 336] on div "0 ° Undo Copy Paste here Duplicate Duplicate to new slide Delete" at bounding box center [297, 208] width 536 height 301
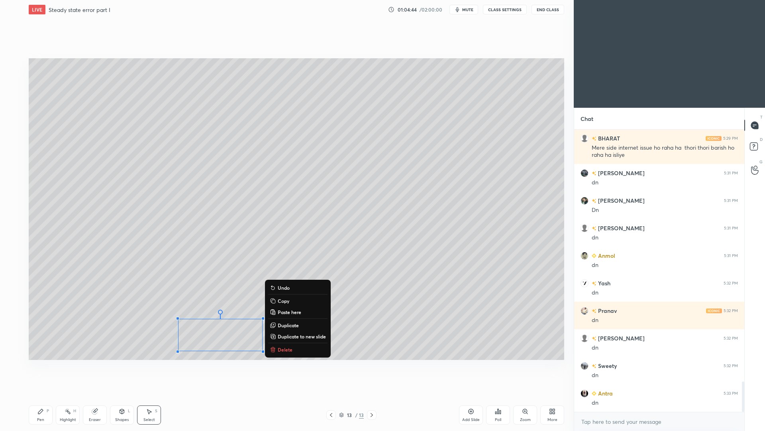
drag, startPoint x: 385, startPoint y: 319, endPoint x: 373, endPoint y: 319, distance: 12.0
click at [385, 319] on div "0 ° Undo Copy Paste here Duplicate Duplicate to new slide Delete" at bounding box center [297, 208] width 536 height 301
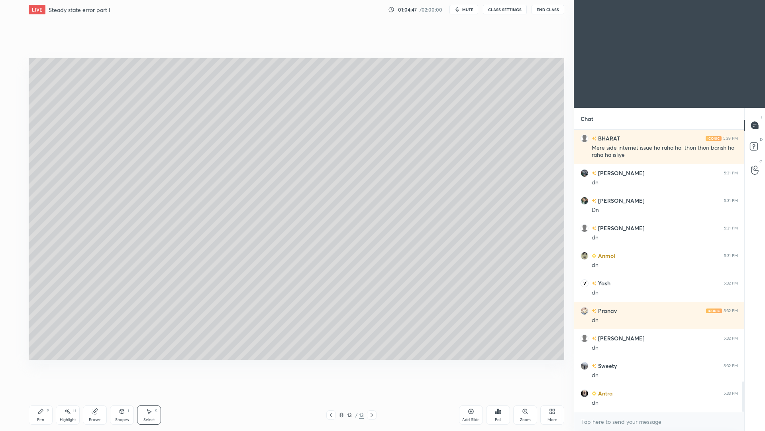
click at [148, 395] on div "Select S" at bounding box center [149, 414] width 24 height 19
click at [36, 395] on div "Pen P" at bounding box center [41, 414] width 24 height 19
drag, startPoint x: 468, startPoint y: 416, endPoint x: 463, endPoint y: 404, distance: 12.7
click at [467, 395] on div "Add Slide" at bounding box center [471, 414] width 24 height 19
drag, startPoint x: 118, startPoint y: 415, endPoint x: 118, endPoint y: 408, distance: 6.8
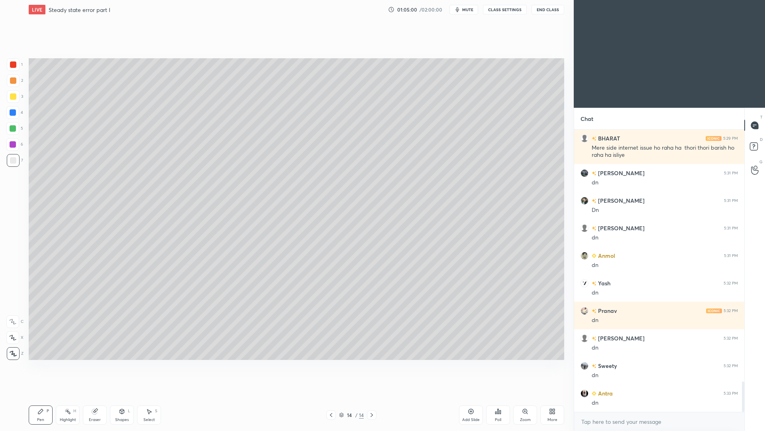
click at [118, 395] on div "Shapes L" at bounding box center [122, 414] width 24 height 19
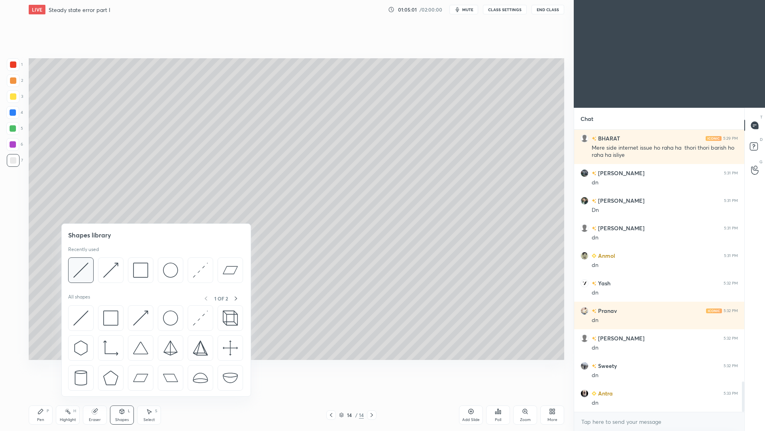
click at [84, 271] on img at bounding box center [80, 269] width 15 height 15
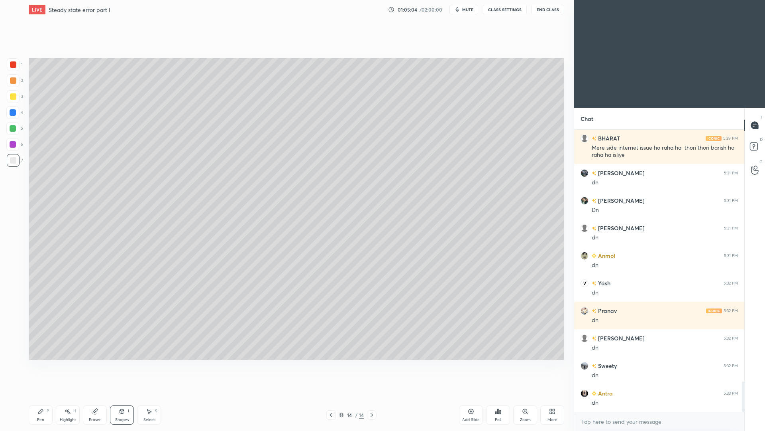
click at [41, 395] on div "Pen P" at bounding box center [41, 414] width 24 height 19
drag, startPoint x: 151, startPoint y: 413, endPoint x: 152, endPoint y: 394, distance: 19.6
click at [150, 395] on icon at bounding box center [149, 411] width 6 height 6
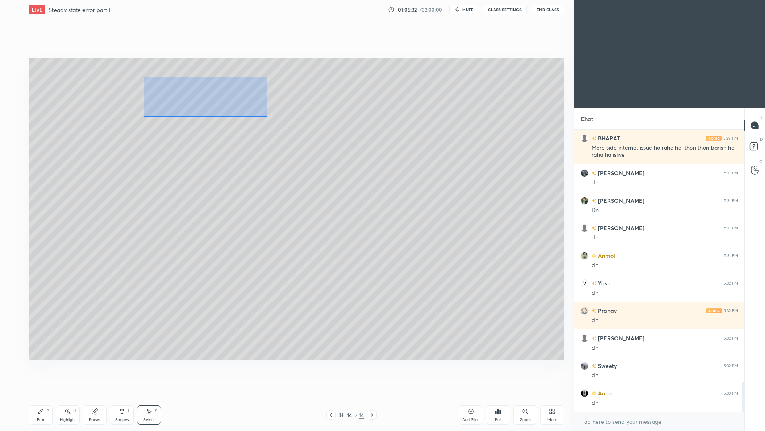
drag, startPoint x: 224, startPoint y: 79, endPoint x: 266, endPoint y: 115, distance: 55.4
click at [268, 116] on div "0 ° Undo Copy Paste here Duplicate Duplicate to new slide Delete" at bounding box center [297, 208] width 536 height 301
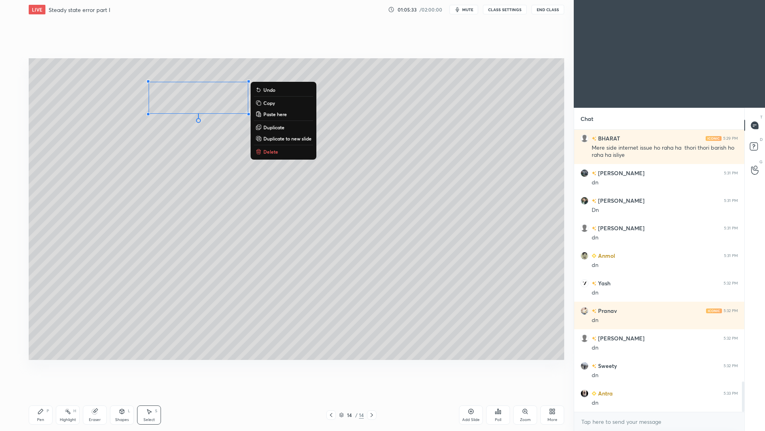
drag, startPoint x: 277, startPoint y: 130, endPoint x: 268, endPoint y: 124, distance: 11.2
click at [276, 130] on p "Duplicate" at bounding box center [274, 127] width 21 height 6
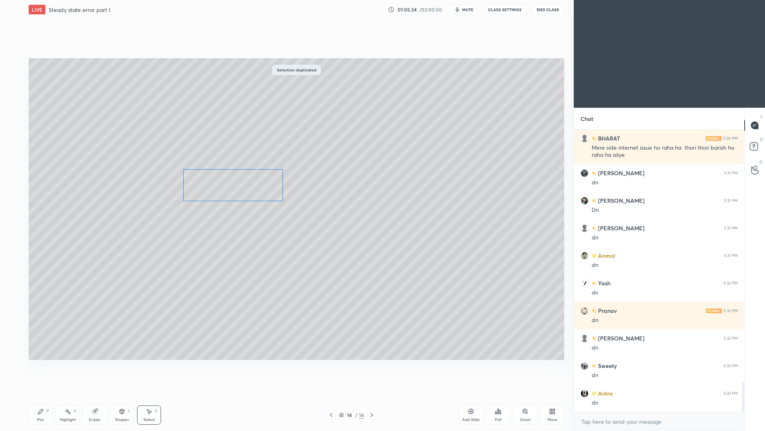
drag, startPoint x: 217, startPoint y: 111, endPoint x: 240, endPoint y: 183, distance: 75.3
click at [239, 186] on div "0 ° Undo Copy Paste here Duplicate Duplicate to new slide Delete" at bounding box center [297, 208] width 536 height 301
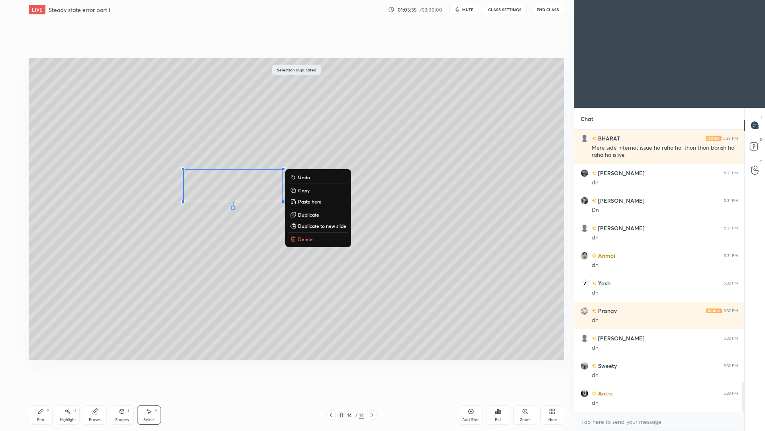
click at [38, 395] on div "Pen" at bounding box center [40, 419] width 7 height 4
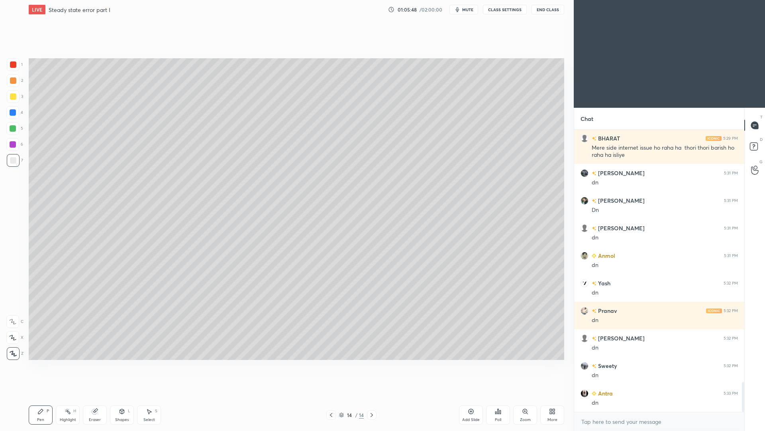
scroll to position [2374, 0]
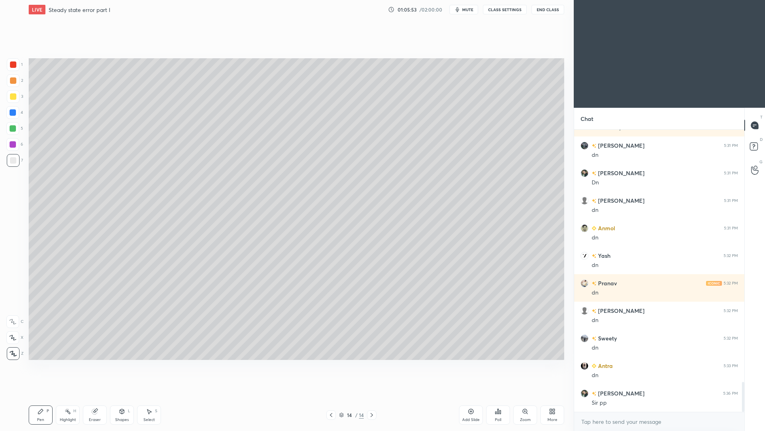
drag, startPoint x: 119, startPoint y: 413, endPoint x: 124, endPoint y: 399, distance: 14.9
click at [118, 395] on div "Shapes L" at bounding box center [122, 414] width 24 height 19
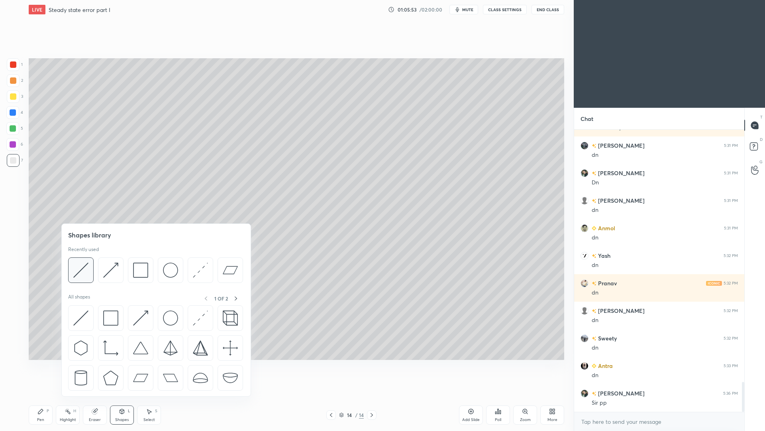
click at [84, 273] on img at bounding box center [80, 269] width 15 height 15
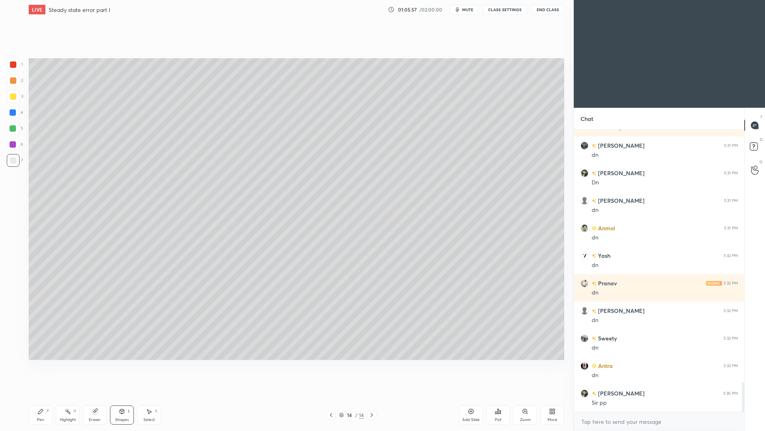
drag, startPoint x: 41, startPoint y: 414, endPoint x: 41, endPoint y: 403, distance: 10.4
click at [43, 395] on div "Pen P" at bounding box center [41, 414] width 24 height 19
click at [330, 395] on icon at bounding box center [331, 414] width 6 height 6
click at [376, 395] on div at bounding box center [372, 415] width 10 height 10
click at [120, 395] on div "Shapes L" at bounding box center [122, 414] width 24 height 19
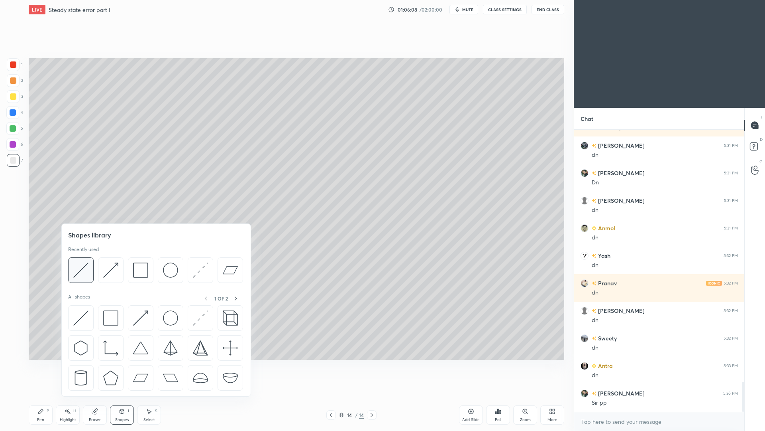
click at [83, 271] on img at bounding box center [80, 269] width 15 height 15
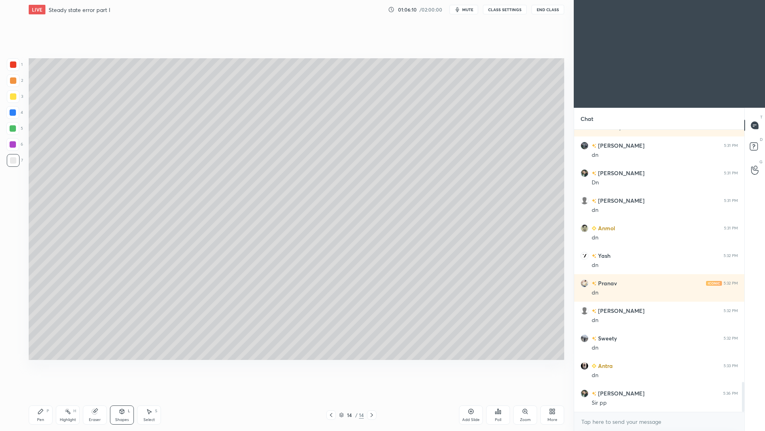
click at [43, 395] on div "Pen" at bounding box center [40, 419] width 7 height 4
click at [112, 395] on div "Shapes L" at bounding box center [122, 414] width 24 height 19
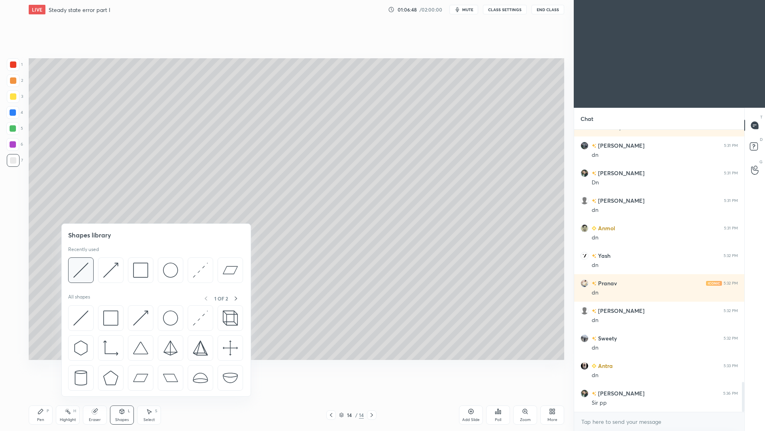
click at [83, 271] on img at bounding box center [80, 269] width 15 height 15
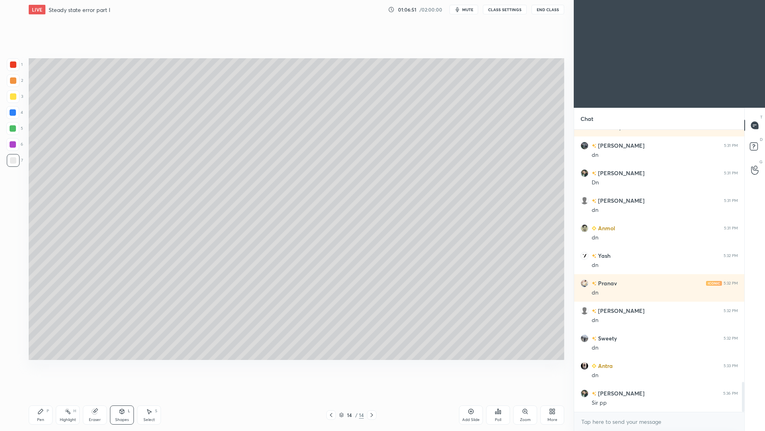
click at [42, 395] on div "Pen P" at bounding box center [41, 414] width 24 height 19
drag, startPoint x: 124, startPoint y: 419, endPoint x: 123, endPoint y: 414, distance: 4.5
click at [123, 395] on div "Shapes" at bounding box center [122, 419] width 14 height 4
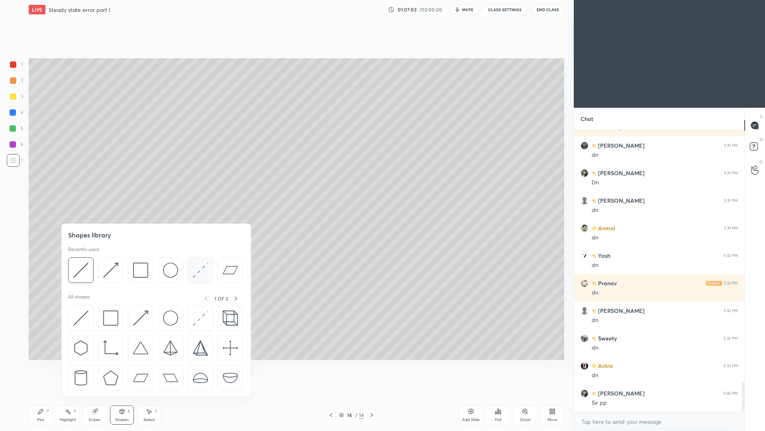
click at [199, 270] on img at bounding box center [200, 269] width 15 height 15
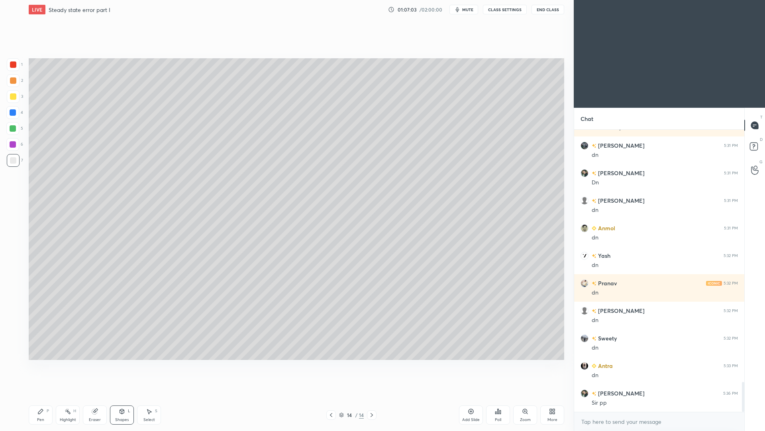
click at [14, 113] on div at bounding box center [13, 112] width 6 height 6
drag, startPoint x: 42, startPoint y: 417, endPoint x: 43, endPoint y: 404, distance: 12.9
click at [43, 395] on div "Pen P" at bounding box center [41, 414] width 24 height 19
click at [16, 165] on div at bounding box center [13, 160] width 13 height 13
click at [130, 395] on div "Shapes L" at bounding box center [122, 414] width 24 height 19
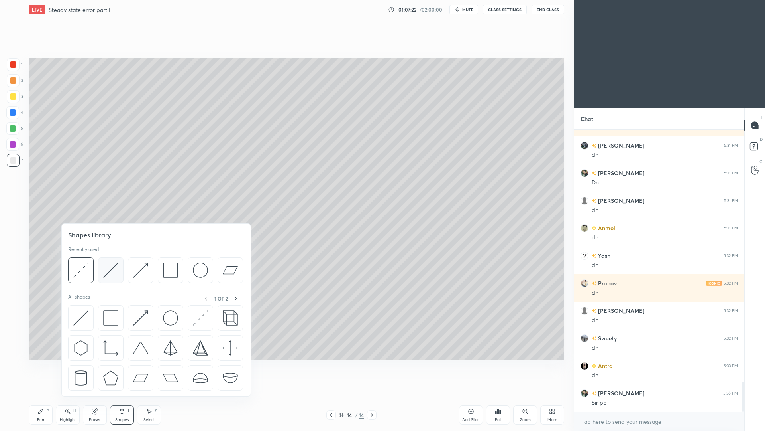
click at [114, 272] on img at bounding box center [110, 269] width 15 height 15
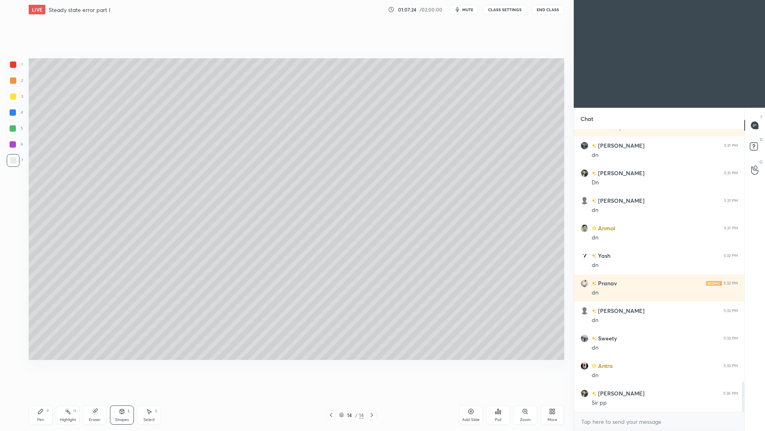
click at [46, 395] on div "Pen P" at bounding box center [41, 414] width 24 height 19
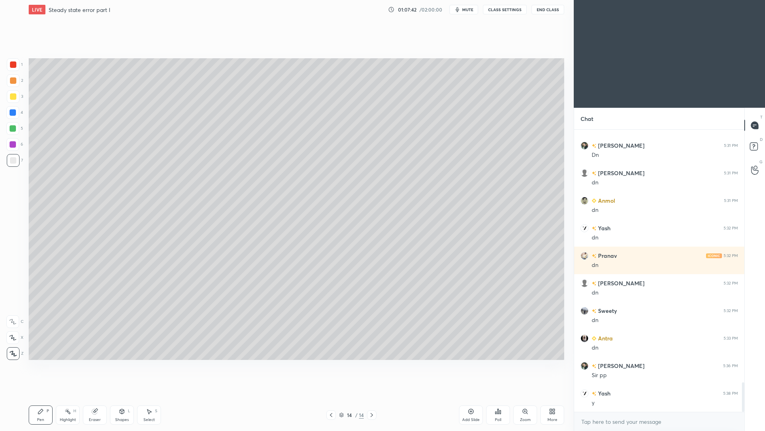
drag, startPoint x: 126, startPoint y: 415, endPoint x: 130, endPoint y: 402, distance: 13.7
click at [125, 395] on div "Shapes L" at bounding box center [122, 414] width 24 height 19
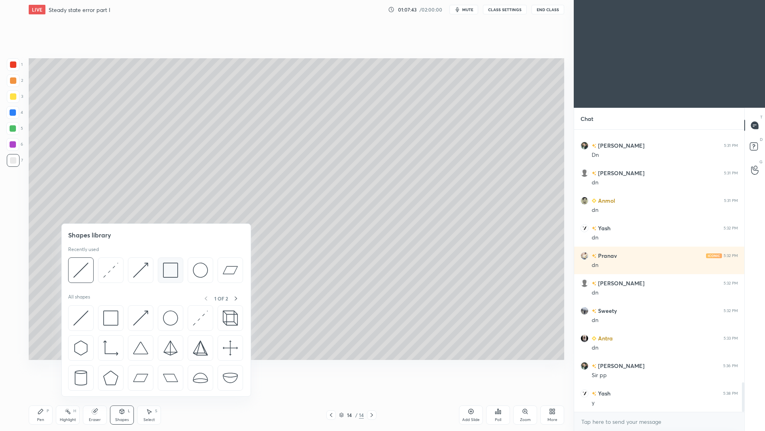
click at [174, 272] on img at bounding box center [170, 269] width 15 height 15
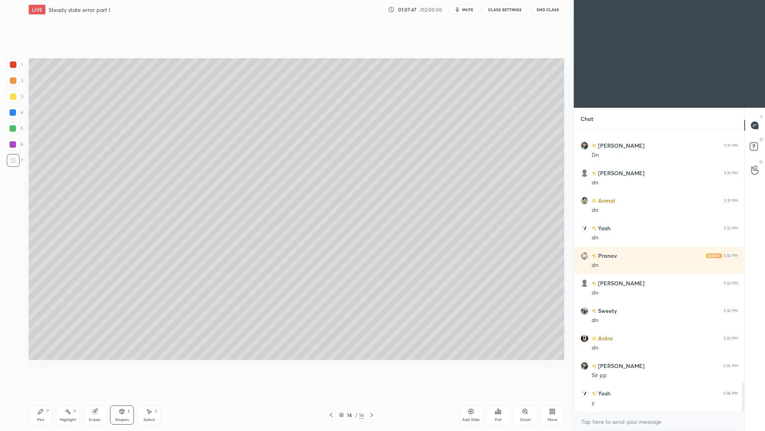
click at [42, 395] on div "Pen P" at bounding box center [41, 414] width 24 height 19
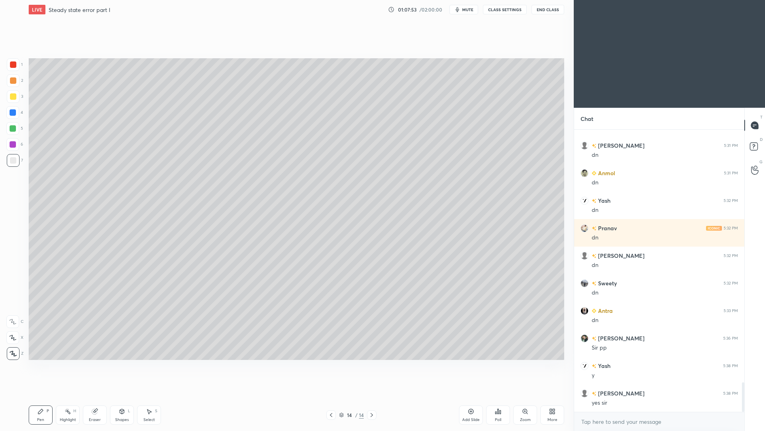
click at [333, 395] on icon at bounding box center [331, 414] width 6 height 6
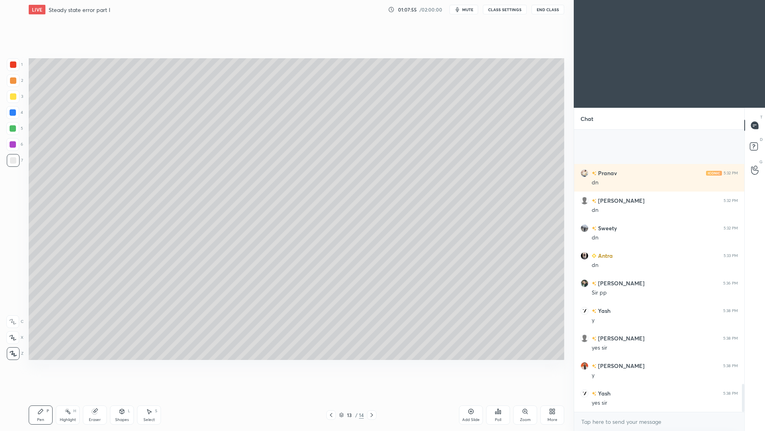
scroll to position [2567, 0]
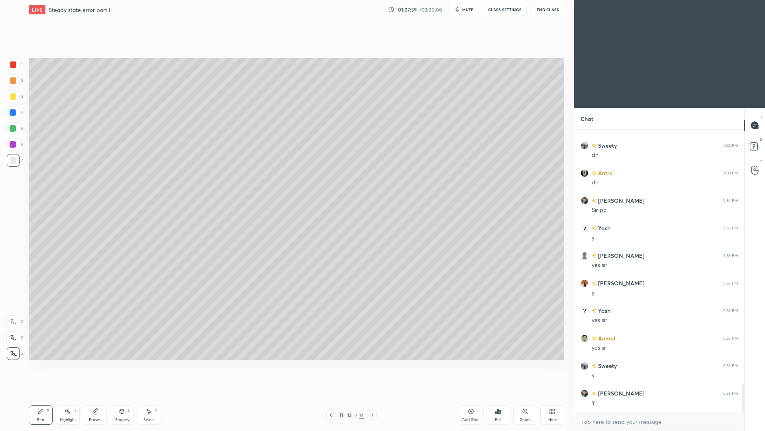
click at [69, 395] on div "Highlight H" at bounding box center [68, 414] width 24 height 19
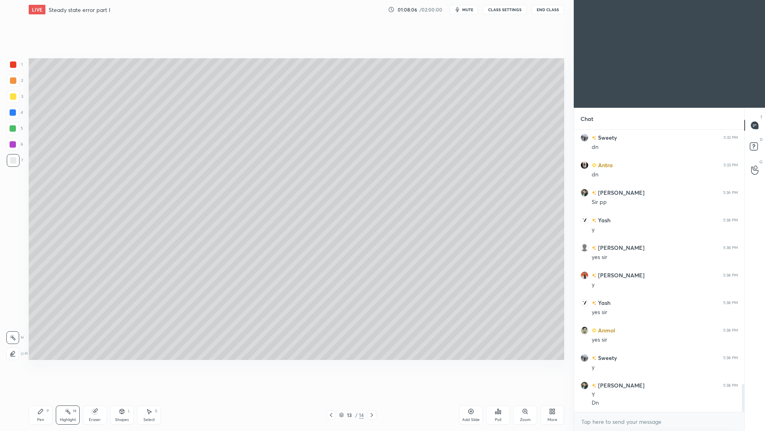
drag, startPoint x: 374, startPoint y: 415, endPoint x: 372, endPoint y: 410, distance: 5.0
click at [372, 395] on icon at bounding box center [372, 414] width 6 height 6
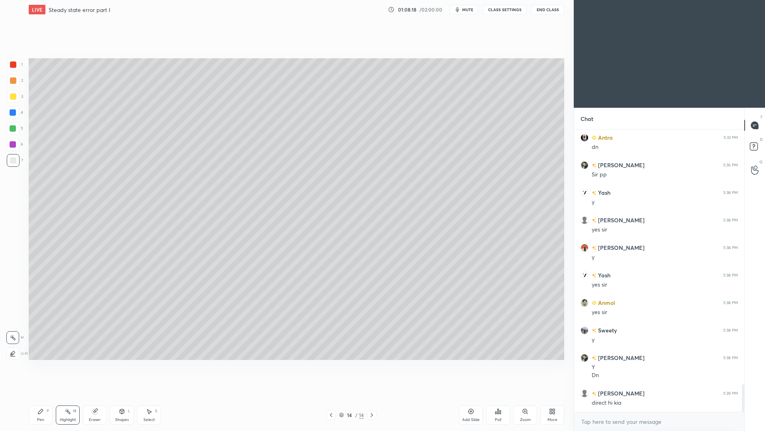
scroll to position [2630, 0]
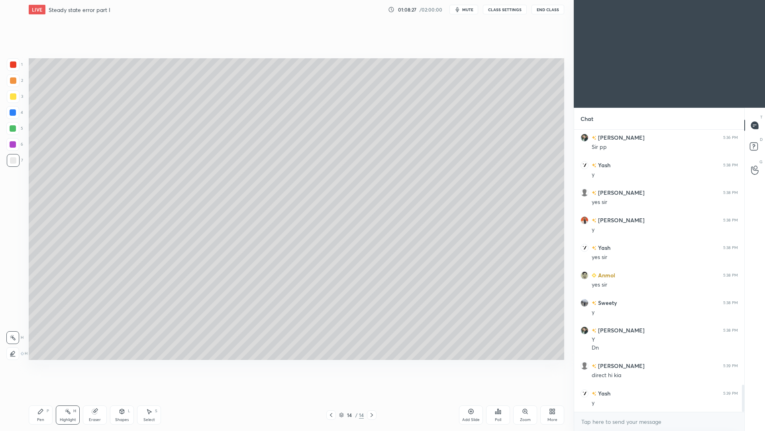
drag, startPoint x: 37, startPoint y: 419, endPoint x: 33, endPoint y: 413, distance: 7.5
click at [38, 395] on div "Pen" at bounding box center [40, 419] width 7 height 4
click at [13, 100] on div at bounding box center [13, 96] width 13 height 13
drag, startPoint x: 372, startPoint y: 415, endPoint x: 407, endPoint y: 404, distance: 36.8
click at [373, 395] on icon at bounding box center [372, 415] width 2 height 4
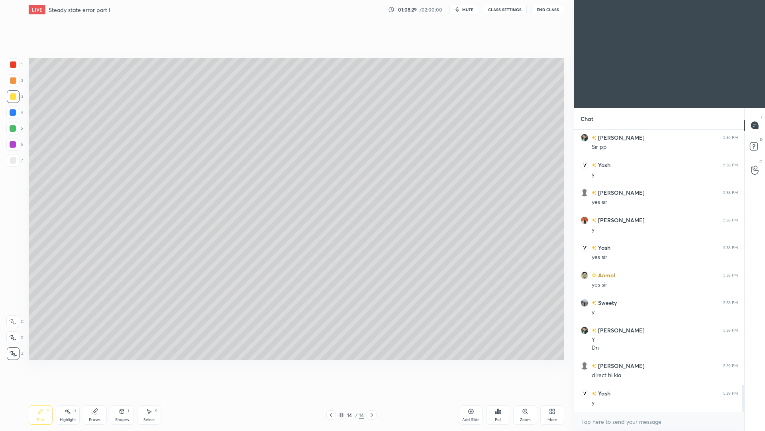
drag, startPoint x: 469, startPoint y: 414, endPoint x: 468, endPoint y: 409, distance: 5.2
click at [468, 395] on div "Add Slide" at bounding box center [471, 414] width 24 height 19
drag, startPoint x: 121, startPoint y: 418, endPoint x: 129, endPoint y: 396, distance: 22.8
click at [121, 395] on div "Shapes" at bounding box center [122, 419] width 14 height 4
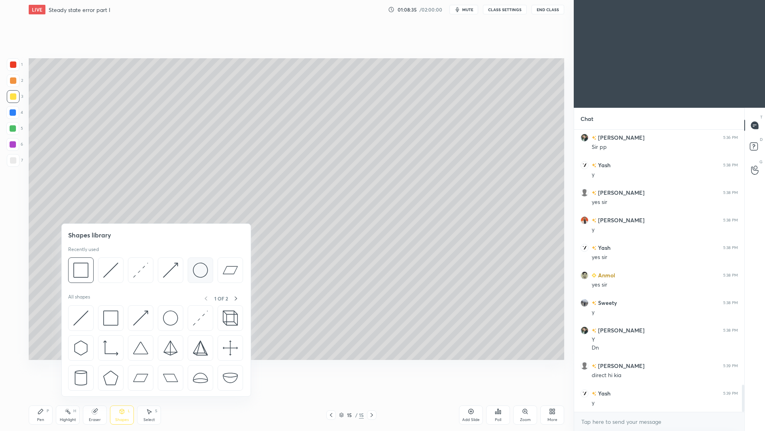
click at [199, 271] on img at bounding box center [200, 269] width 15 height 15
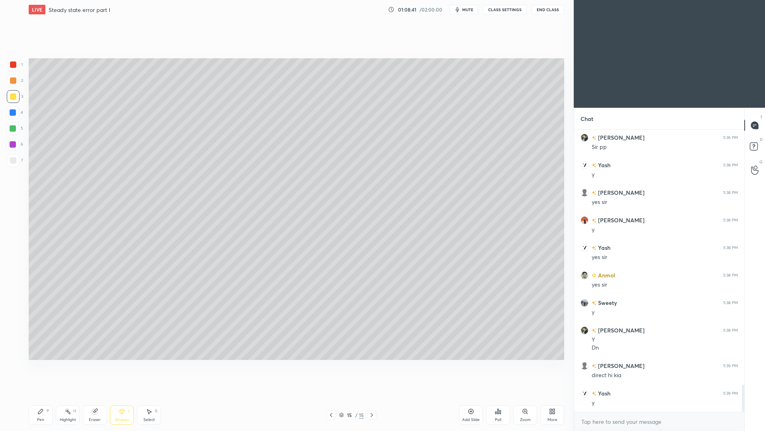
drag, startPoint x: 127, startPoint y: 415, endPoint x: 125, endPoint y: 411, distance: 4.5
click at [127, 395] on div "Shapes L" at bounding box center [122, 414] width 24 height 19
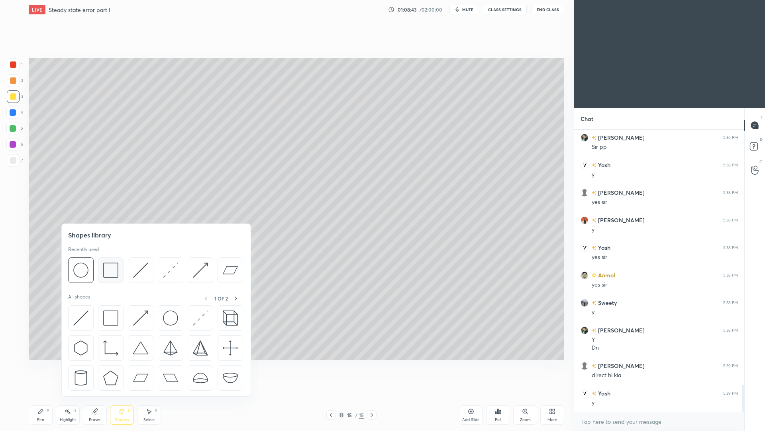
click at [114, 268] on img at bounding box center [110, 269] width 15 height 15
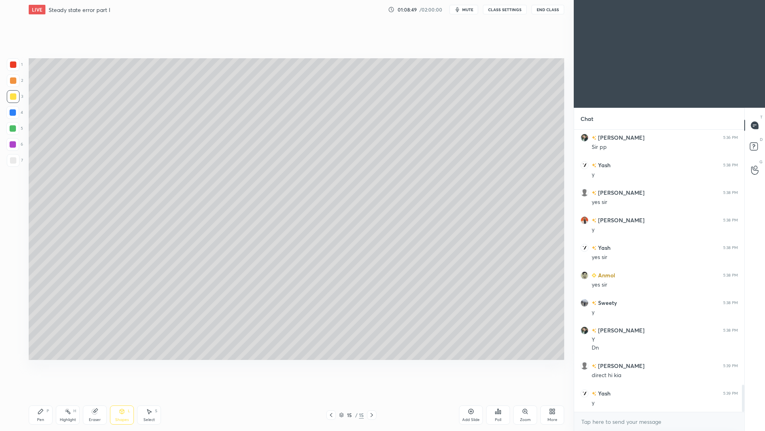
click at [154, 395] on div "Select S" at bounding box center [149, 414] width 24 height 19
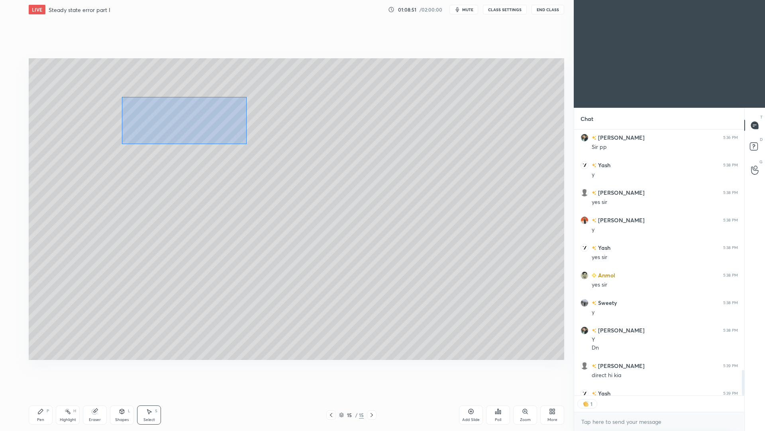
drag, startPoint x: 146, startPoint y: 100, endPoint x: 247, endPoint y: 147, distance: 111.3
click at [247, 147] on div "0 ° Undo Copy Paste here Duplicate Duplicate to new slide Delete" at bounding box center [297, 208] width 536 height 301
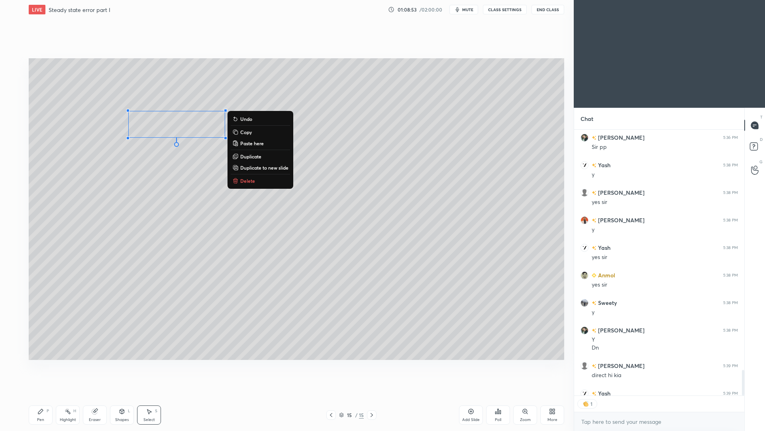
drag, startPoint x: 248, startPoint y: 157, endPoint x: 247, endPoint y: 153, distance: 4.5
click at [247, 157] on p "Duplicate" at bounding box center [250, 156] width 21 height 6
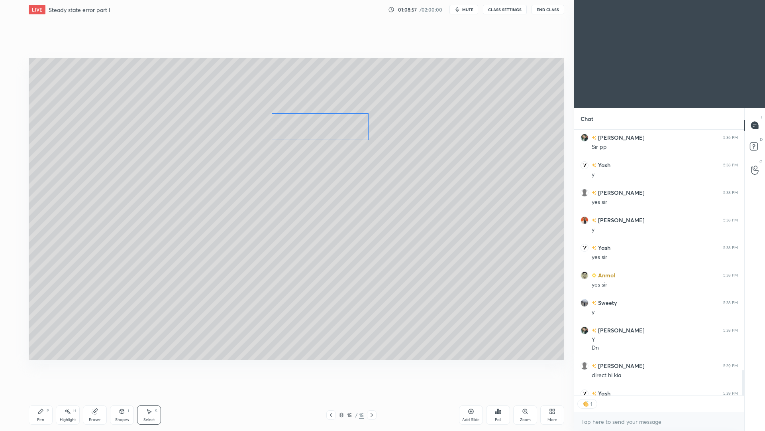
drag, startPoint x: 218, startPoint y: 133, endPoint x: 336, endPoint y: 124, distance: 118.8
click at [338, 125] on div "0 ° Undo Copy Paste here Duplicate Duplicate to new slide Delete" at bounding box center [297, 208] width 536 height 301
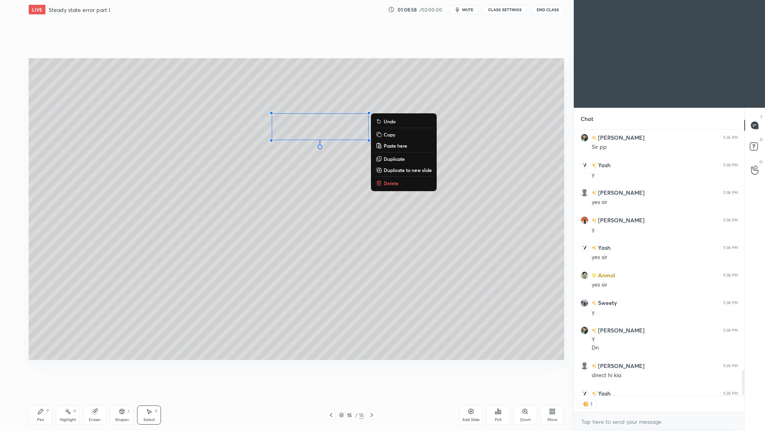
click at [124, 395] on div "Shapes L" at bounding box center [122, 414] width 24 height 19
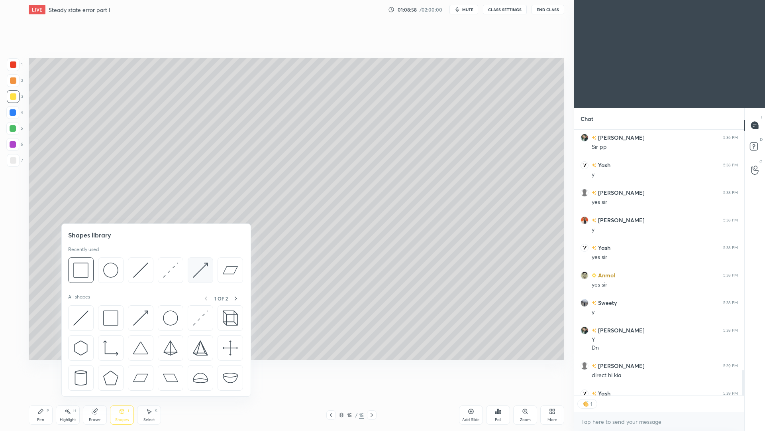
click at [200, 270] on img at bounding box center [200, 269] width 15 height 15
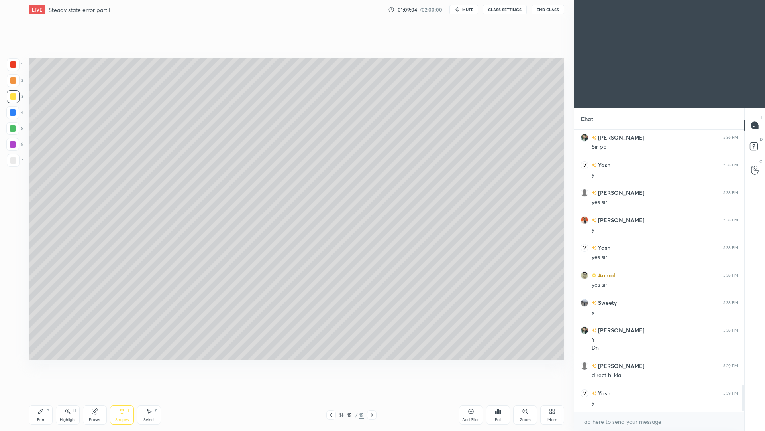
scroll to position [2649, 0]
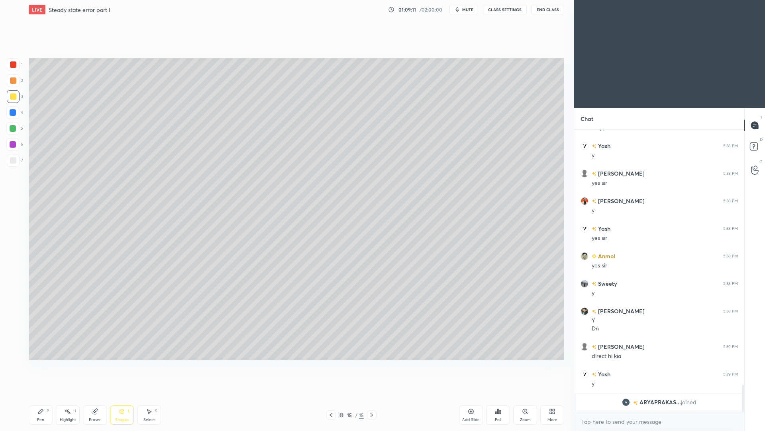
drag, startPoint x: 122, startPoint y: 417, endPoint x: 126, endPoint y: 399, distance: 18.7
click at [122, 395] on div "Shapes" at bounding box center [122, 419] width 14 height 4
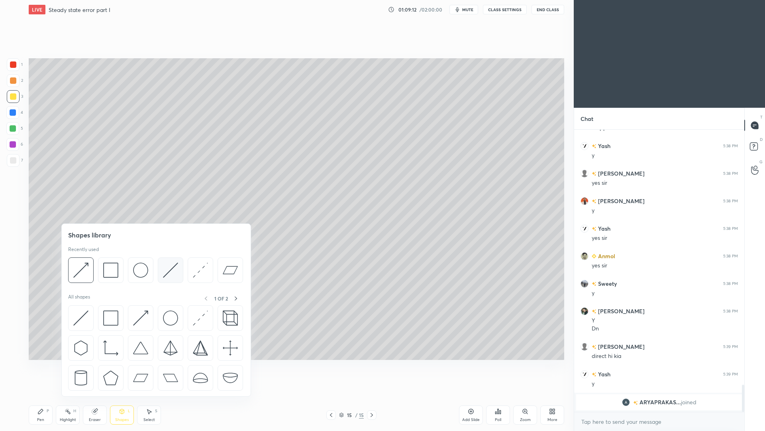
click at [172, 272] on img at bounding box center [170, 269] width 15 height 15
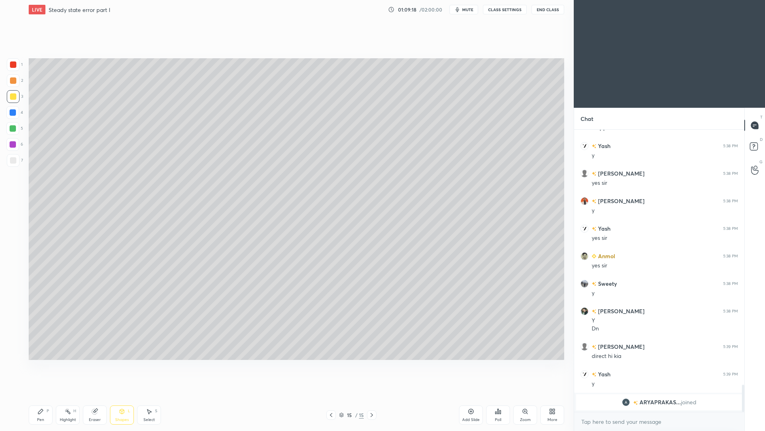
click at [42, 395] on div "Pen" at bounding box center [40, 419] width 7 height 4
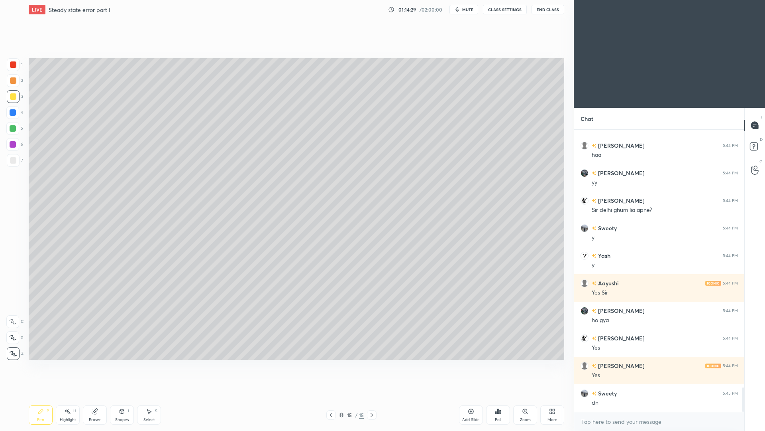
scroll to position [2994, 0]
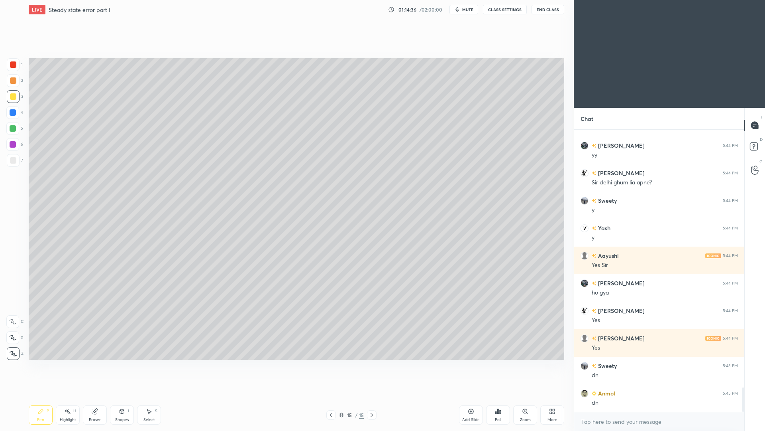
click at [13, 162] on div at bounding box center [13, 160] width 6 height 6
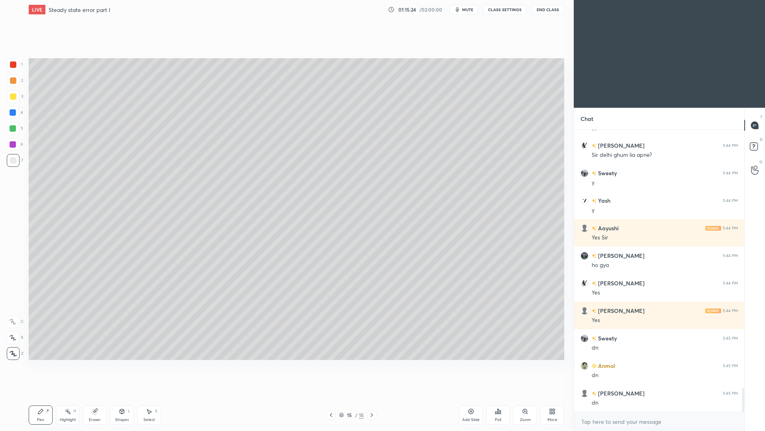
scroll to position [3057, 0]
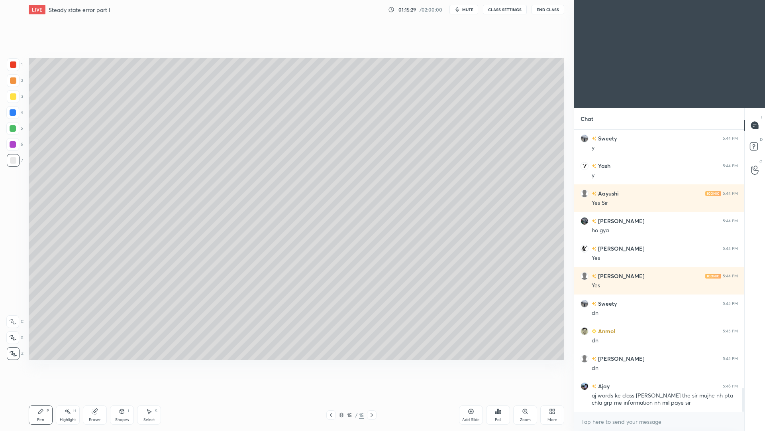
drag, startPoint x: 121, startPoint y: 416, endPoint x: 122, endPoint y: 402, distance: 14.4
click at [122, 395] on div "Shapes" at bounding box center [122, 419] width 14 height 4
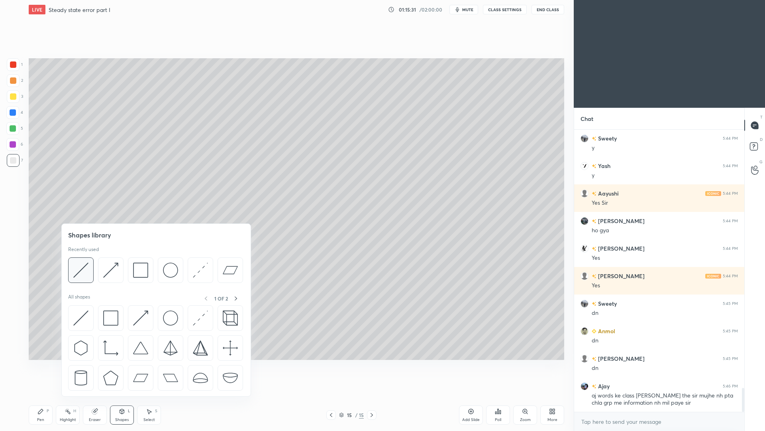
click at [82, 271] on img at bounding box center [80, 269] width 15 height 15
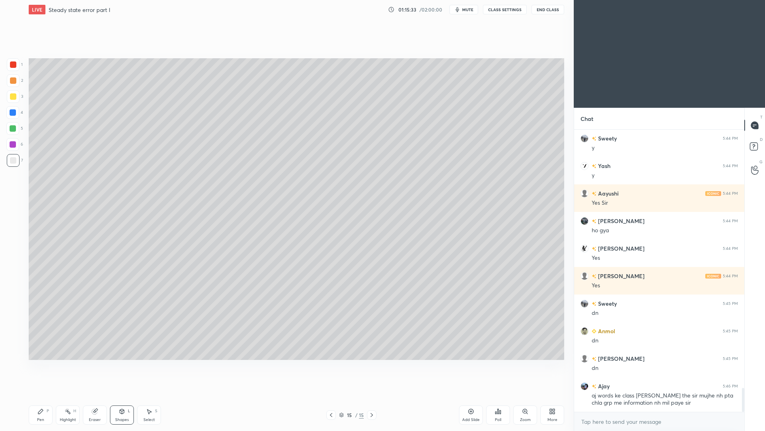
click at [45, 395] on div "Pen P" at bounding box center [41, 414] width 24 height 19
drag, startPoint x: 37, startPoint y: 414, endPoint x: 33, endPoint y: 403, distance: 12.1
click at [35, 395] on div "Pen P" at bounding box center [41, 414] width 24 height 19
click at [43, 395] on icon at bounding box center [40, 411] width 6 height 6
click at [18, 165] on div at bounding box center [13, 160] width 13 height 13
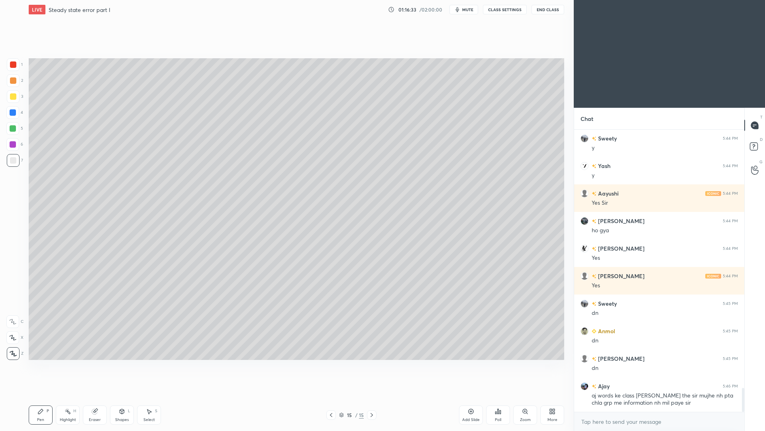
drag, startPoint x: 468, startPoint y: 412, endPoint x: 460, endPoint y: 399, distance: 14.5
click at [464, 395] on div "Add Slide" at bounding box center [471, 414] width 24 height 19
drag, startPoint x: 124, startPoint y: 415, endPoint x: 124, endPoint y: 400, distance: 15.1
click at [124, 395] on div "Shapes L" at bounding box center [122, 414] width 24 height 19
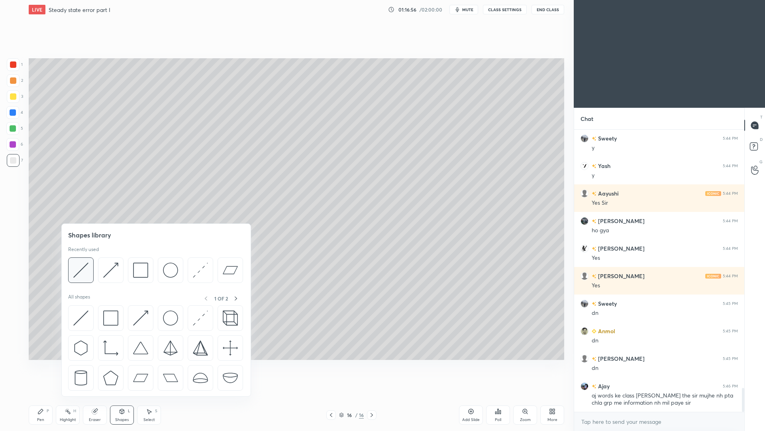
click at [84, 273] on img at bounding box center [80, 269] width 15 height 15
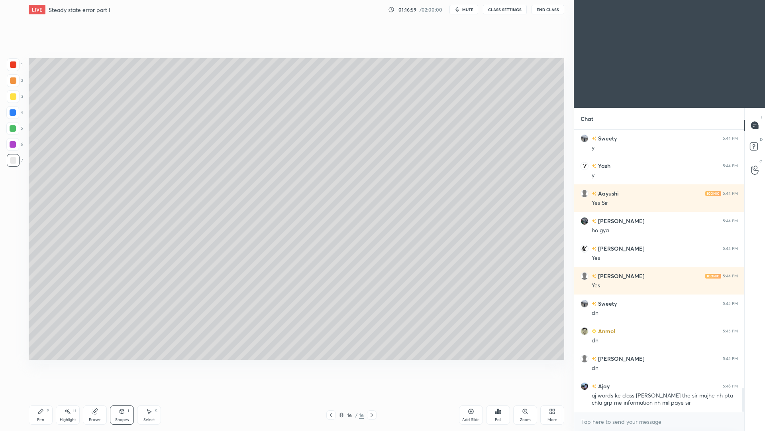
drag, startPoint x: 39, startPoint y: 417, endPoint x: 40, endPoint y: 402, distance: 15.6
click at [39, 395] on div "Pen" at bounding box center [40, 419] width 7 height 4
click at [328, 395] on icon at bounding box center [331, 414] width 6 height 6
click at [371, 395] on div at bounding box center [372, 415] width 10 height 10
click at [11, 336] on icon at bounding box center [12, 337] width 7 height 6
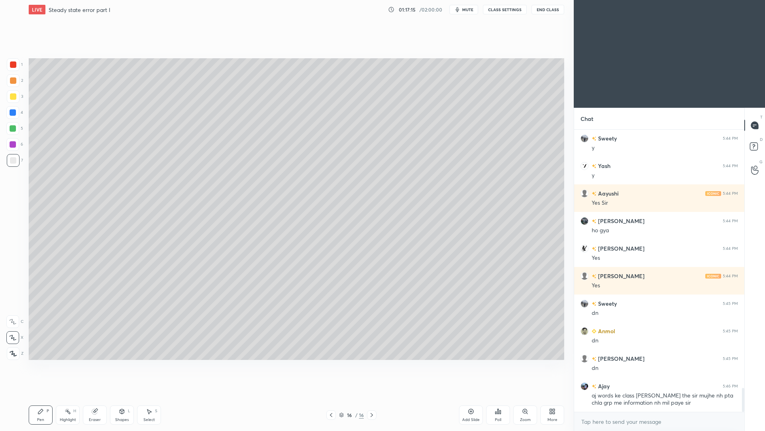
click at [125, 395] on div "Shapes L" at bounding box center [122, 414] width 24 height 19
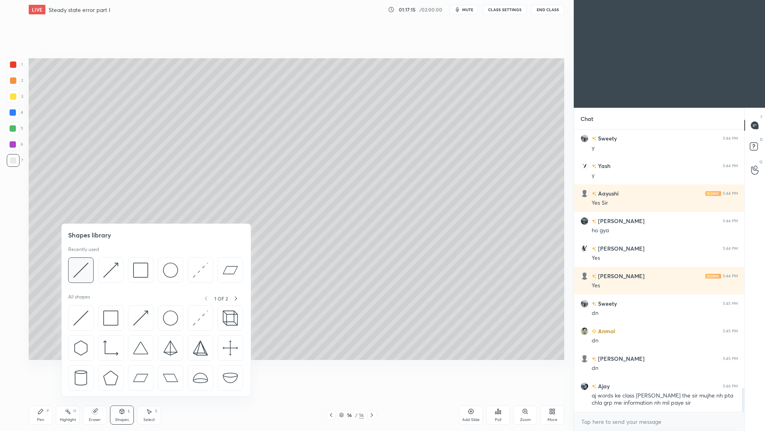
click at [83, 268] on img at bounding box center [80, 269] width 15 height 15
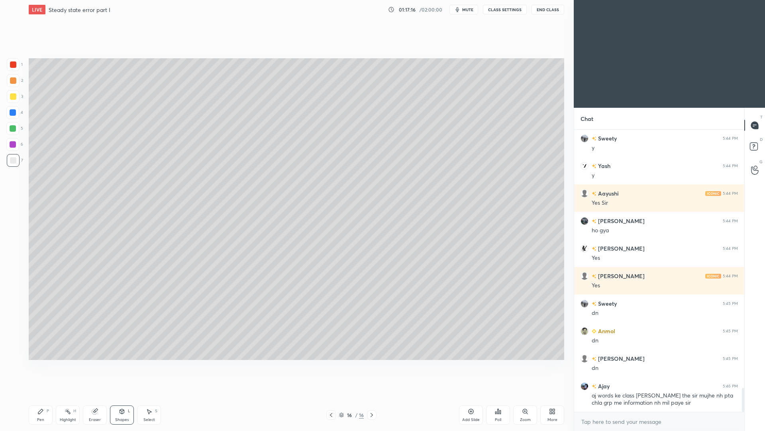
drag, startPoint x: 14, startPoint y: 67, endPoint x: 16, endPoint y: 62, distance: 5.6
click at [15, 67] on div at bounding box center [13, 64] width 6 height 6
drag, startPoint x: 42, startPoint y: 416, endPoint x: 43, endPoint y: 399, distance: 16.7
click at [41, 395] on div "Pen P" at bounding box center [41, 414] width 24 height 19
drag, startPoint x: 16, startPoint y: 163, endPoint x: 17, endPoint y: 155, distance: 8.5
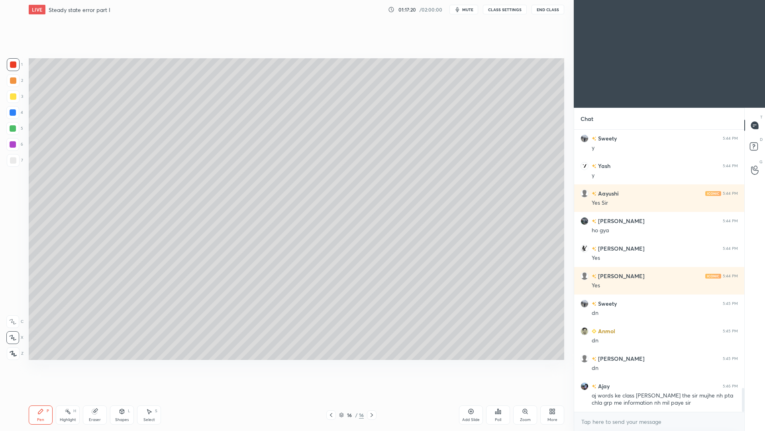
click at [16, 163] on div at bounding box center [13, 160] width 13 height 13
click at [15, 355] on icon at bounding box center [13, 353] width 7 height 6
click at [122, 395] on div "Shapes L" at bounding box center [122, 414] width 24 height 19
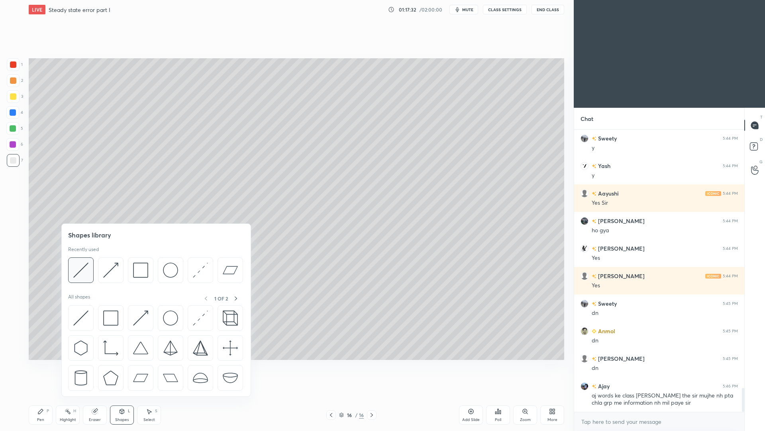
click at [85, 272] on img at bounding box center [80, 269] width 15 height 15
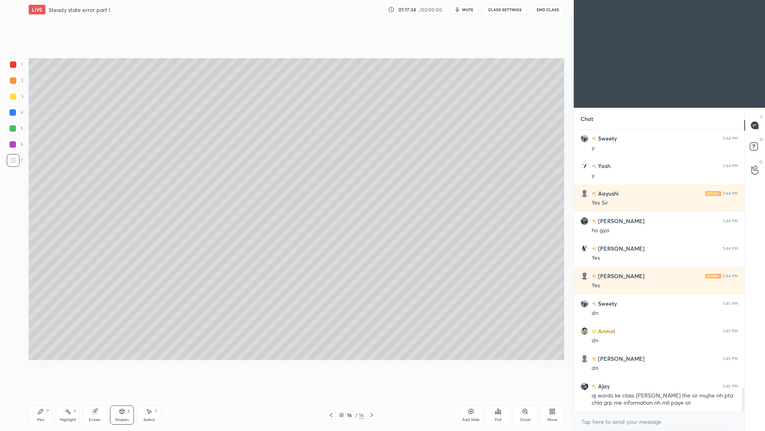
click at [40, 395] on div "Pen" at bounding box center [40, 419] width 7 height 4
drag, startPoint x: 119, startPoint y: 415, endPoint x: 123, endPoint y: 398, distance: 17.7
click at [119, 395] on div "Shapes L" at bounding box center [122, 414] width 24 height 19
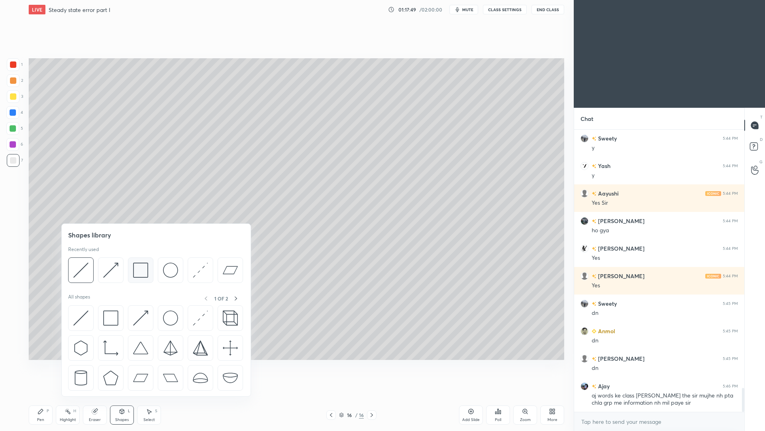
click at [142, 273] on img at bounding box center [140, 269] width 15 height 15
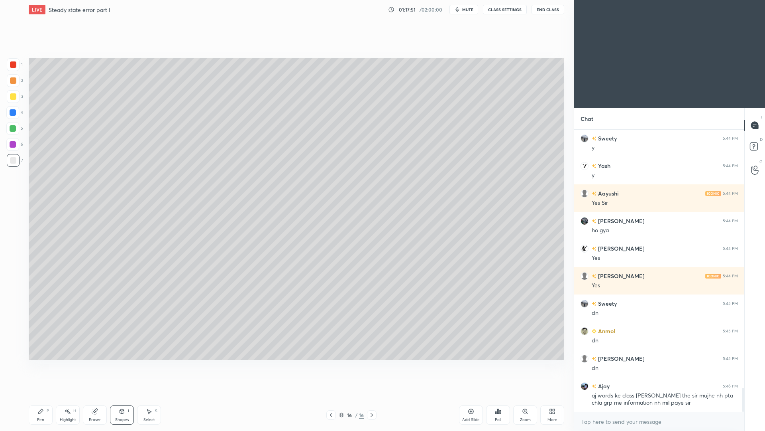
drag, startPoint x: 48, startPoint y: 413, endPoint x: 47, endPoint y: 395, distance: 17.6
click at [49, 395] on div "Pen P" at bounding box center [41, 414] width 24 height 19
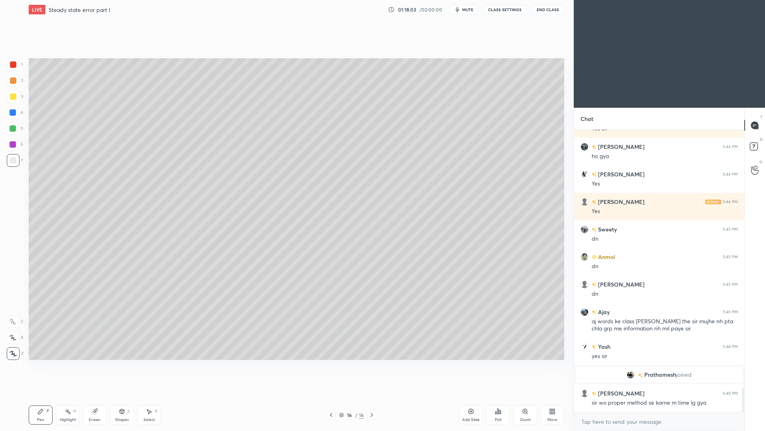
scroll to position [2964, 0]
click at [67, 395] on icon at bounding box center [68, 411] width 6 height 6
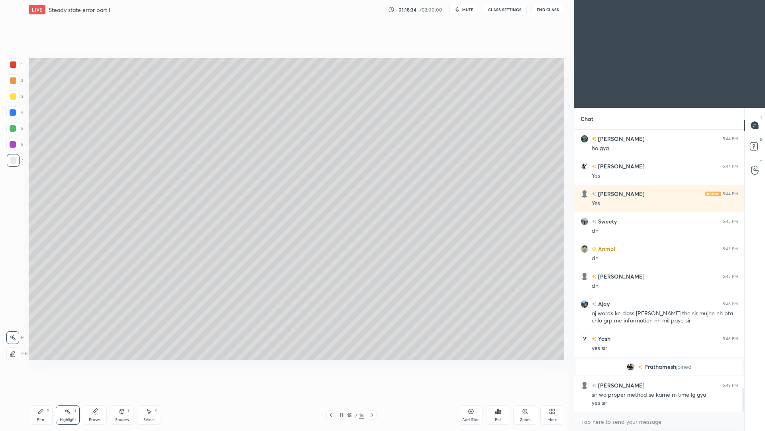
scroll to position [3000, 0]
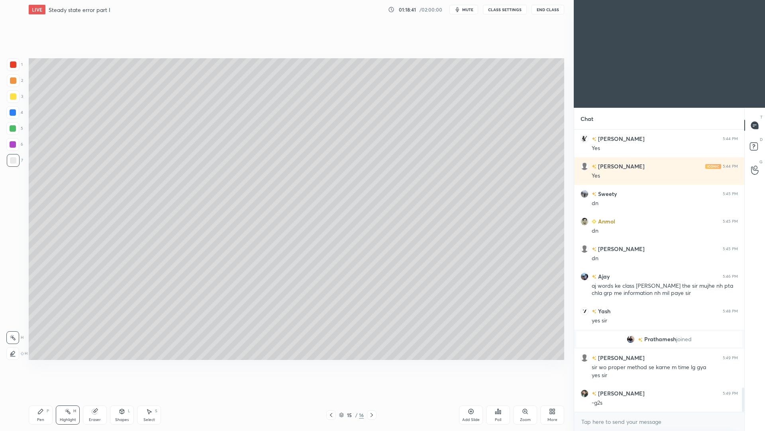
click at [373, 395] on icon at bounding box center [372, 414] width 6 height 6
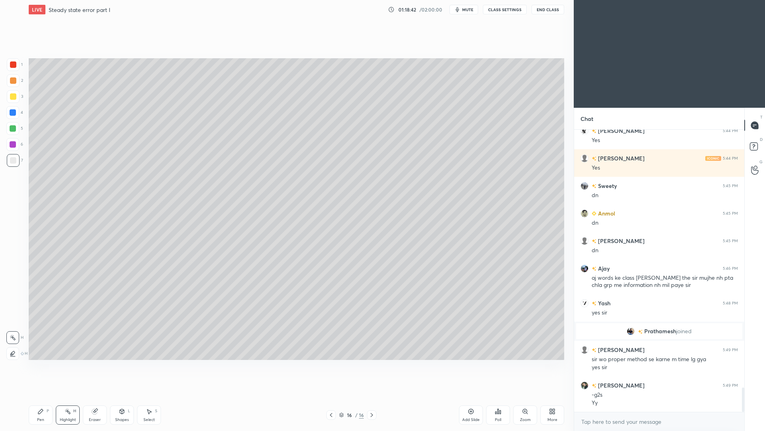
click at [44, 395] on div "Pen P" at bounding box center [41, 414] width 24 height 19
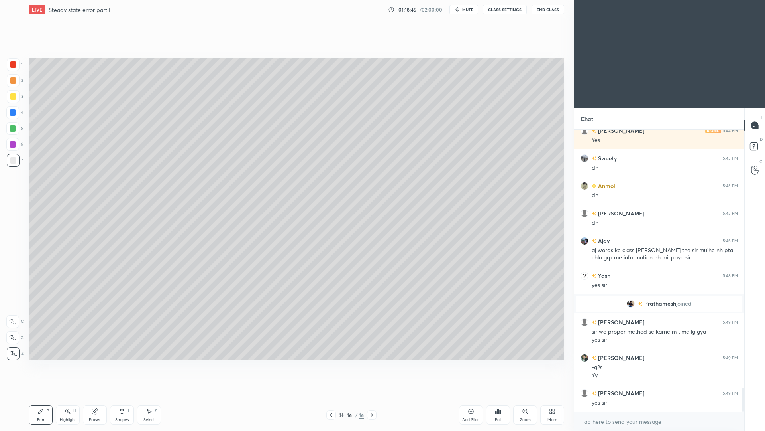
click at [467, 395] on div "Add Slide" at bounding box center [471, 414] width 24 height 19
click at [14, 97] on div at bounding box center [13, 96] width 6 height 6
click at [14, 162] on div at bounding box center [13, 160] width 6 height 6
click at [125, 395] on div "Shapes L" at bounding box center [122, 414] width 24 height 19
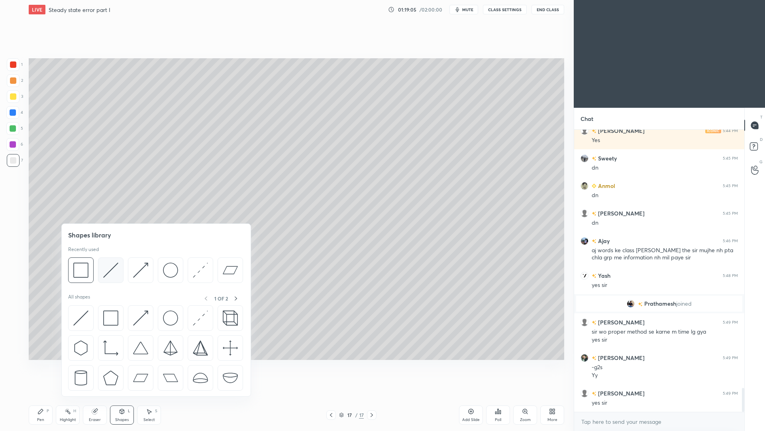
drag, startPoint x: 116, startPoint y: 272, endPoint x: 123, endPoint y: 256, distance: 17.9
click at [112, 268] on img at bounding box center [110, 269] width 15 height 15
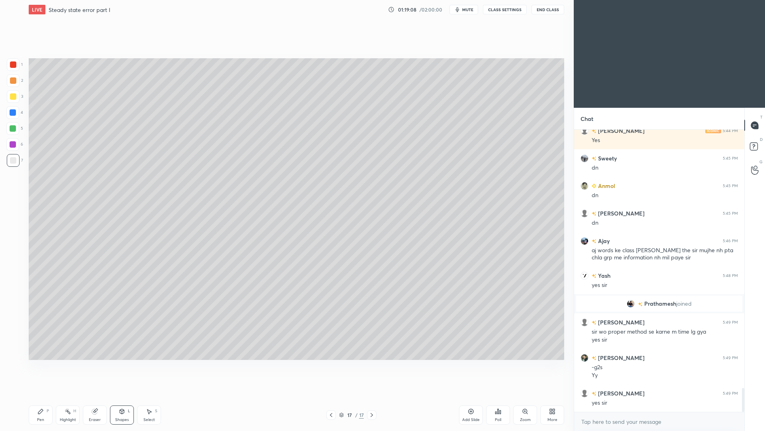
drag, startPoint x: 44, startPoint y: 413, endPoint x: 47, endPoint y: 401, distance: 12.4
click at [45, 395] on div "Pen P" at bounding box center [41, 414] width 24 height 19
click at [116, 395] on div "Shapes L" at bounding box center [122, 414] width 24 height 19
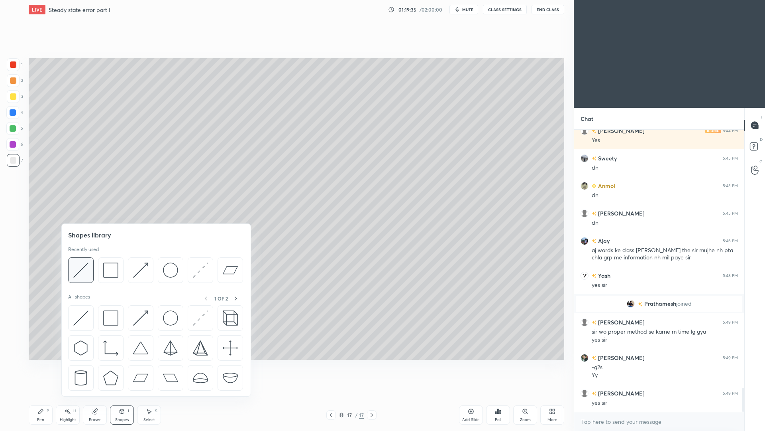
click at [84, 270] on img at bounding box center [80, 269] width 15 height 15
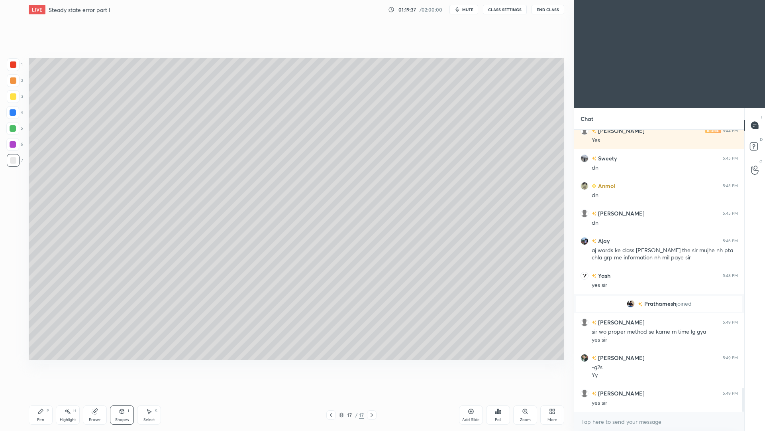
click at [39, 395] on div "Pen" at bounding box center [40, 419] width 7 height 4
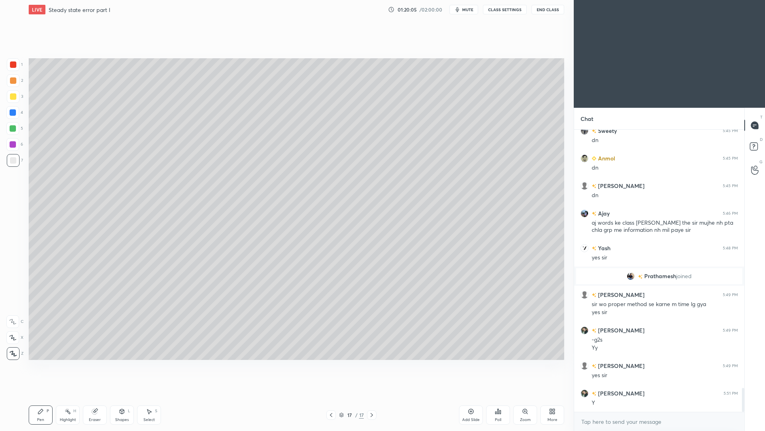
click at [122, 395] on div "Shapes L" at bounding box center [122, 414] width 24 height 19
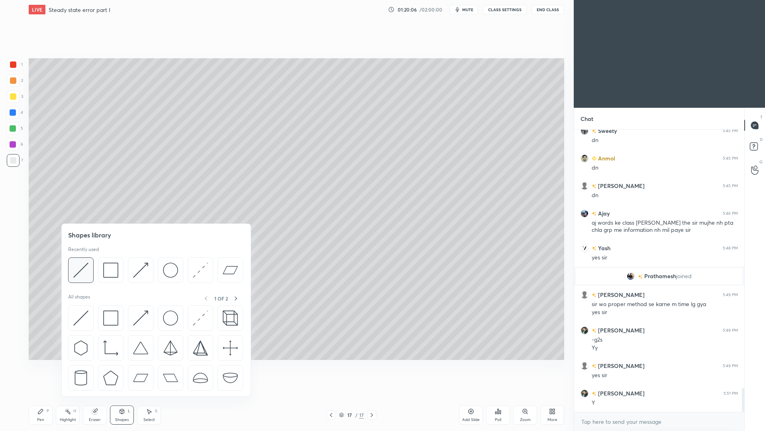
click at [89, 278] on div at bounding box center [81, 270] width 26 height 26
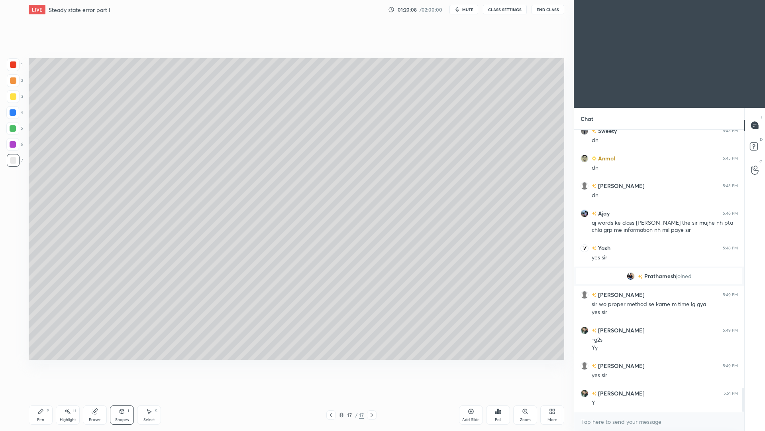
drag, startPoint x: 46, startPoint y: 417, endPoint x: 48, endPoint y: 402, distance: 15.7
click at [46, 395] on div "Pen P" at bounding box center [41, 414] width 24 height 19
click at [16, 86] on div at bounding box center [13, 80] width 13 height 13
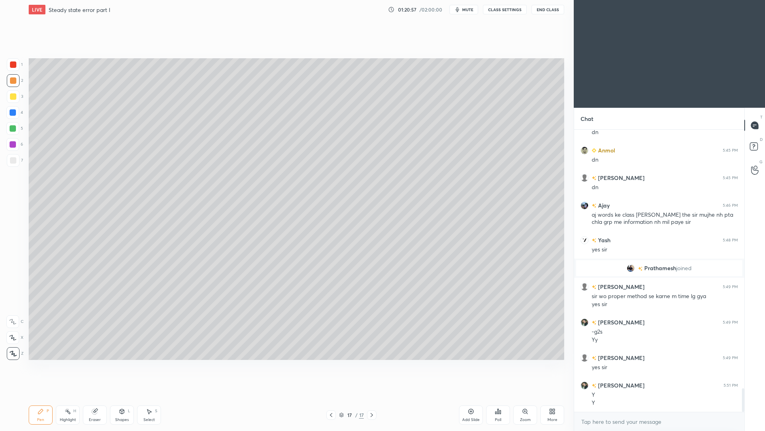
scroll to position [3126, 0]
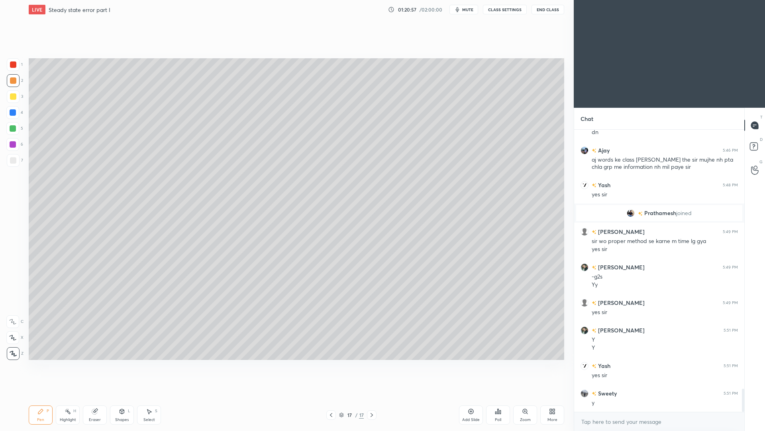
drag, startPoint x: 78, startPoint y: 413, endPoint x: 78, endPoint y: 403, distance: 10.0
click at [77, 395] on div "Highlight H" at bounding box center [68, 414] width 24 height 19
click at [332, 395] on icon at bounding box center [331, 415] width 2 height 4
click at [329, 395] on div at bounding box center [332, 415] width 10 height 10
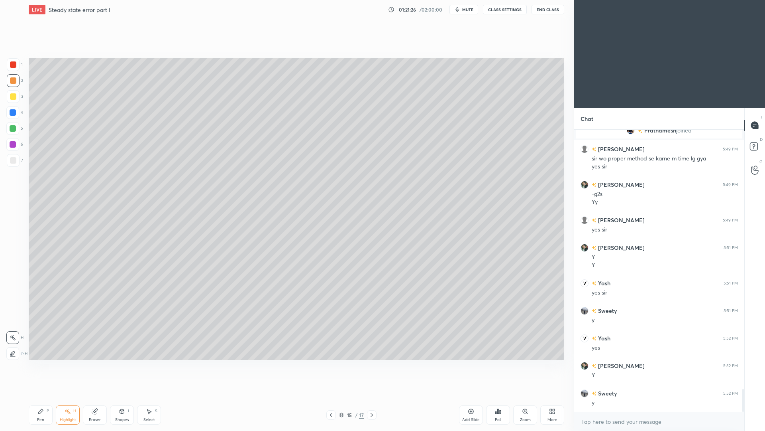
scroll to position [3236, 0]
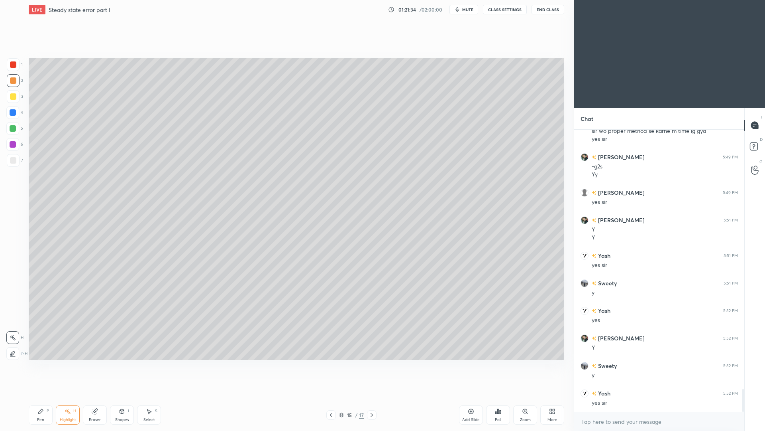
click at [370, 395] on icon at bounding box center [372, 414] width 6 height 6
click at [371, 395] on icon at bounding box center [372, 414] width 6 height 6
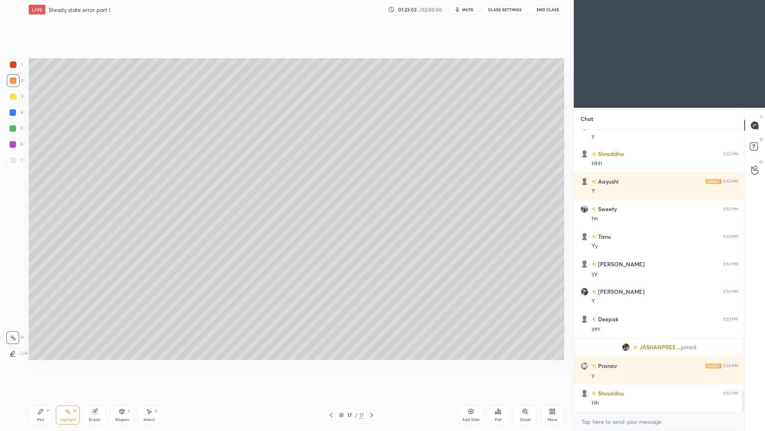
scroll to position [3475, 0]
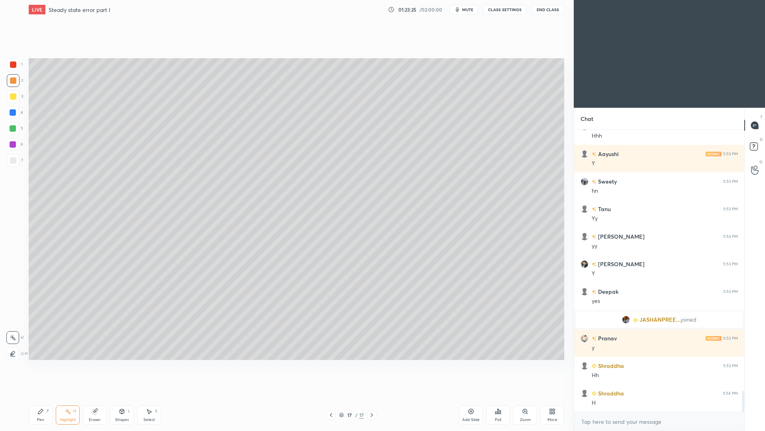
drag, startPoint x: 38, startPoint y: 412, endPoint x: 35, endPoint y: 397, distance: 15.1
click at [38, 395] on icon at bounding box center [40, 411] width 5 height 5
click at [13, 96] on div at bounding box center [13, 96] width 6 height 6
click at [466, 395] on div "Add Slide" at bounding box center [471, 414] width 24 height 19
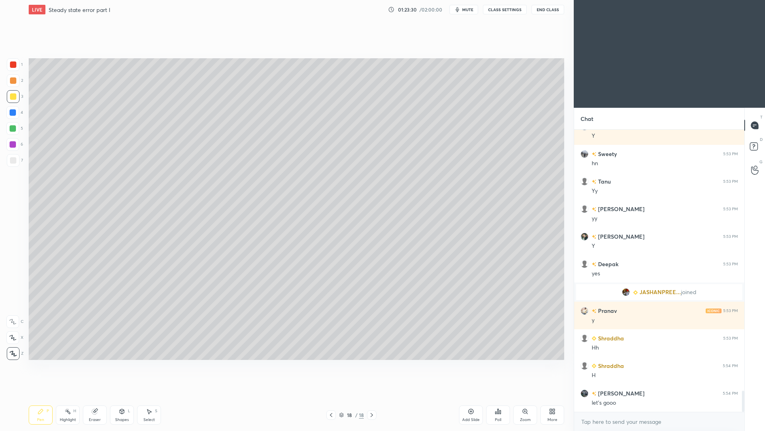
drag, startPoint x: 15, startPoint y: 63, endPoint x: 20, endPoint y: 61, distance: 5.7
click at [15, 63] on div at bounding box center [13, 64] width 6 height 6
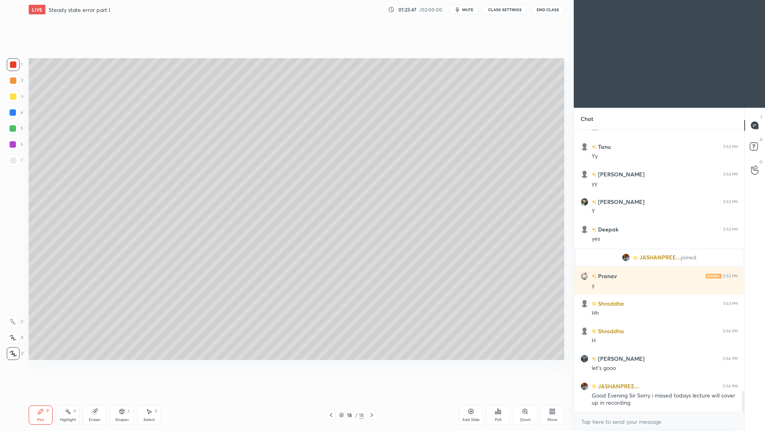
click at [15, 100] on div at bounding box center [13, 96] width 13 height 13
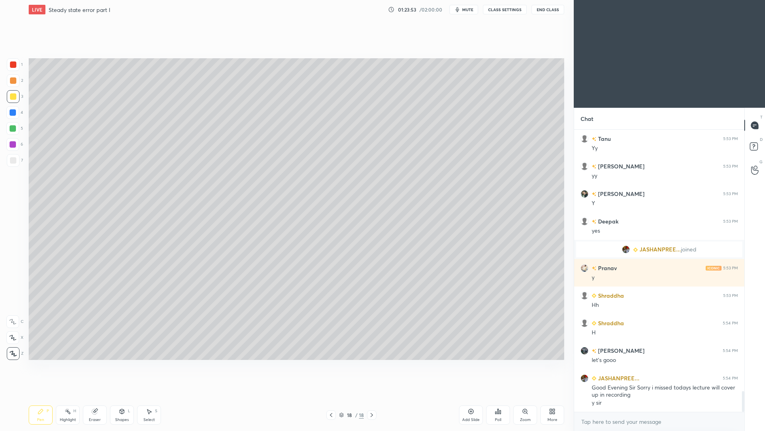
drag, startPoint x: 122, startPoint y: 419, endPoint x: 122, endPoint y: 414, distance: 4.8
click at [122, 395] on div "Shapes" at bounding box center [122, 419] width 14 height 4
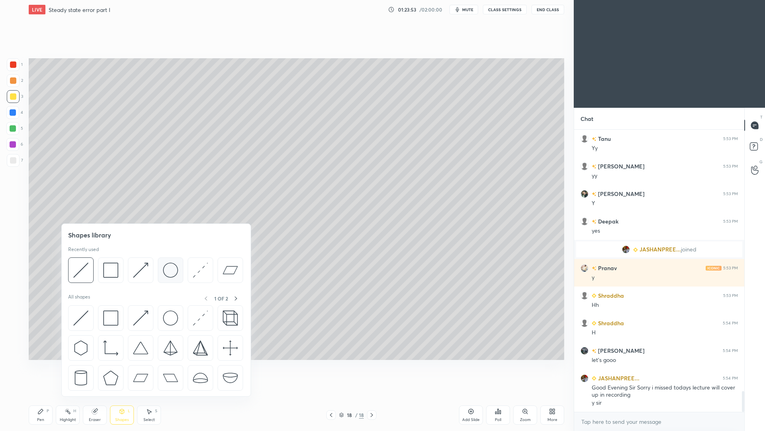
click at [168, 270] on img at bounding box center [170, 269] width 15 height 15
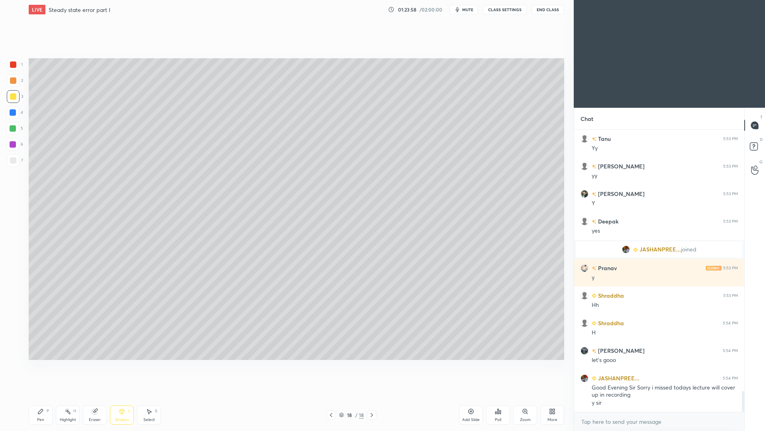
drag, startPoint x: 127, startPoint y: 412, endPoint x: 126, endPoint y: 399, distance: 13.6
click at [128, 395] on div "Shapes L" at bounding box center [122, 414] width 24 height 19
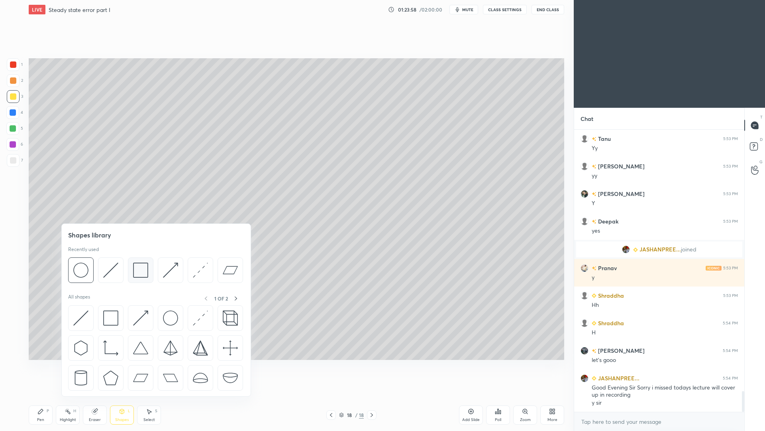
click at [137, 272] on img at bounding box center [140, 269] width 15 height 15
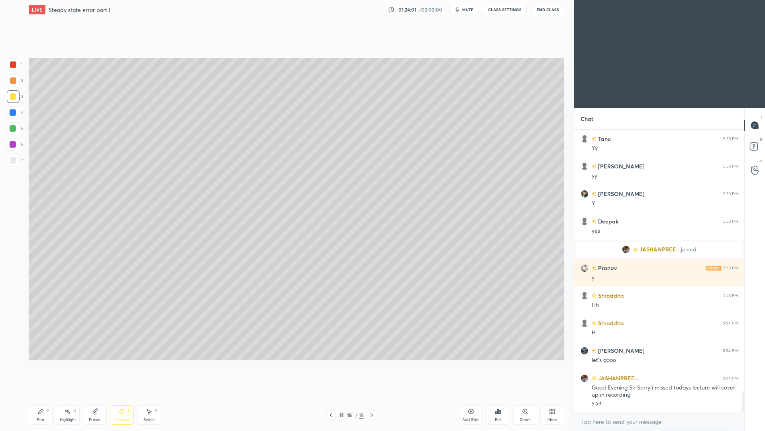
scroll to position [3553, 0]
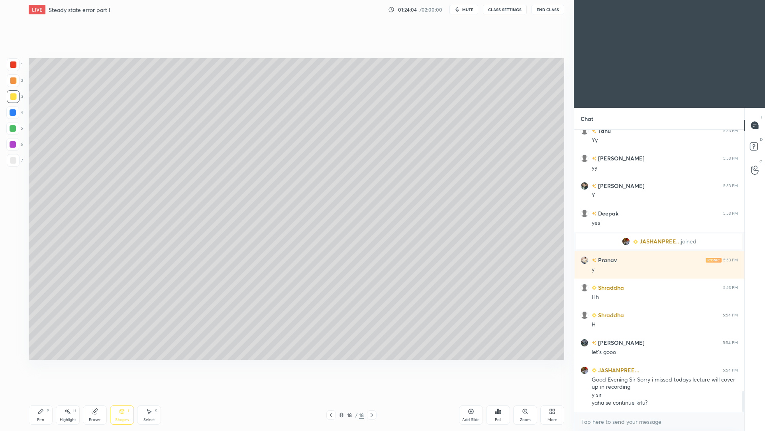
drag, startPoint x: 124, startPoint y: 417, endPoint x: 126, endPoint y: 401, distance: 16.5
click at [124, 395] on div "Shapes" at bounding box center [122, 419] width 14 height 4
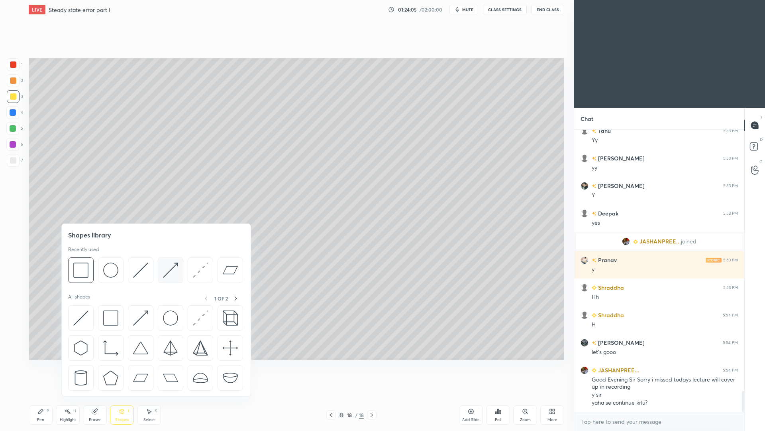
click at [168, 268] on img at bounding box center [170, 269] width 15 height 15
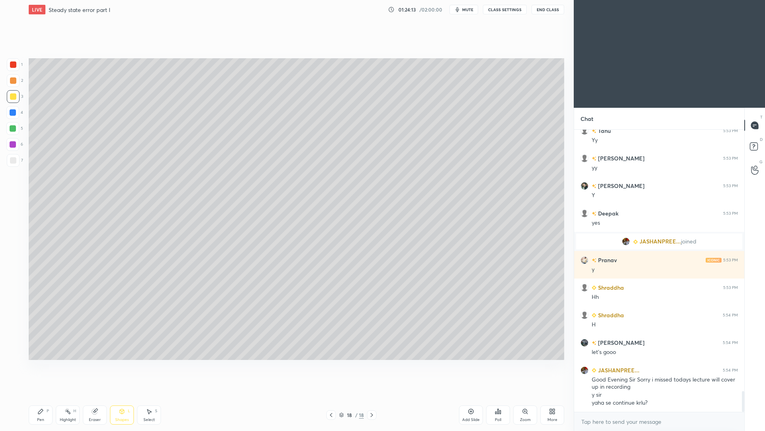
click at [123, 395] on div "Shapes L" at bounding box center [122, 414] width 24 height 19
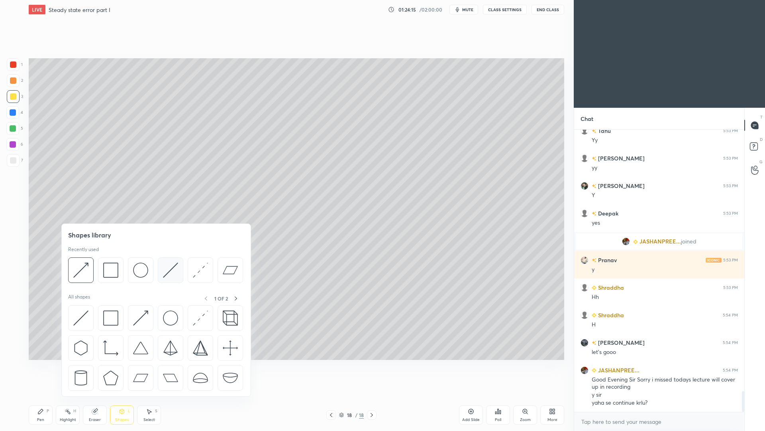
click at [171, 269] on img at bounding box center [170, 269] width 15 height 15
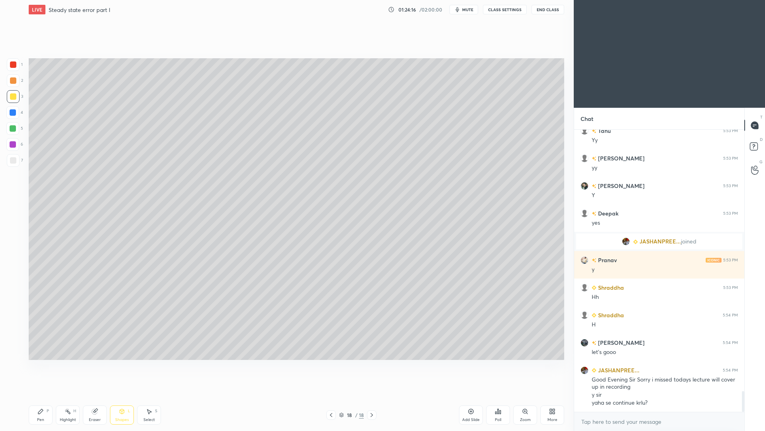
scroll to position [3581, 0]
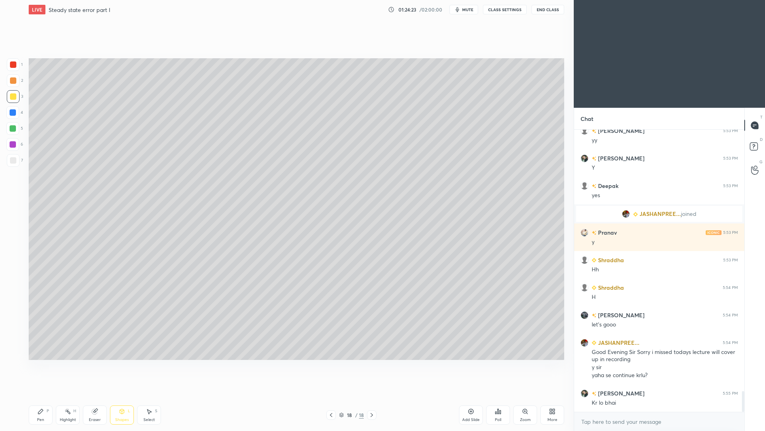
click at [45, 395] on div "Pen P" at bounding box center [41, 414] width 24 height 19
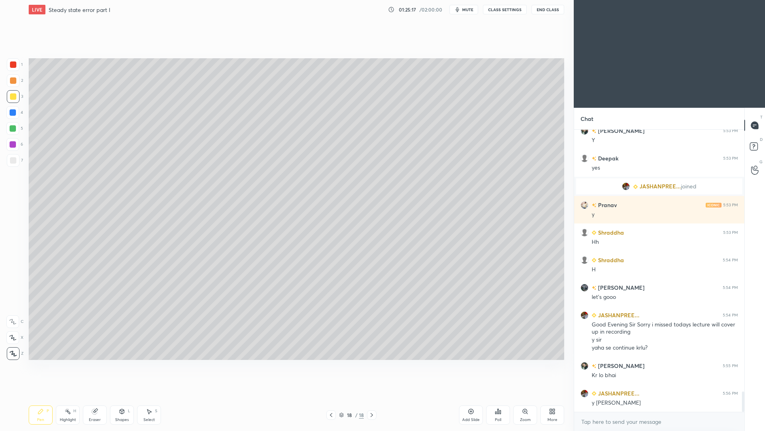
scroll to position [3643, 0]
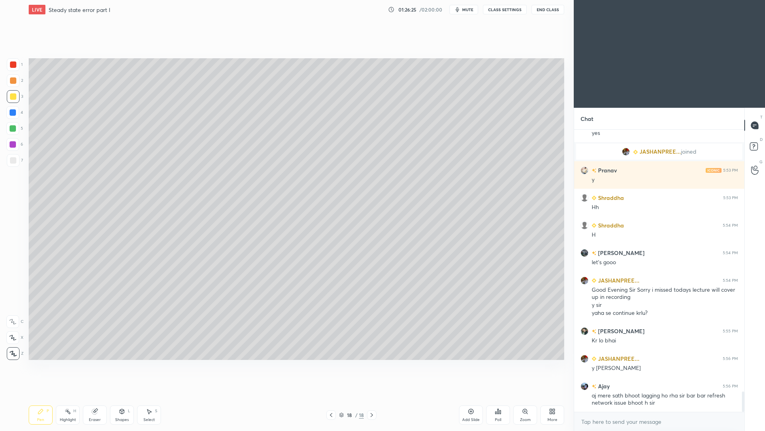
click at [14, 164] on div at bounding box center [13, 160] width 13 height 13
drag, startPoint x: 118, startPoint y: 414, endPoint x: 119, endPoint y: 396, distance: 18.0
click at [118, 395] on div "Shapes L" at bounding box center [122, 414] width 24 height 19
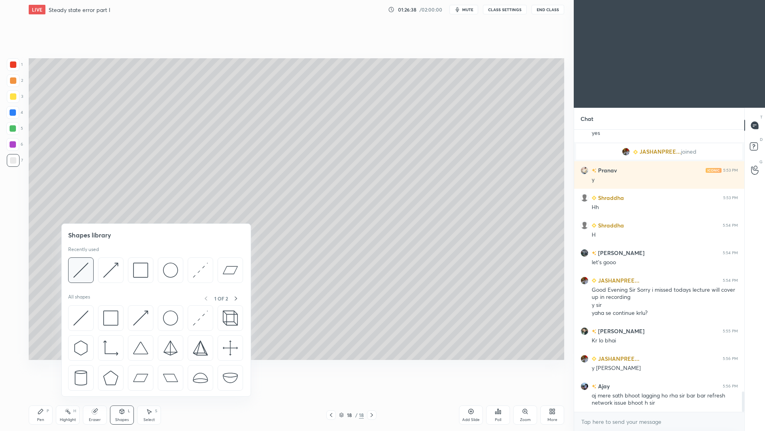
click at [80, 270] on img at bounding box center [80, 269] width 15 height 15
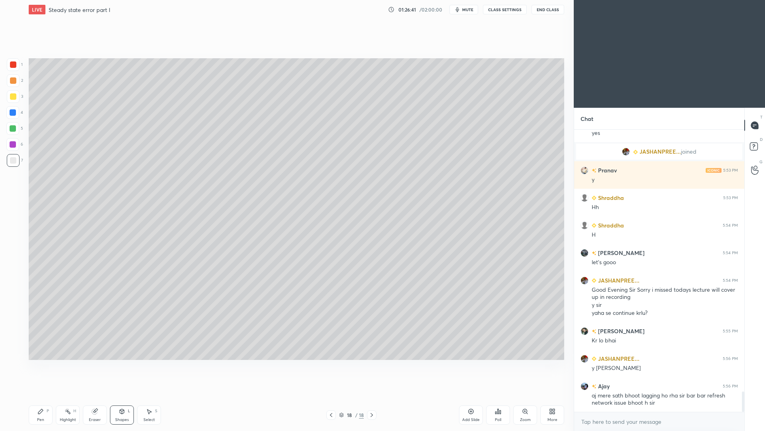
drag, startPoint x: 41, startPoint y: 414, endPoint x: 39, endPoint y: 399, distance: 15.2
click at [41, 395] on icon at bounding box center [40, 411] width 6 height 6
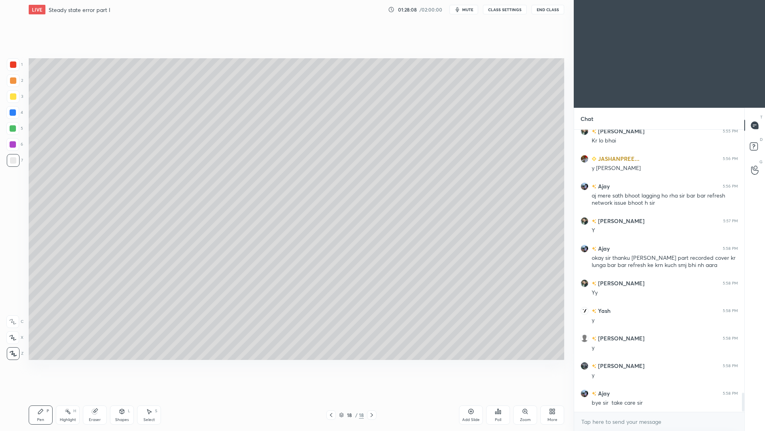
scroll to position [3843, 0]
drag, startPoint x: 466, startPoint y: 413, endPoint x: 462, endPoint y: 403, distance: 11.0
click at [464, 395] on div "Add Slide" at bounding box center [471, 414] width 24 height 19
click at [126, 395] on div "Shapes L" at bounding box center [122, 414] width 24 height 19
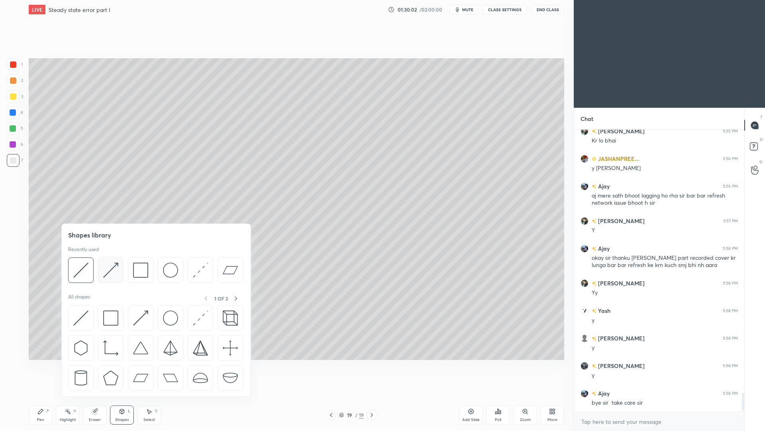
scroll to position [3870, 0]
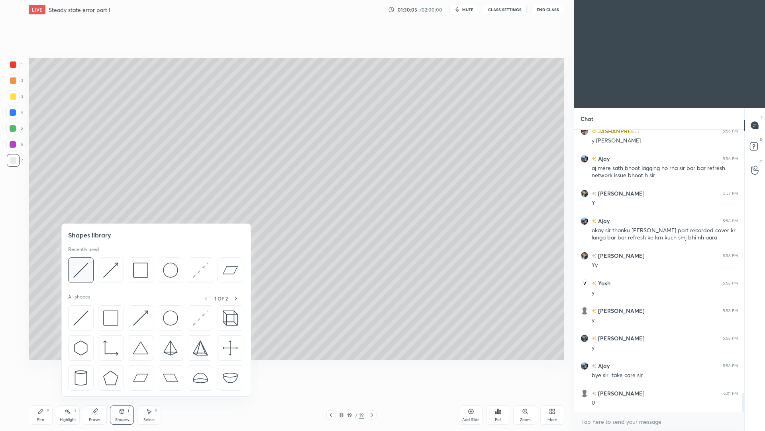
click at [84, 267] on img at bounding box center [80, 269] width 15 height 15
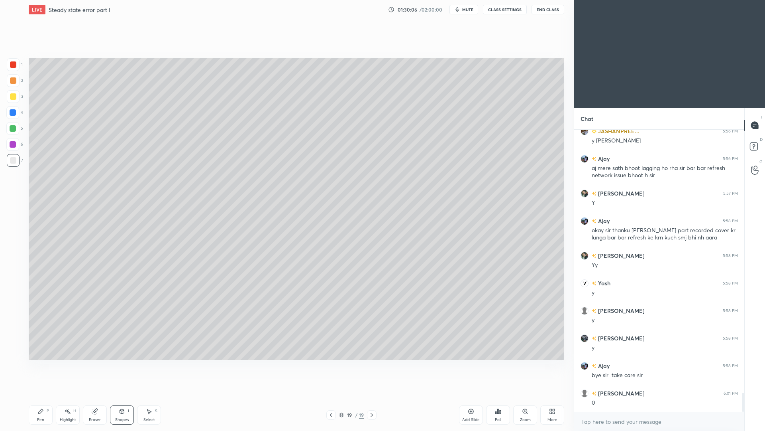
click at [16, 62] on div at bounding box center [13, 64] width 6 height 6
drag, startPoint x: 46, startPoint y: 417, endPoint x: 58, endPoint y: 402, distance: 18.7
click at [47, 395] on div "Pen P" at bounding box center [41, 414] width 24 height 19
click at [74, 395] on div "Highlight" at bounding box center [68, 419] width 16 height 4
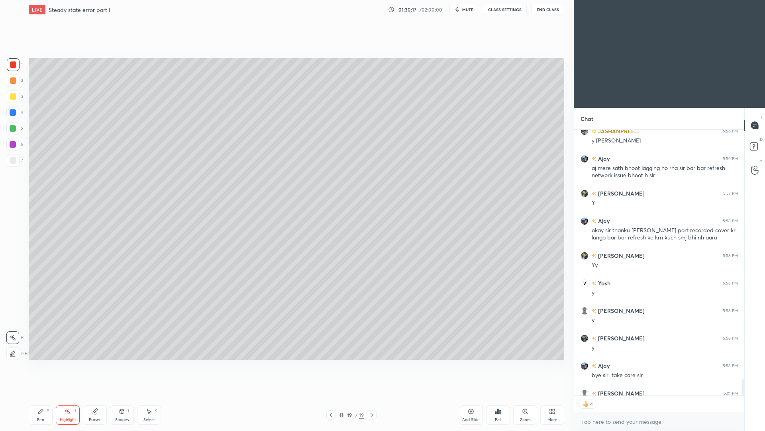
scroll to position [3914, 0]
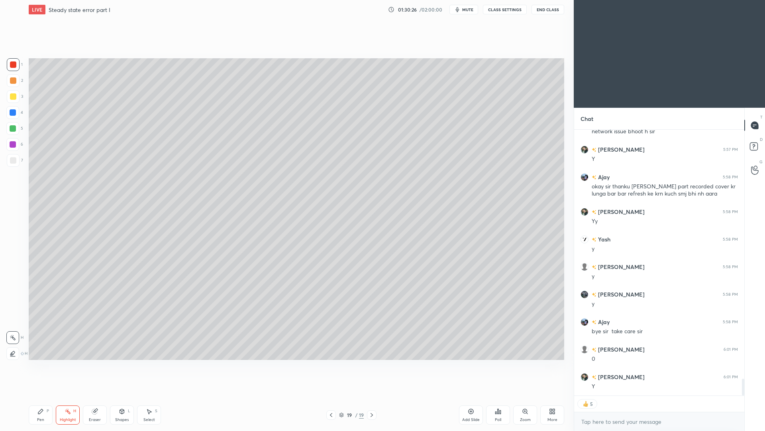
drag, startPoint x: 126, startPoint y: 420, endPoint x: 124, endPoint y: 407, distance: 13.3
click at [127, 395] on div "Shapes" at bounding box center [122, 419] width 14 height 4
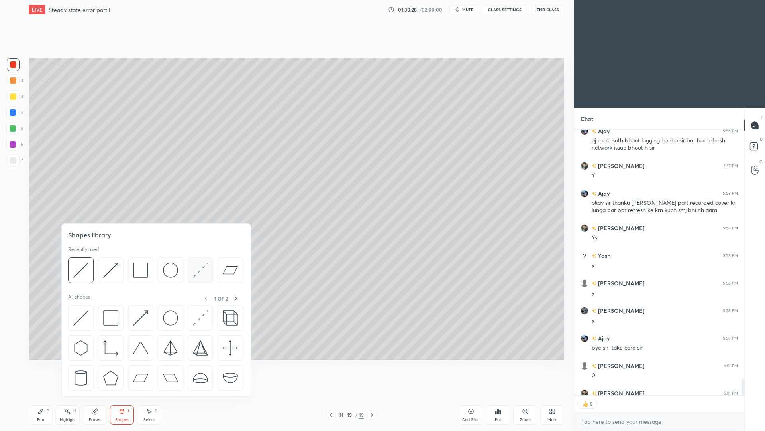
scroll to position [3898, 0]
click at [202, 269] on img at bounding box center [200, 269] width 15 height 15
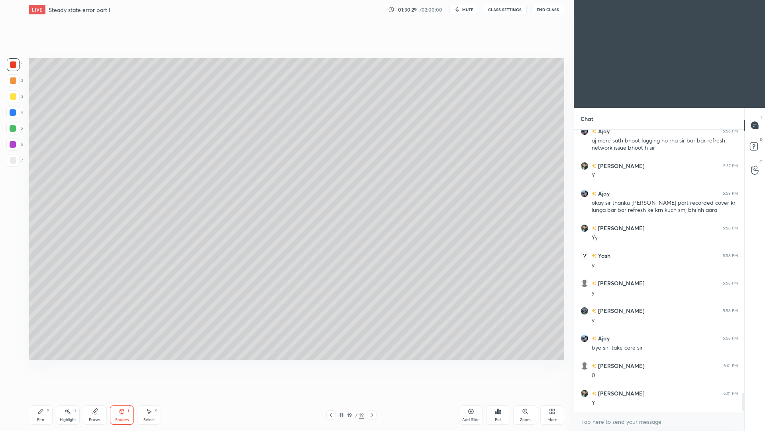
click at [16, 114] on div at bounding box center [12, 112] width 13 height 13
click at [41, 395] on div "Pen" at bounding box center [40, 419] width 7 height 4
drag, startPoint x: 16, startPoint y: 161, endPoint x: 12, endPoint y: 159, distance: 4.5
click at [14, 162] on div at bounding box center [13, 160] width 6 height 6
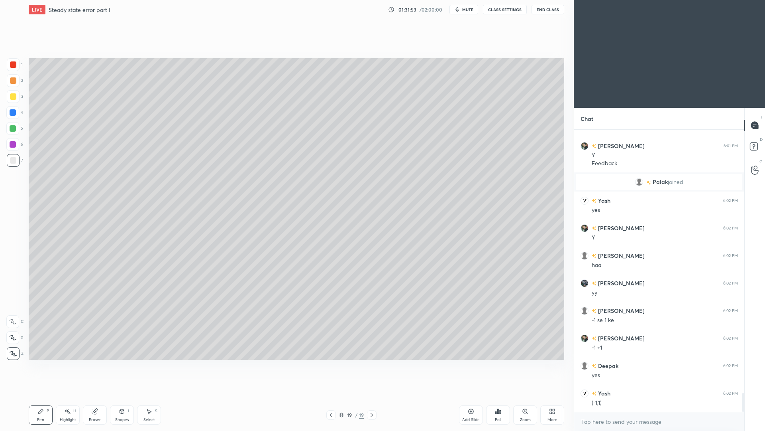
scroll to position [4021, 0]
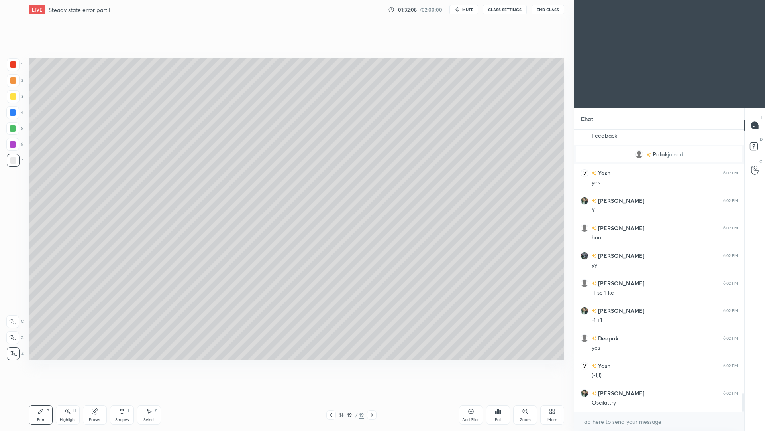
drag, startPoint x: 14, startPoint y: 144, endPoint x: 19, endPoint y: 134, distance: 11.4
click at [14, 145] on div at bounding box center [13, 144] width 6 height 6
drag, startPoint x: 124, startPoint y: 417, endPoint x: 126, endPoint y: 401, distance: 16.0
click at [124, 395] on div "Shapes" at bounding box center [122, 419] width 14 height 4
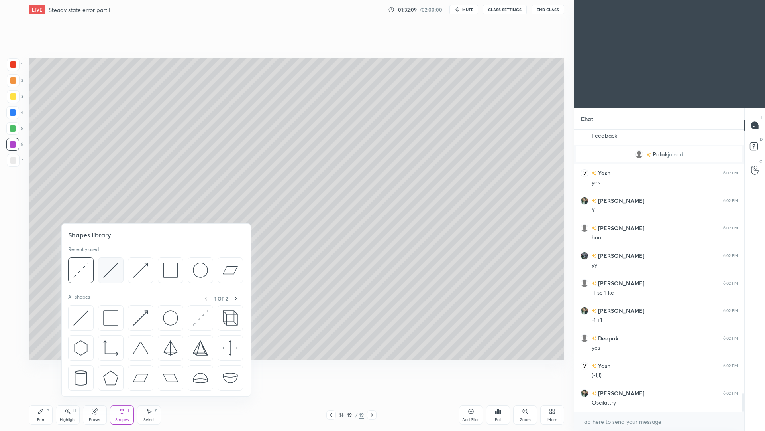
click at [116, 275] on img at bounding box center [110, 269] width 15 height 15
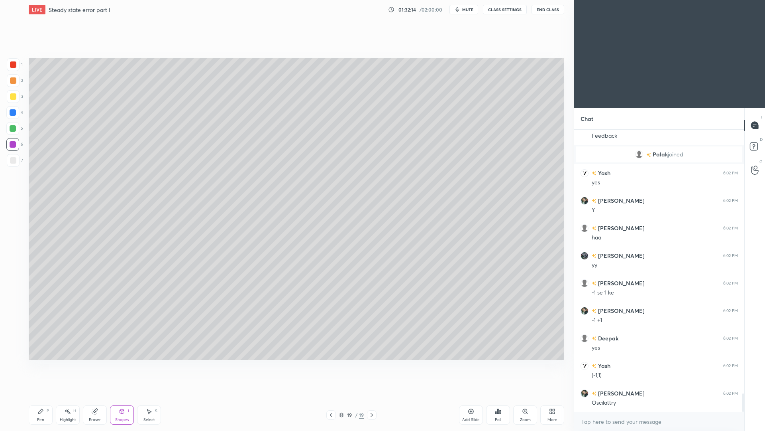
click at [42, 395] on icon at bounding box center [40, 411] width 6 height 6
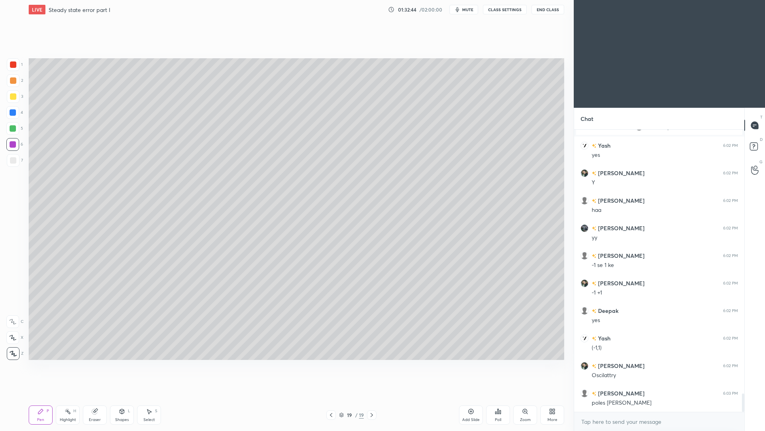
click at [72, 395] on div "Highlight H" at bounding box center [68, 414] width 24 height 19
drag, startPoint x: 42, startPoint y: 414, endPoint x: 44, endPoint y: 407, distance: 7.1
click at [43, 395] on icon at bounding box center [40, 411] width 6 height 6
click at [468, 10] on span "mute" at bounding box center [467, 10] width 11 height 6
click at [468, 9] on span "unmute" at bounding box center [467, 10] width 17 height 6
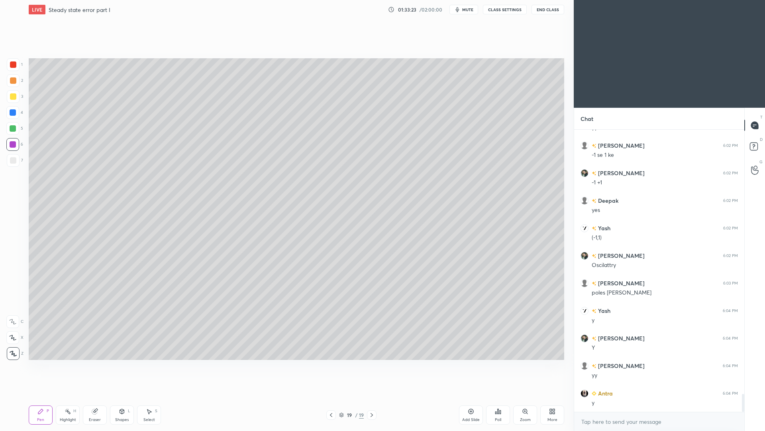
scroll to position [4186, 0]
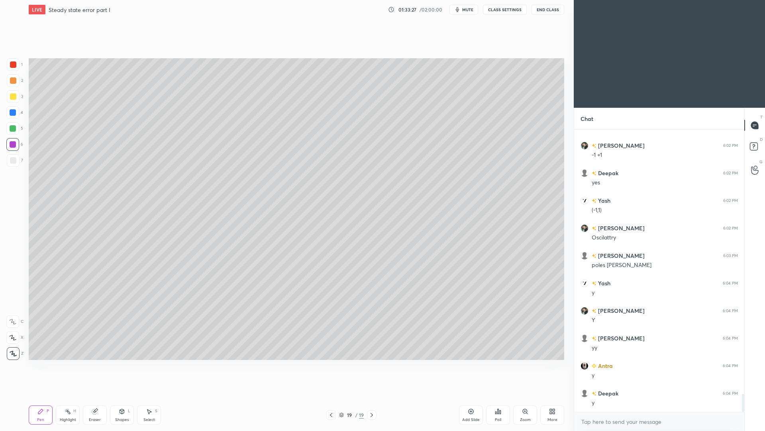
drag, startPoint x: 42, startPoint y: 419, endPoint x: 37, endPoint y: 399, distance: 21.4
click at [42, 395] on div "Pen" at bounding box center [40, 419] width 7 height 4
click at [17, 100] on div at bounding box center [13, 96] width 13 height 13
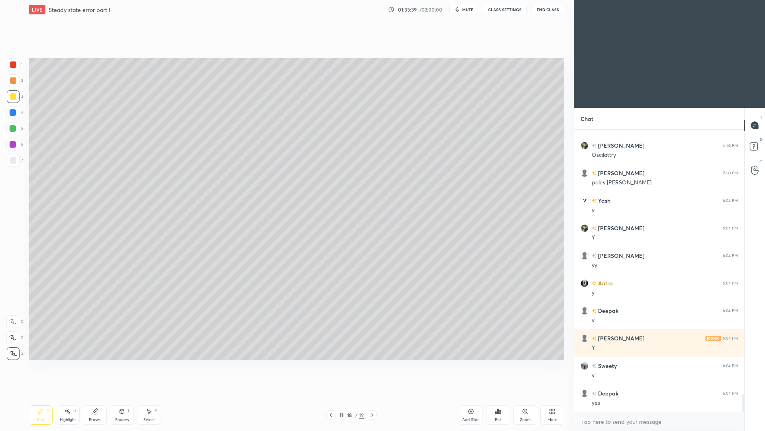
scroll to position [4296, 0]
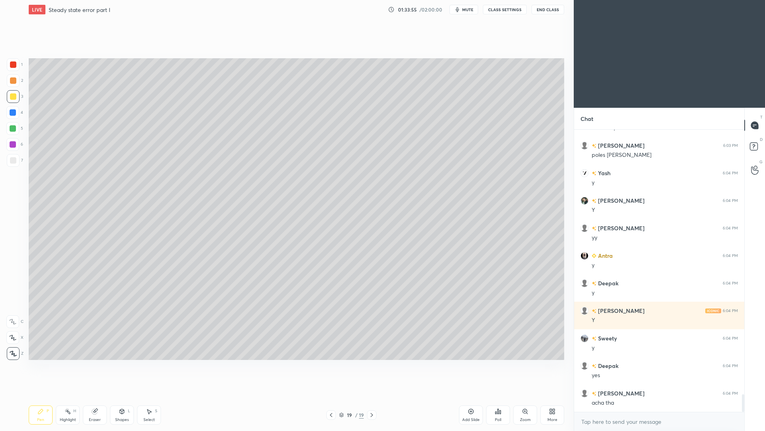
drag, startPoint x: 45, startPoint y: 415, endPoint x: 36, endPoint y: 405, distance: 13.8
click at [44, 395] on div "Pen P" at bounding box center [41, 414] width 24 height 19
click at [331, 395] on icon at bounding box center [331, 414] width 6 height 6
click at [332, 395] on icon at bounding box center [331, 414] width 6 height 6
click at [331, 395] on icon at bounding box center [331, 414] width 6 height 6
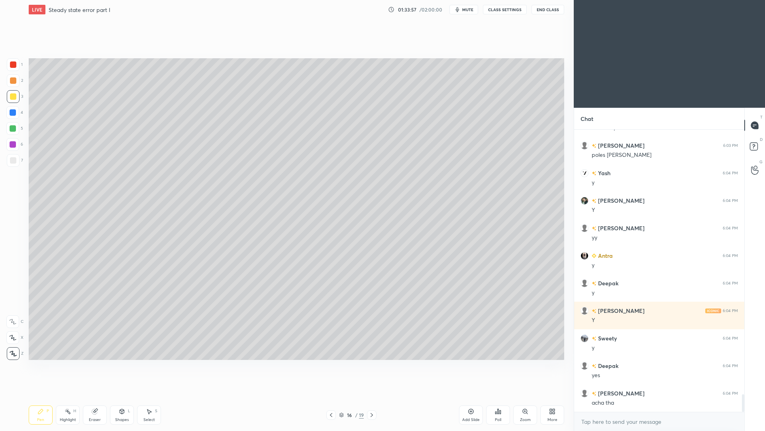
click at [331, 395] on icon at bounding box center [331, 414] width 6 height 6
click at [330, 395] on icon at bounding box center [331, 414] width 6 height 6
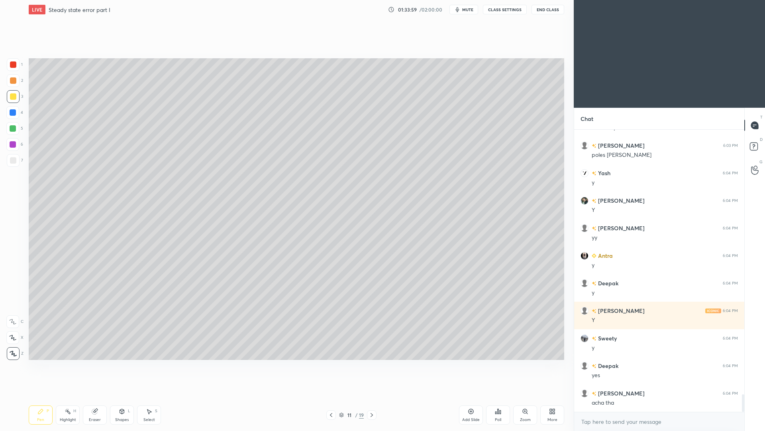
click at [331, 395] on div at bounding box center [332, 415] width 10 height 10
click at [330, 395] on div at bounding box center [332, 415] width 10 height 10
click at [329, 395] on div at bounding box center [332, 415] width 10 height 10
click at [330, 395] on div at bounding box center [332, 415] width 10 height 10
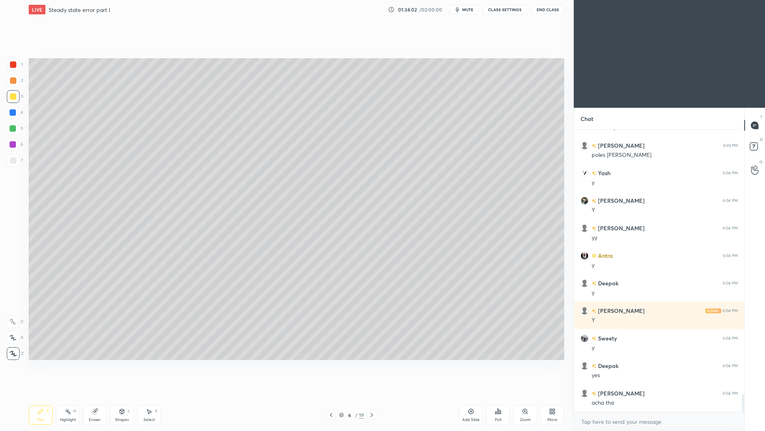
drag, startPoint x: 151, startPoint y: 415, endPoint x: 148, endPoint y: 397, distance: 18.0
click at [151, 395] on div "Select S" at bounding box center [149, 414] width 24 height 19
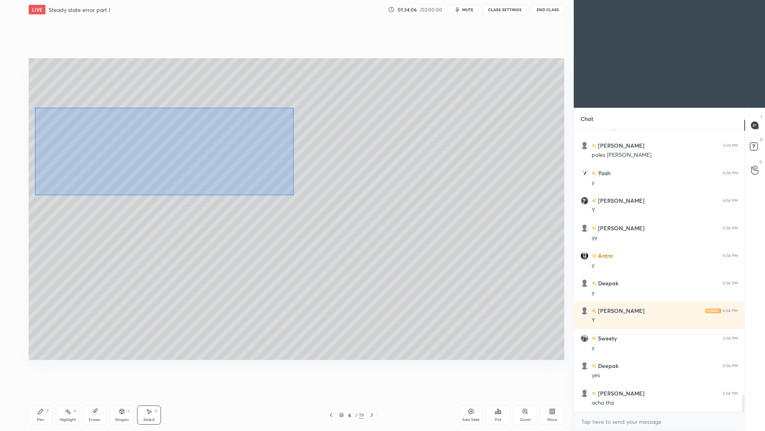
drag, startPoint x: 50, startPoint y: 111, endPoint x: 294, endPoint y: 191, distance: 256.9
click at [293, 195] on div "0 ° Undo Copy Paste here Duplicate Duplicate to new slide Delete" at bounding box center [297, 208] width 536 height 301
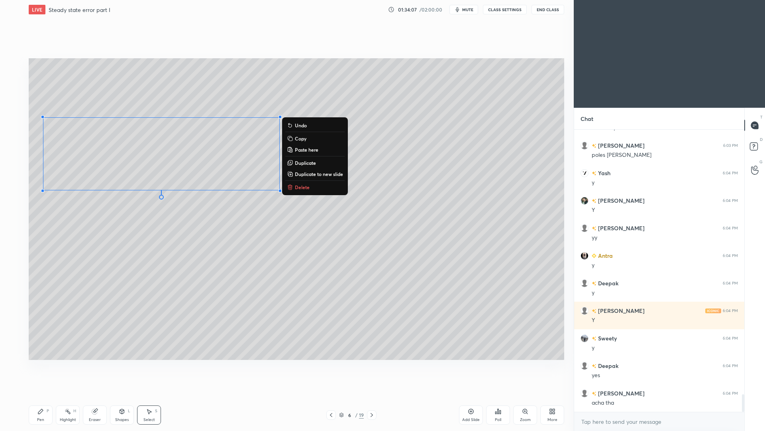
click at [316, 211] on div "0 ° Undo Copy Paste here Duplicate Duplicate to new slide Delete" at bounding box center [297, 208] width 536 height 301
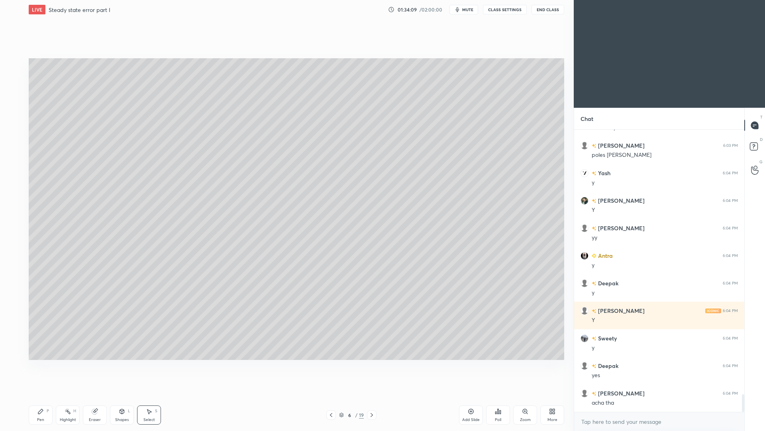
click at [329, 395] on icon at bounding box center [331, 414] width 6 height 6
click at [328, 395] on icon at bounding box center [331, 414] width 6 height 6
click at [327, 395] on div at bounding box center [332, 415] width 10 height 10
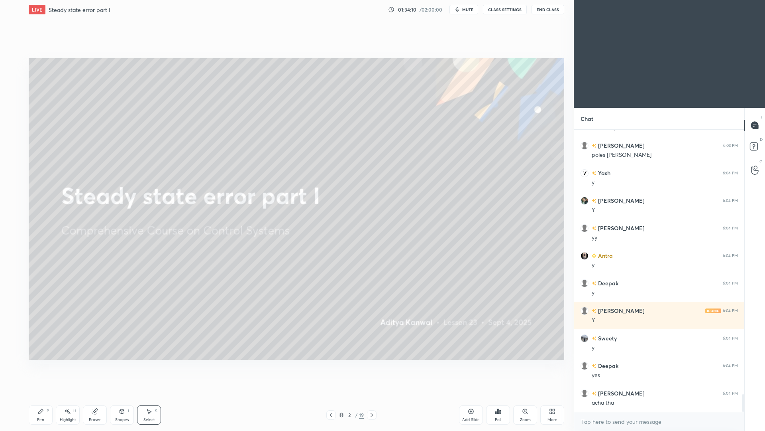
click at [327, 395] on div at bounding box center [332, 415] width 10 height 10
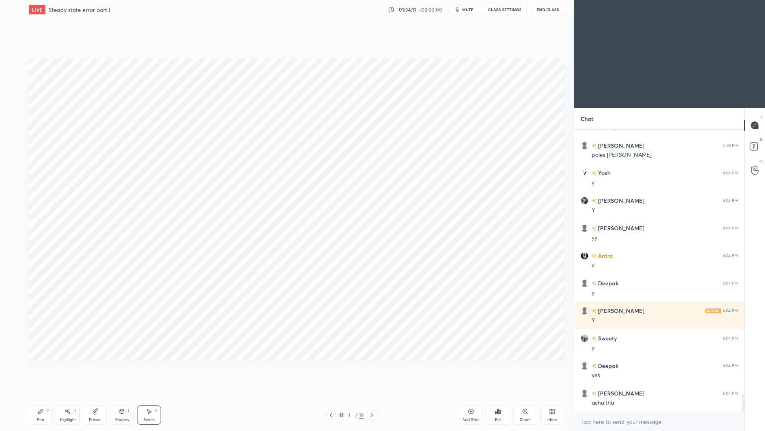
click at [373, 395] on icon at bounding box center [372, 414] width 6 height 6
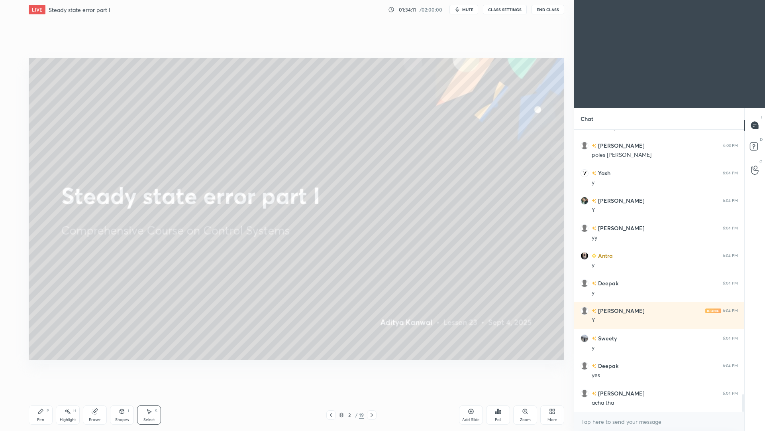
click at [372, 395] on icon at bounding box center [372, 414] width 6 height 6
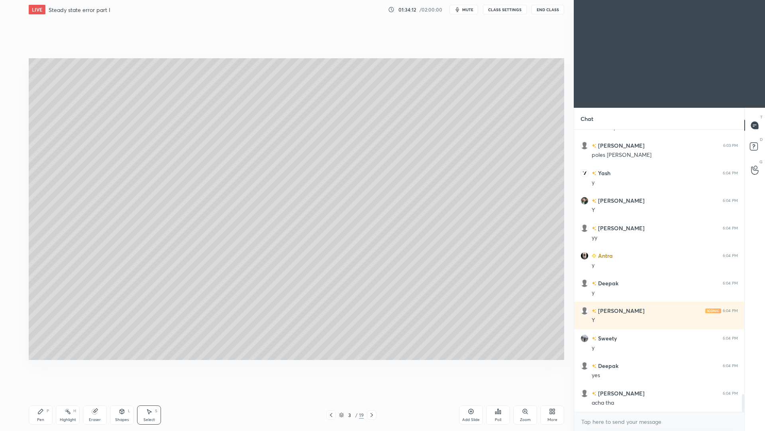
click at [372, 395] on div at bounding box center [372, 415] width 10 height 10
click at [372, 395] on icon at bounding box center [372, 414] width 6 height 6
click at [372, 395] on div at bounding box center [372, 415] width 10 height 10
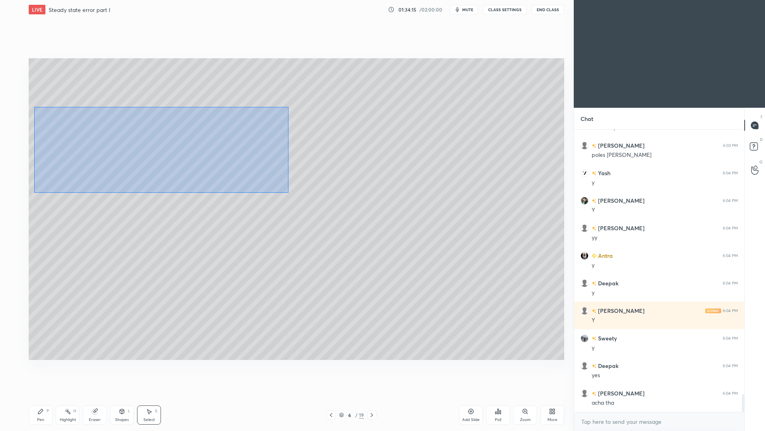
drag, startPoint x: 43, startPoint y: 108, endPoint x: 289, endPoint y: 192, distance: 260.3
click at [289, 193] on div "0 ° Undo Copy Paste here Duplicate Duplicate to new slide Delete" at bounding box center [297, 208] width 536 height 301
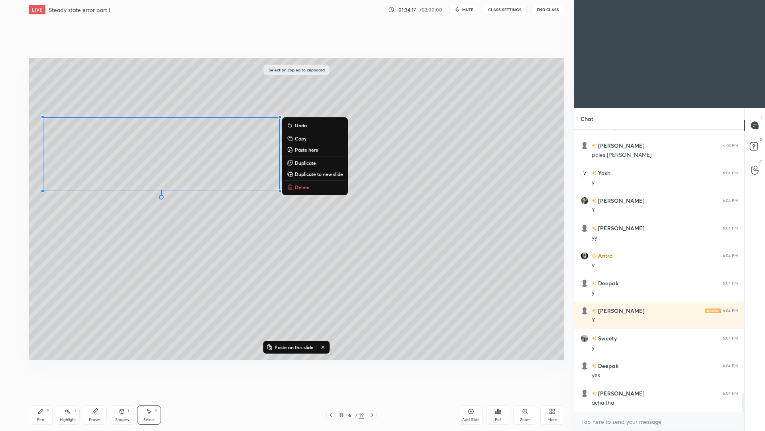
click at [373, 395] on icon at bounding box center [372, 414] width 6 height 6
click at [374, 395] on icon at bounding box center [372, 414] width 6 height 6
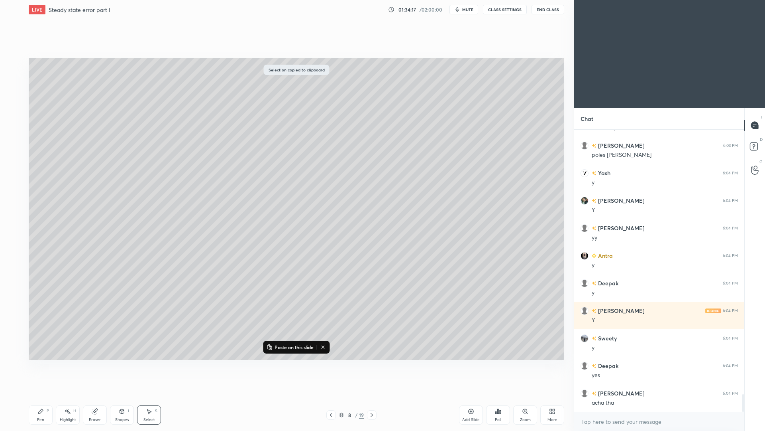
click at [373, 395] on div at bounding box center [372, 415] width 10 height 10
click at [374, 395] on icon at bounding box center [372, 414] width 6 height 6
click at [372, 395] on div at bounding box center [372, 415] width 10 height 10
click at [371, 395] on icon at bounding box center [372, 414] width 6 height 6
click at [372, 395] on div at bounding box center [372, 415] width 10 height 10
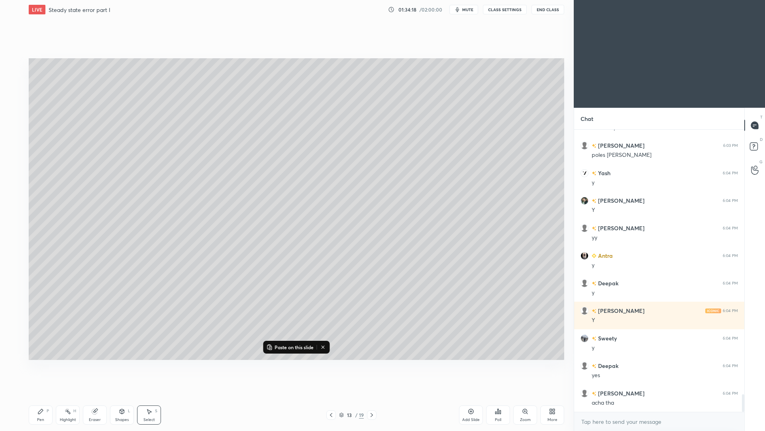
click at [372, 395] on div at bounding box center [372, 415] width 10 height 10
click at [372, 395] on icon at bounding box center [372, 414] width 6 height 6
click at [373, 395] on icon at bounding box center [372, 414] width 6 height 6
click at [372, 395] on icon at bounding box center [372, 414] width 6 height 6
click at [373, 395] on icon at bounding box center [372, 414] width 6 height 6
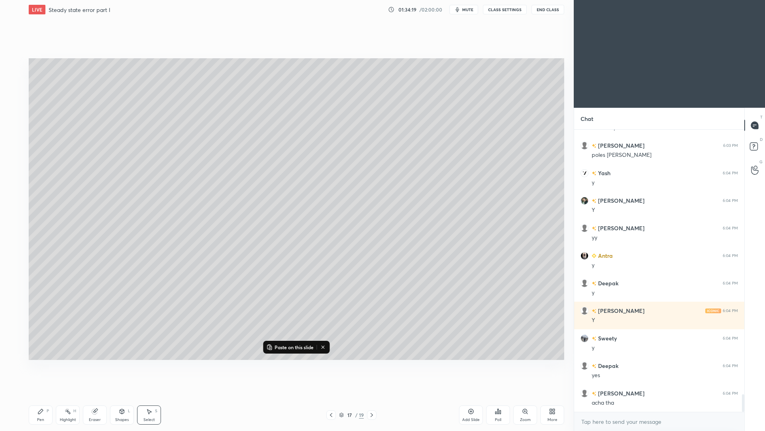
click at [373, 395] on icon at bounding box center [372, 414] width 6 height 6
click at [372, 395] on icon at bounding box center [372, 414] width 6 height 6
drag, startPoint x: 467, startPoint y: 417, endPoint x: 466, endPoint y: 413, distance: 4.5
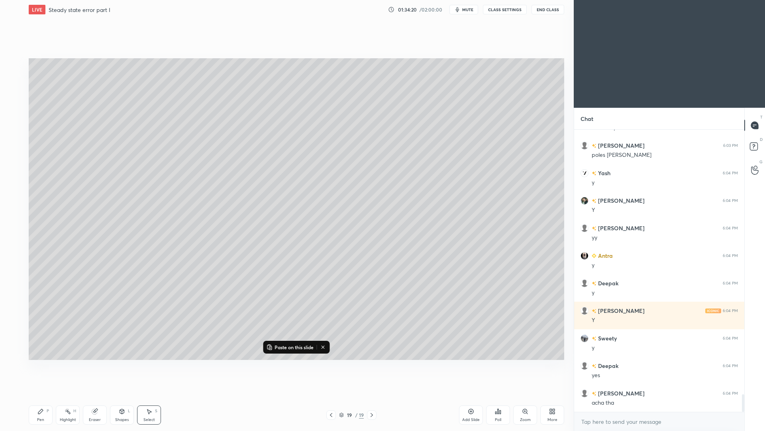
click at [467, 395] on div "Add Slide" at bounding box center [471, 419] width 18 height 4
drag, startPoint x: 39, startPoint y: 414, endPoint x: 39, endPoint y: 403, distance: 10.8
click at [39, 395] on div "Pen P" at bounding box center [41, 414] width 24 height 19
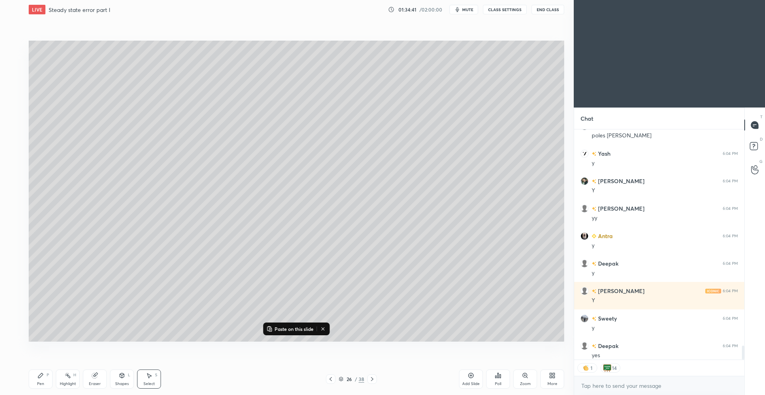
scroll to position [4206, 0]
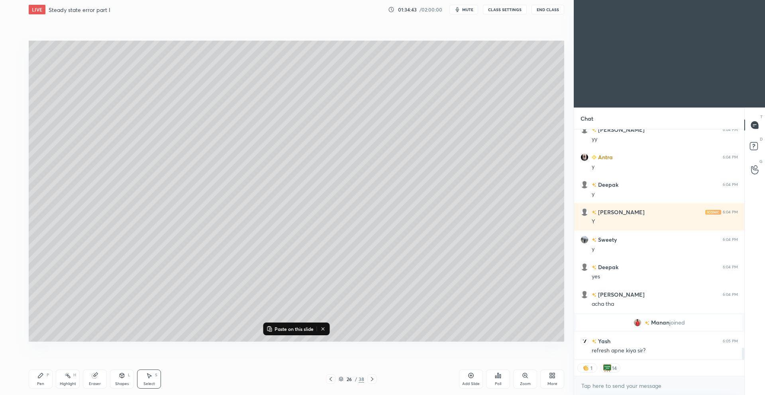
type textarea "x"
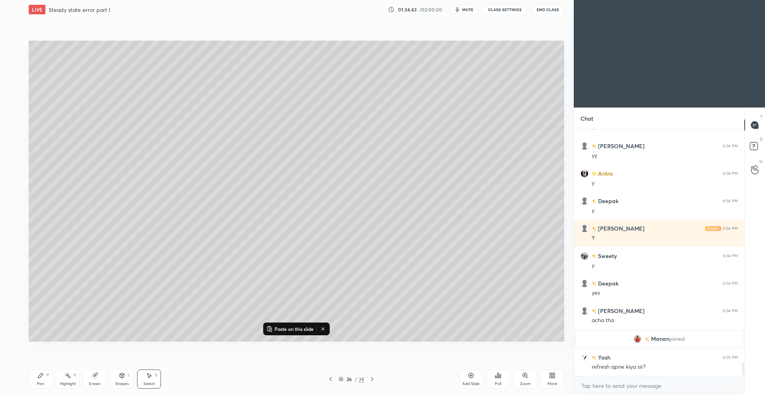
scroll to position [4190, 0]
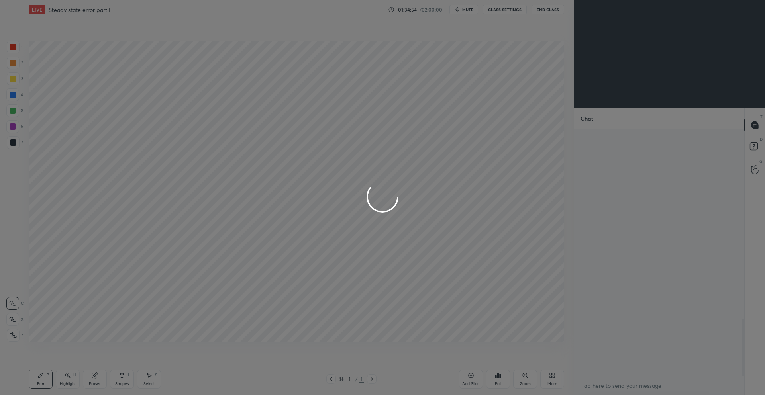
scroll to position [825, 0]
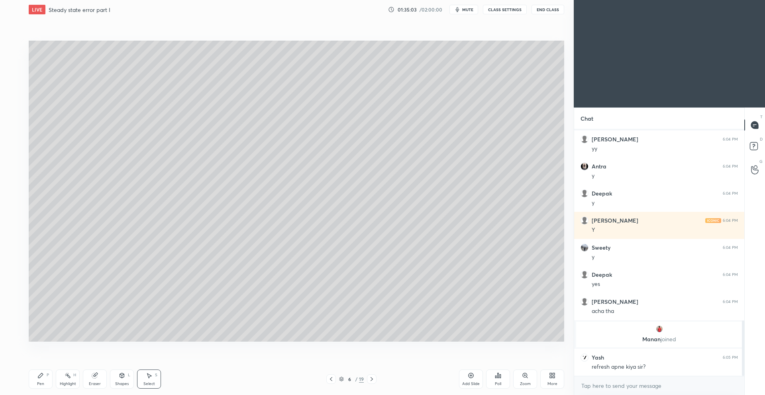
drag, startPoint x: 149, startPoint y: 381, endPoint x: 146, endPoint y: 370, distance: 11.9
click at [149, 382] on div "Select" at bounding box center [150, 384] width 12 height 4
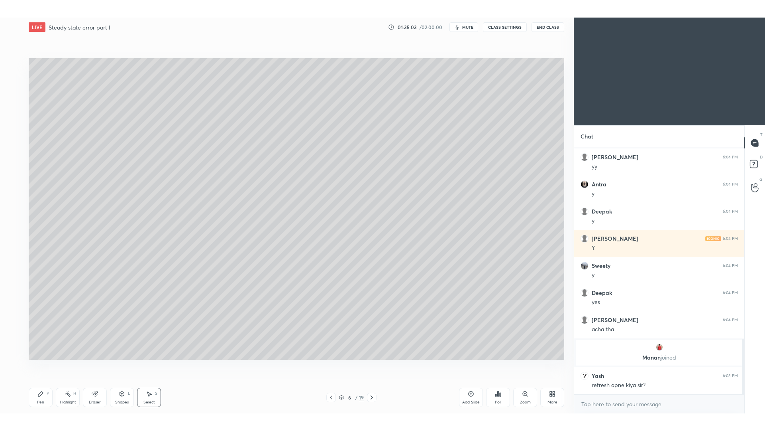
scroll to position [854, 0]
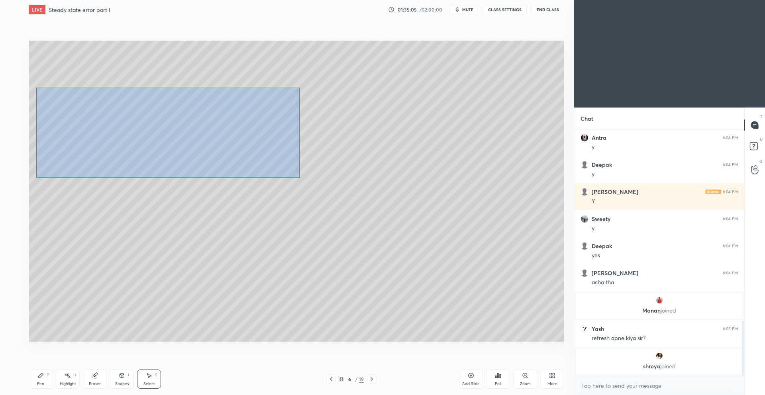
drag, startPoint x: 36, startPoint y: 87, endPoint x: 299, endPoint y: 175, distance: 277.9
click at [299, 178] on div "0 ° Undo Copy Duplicate Duplicate to new slide Delete" at bounding box center [297, 191] width 536 height 301
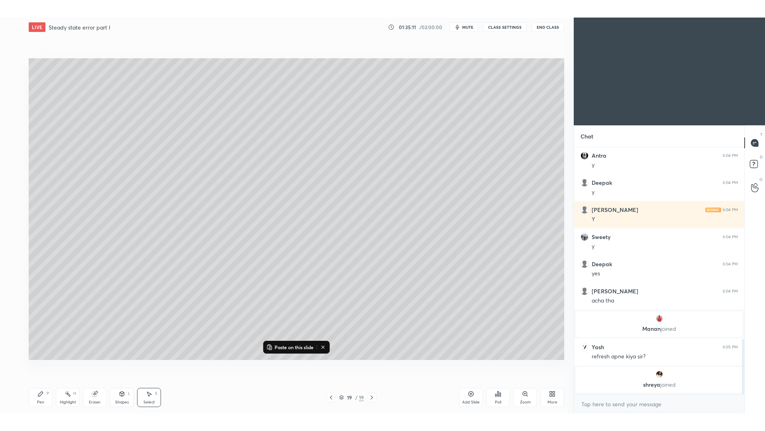
scroll to position [818, 0]
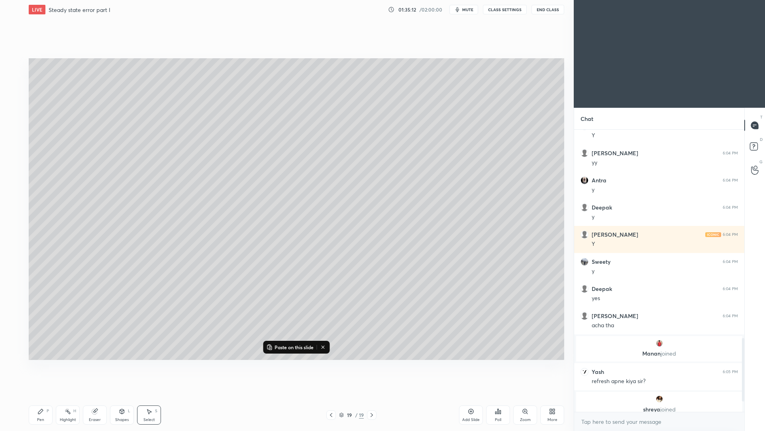
drag, startPoint x: 467, startPoint y: 416, endPoint x: 468, endPoint y: 405, distance: 10.8
click at [466, 395] on div "Add Slide" at bounding box center [471, 419] width 18 height 4
drag, startPoint x: 37, startPoint y: 416, endPoint x: 36, endPoint y: 401, distance: 15.6
click at [37, 395] on div "Pen P" at bounding box center [41, 414] width 24 height 19
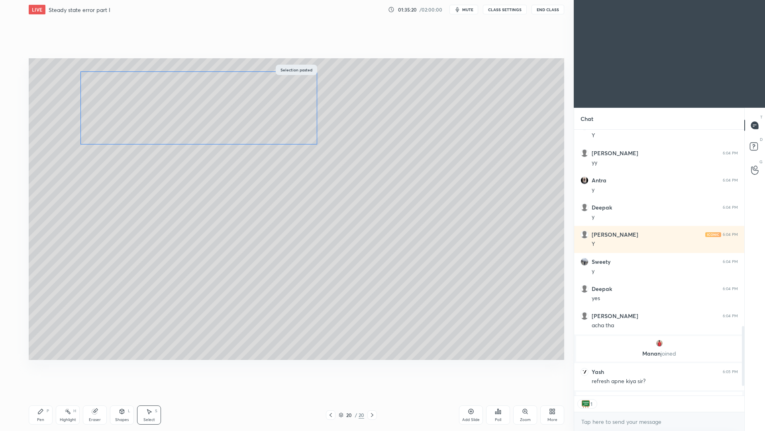
drag, startPoint x: 201, startPoint y: 138, endPoint x: 220, endPoint y: 108, distance: 35.2
click at [220, 110] on div "0 ° Undo Copy Paste here Duplicate Duplicate to new slide Delete" at bounding box center [297, 208] width 536 height 301
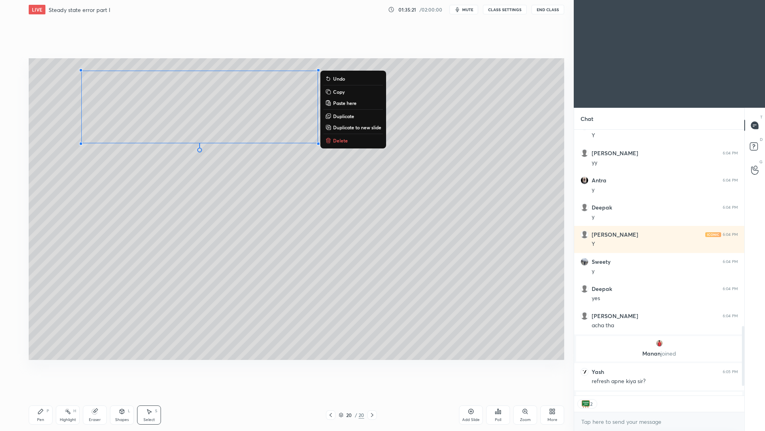
click at [92, 395] on div "Eraser" at bounding box center [95, 419] width 12 height 4
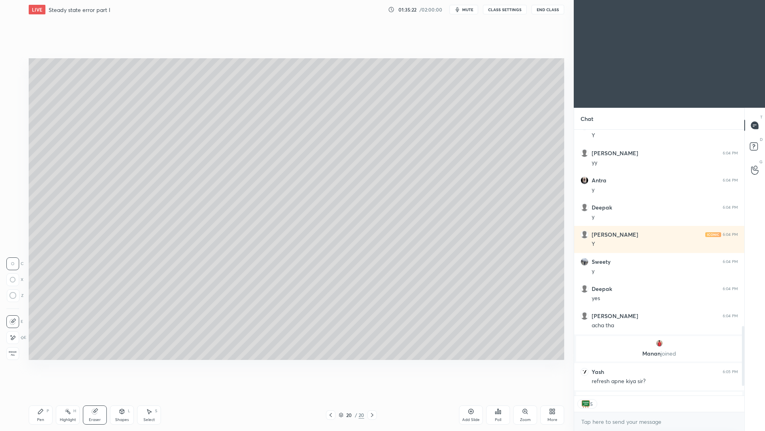
drag, startPoint x: 16, startPoint y: 336, endPoint x: 19, endPoint y: 322, distance: 14.5
click at [16, 336] on div at bounding box center [12, 337] width 13 height 13
drag, startPoint x: 129, startPoint y: 417, endPoint x: 126, endPoint y: 407, distance: 10.0
click at [128, 395] on div "Shapes L" at bounding box center [122, 414] width 24 height 19
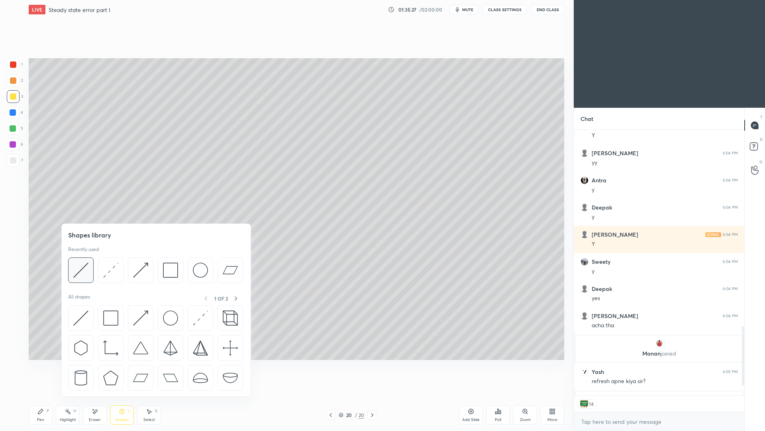
drag, startPoint x: 81, startPoint y: 271, endPoint x: 79, endPoint y: 254, distance: 17.7
click at [85, 268] on img at bounding box center [80, 269] width 15 height 15
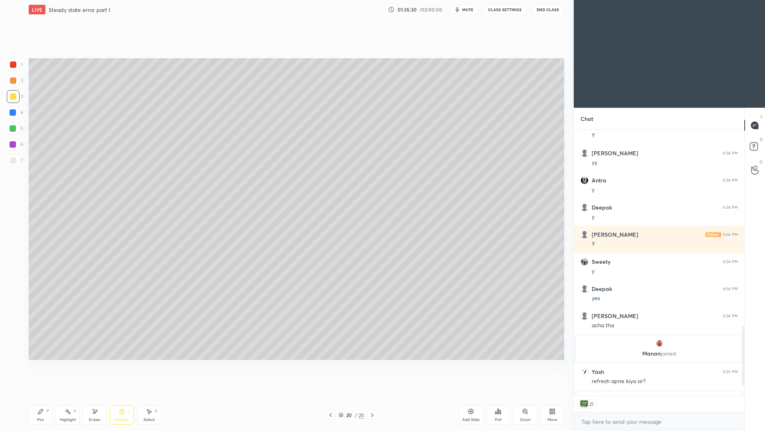
drag, startPoint x: 45, startPoint y: 415, endPoint x: 46, endPoint y: 401, distance: 14.8
click at [44, 395] on div "Pen P" at bounding box center [41, 414] width 24 height 19
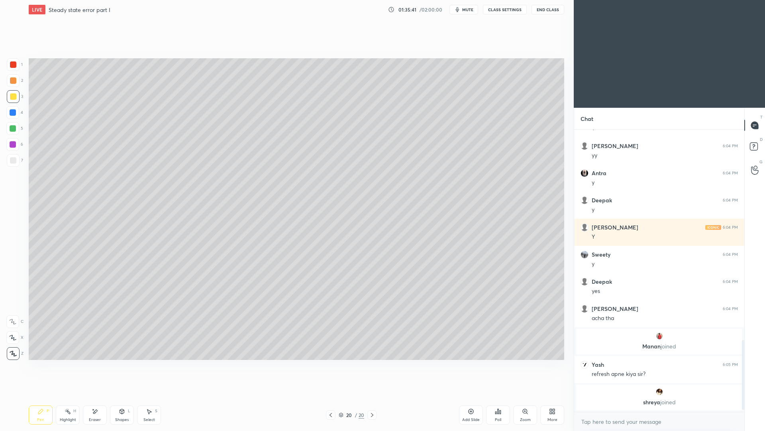
scroll to position [677, 0]
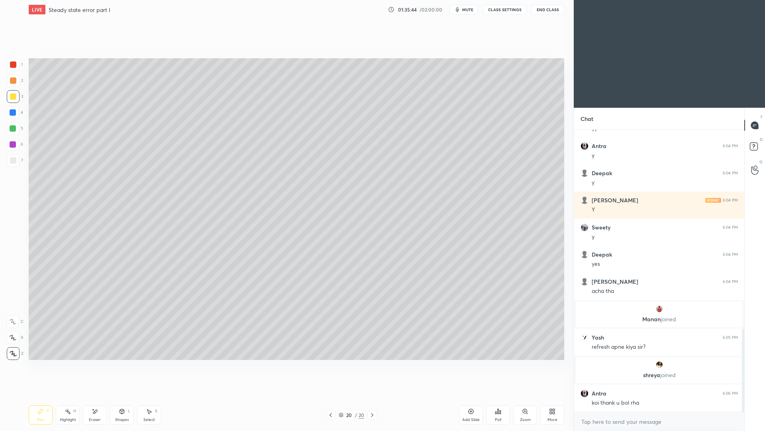
click at [124, 395] on div "Shapes" at bounding box center [122, 419] width 14 height 4
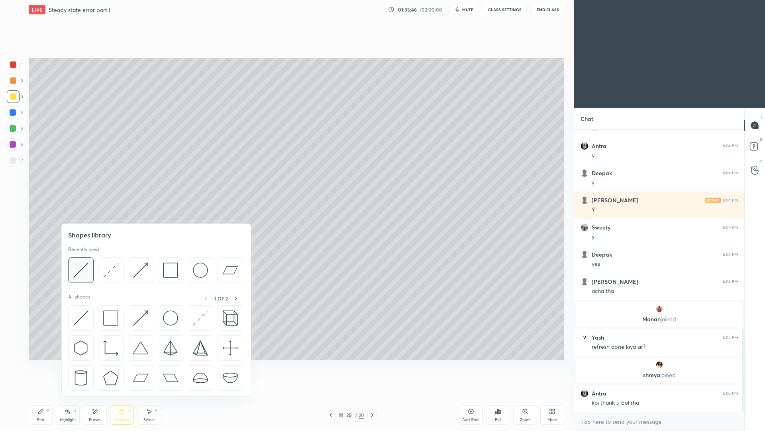
click at [86, 269] on img at bounding box center [80, 269] width 15 height 15
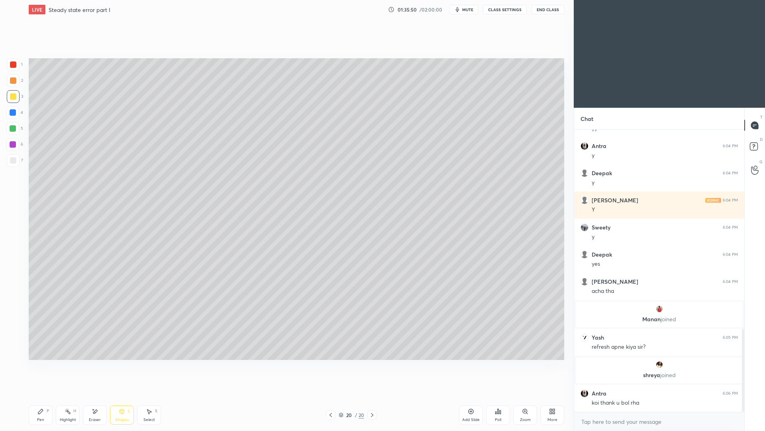
click at [47, 395] on div "Pen P" at bounding box center [41, 414] width 24 height 19
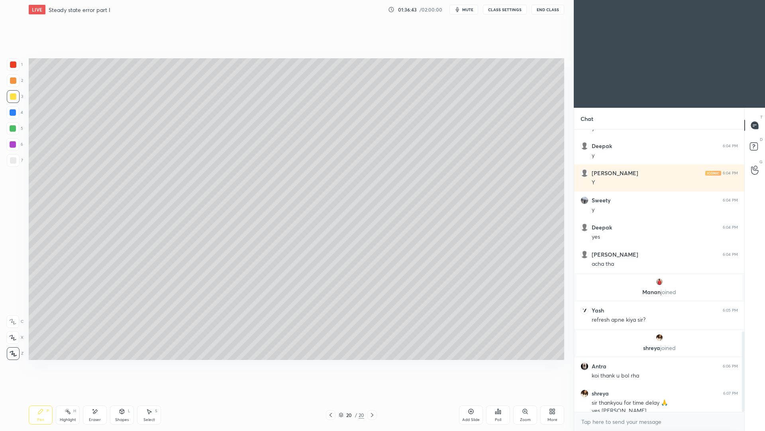
scroll to position [712, 0]
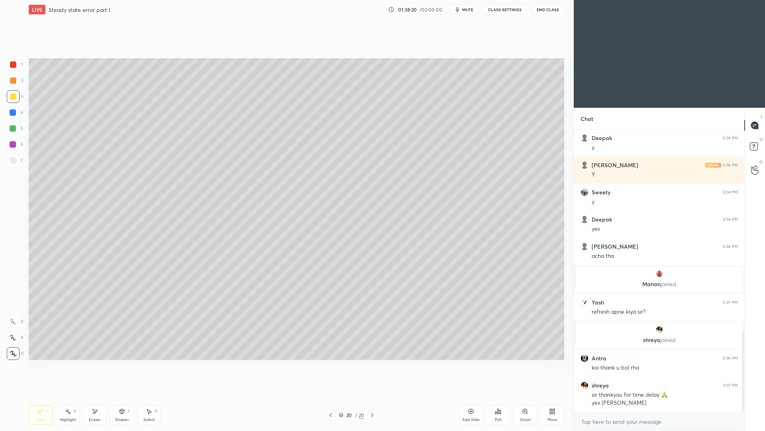
click at [16, 161] on div at bounding box center [13, 160] width 13 height 13
click at [10, 117] on div at bounding box center [12, 112] width 13 height 13
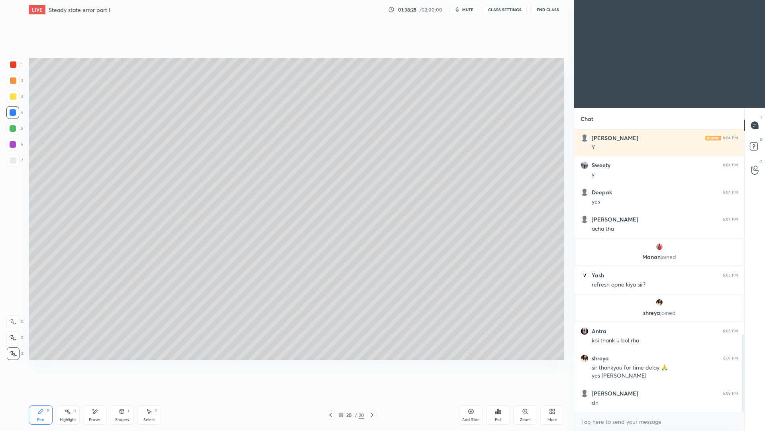
click at [17, 163] on div at bounding box center [13, 160] width 13 height 13
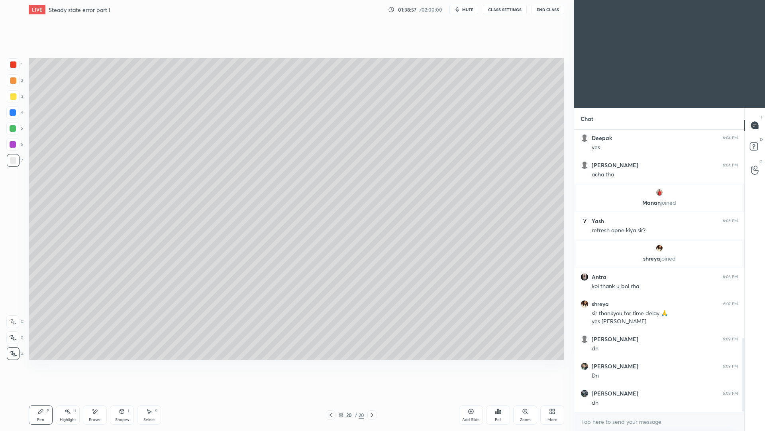
scroll to position [820, 0]
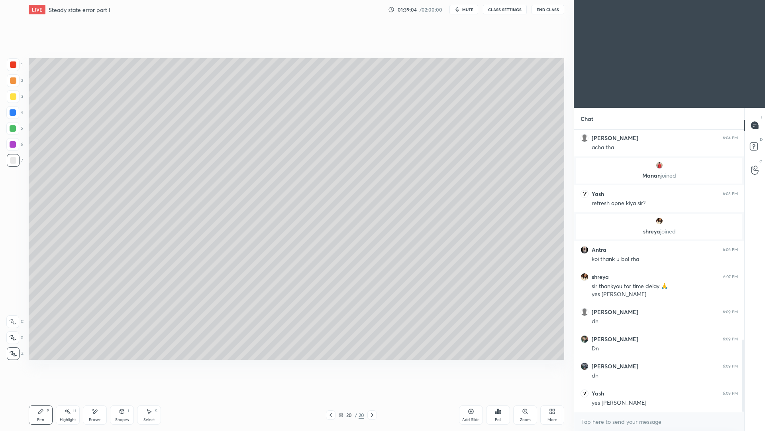
click at [128, 395] on div "Shapes L" at bounding box center [122, 414] width 24 height 19
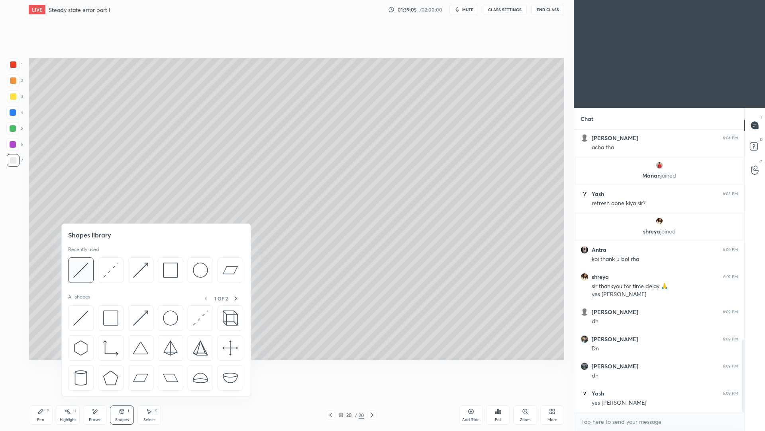
click at [84, 274] on img at bounding box center [80, 269] width 15 height 15
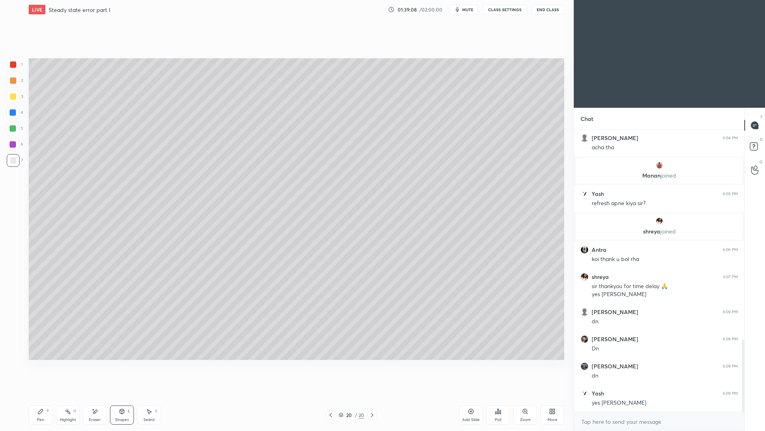
click at [43, 395] on icon at bounding box center [40, 411] width 6 height 6
click at [128, 395] on div "Shapes L" at bounding box center [122, 414] width 24 height 19
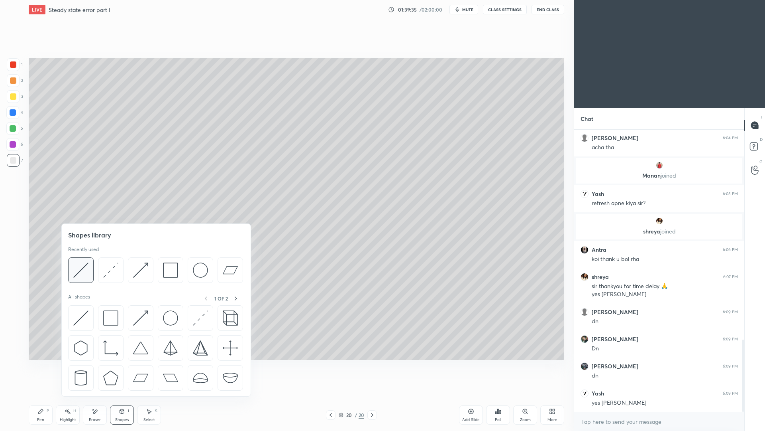
click at [87, 278] on div at bounding box center [81, 270] width 26 height 26
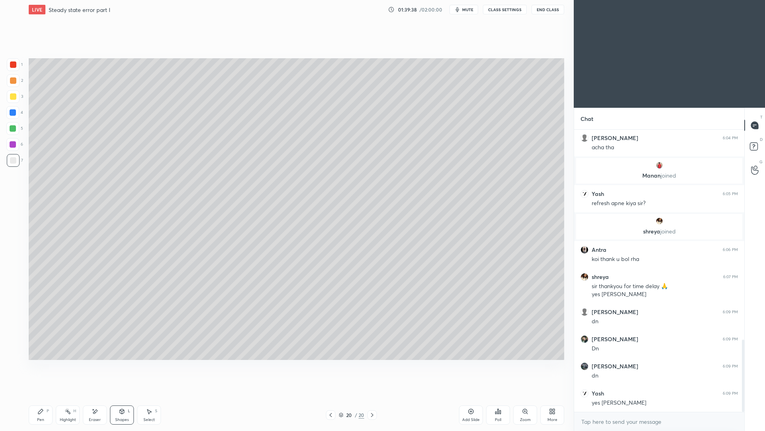
click at [42, 395] on div "Pen" at bounding box center [40, 419] width 7 height 4
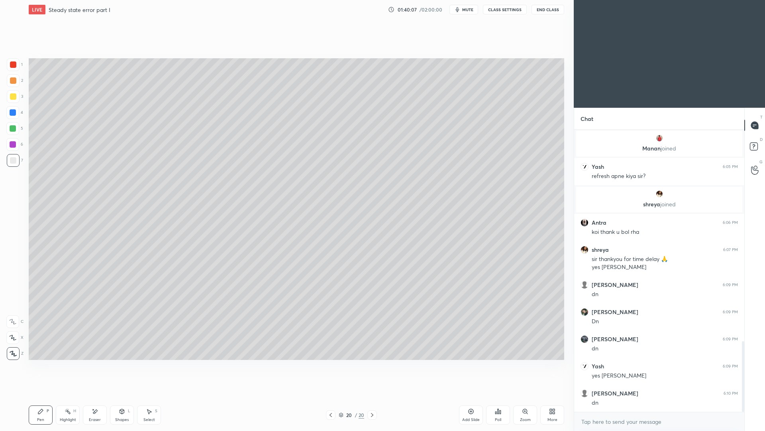
drag, startPoint x: 126, startPoint y: 415, endPoint x: 126, endPoint y: 404, distance: 11.2
click at [125, 395] on div "Shapes L" at bounding box center [122, 414] width 24 height 19
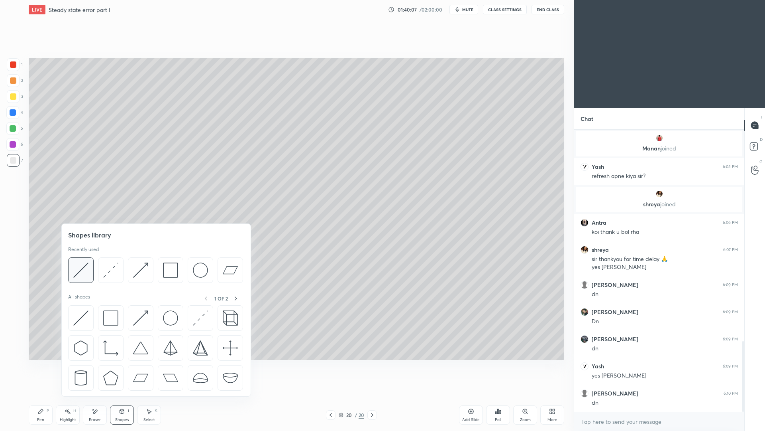
click at [83, 277] on img at bounding box center [80, 269] width 15 height 15
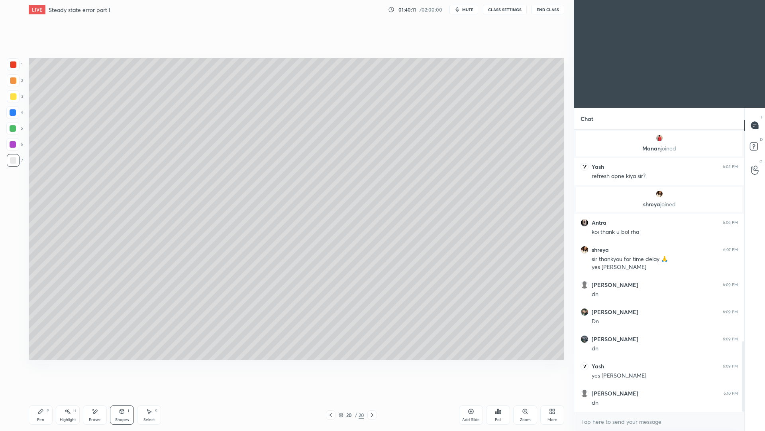
drag, startPoint x: 41, startPoint y: 414, endPoint x: 50, endPoint y: 399, distance: 17.5
click at [42, 395] on div "Pen P" at bounding box center [41, 414] width 24 height 19
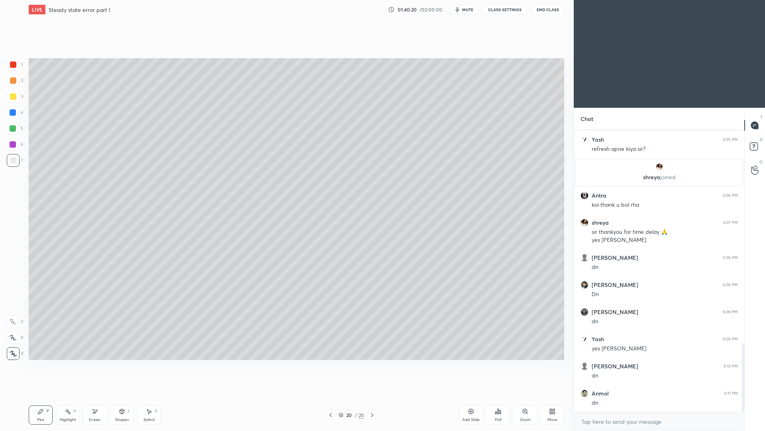
click at [460, 395] on div "Add Slide" at bounding box center [471, 414] width 24 height 19
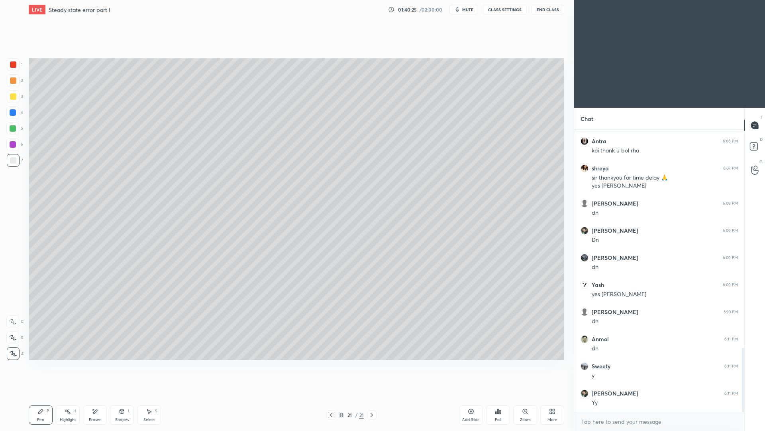
scroll to position [956, 0]
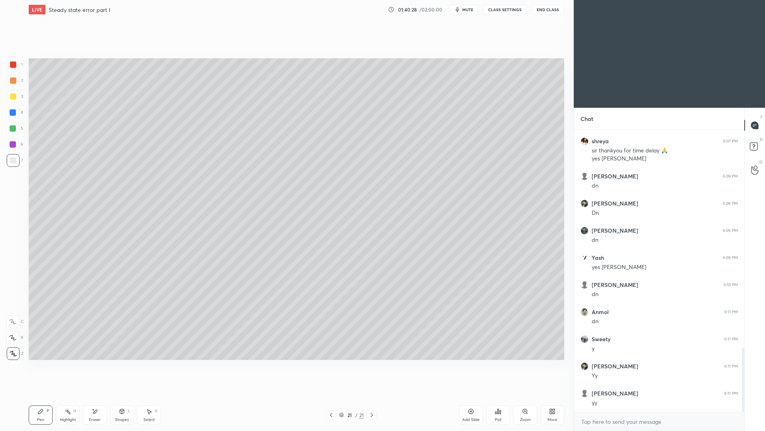
click at [122, 395] on div "Shapes" at bounding box center [122, 419] width 14 height 4
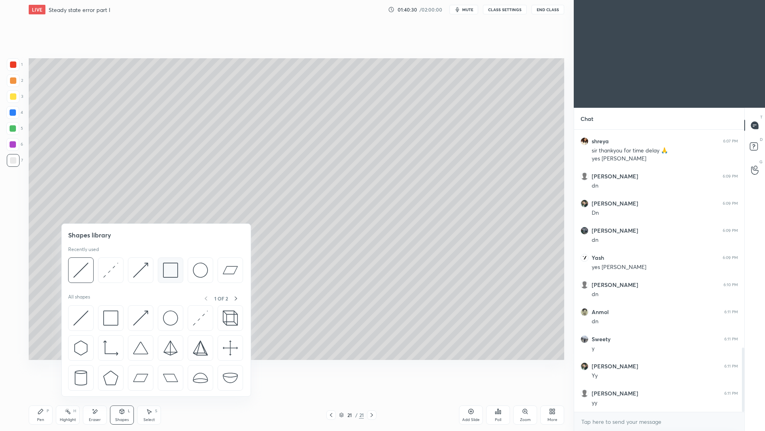
click at [171, 270] on img at bounding box center [170, 269] width 15 height 15
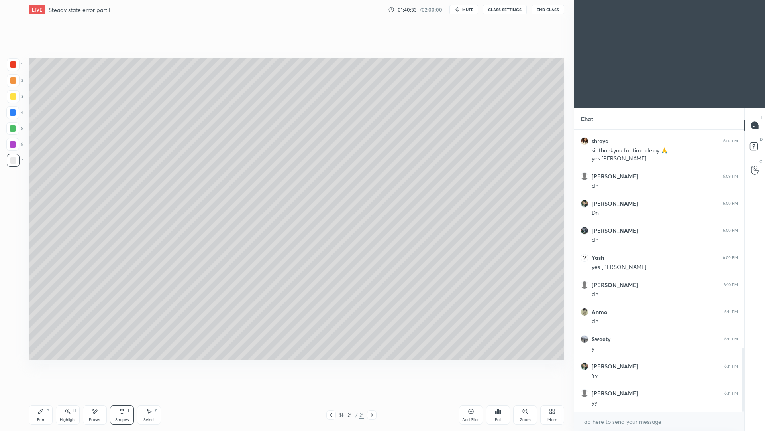
scroll to position [983, 0]
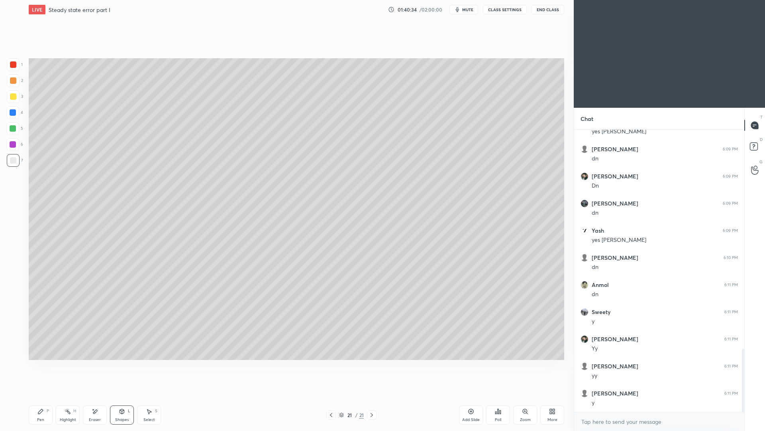
click at [46, 395] on div "Pen P" at bounding box center [41, 414] width 24 height 19
drag, startPoint x: 12, startPoint y: 114, endPoint x: 18, endPoint y: 105, distance: 11.1
click at [12, 114] on div at bounding box center [13, 112] width 6 height 6
drag, startPoint x: 13, startPoint y: 163, endPoint x: 21, endPoint y: 158, distance: 9.2
click at [13, 163] on div at bounding box center [13, 160] width 6 height 6
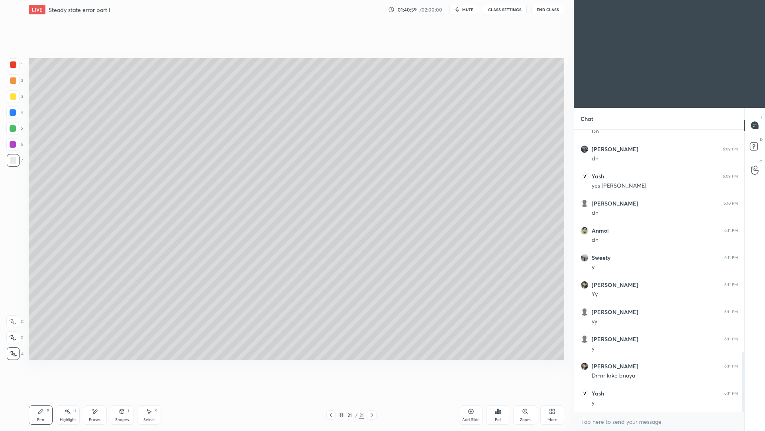
scroll to position [1064, 0]
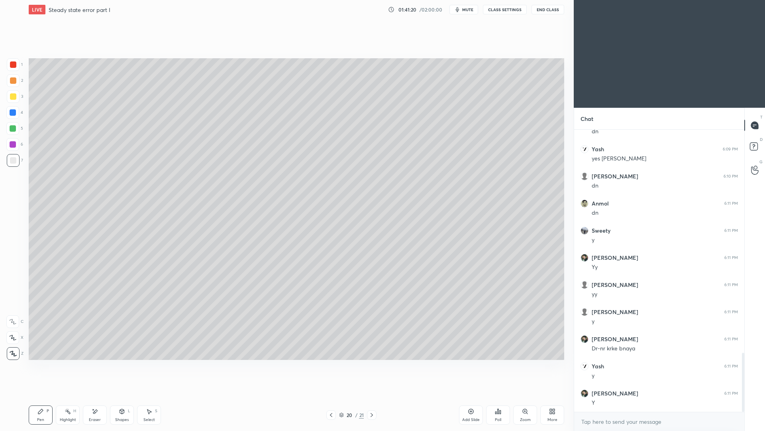
drag, startPoint x: 374, startPoint y: 417, endPoint x: 372, endPoint y: 404, distance: 12.9
click at [374, 395] on icon at bounding box center [372, 414] width 6 height 6
click at [124, 395] on div "Shapes" at bounding box center [122, 419] width 14 height 4
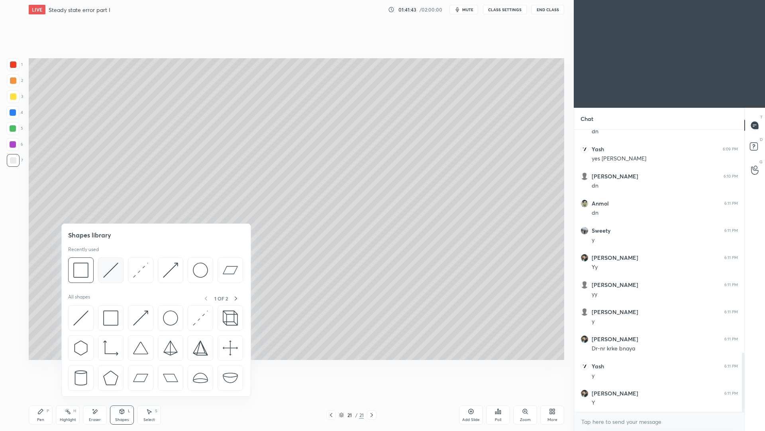
click at [111, 272] on img at bounding box center [110, 269] width 15 height 15
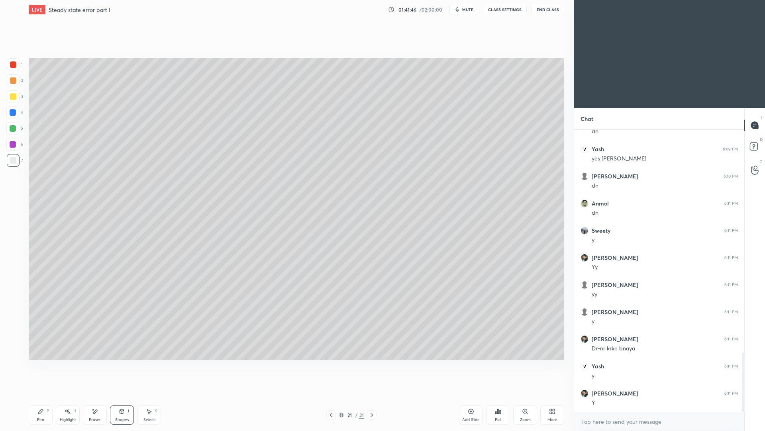
click at [41, 395] on icon at bounding box center [40, 411] width 6 height 6
click at [116, 395] on div "Shapes L" at bounding box center [122, 414] width 24 height 19
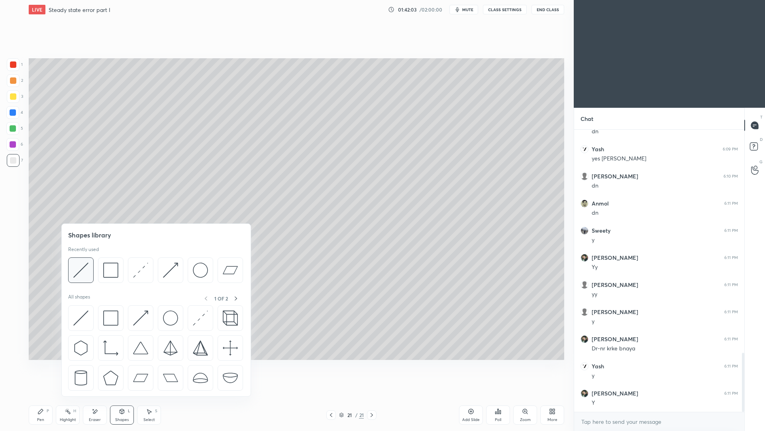
click at [79, 275] on img at bounding box center [80, 269] width 15 height 15
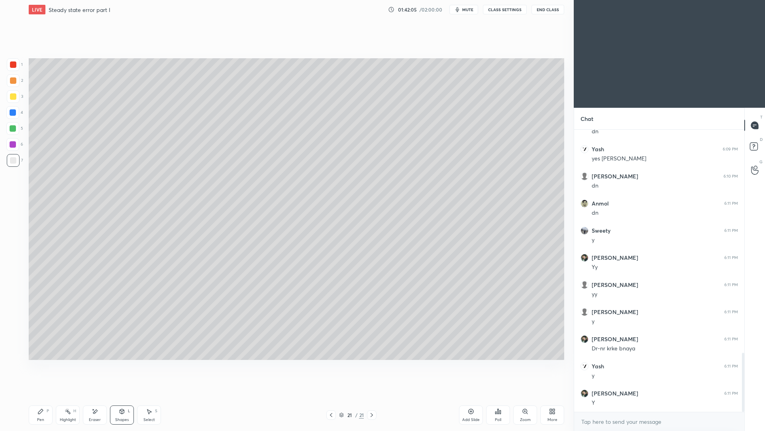
click at [44, 395] on div "Pen P" at bounding box center [41, 414] width 24 height 19
drag, startPoint x: 125, startPoint y: 415, endPoint x: 131, endPoint y: 399, distance: 17.8
click at [124, 395] on div "Shapes L" at bounding box center [122, 414] width 24 height 19
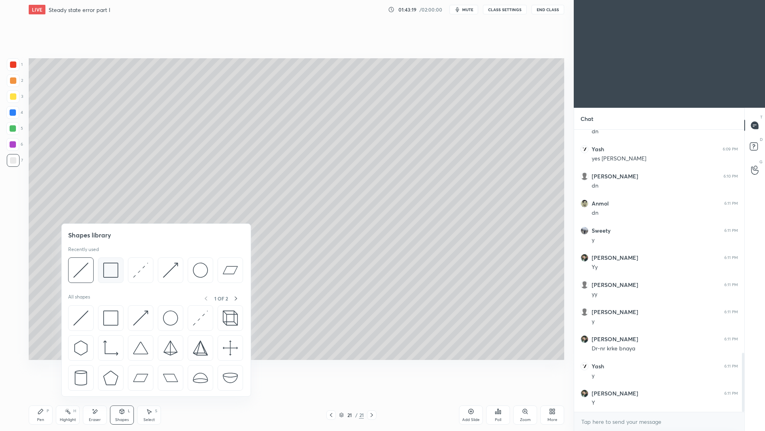
click at [112, 273] on img at bounding box center [110, 269] width 15 height 15
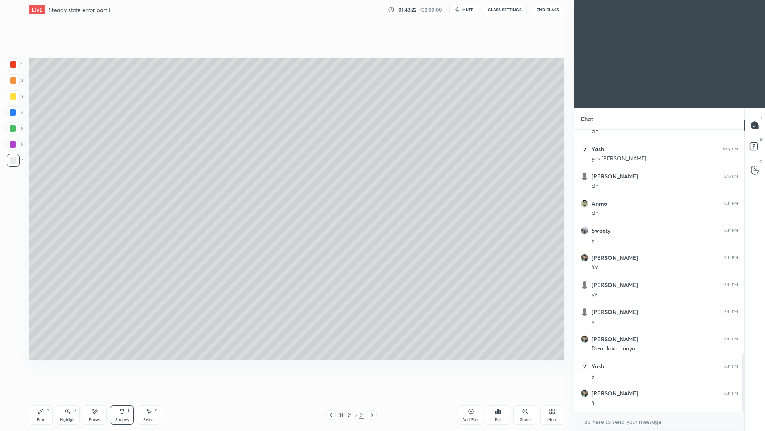
click at [40, 395] on icon at bounding box center [40, 411] width 6 height 6
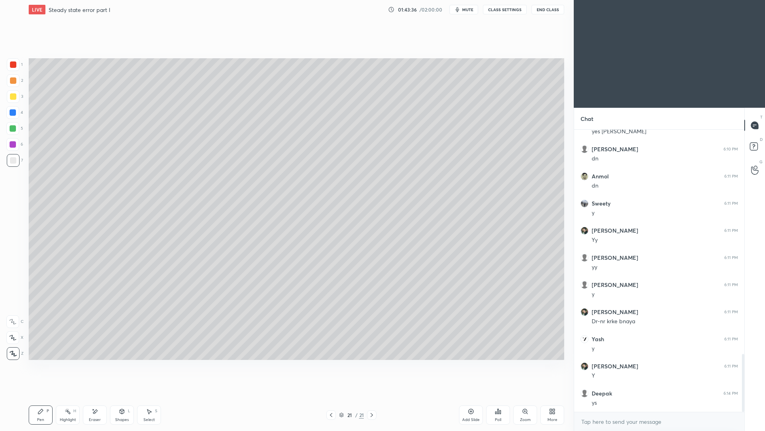
click at [14, 98] on div at bounding box center [13, 96] width 6 height 6
click at [469, 395] on div "Add Slide" at bounding box center [471, 414] width 24 height 19
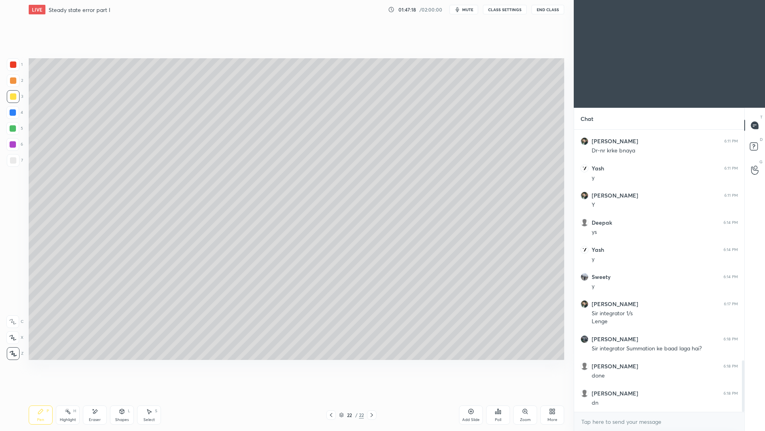
scroll to position [1289, 0]
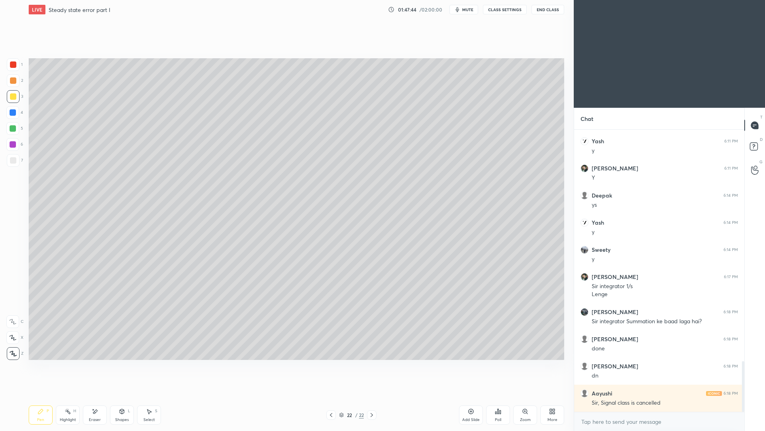
click at [468, 10] on span "mute" at bounding box center [467, 10] width 11 height 6
click at [513, 30] on icon at bounding box center [512, 30] width 6 height 6
click at [472, 10] on span "unmute" at bounding box center [467, 10] width 17 height 6
click at [12, 162] on div at bounding box center [13, 160] width 13 height 13
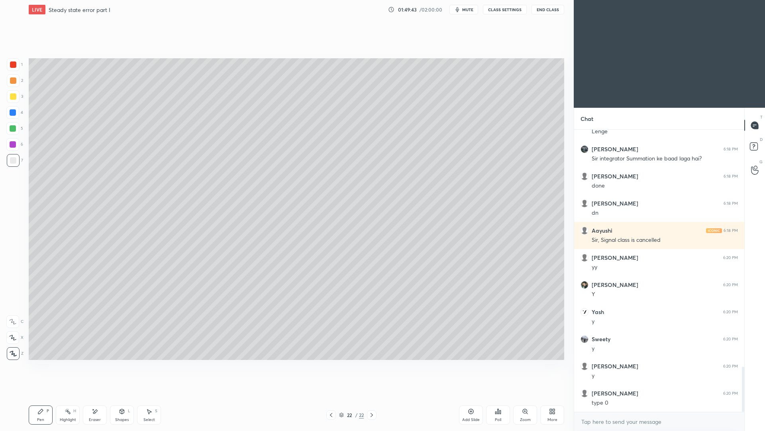
scroll to position [1479, 0]
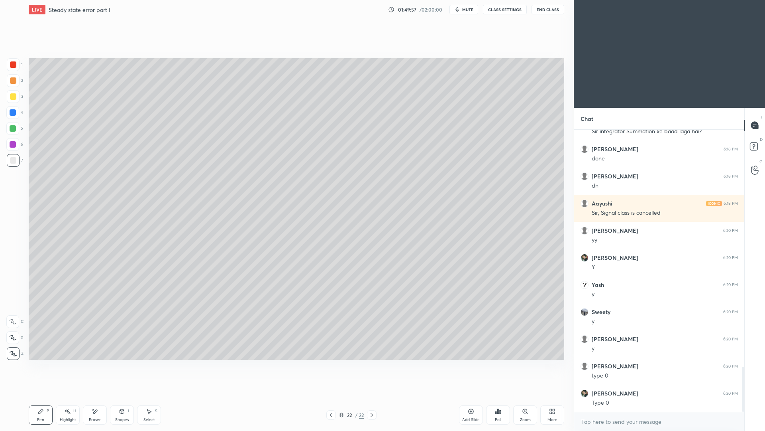
drag, startPoint x: 124, startPoint y: 417, endPoint x: 128, endPoint y: 406, distance: 11.5
click at [124, 395] on div "Shapes" at bounding box center [122, 419] width 14 height 4
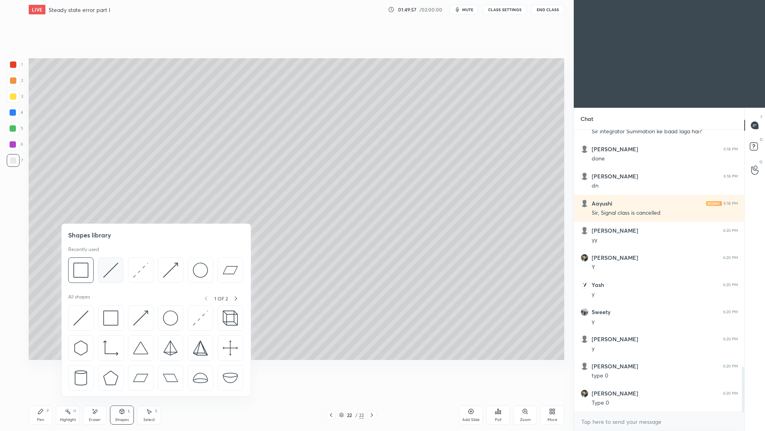
click at [111, 275] on img at bounding box center [110, 269] width 15 height 15
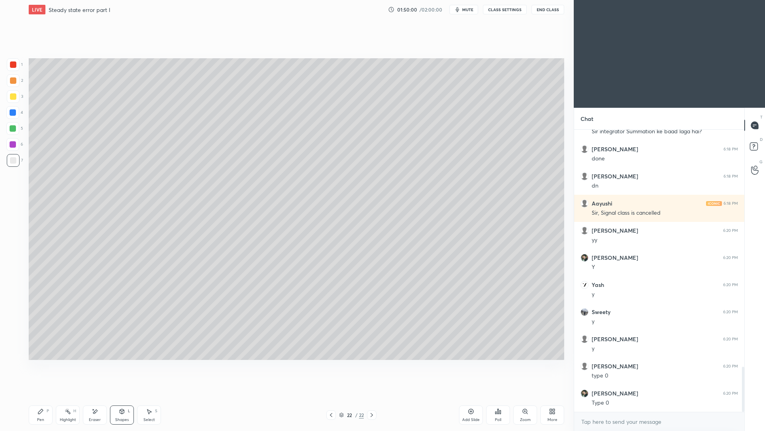
click at [40, 395] on div "Pen" at bounding box center [40, 419] width 7 height 4
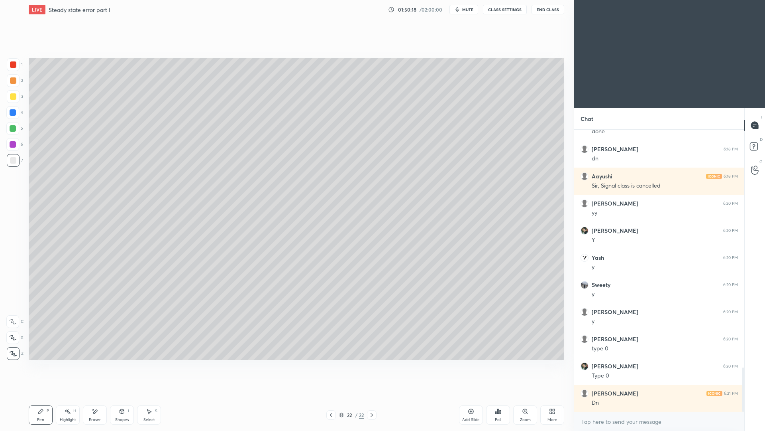
click at [464, 395] on div "Add Slide" at bounding box center [471, 414] width 24 height 19
click at [331, 395] on div at bounding box center [332, 415] width 10 height 10
click at [373, 395] on icon at bounding box center [372, 414] width 6 height 6
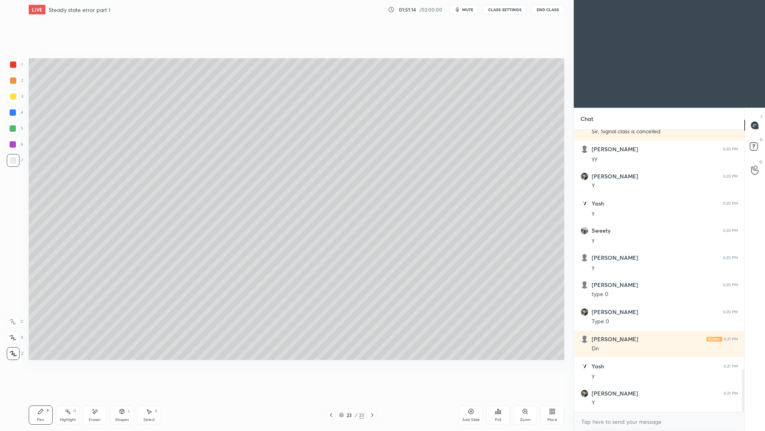
scroll to position [1587, 0]
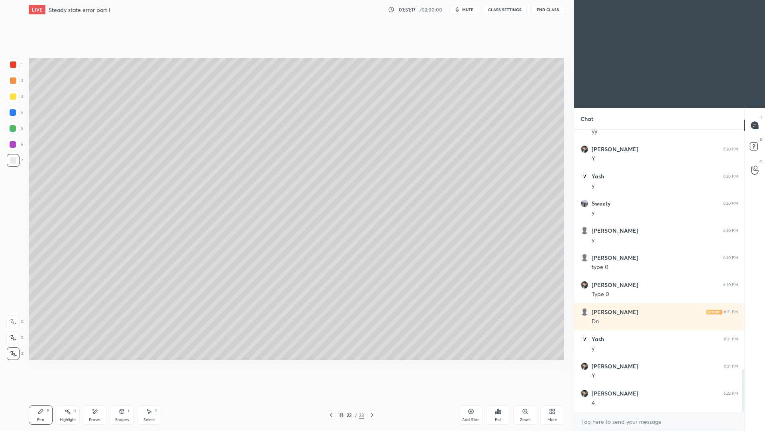
click at [124, 395] on div "Shapes L" at bounding box center [122, 414] width 24 height 19
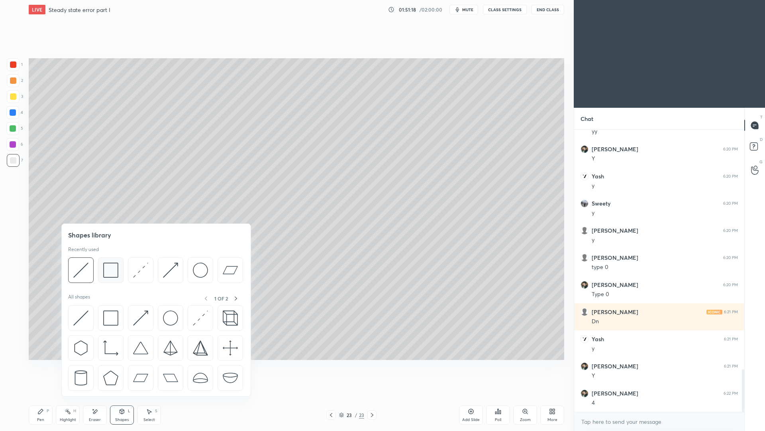
click at [111, 275] on img at bounding box center [110, 269] width 15 height 15
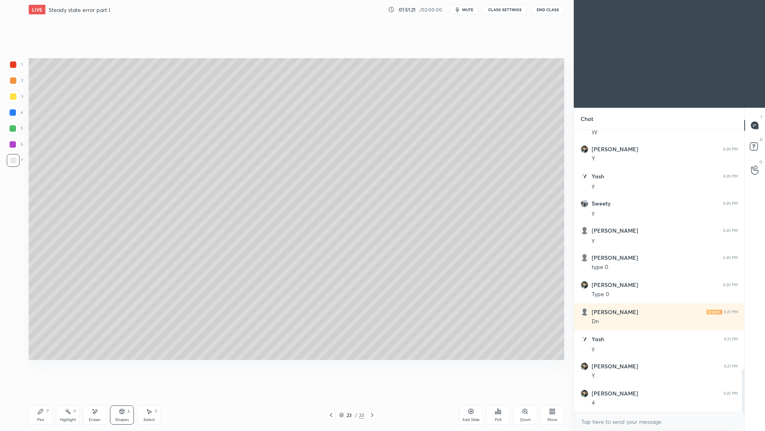
drag, startPoint x: 41, startPoint y: 411, endPoint x: 41, endPoint y: 402, distance: 8.8
click at [41, 395] on icon at bounding box center [40, 411] width 5 height 5
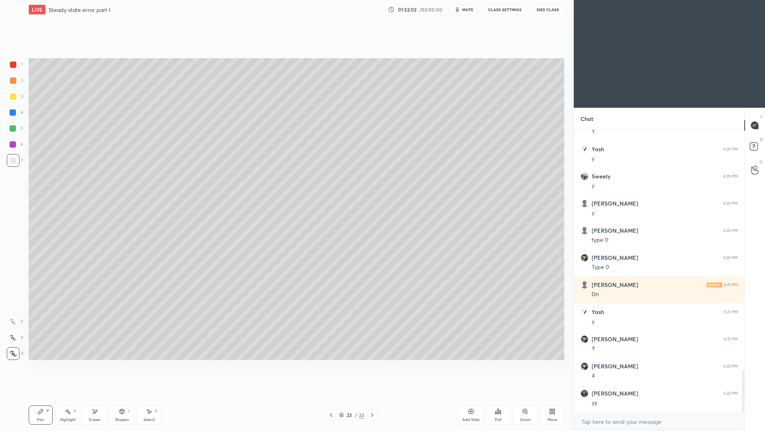
drag, startPoint x: 332, startPoint y: 415, endPoint x: 332, endPoint y: 406, distance: 9.2
click at [332, 395] on icon at bounding box center [331, 414] width 6 height 6
click at [150, 395] on div "Select S" at bounding box center [149, 414] width 24 height 19
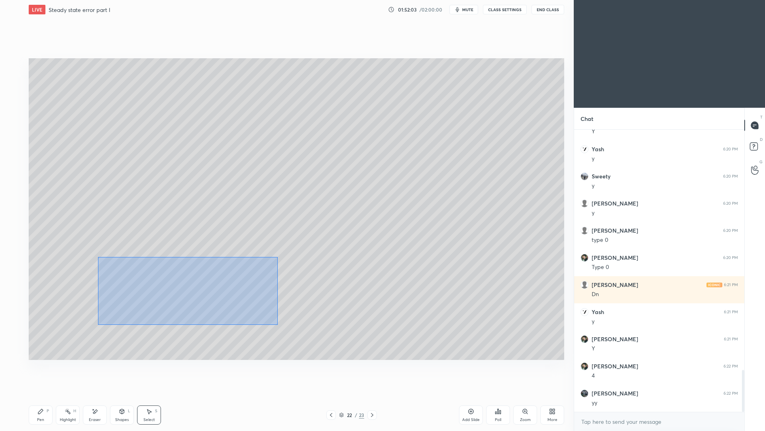
drag, startPoint x: 98, startPoint y: 256, endPoint x: 279, endPoint y: 322, distance: 192.4
click at [279, 326] on div "0 ° Undo Copy Paste here Duplicate Duplicate to new slide Delete" at bounding box center [297, 208] width 536 height 301
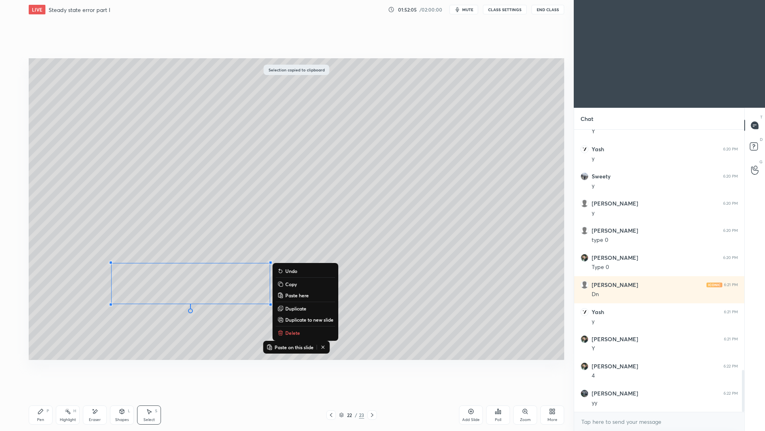
drag, startPoint x: 374, startPoint y: 413, endPoint x: 378, endPoint y: 402, distance: 11.6
click at [372, 395] on icon at bounding box center [372, 414] width 6 height 6
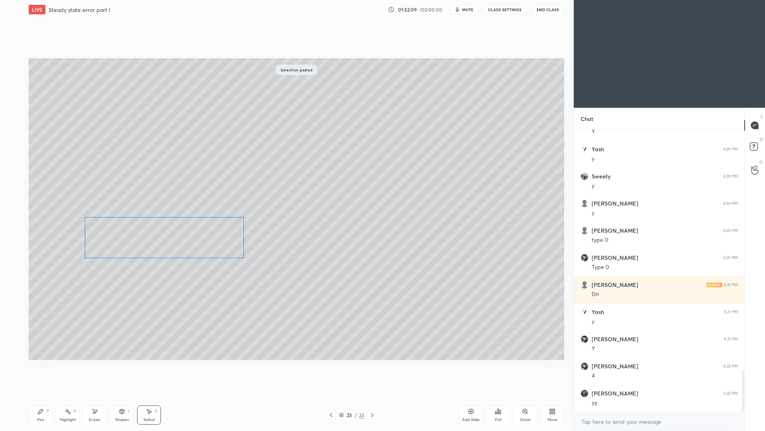
drag, startPoint x: 210, startPoint y: 287, endPoint x: 183, endPoint y: 238, distance: 56.7
click at [183, 242] on div "0 ° Undo Copy Paste here Duplicate Duplicate to new slide Delete" at bounding box center [297, 208] width 536 height 301
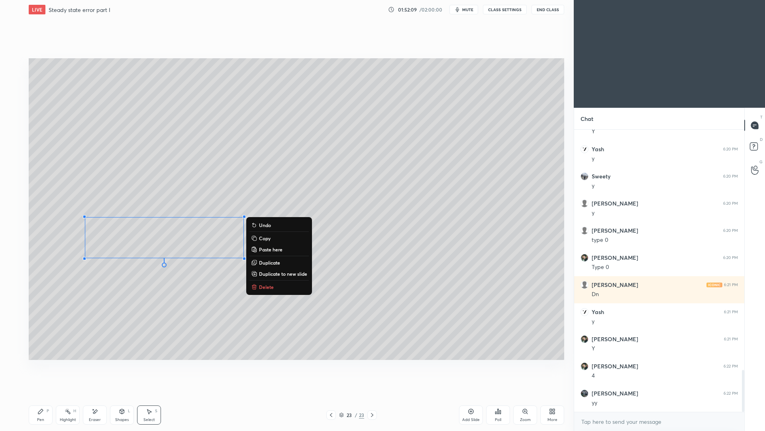
drag, startPoint x: 45, startPoint y: 415, endPoint x: 43, endPoint y: 409, distance: 5.9
click at [45, 395] on div "Pen P" at bounding box center [41, 414] width 24 height 19
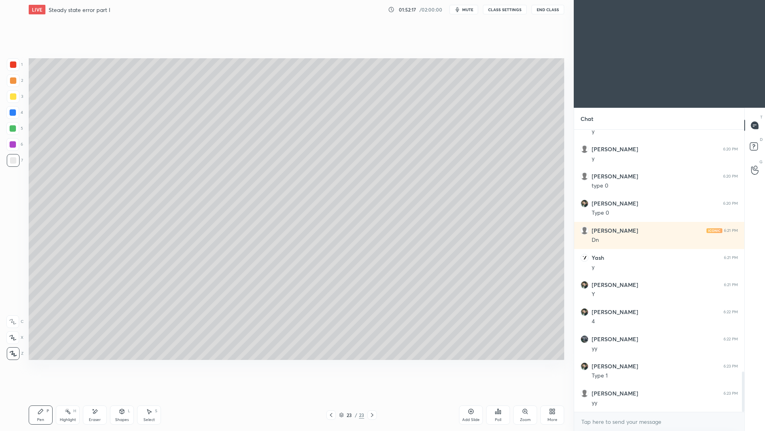
scroll to position [1696, 0]
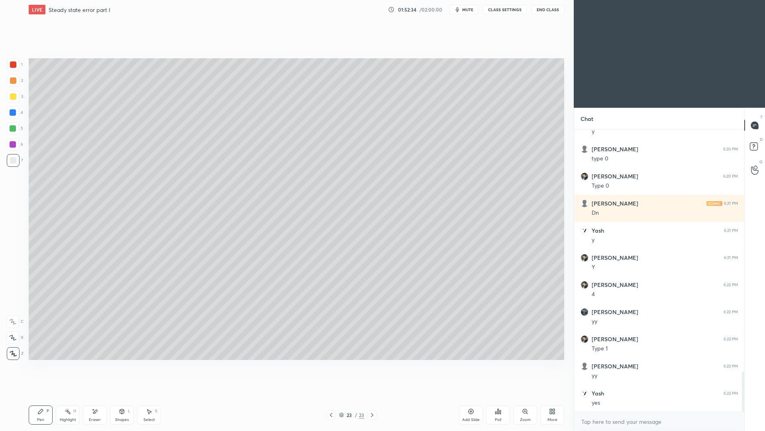
drag, startPoint x: 332, startPoint y: 419, endPoint x: 338, endPoint y: 405, distance: 14.7
click at [332, 395] on div at bounding box center [332, 415] width 10 height 10
click at [371, 395] on icon at bounding box center [372, 414] width 6 height 6
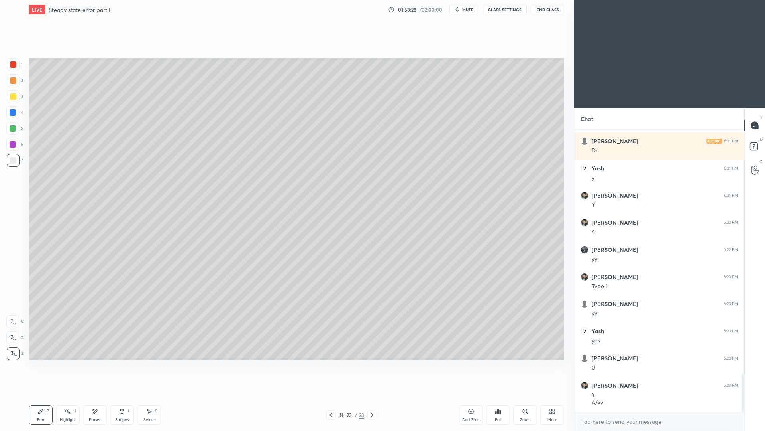
scroll to position [1786, 0]
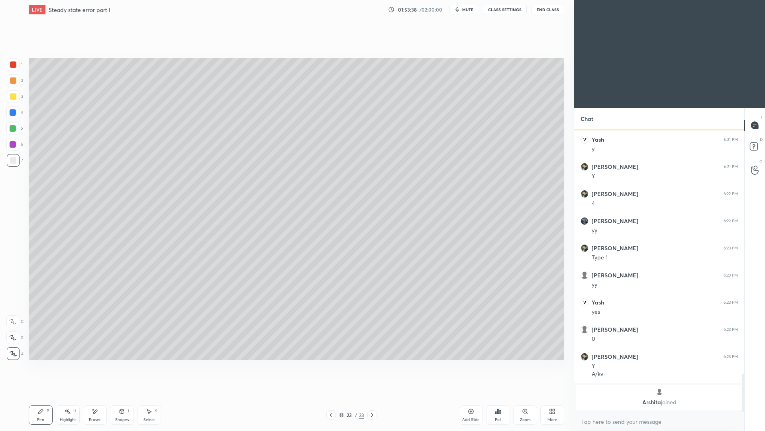
drag, startPoint x: 122, startPoint y: 418, endPoint x: 124, endPoint y: 405, distance: 13.8
click at [122, 395] on div "Shapes" at bounding box center [122, 419] width 14 height 4
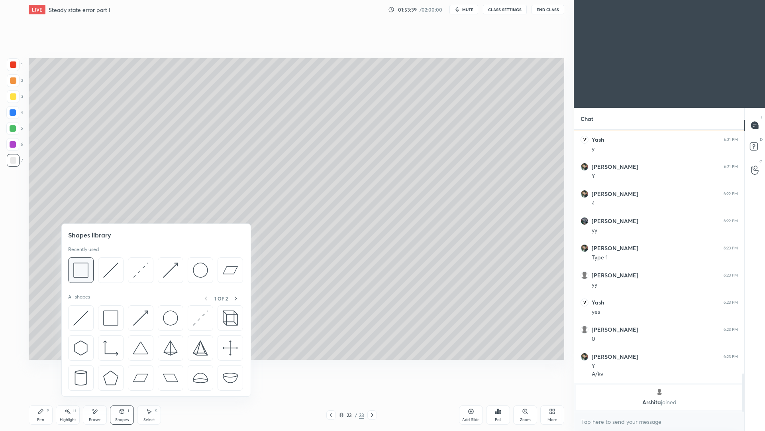
click at [89, 273] on div at bounding box center [81, 270] width 26 height 26
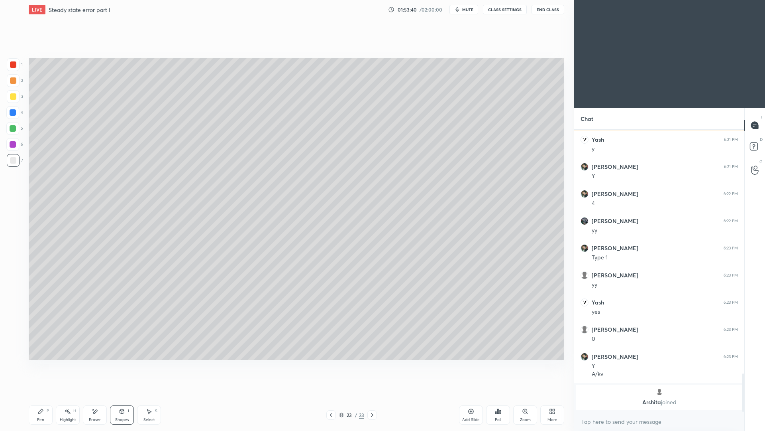
scroll to position [1507, 0]
drag, startPoint x: 38, startPoint y: 419, endPoint x: 53, endPoint y: 400, distance: 24.2
click at [39, 395] on div "Pen" at bounding box center [40, 419] width 7 height 4
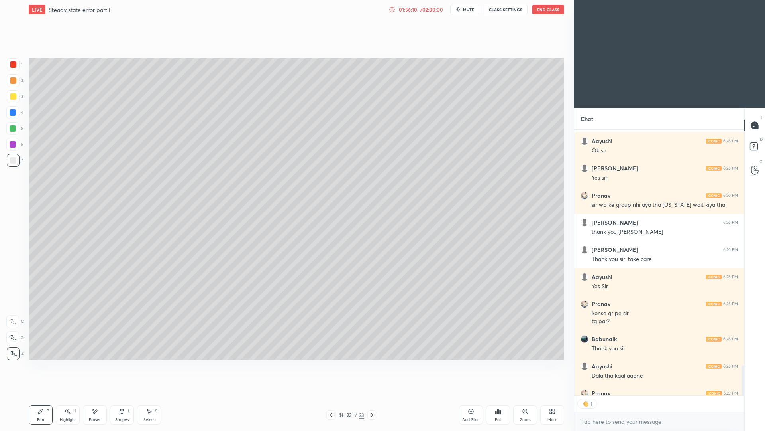
scroll to position [2206, 0]
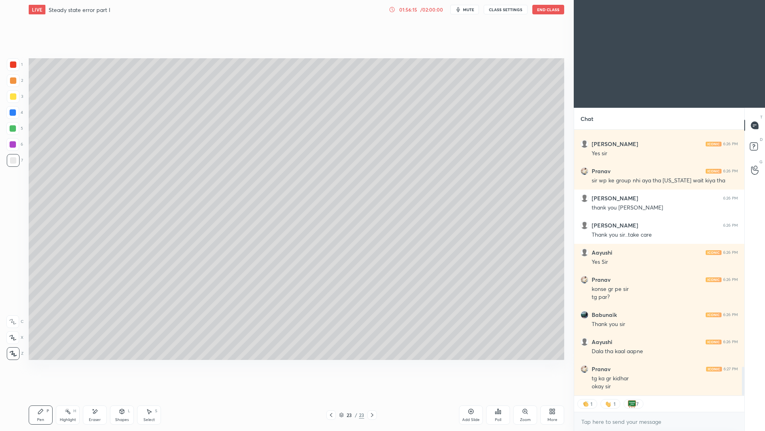
click at [551, 10] on button "End Class" at bounding box center [549, 10] width 32 height 10
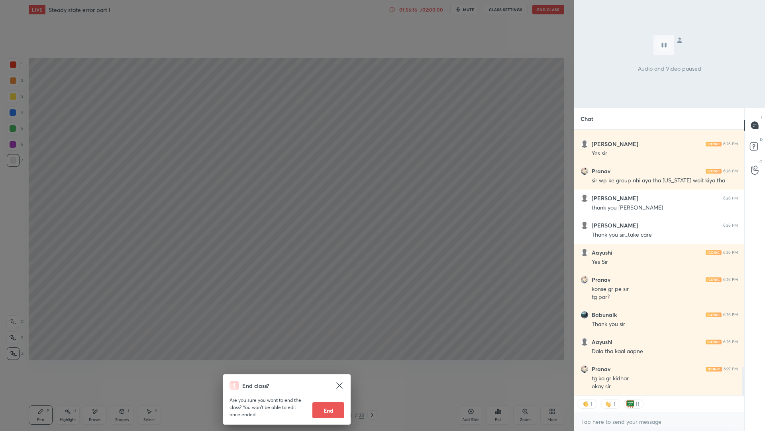
click at [330, 395] on button "End" at bounding box center [329, 410] width 32 height 16
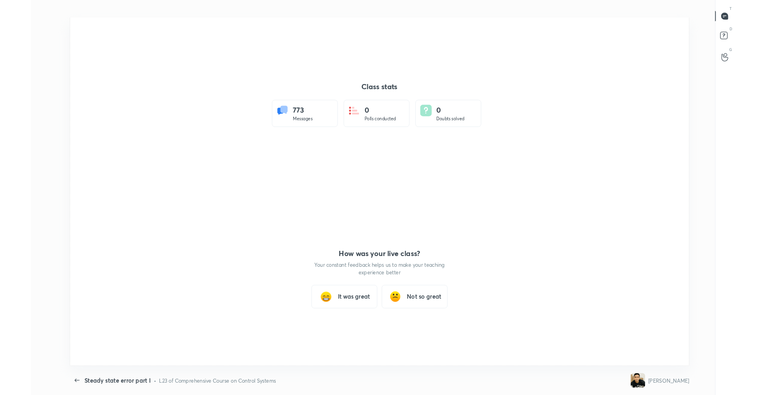
scroll to position [3, 0]
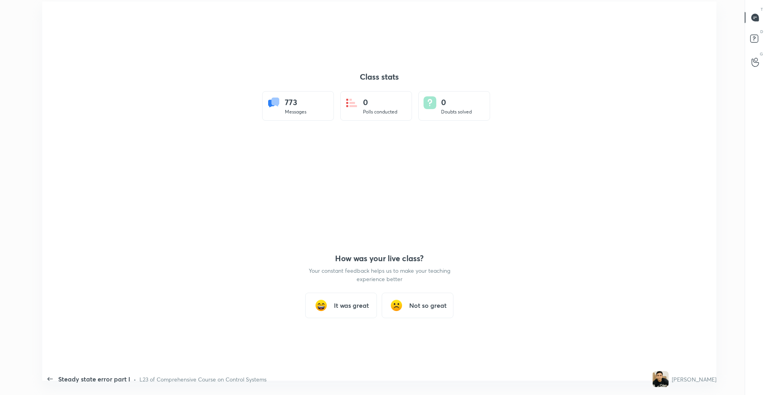
type textarea "x"
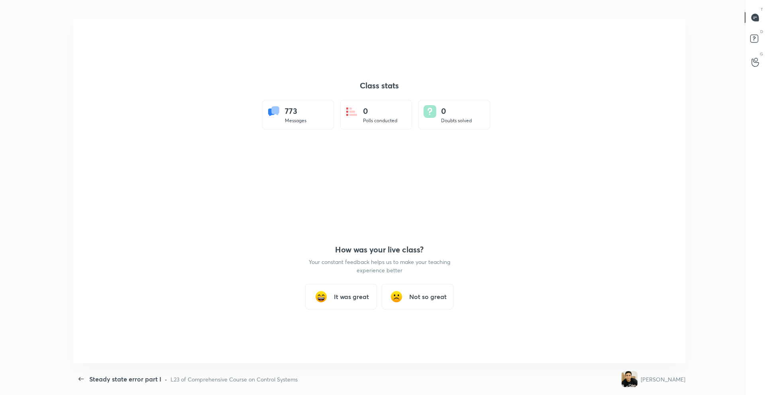
scroll to position [39522, 39108]
